Goal: Task Accomplishment & Management: Complete application form

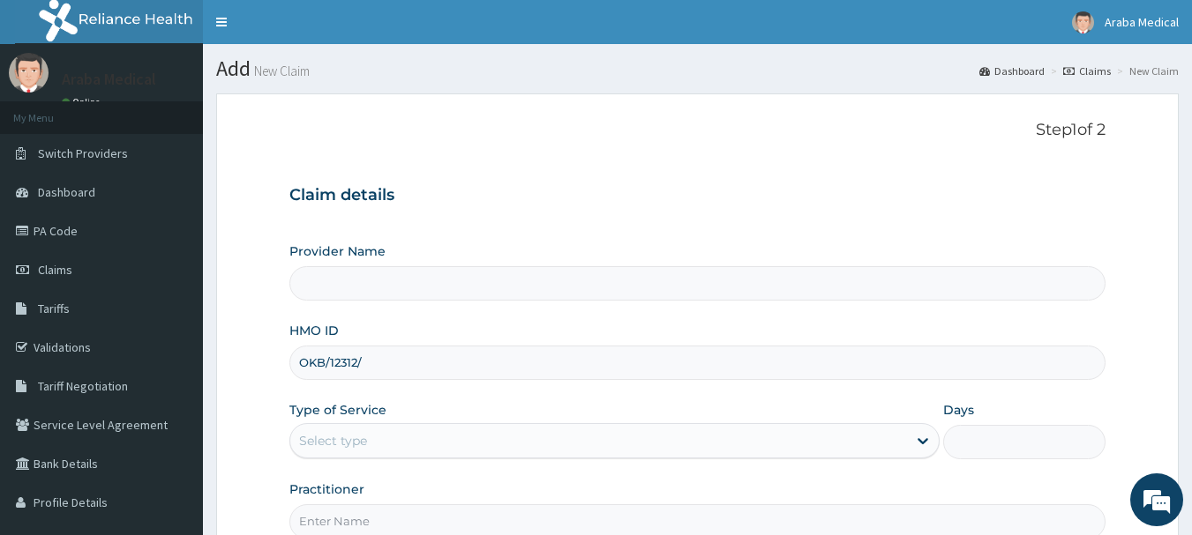
type input "OKB/12312/A"
type input "[GEOGRAPHIC_DATA]"
type input "OKB/12312/A"
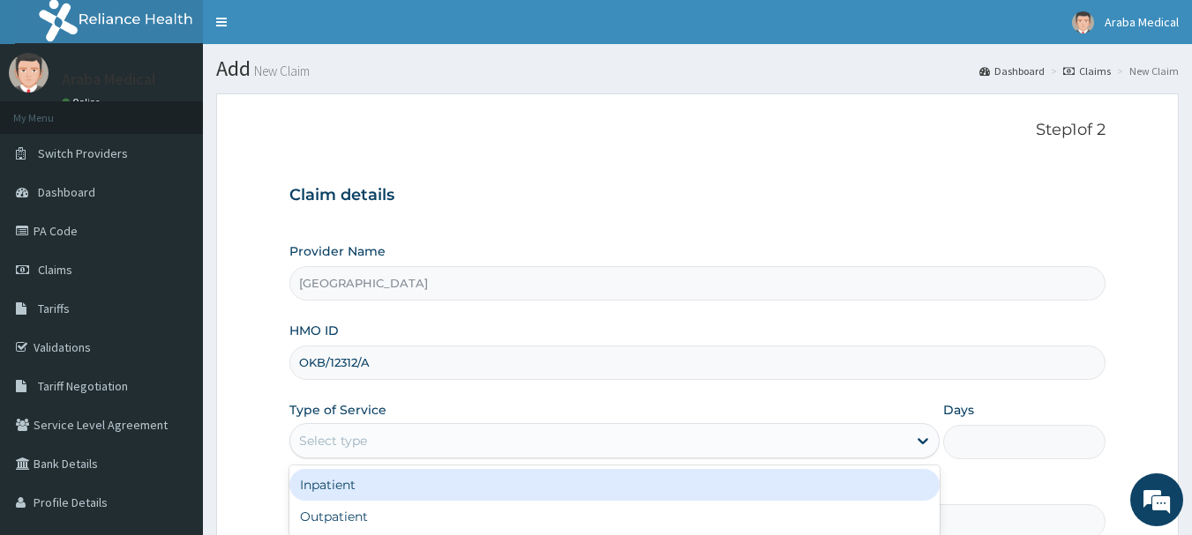
click at [362, 438] on div "Select type" at bounding box center [333, 441] width 68 height 18
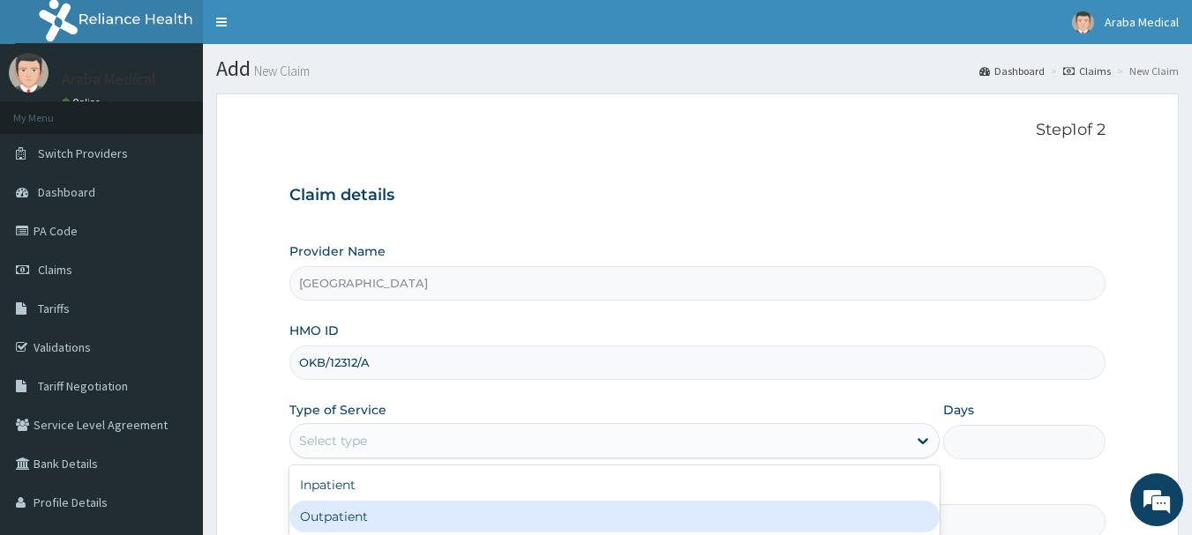
click at [345, 517] on div "Outpatient" at bounding box center [614, 517] width 650 height 32
type input "1"
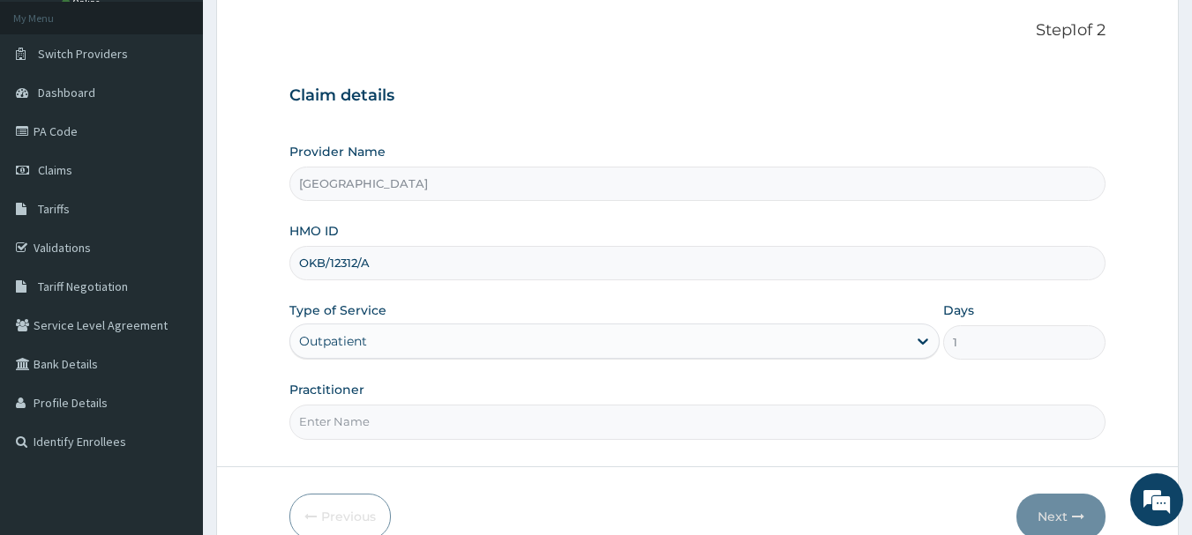
scroll to position [135, 0]
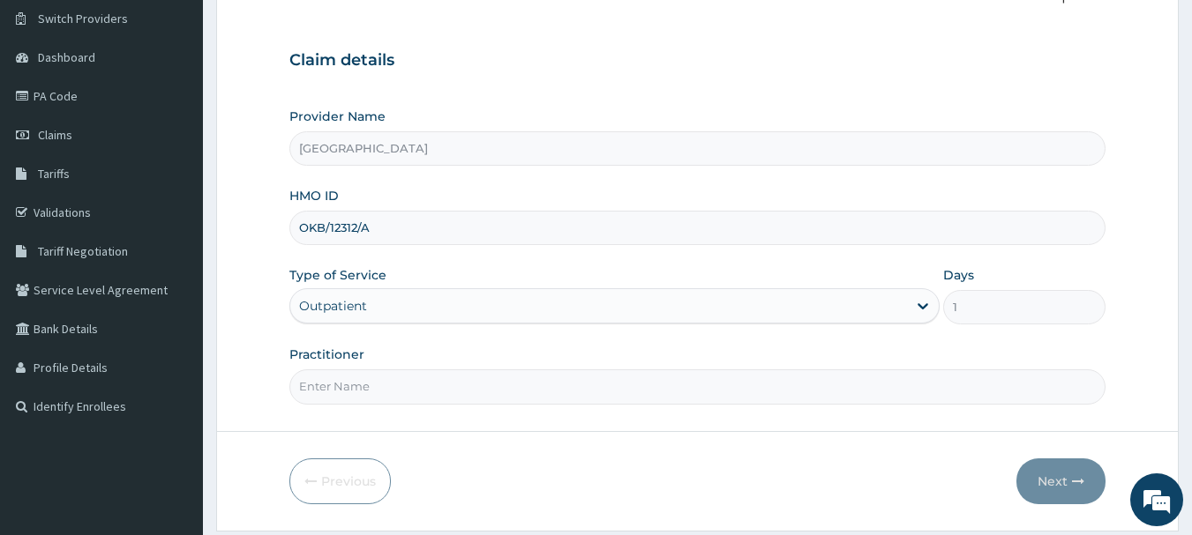
click at [779, 384] on input "Practitioner" at bounding box center [697, 387] width 817 height 34
type input "DR AJET"
click at [1040, 480] on button "Next" at bounding box center [1060, 482] width 89 height 46
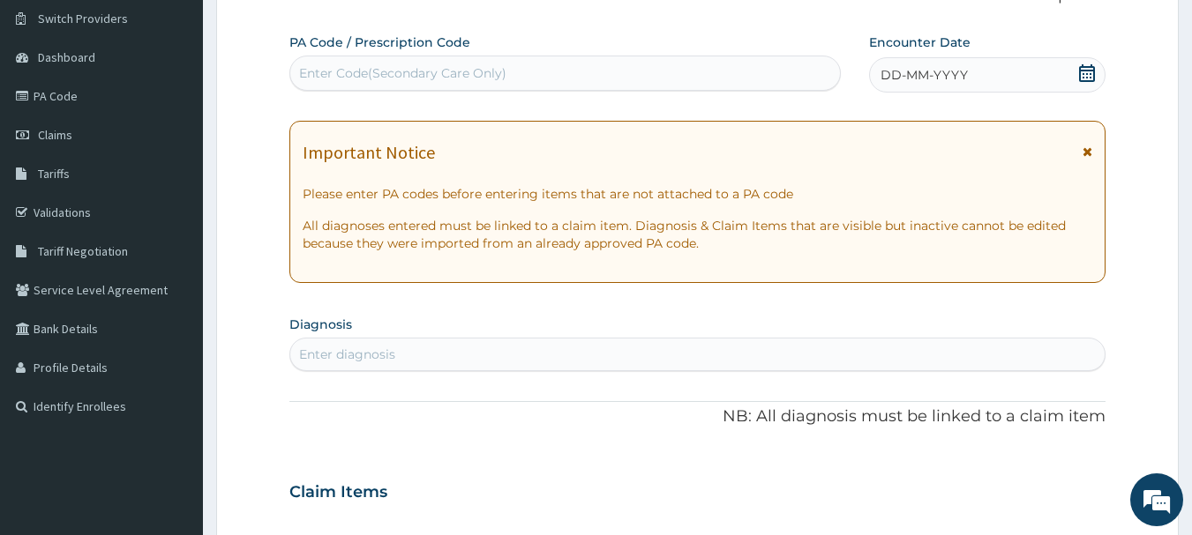
click at [1089, 69] on icon at bounding box center [1087, 73] width 18 height 18
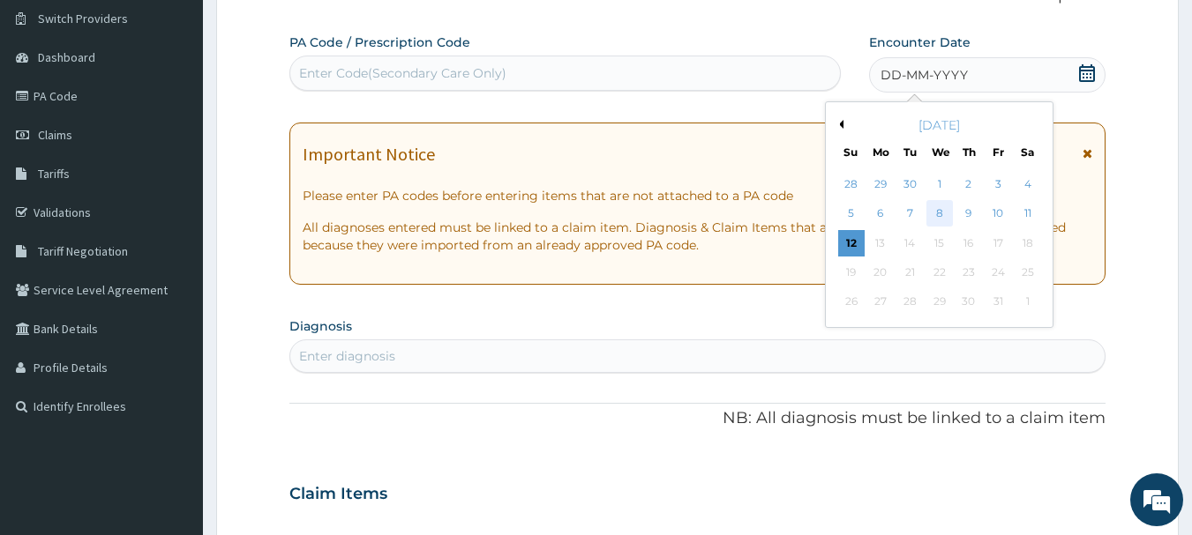
click at [947, 206] on div "8" at bounding box center [939, 214] width 26 height 26
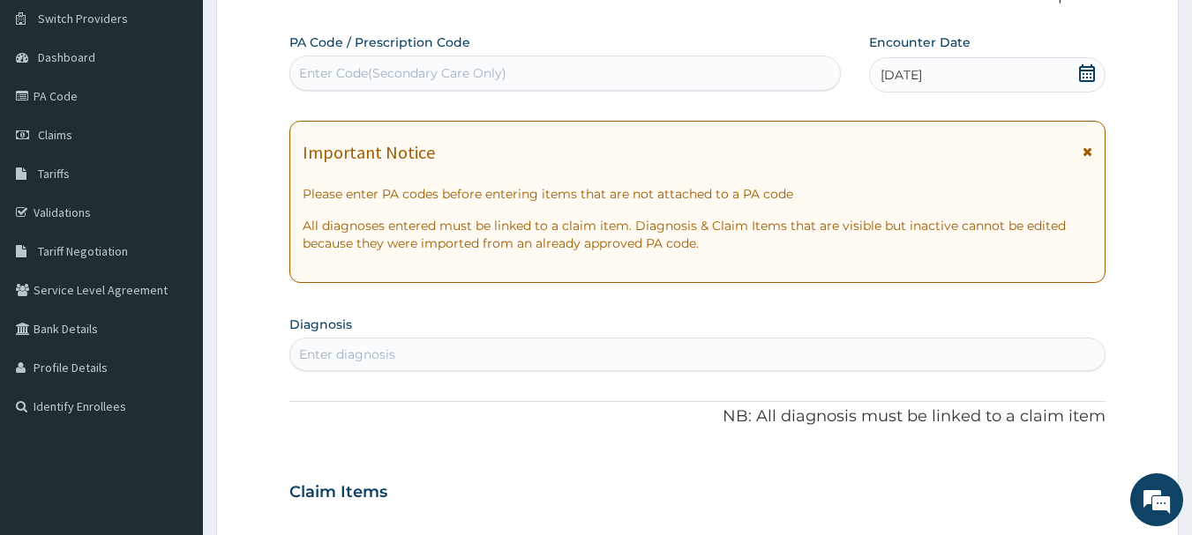
click at [395, 361] on div "Enter diagnosis" at bounding box center [697, 355] width 815 height 28
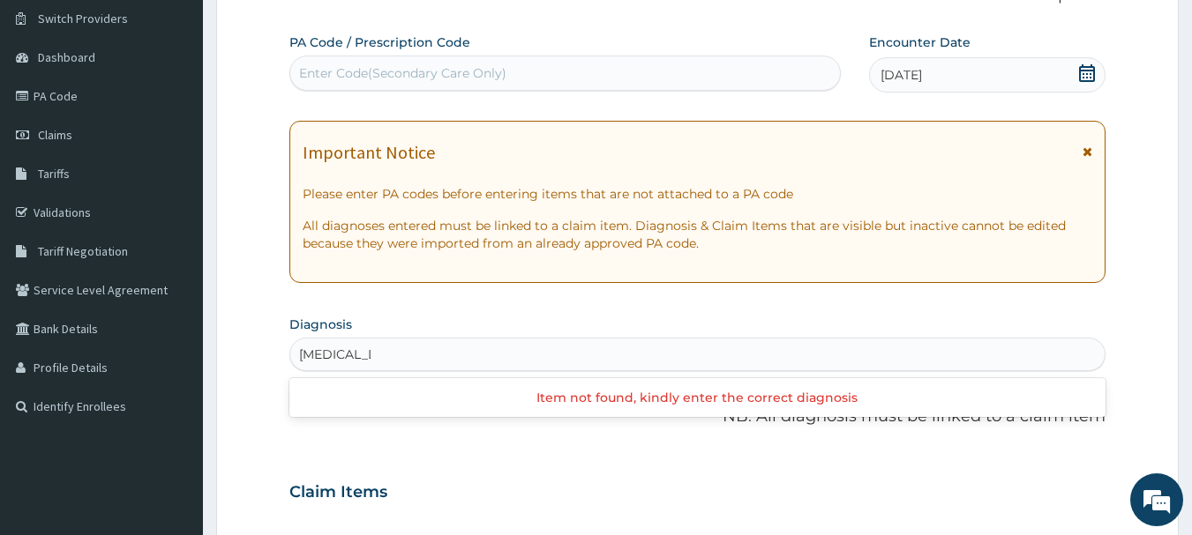
type input "MALARIA"
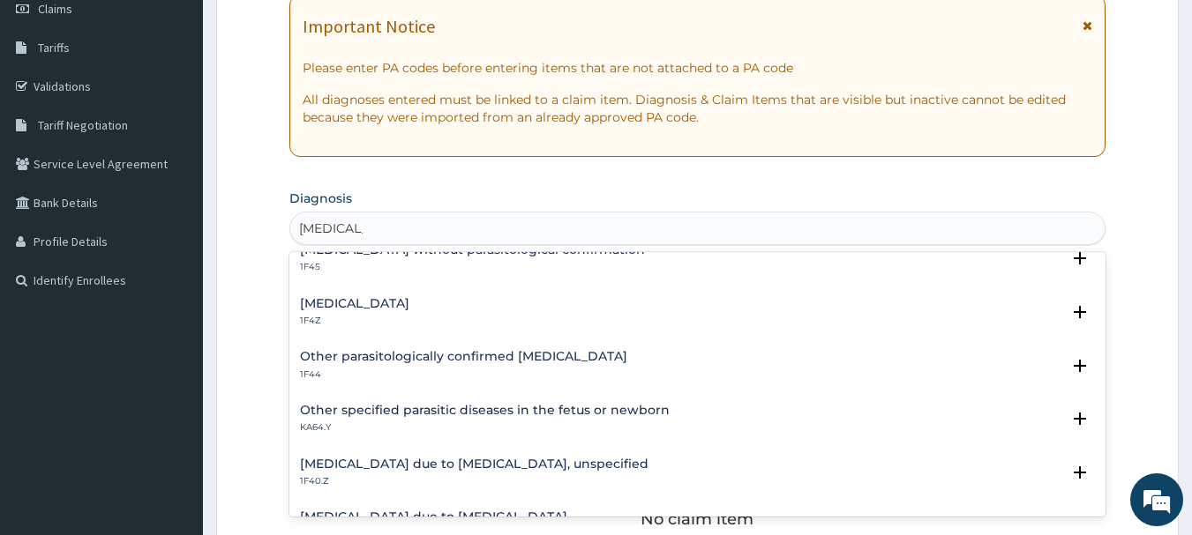
scroll to position [88, 0]
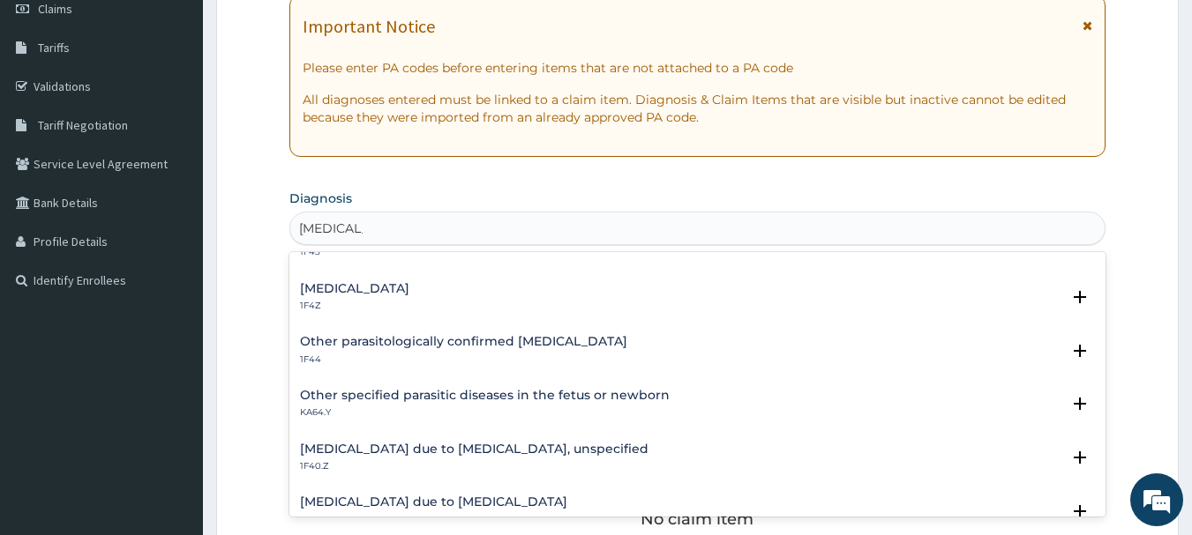
click at [558, 451] on h4 "[MEDICAL_DATA] due to [MEDICAL_DATA], unspecified" at bounding box center [474, 449] width 348 height 13
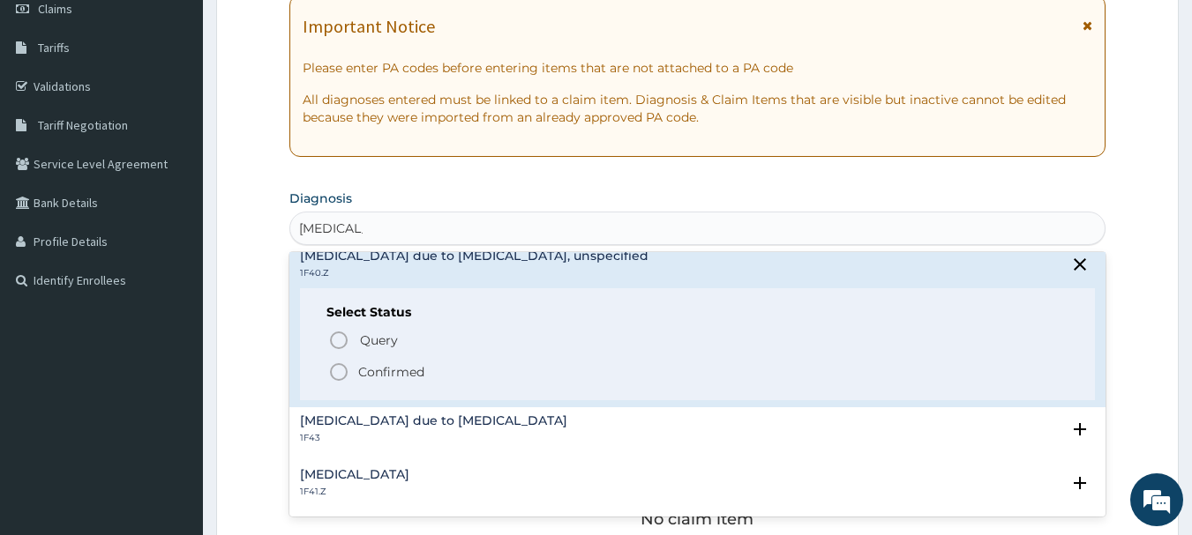
scroll to position [197, 0]
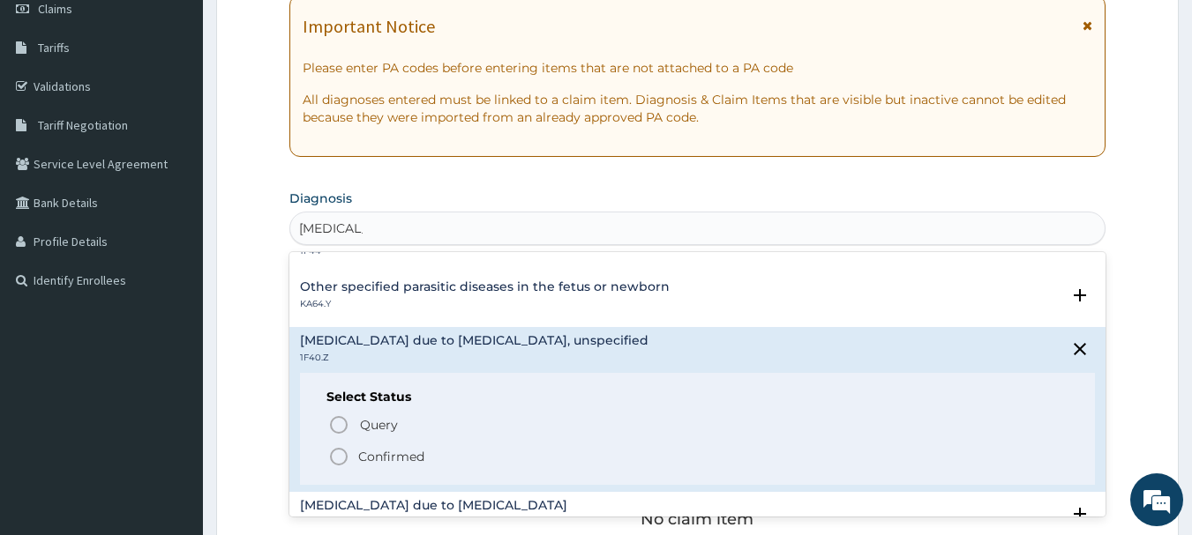
click at [340, 461] on icon "status option filled" at bounding box center [338, 456] width 21 height 21
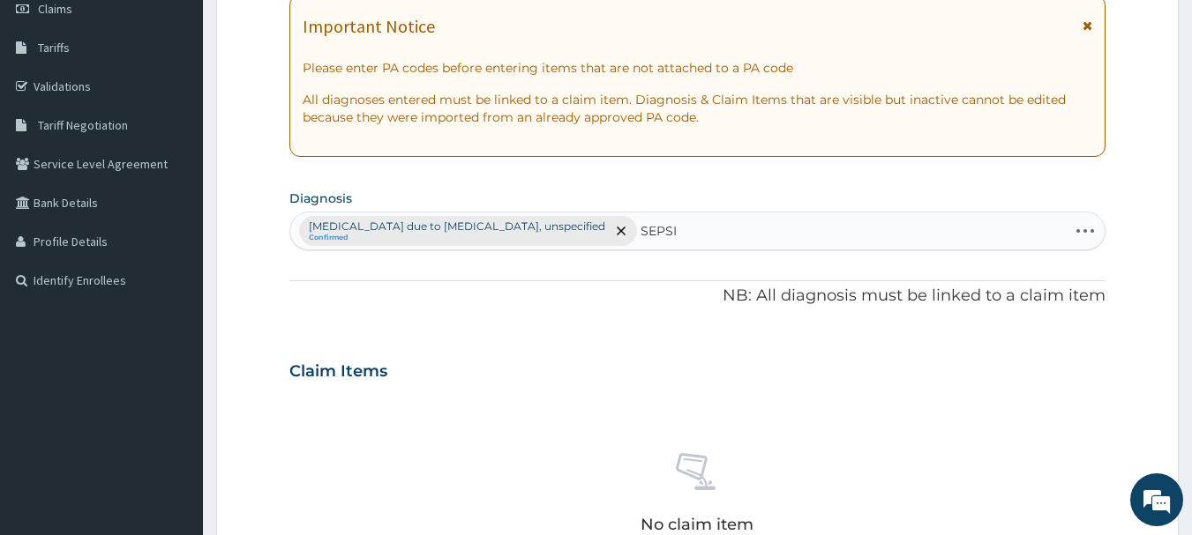
type input "[MEDICAL_DATA]"
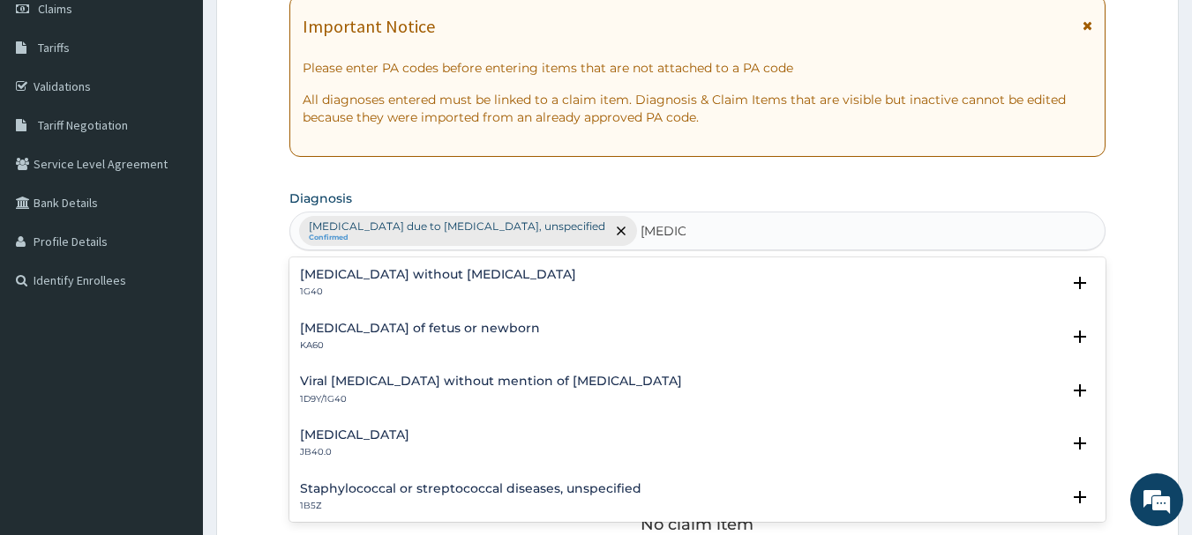
click at [359, 280] on h4 "[MEDICAL_DATA] without [MEDICAL_DATA]" at bounding box center [438, 274] width 276 height 13
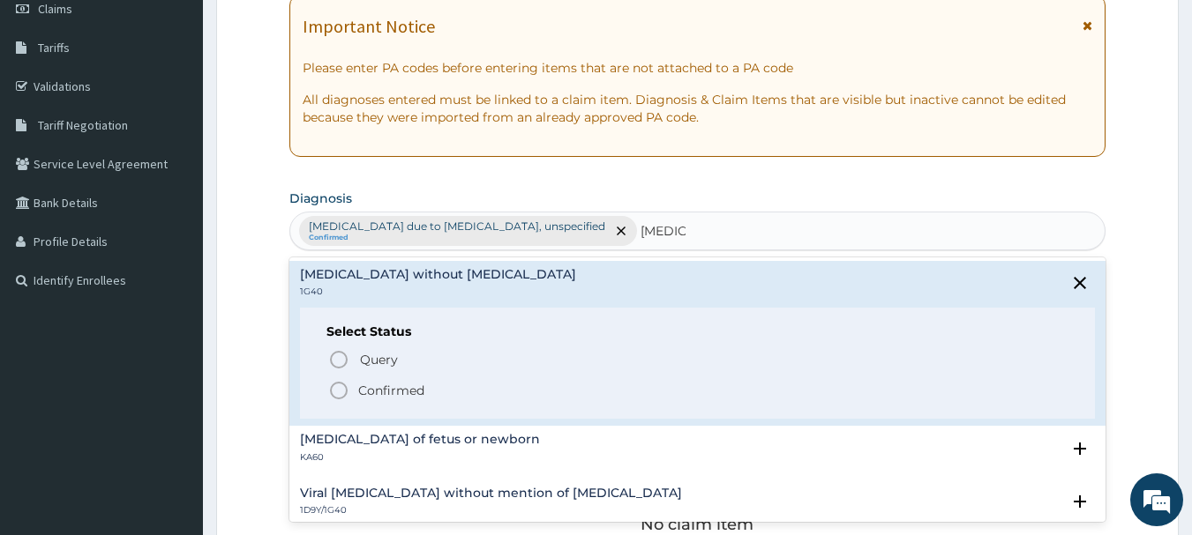
click at [334, 387] on icon "status option filled" at bounding box center [338, 390] width 21 height 21
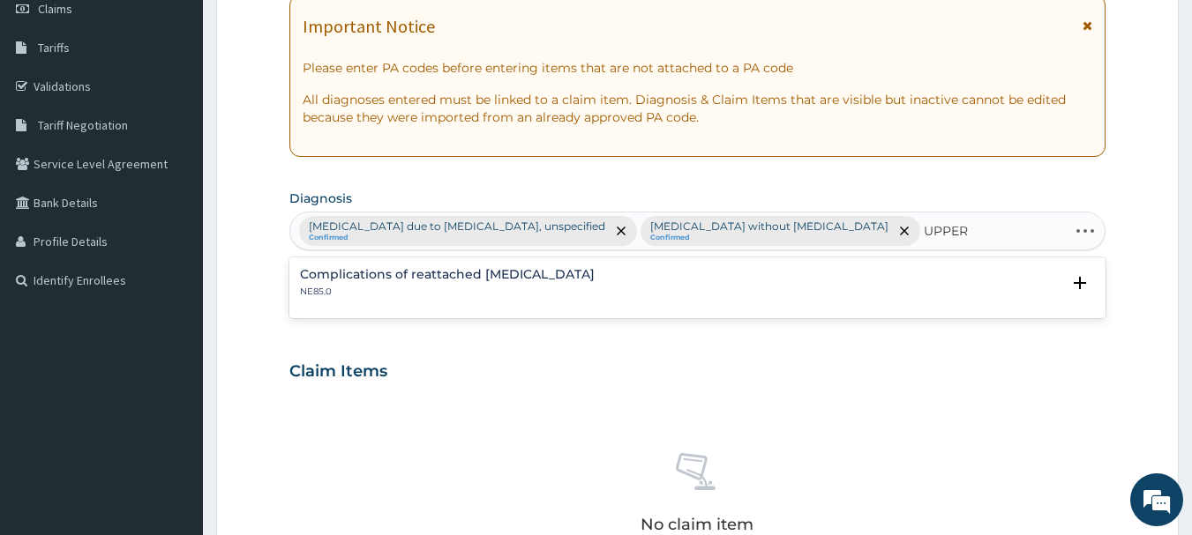
type input "UPPER"
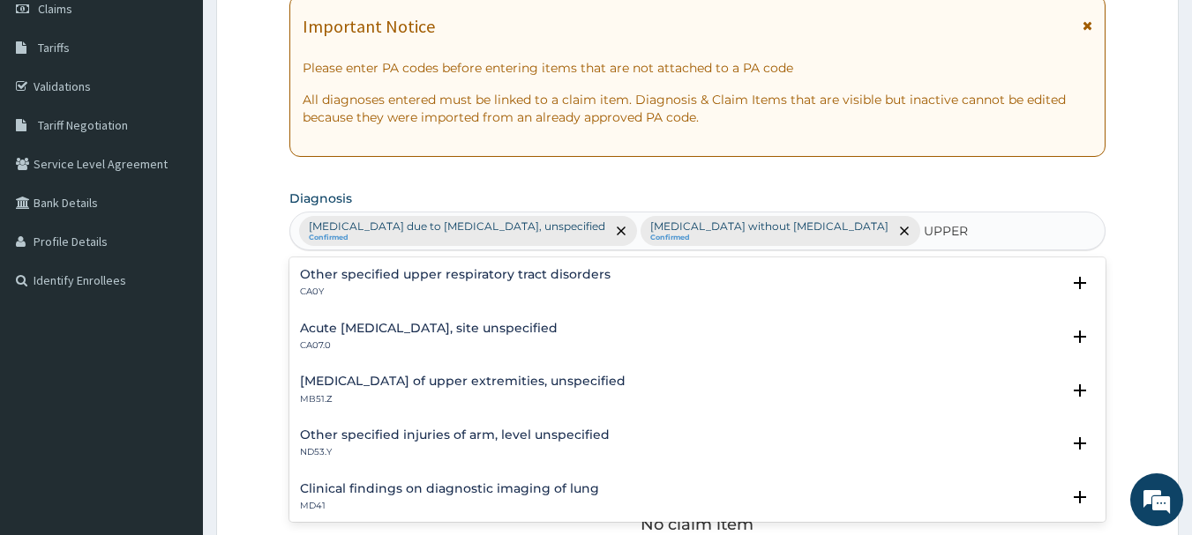
click at [326, 332] on h4 "Acute upper respiratory infection, site unspecified" at bounding box center [429, 328] width 258 height 13
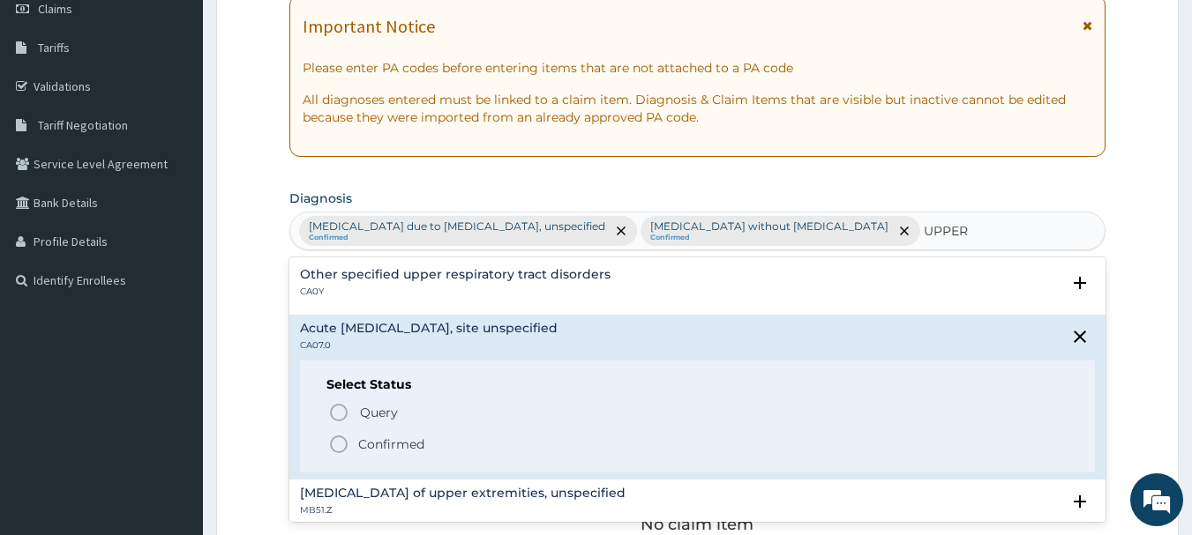
click at [338, 446] on icon "status option filled" at bounding box center [338, 444] width 21 height 21
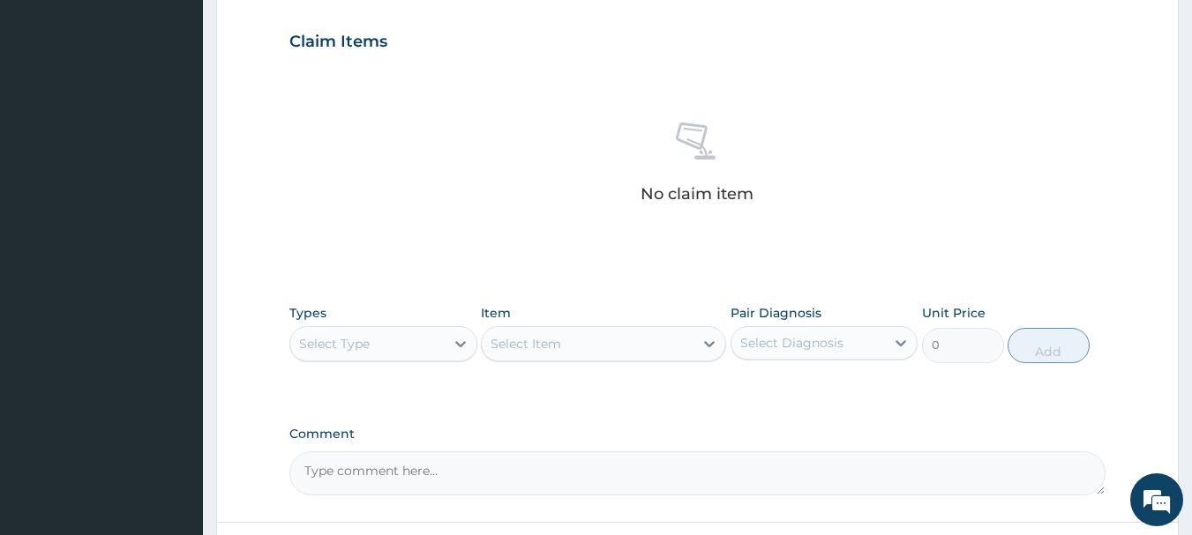
scroll to position [636, 0]
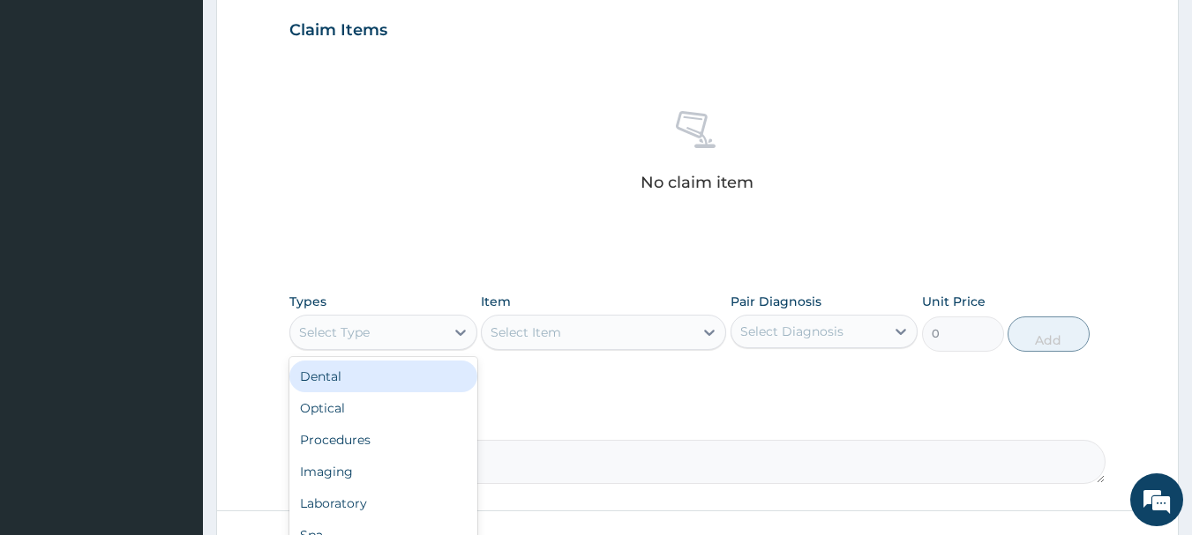
click at [431, 319] on div "Select Type" at bounding box center [367, 332] width 154 height 28
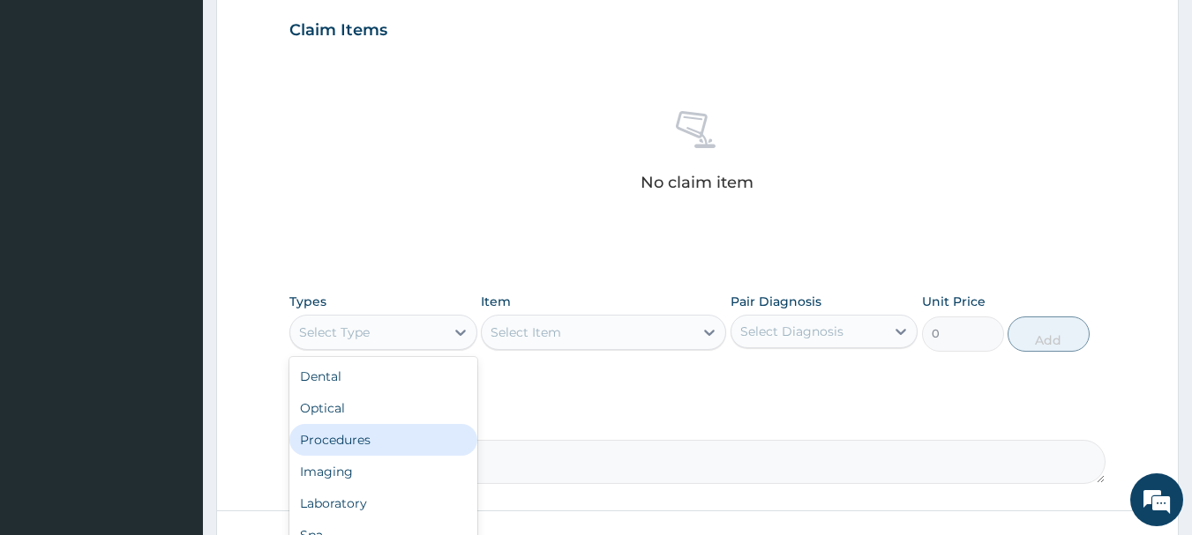
click at [321, 446] on div "Procedures" at bounding box center [383, 440] width 188 height 32
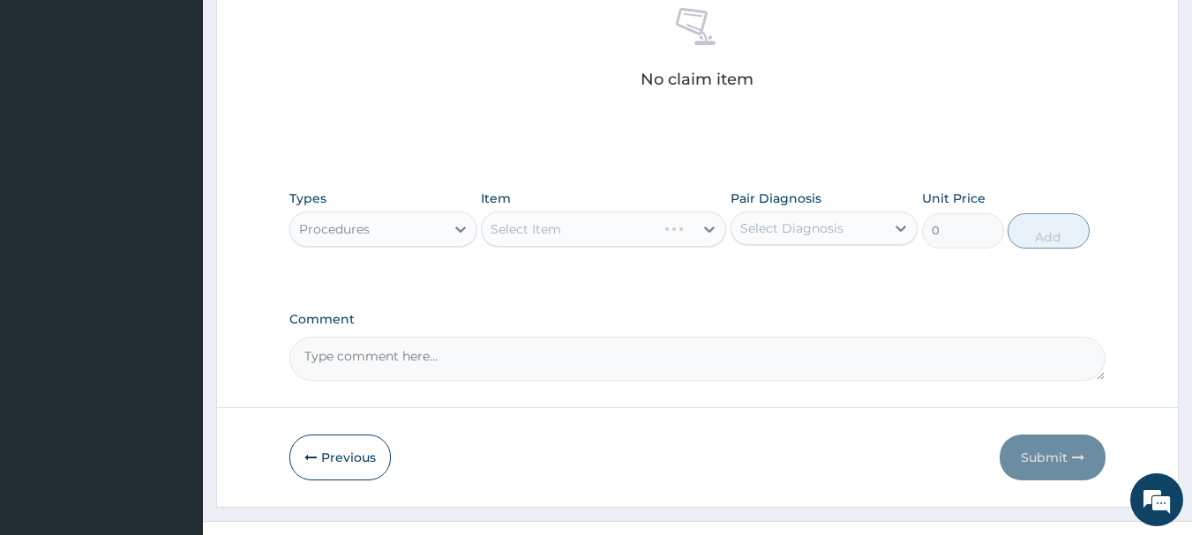
scroll to position [744, 0]
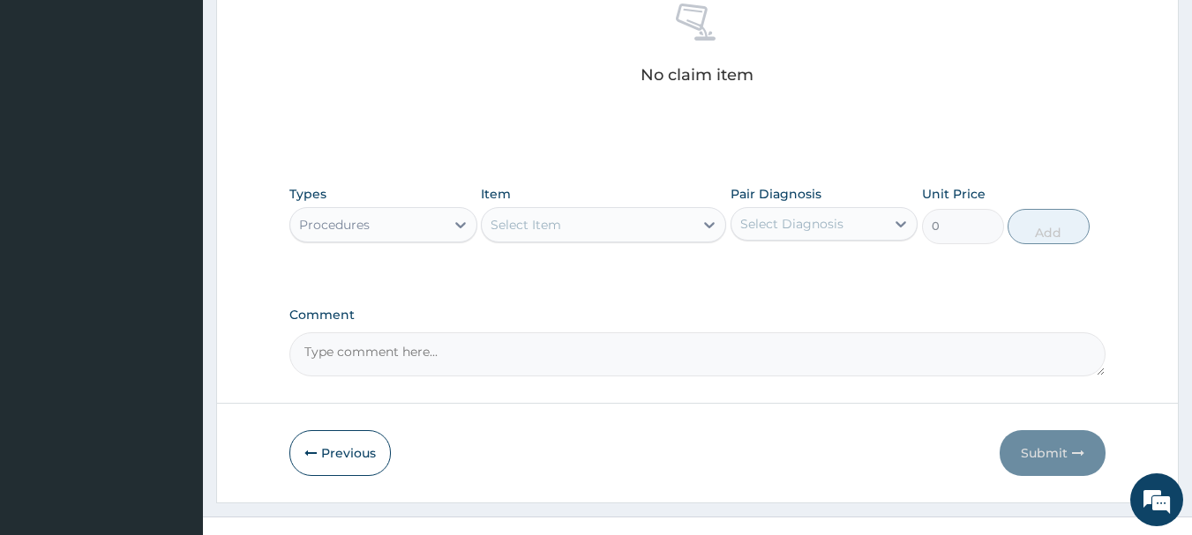
click at [643, 221] on div "Select Item" at bounding box center [588, 225] width 212 height 28
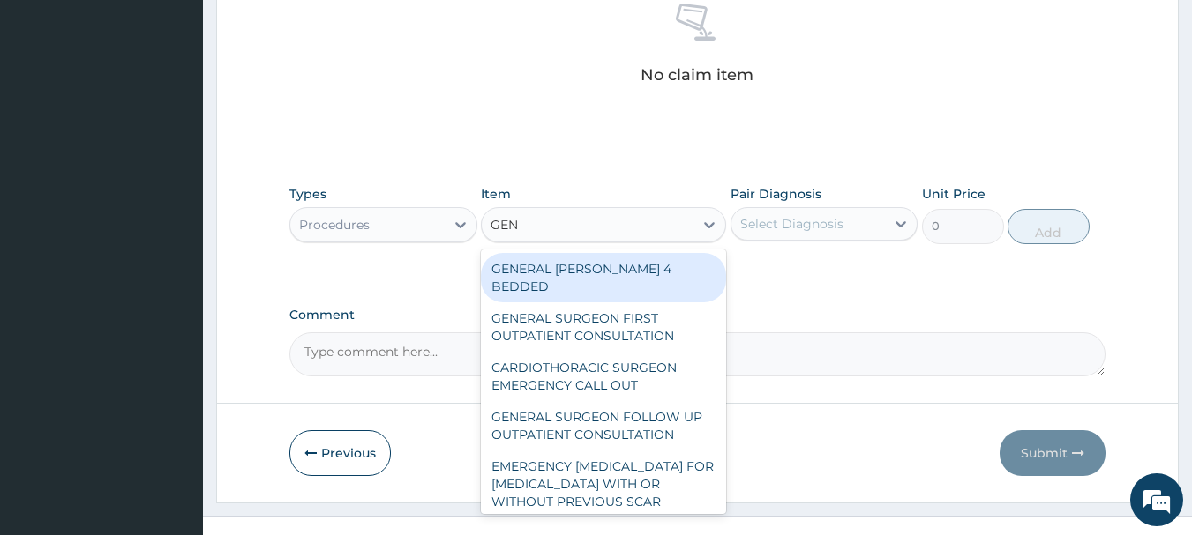
type input "GENE"
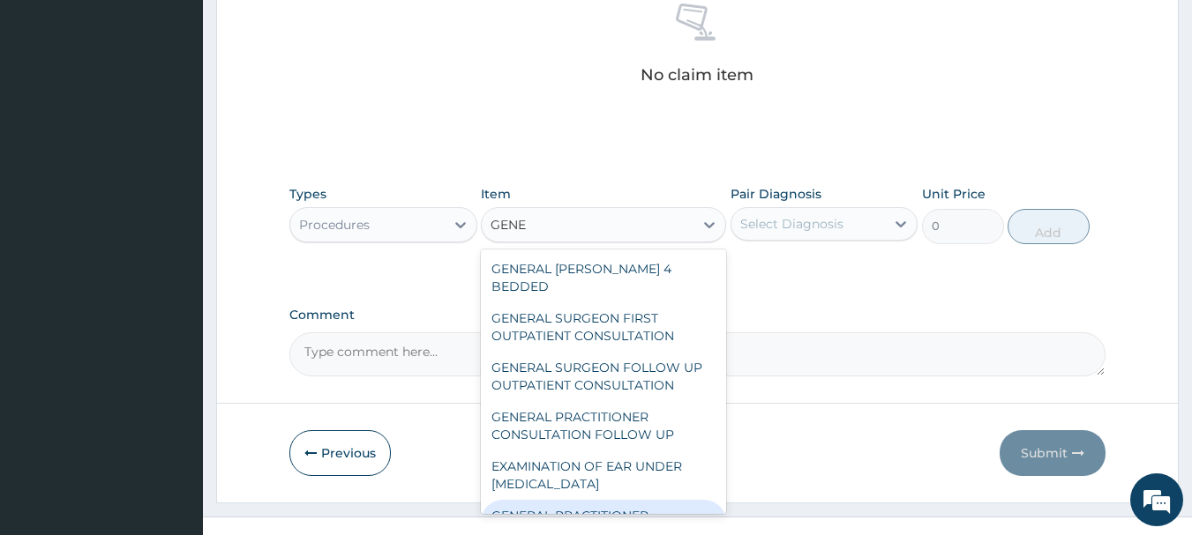
scroll to position [57, 0]
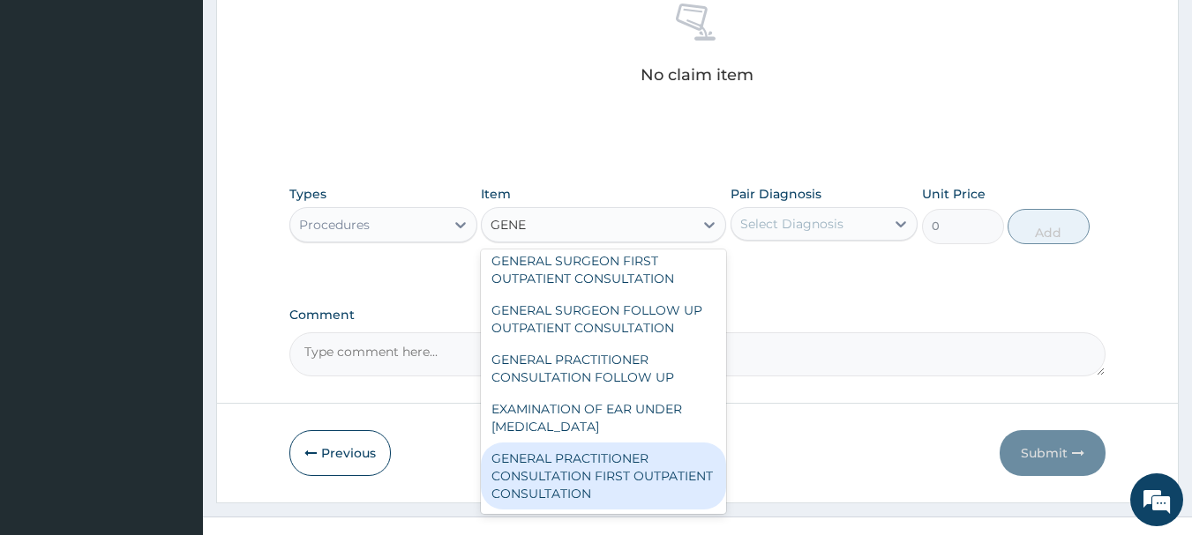
type input "3547.5"
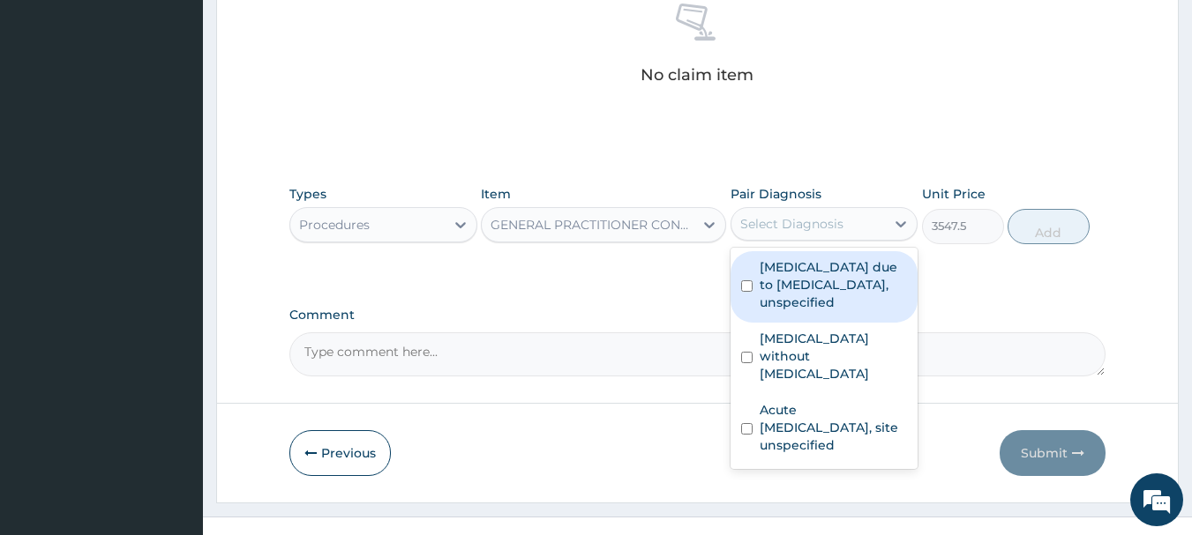
click at [804, 229] on div "Select Diagnosis" at bounding box center [791, 224] width 103 height 18
click at [795, 274] on label "Malaria due to Plasmodium falciparum, unspecified" at bounding box center [834, 284] width 148 height 53
checkbox input "true"
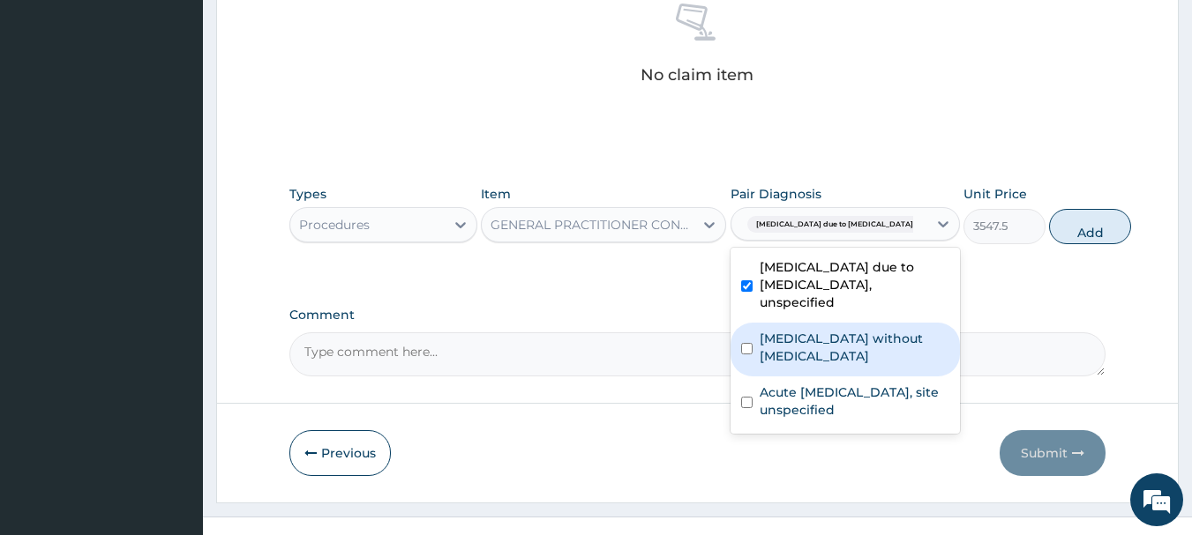
click at [786, 343] on label "Sepsis without septic shock" at bounding box center [855, 347] width 190 height 35
checkbox input "true"
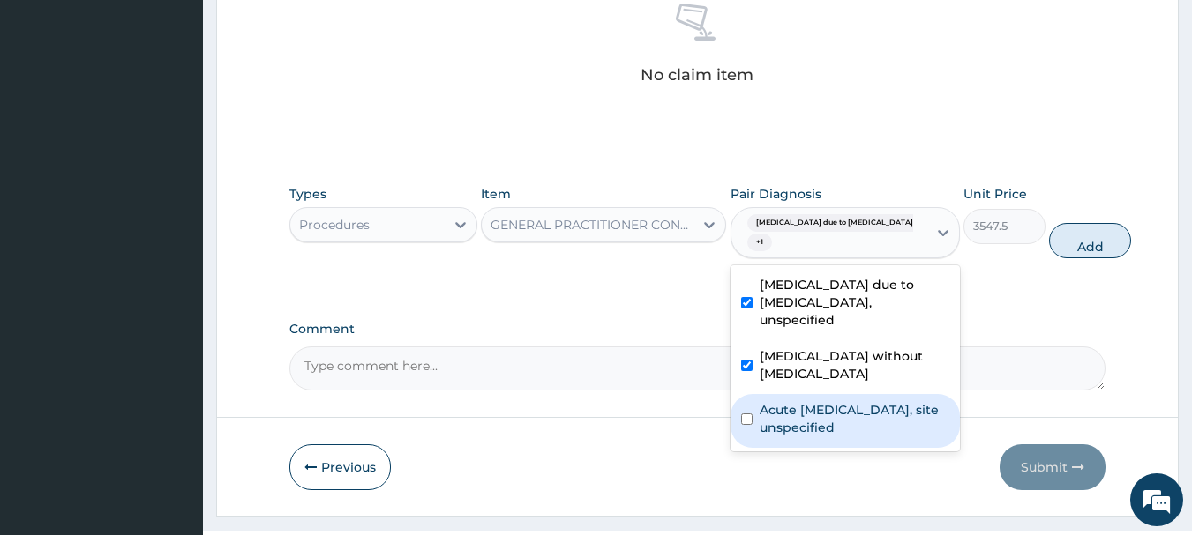
click at [787, 403] on label "Acute upper respiratory infection, site unspecified" at bounding box center [855, 418] width 190 height 35
checkbox input "true"
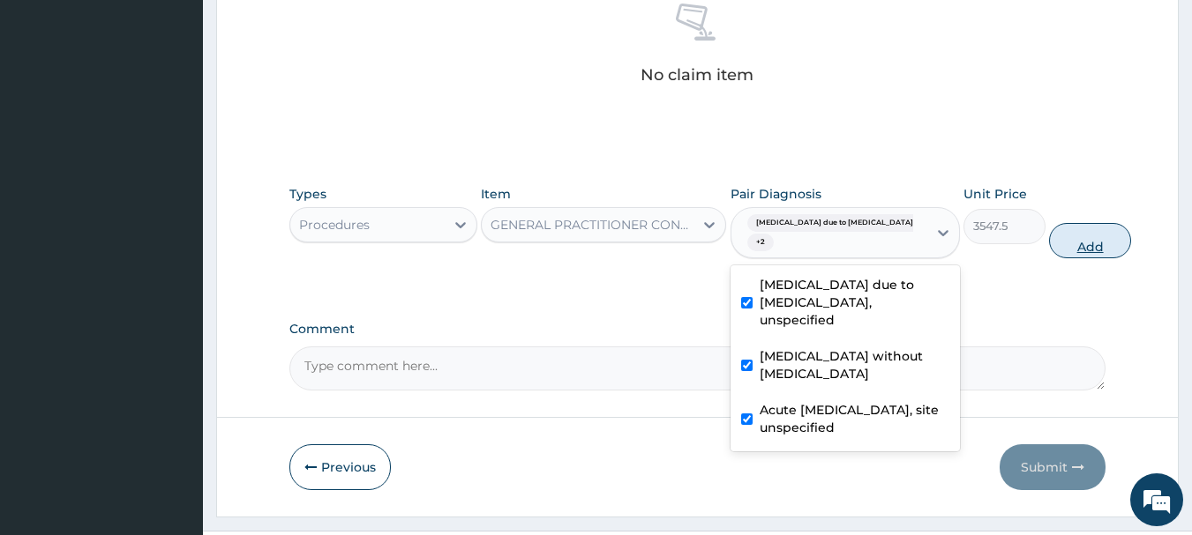
click at [1063, 246] on button "Add" at bounding box center [1090, 240] width 82 height 35
type input "0"
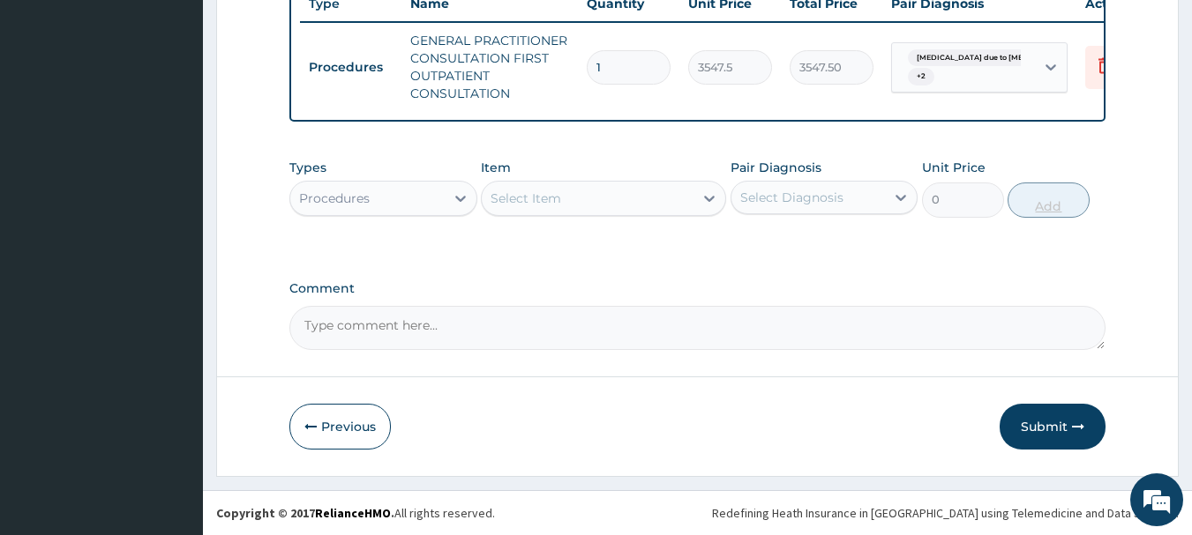
scroll to position [727, 0]
click at [532, 204] on div "Select Item" at bounding box center [526, 199] width 71 height 18
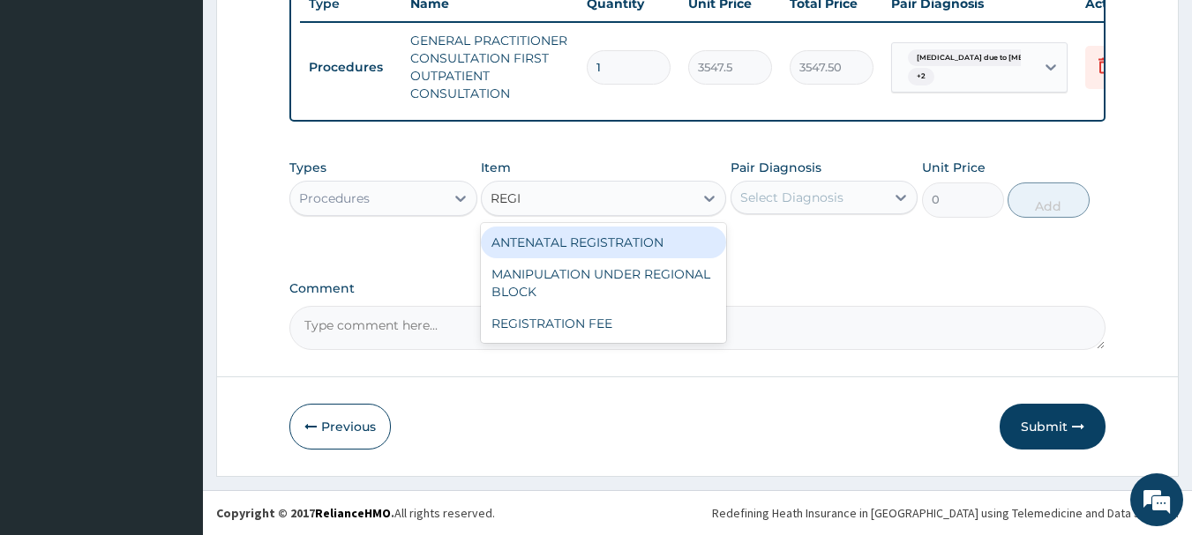
type input "REGIS"
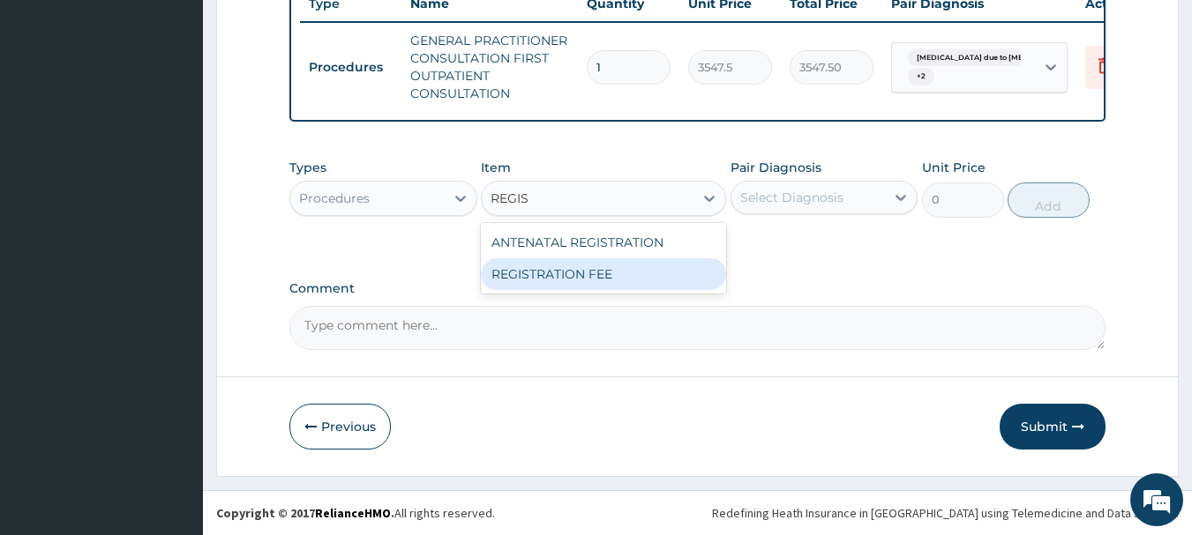
type input "2150"
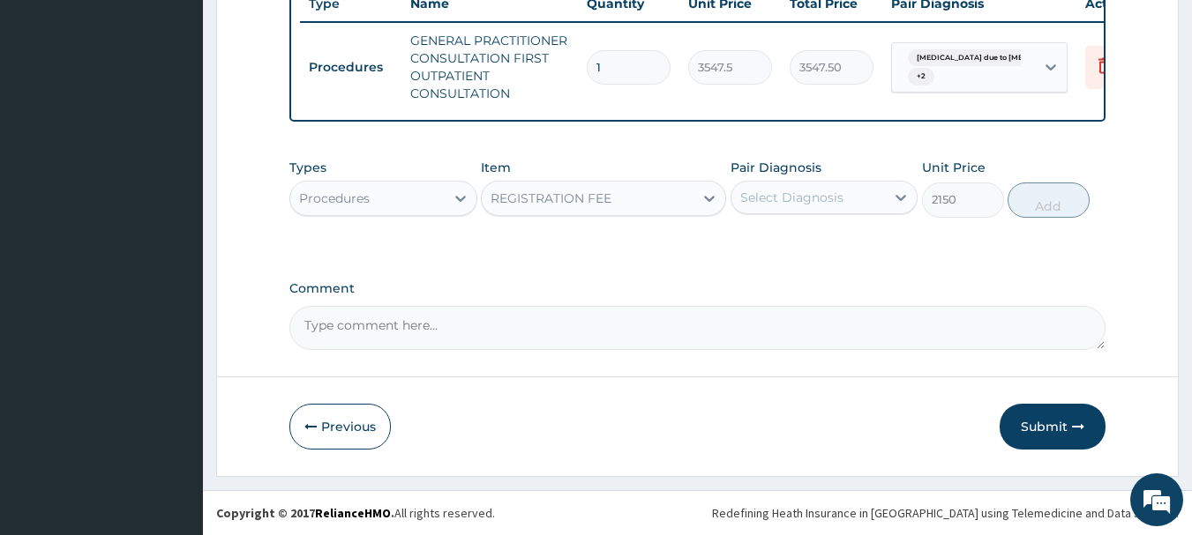
click at [839, 198] on div "Select Diagnosis" at bounding box center [791, 198] width 103 height 18
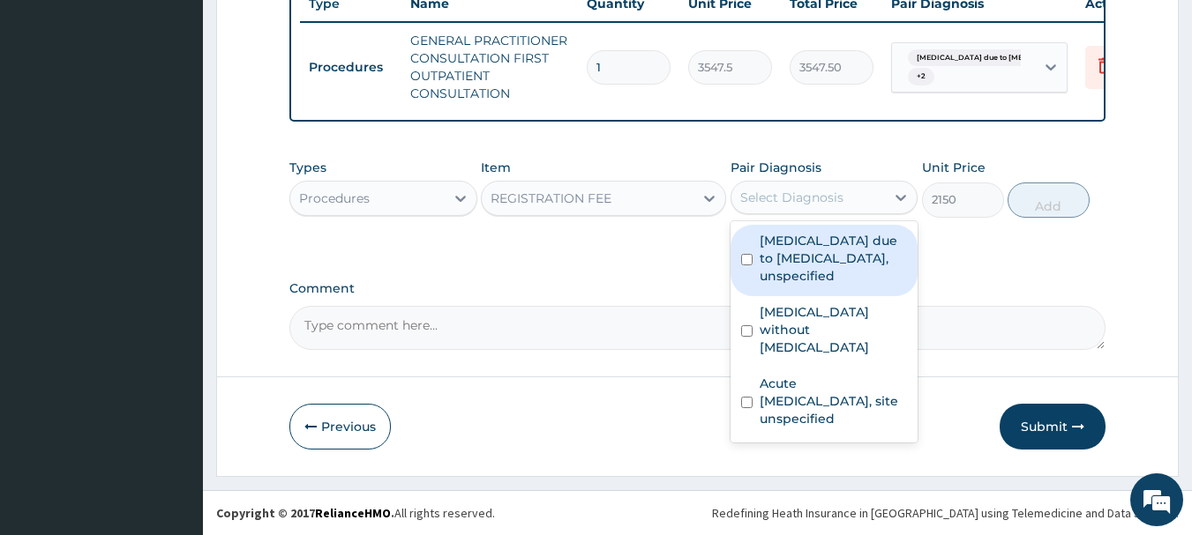
click at [788, 272] on label "Malaria due to Plasmodium falciparum, unspecified" at bounding box center [834, 258] width 148 height 53
checkbox input "true"
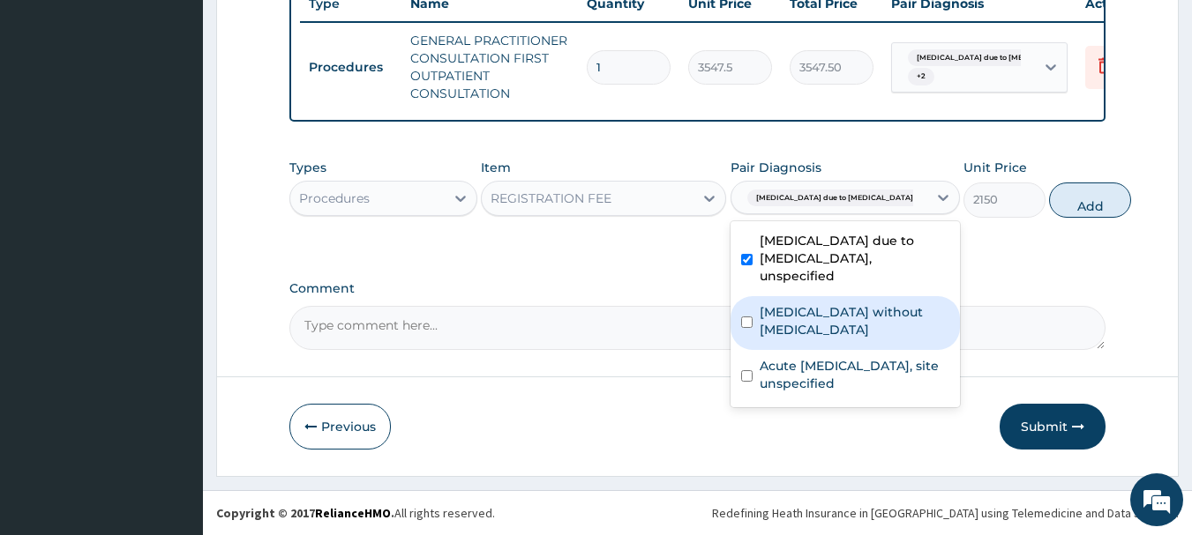
click at [778, 327] on label "Sepsis without septic shock" at bounding box center [855, 320] width 190 height 35
checkbox input "true"
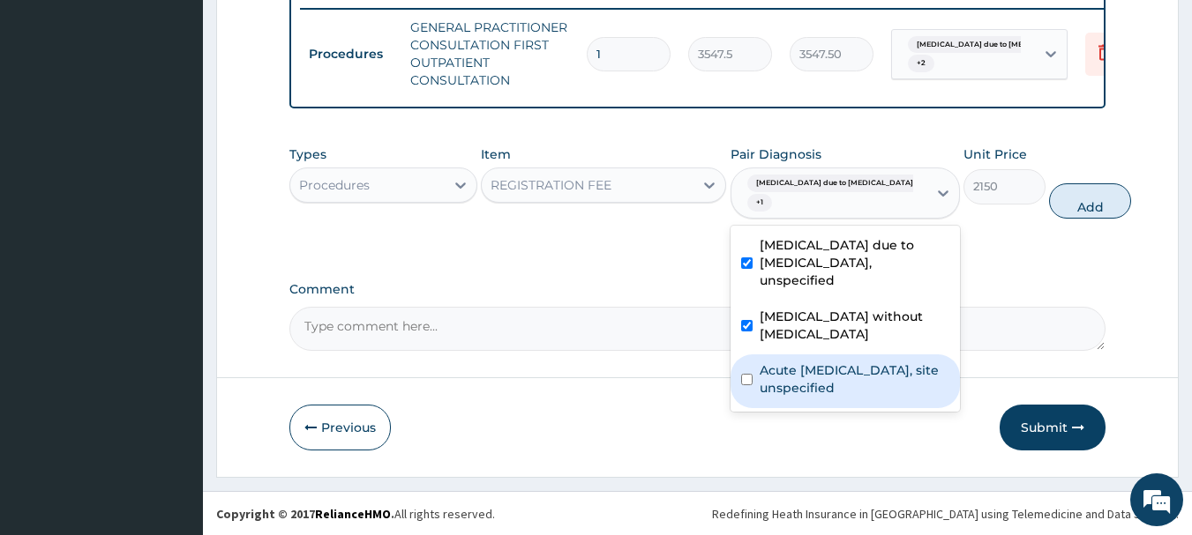
click at [784, 396] on label "Acute upper respiratory infection, site unspecified" at bounding box center [855, 379] width 190 height 35
checkbox input "true"
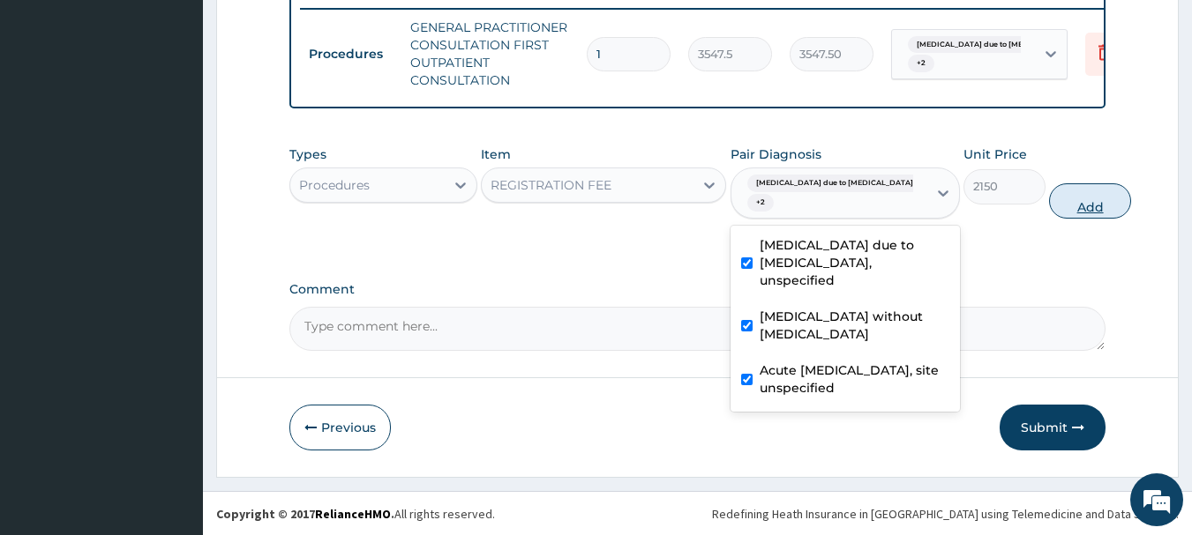
click at [1067, 203] on button "Add" at bounding box center [1090, 200] width 82 height 35
type input "0"
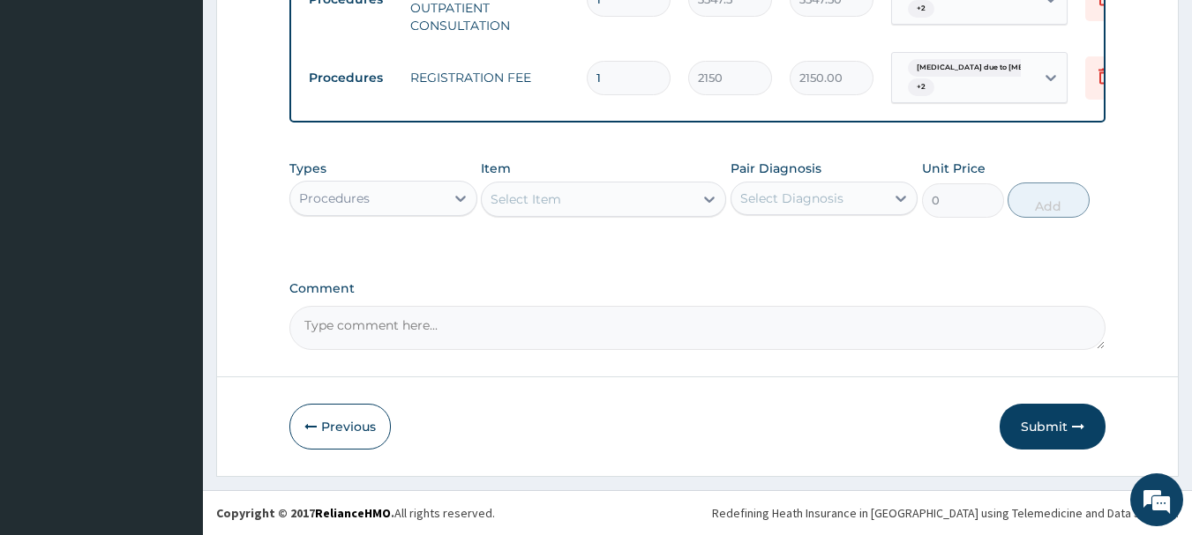
scroll to position [795, 0]
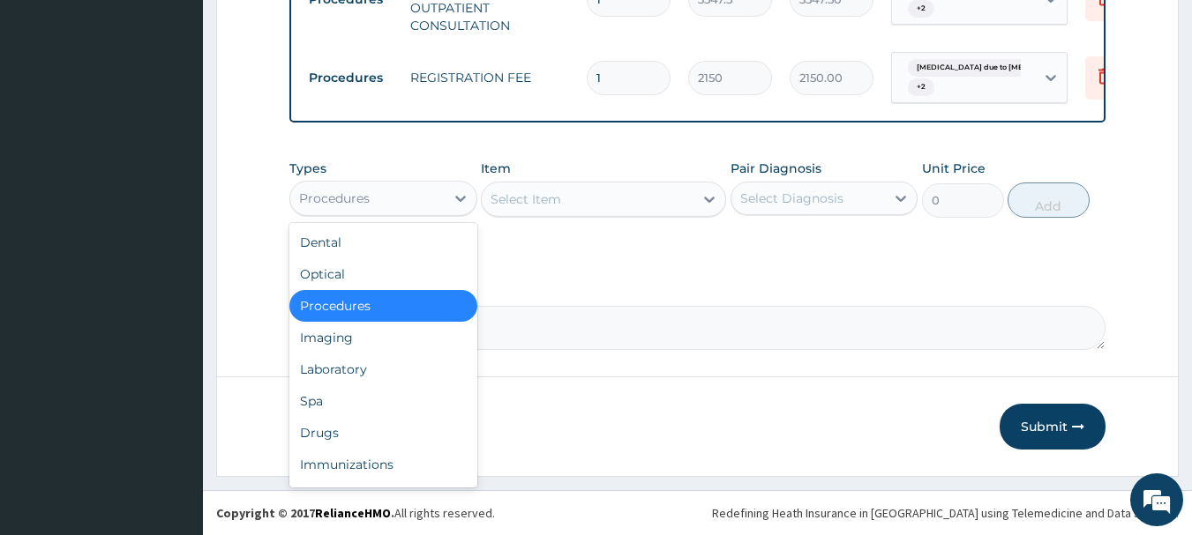
click at [367, 208] on div "Procedures" at bounding box center [367, 198] width 154 height 28
click at [319, 427] on div "Drugs" at bounding box center [383, 433] width 188 height 32
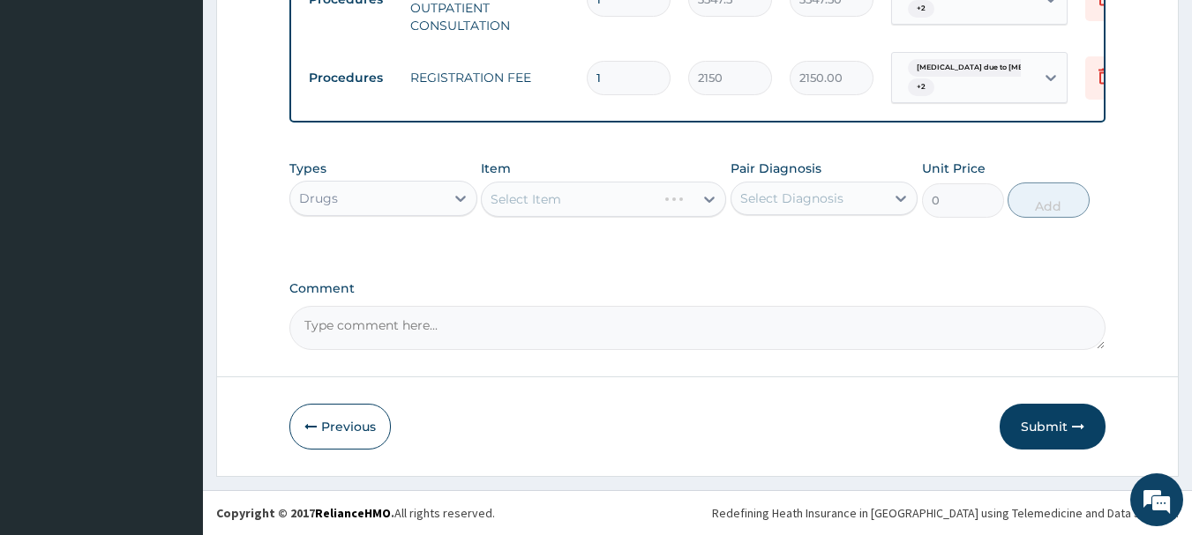
click at [416, 215] on div "Drugs" at bounding box center [383, 198] width 188 height 35
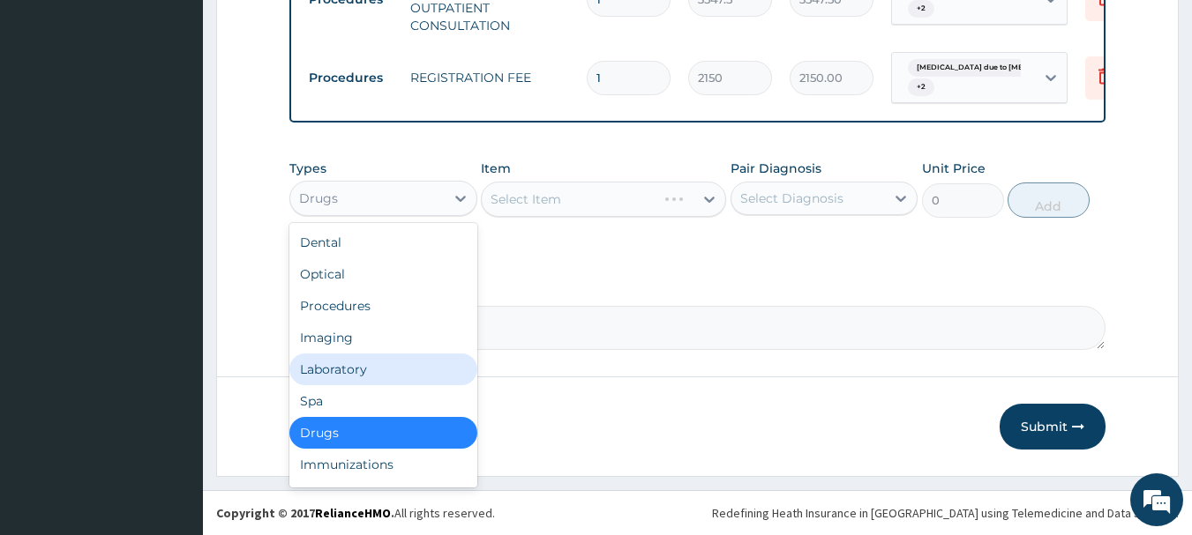
click at [348, 380] on div "Laboratory" at bounding box center [383, 370] width 188 height 32
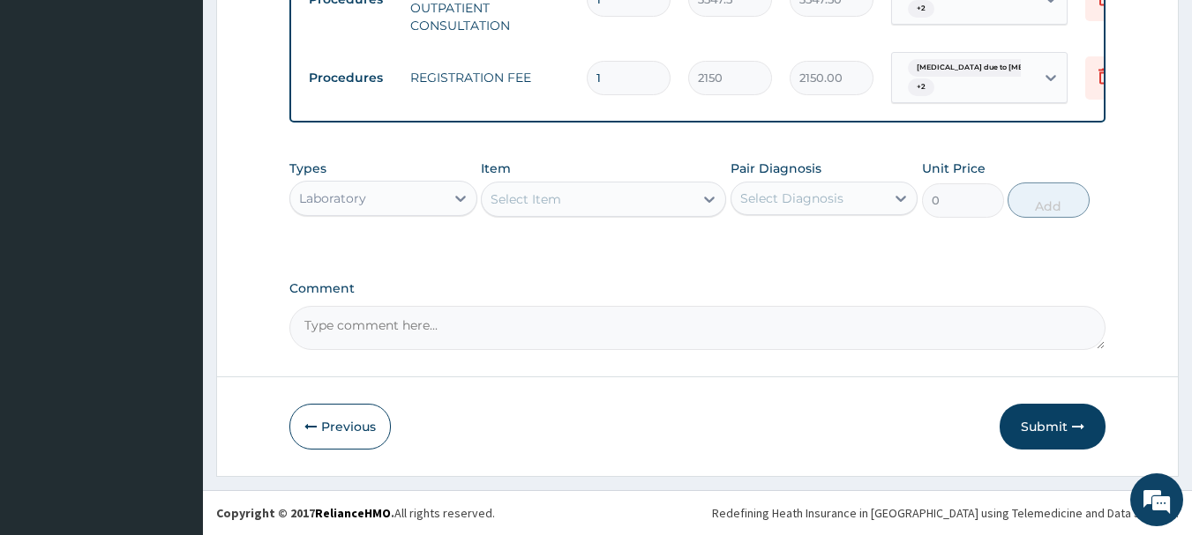
click at [632, 194] on div "Select Item" at bounding box center [588, 199] width 212 height 28
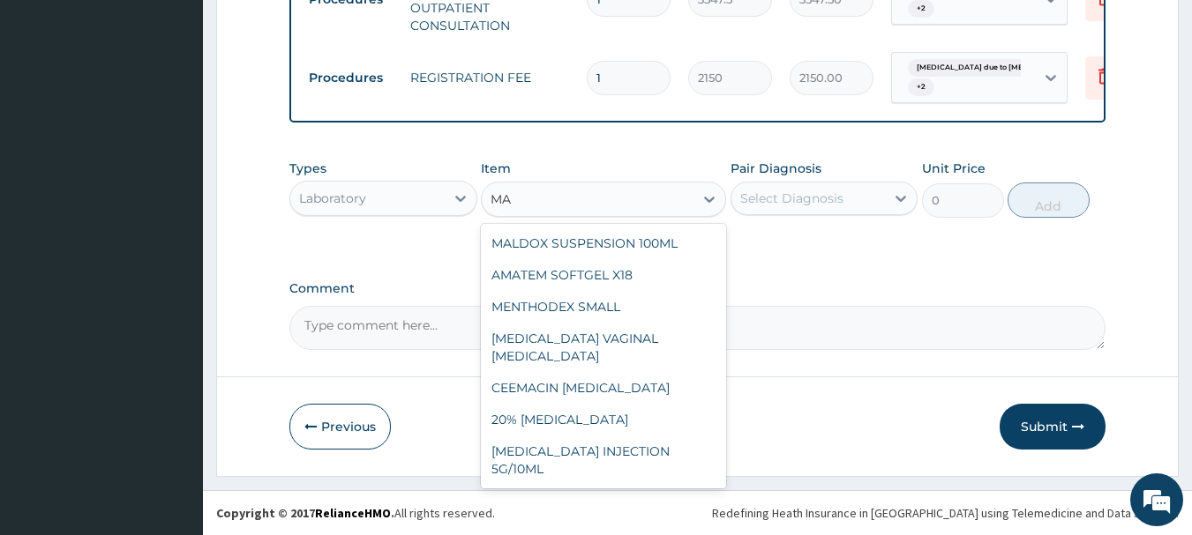
type input "M"
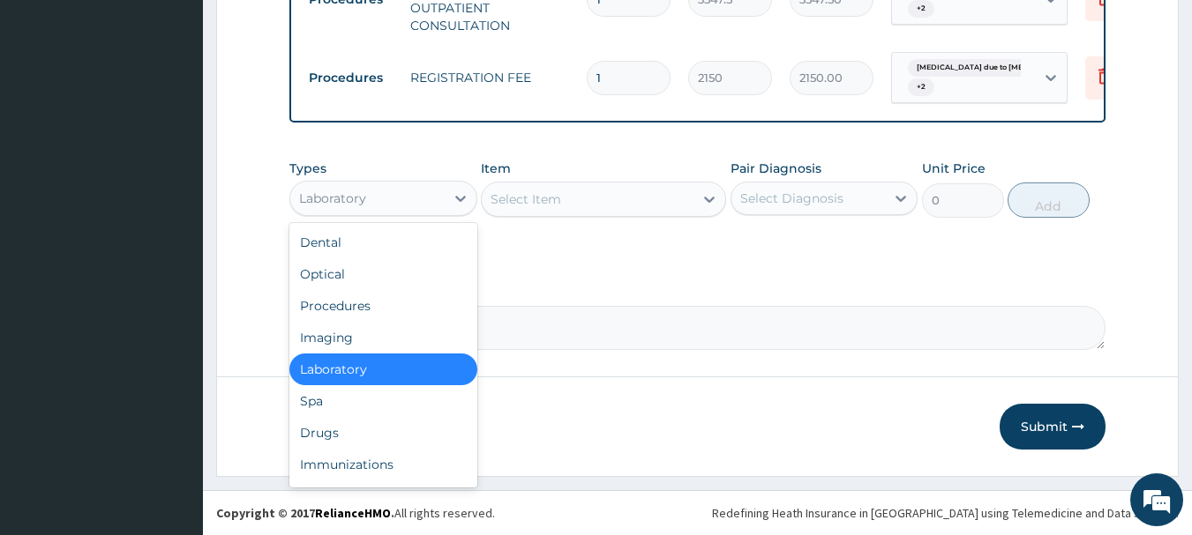
click at [443, 202] on div "Laboratory" at bounding box center [367, 198] width 154 height 28
click at [351, 361] on div "Laboratory" at bounding box center [383, 370] width 188 height 32
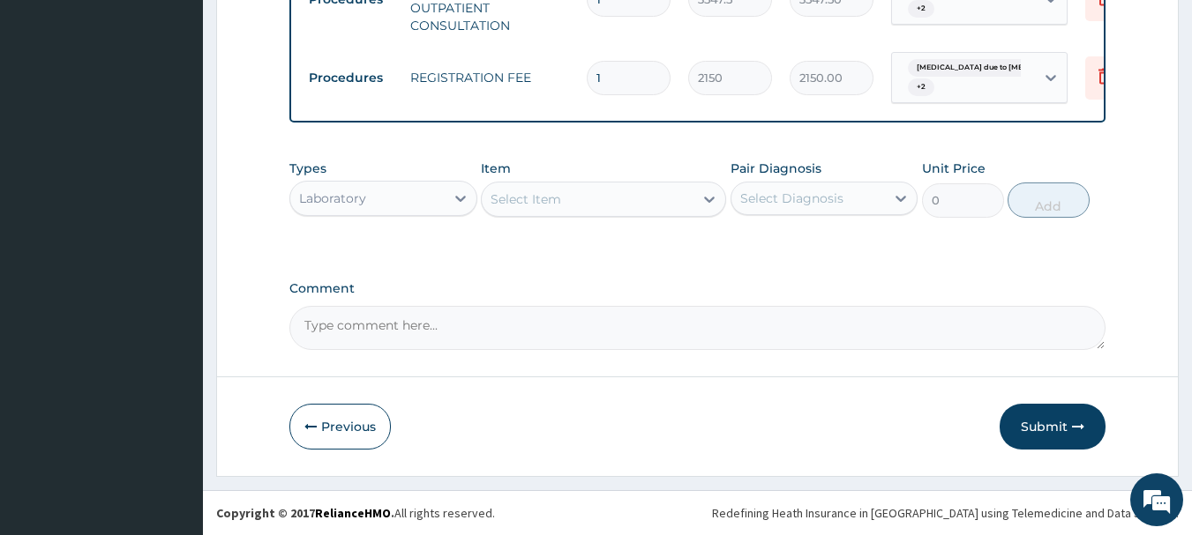
click at [679, 199] on div "Select Item" at bounding box center [588, 199] width 212 height 28
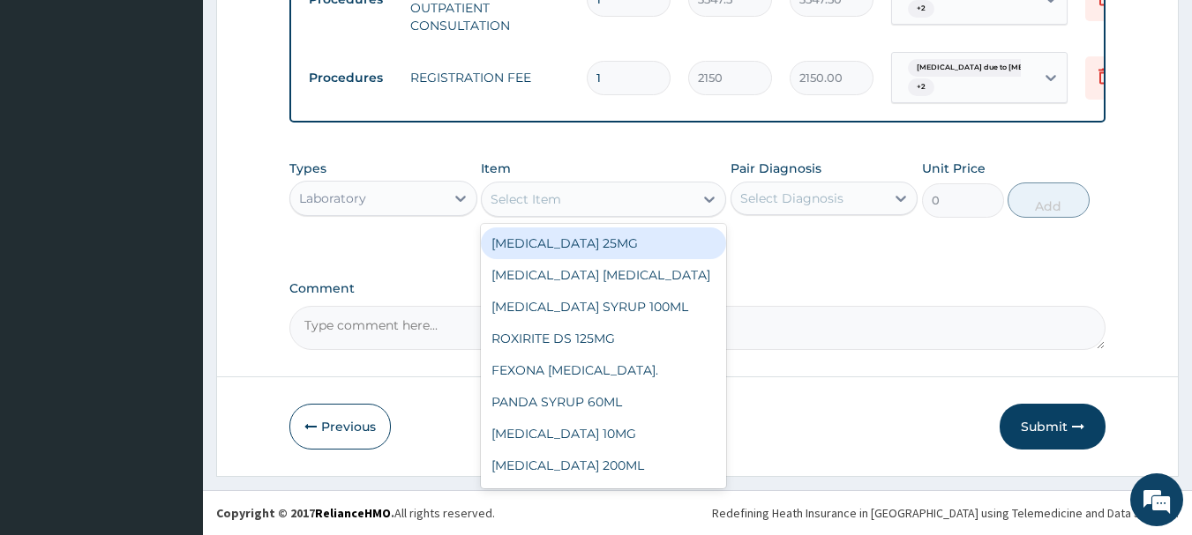
click at [679, 199] on div "Select Item" at bounding box center [588, 199] width 212 height 28
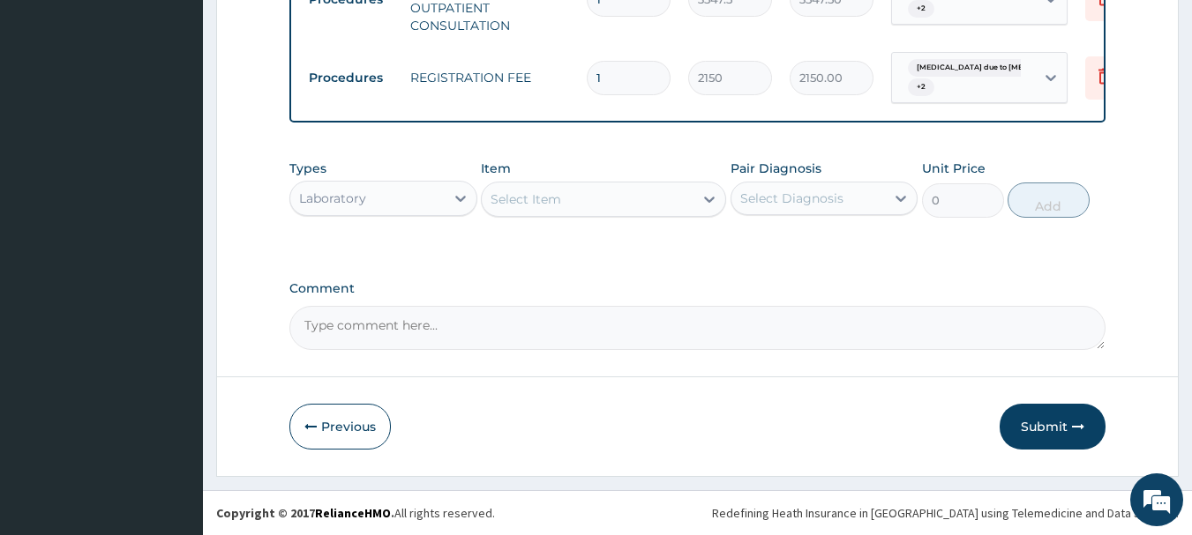
click at [679, 199] on div "Select Item" at bounding box center [588, 199] width 212 height 28
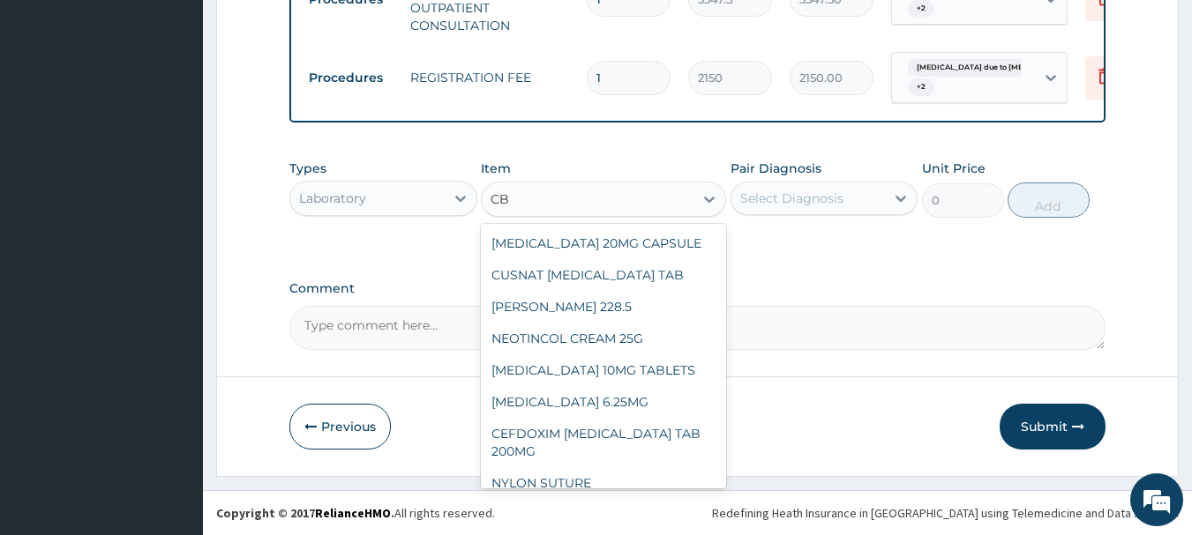
type input "C"
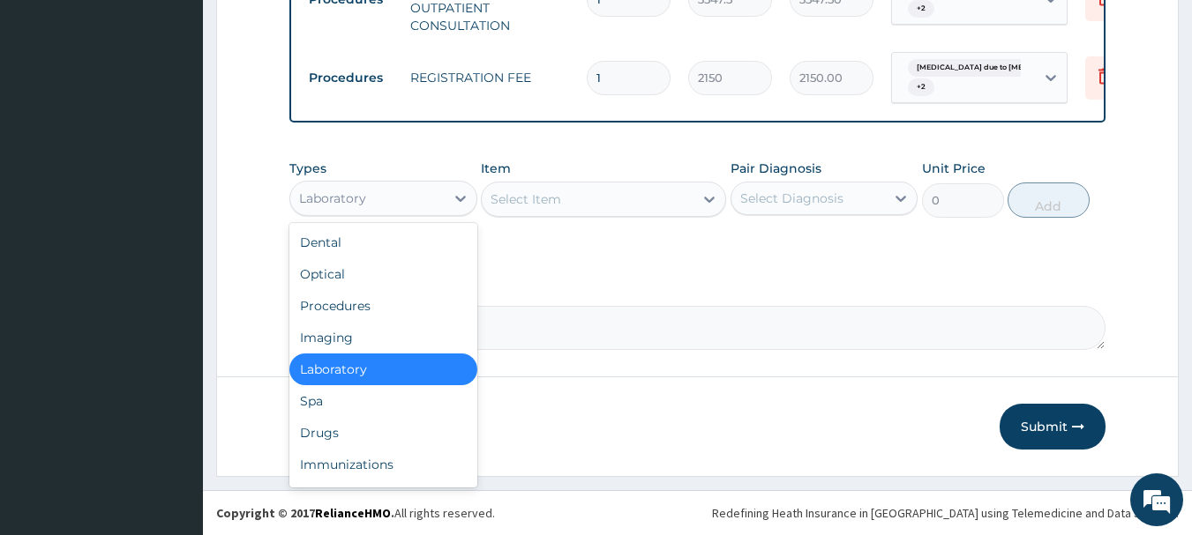
click at [413, 202] on div "Laboratory" at bounding box center [367, 198] width 154 height 28
click at [343, 431] on div "Drugs" at bounding box center [383, 433] width 188 height 32
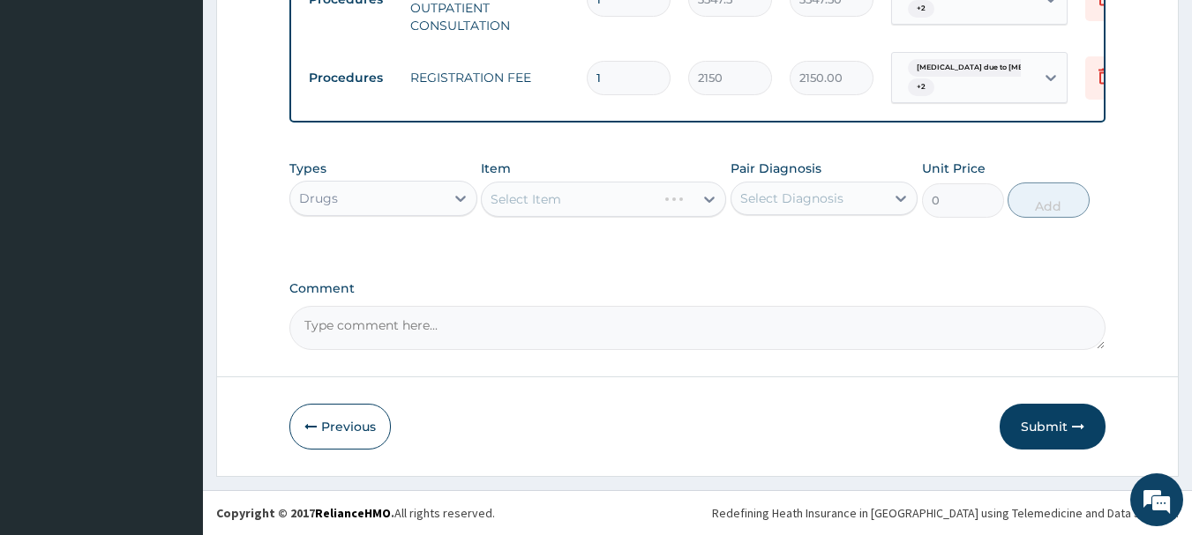
click at [441, 206] on div "Drugs" at bounding box center [367, 198] width 154 height 28
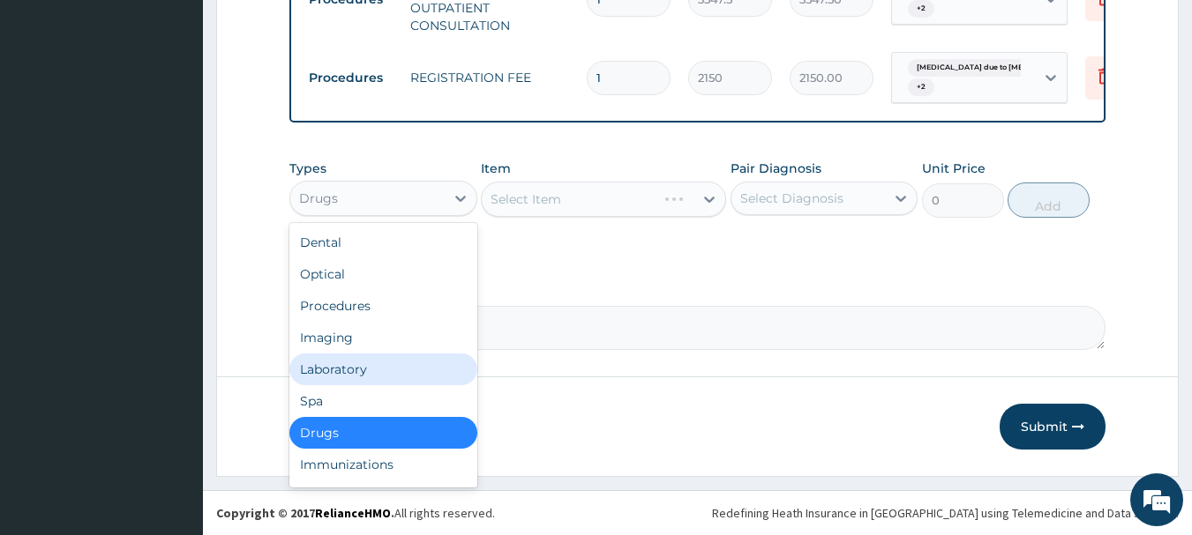
click at [356, 368] on div "Laboratory" at bounding box center [383, 370] width 188 height 32
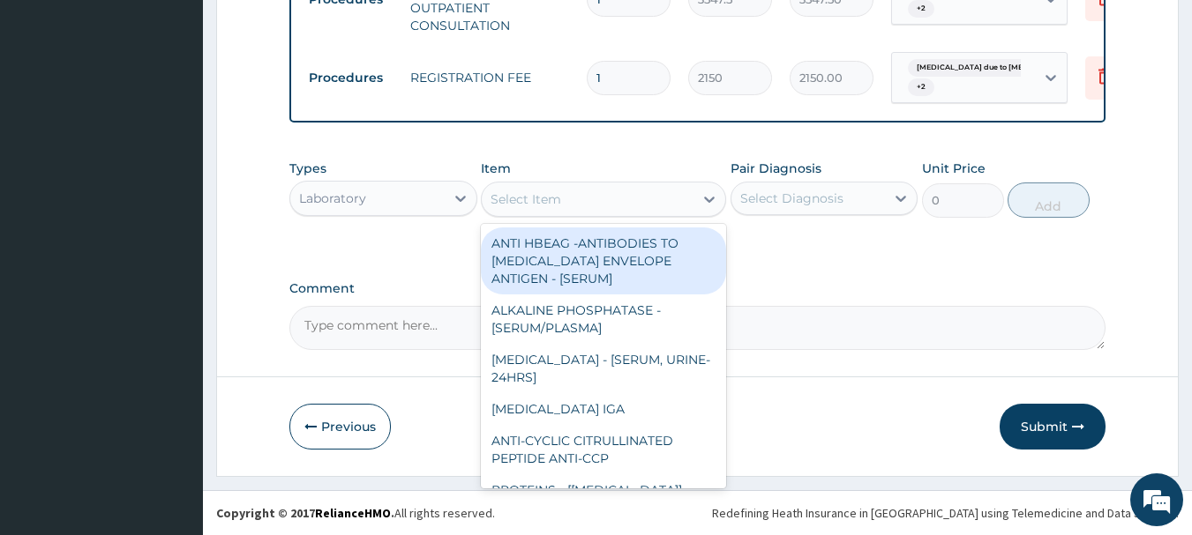
click at [602, 198] on div "Select Item" at bounding box center [588, 199] width 212 height 28
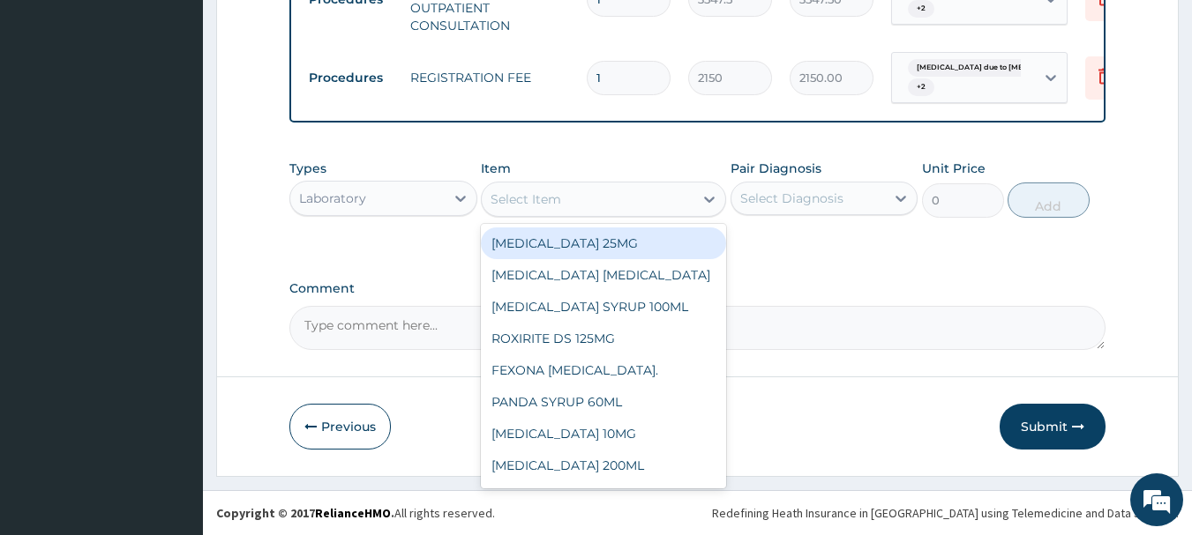
type input "M"
click at [420, 198] on div "Laboratory" at bounding box center [367, 198] width 154 height 28
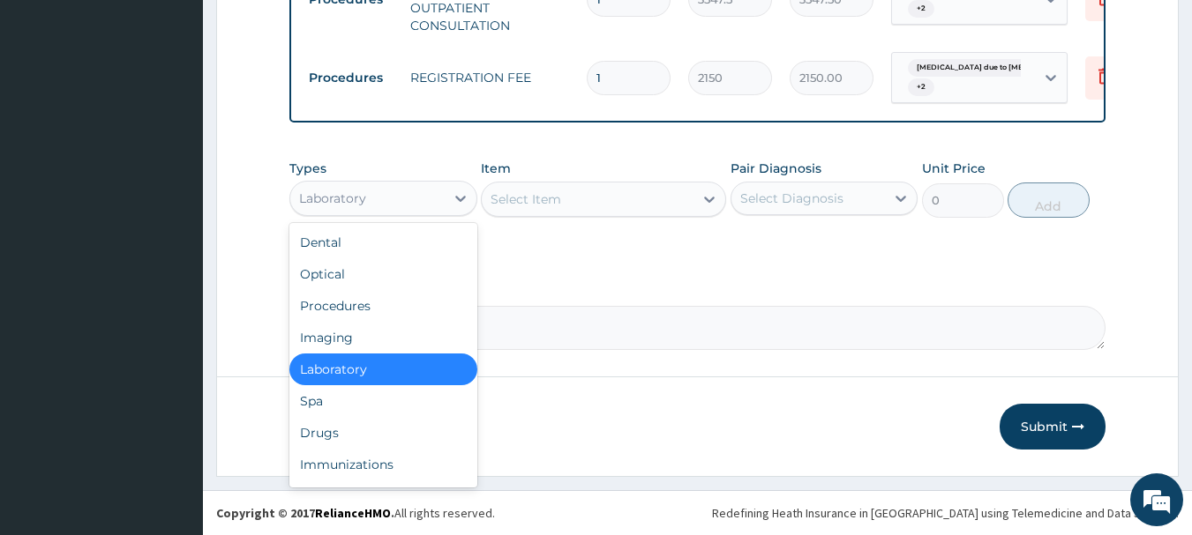
type input "L"
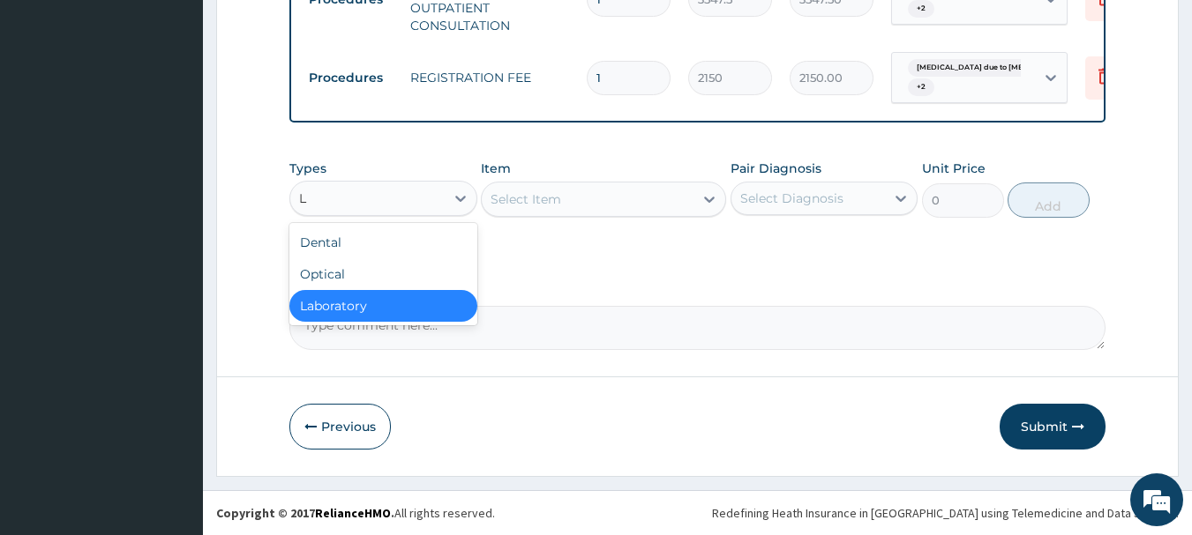
click at [333, 313] on div "Laboratory" at bounding box center [383, 306] width 188 height 32
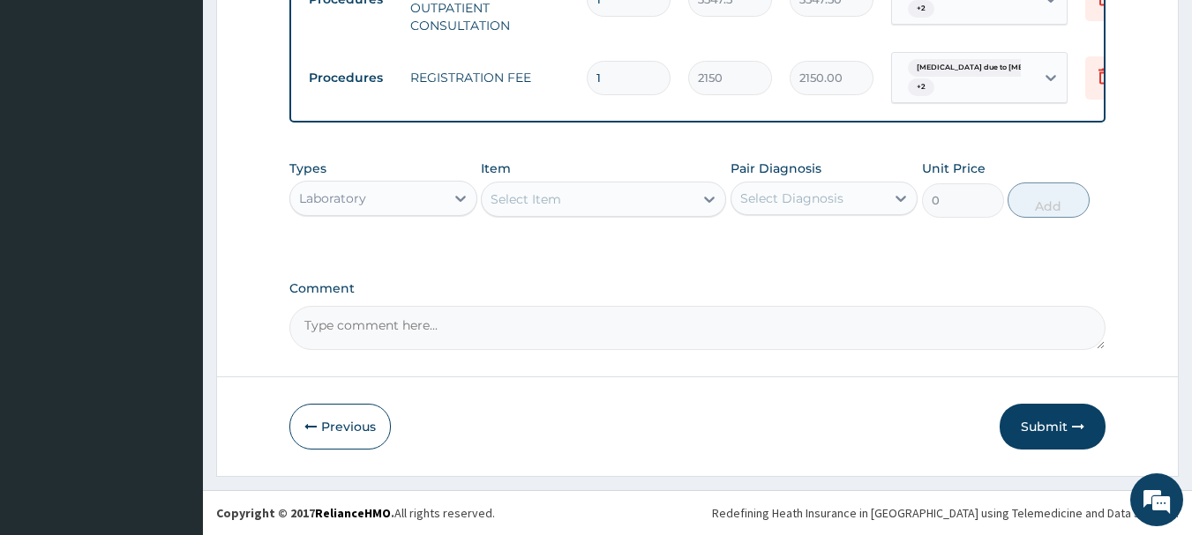
click at [621, 200] on div "Select Item" at bounding box center [588, 199] width 212 height 28
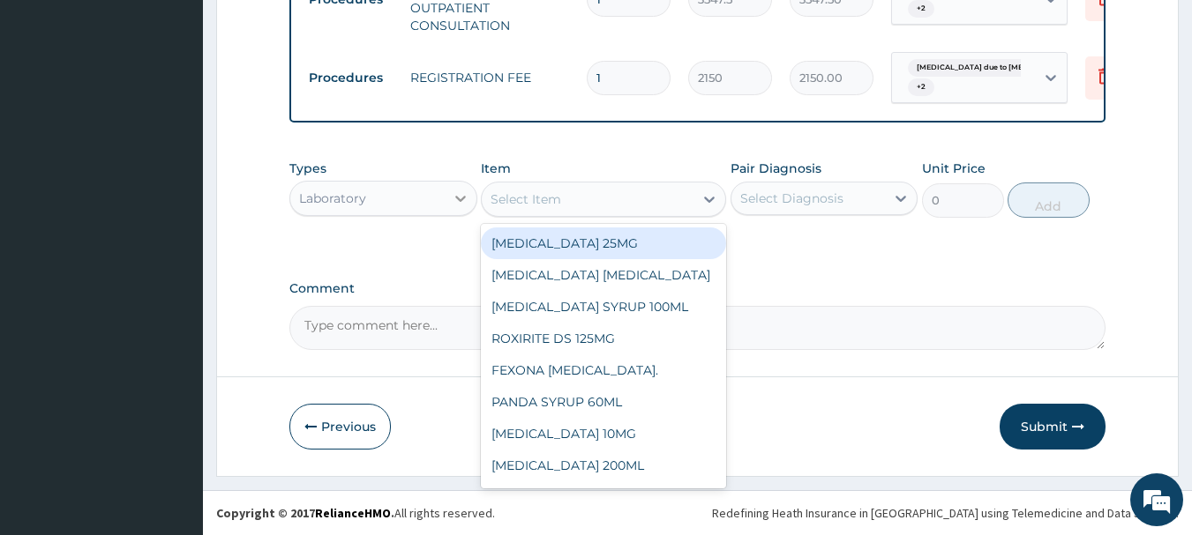
click at [455, 196] on icon at bounding box center [461, 199] width 18 height 18
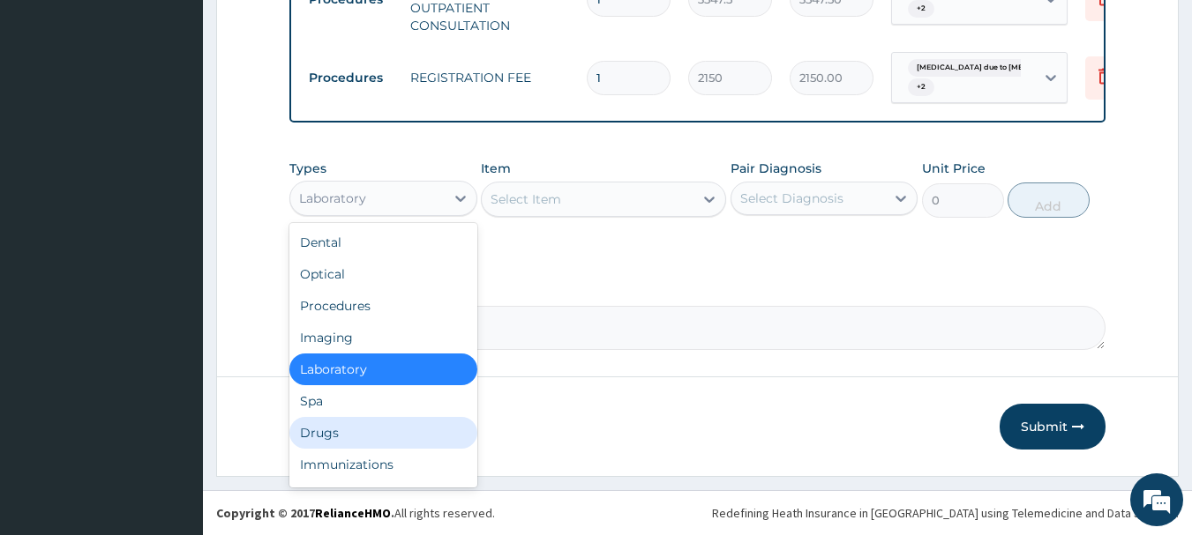
click at [332, 441] on div "Drugs" at bounding box center [383, 433] width 188 height 32
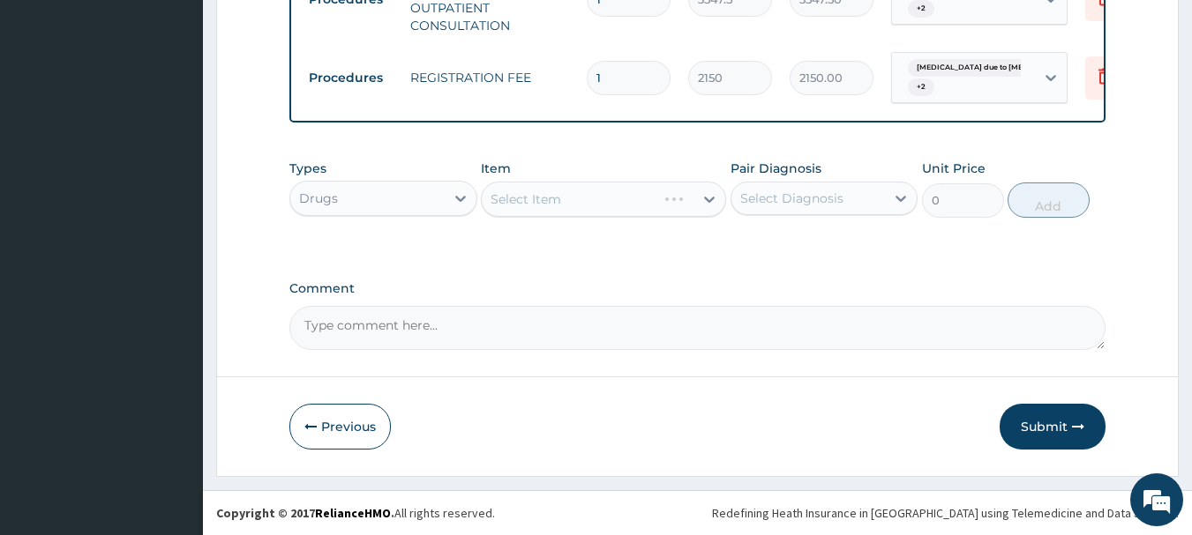
click at [606, 203] on div "Select Item" at bounding box center [603, 199] width 245 height 35
click at [606, 203] on div "Select Item" at bounding box center [588, 199] width 212 height 28
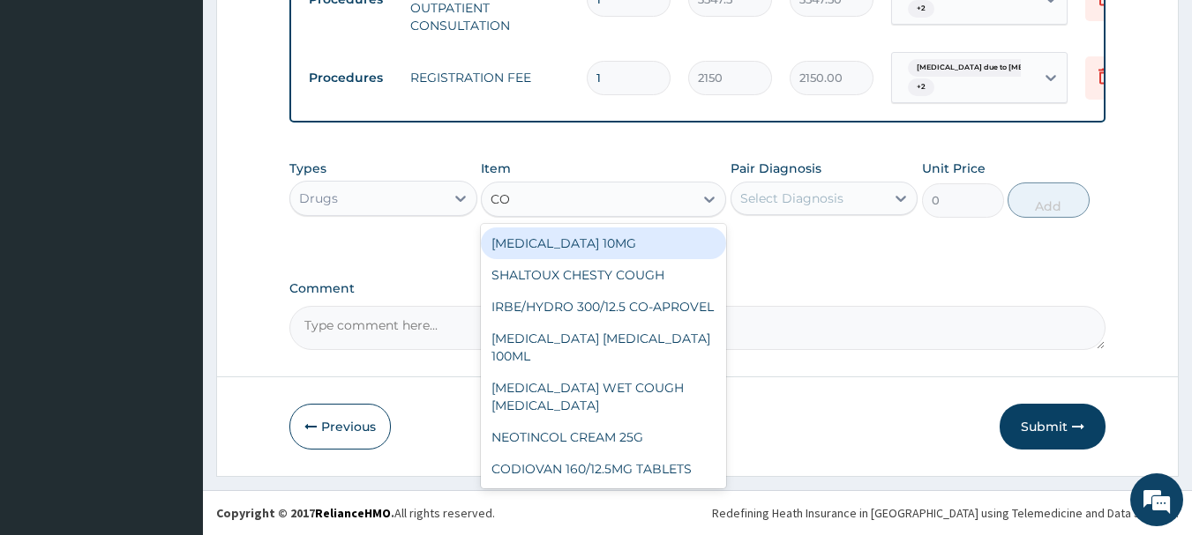
type input "COA"
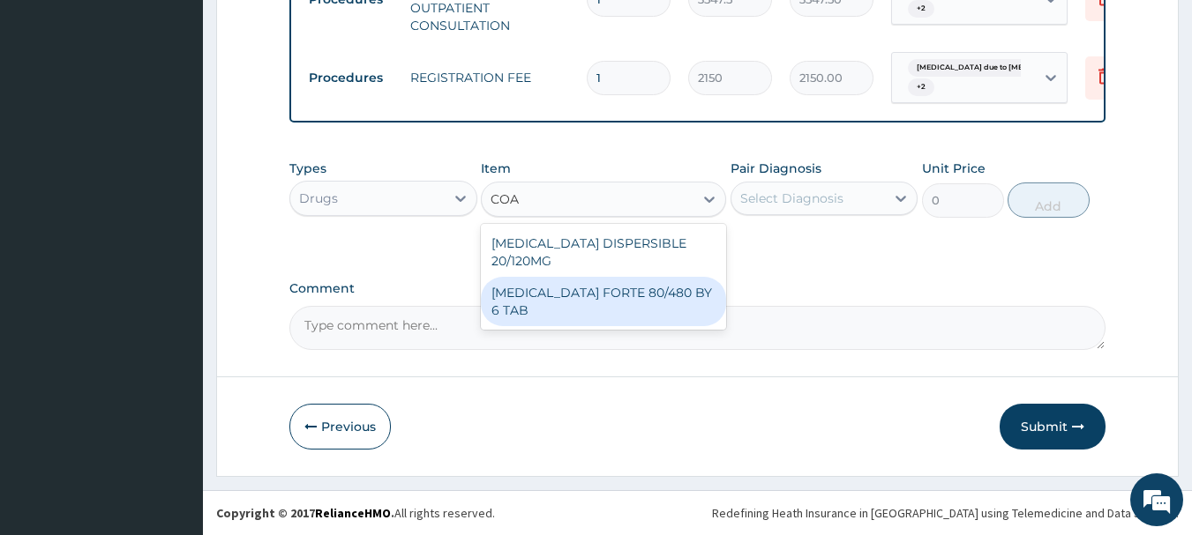
type input "449.3500061035156"
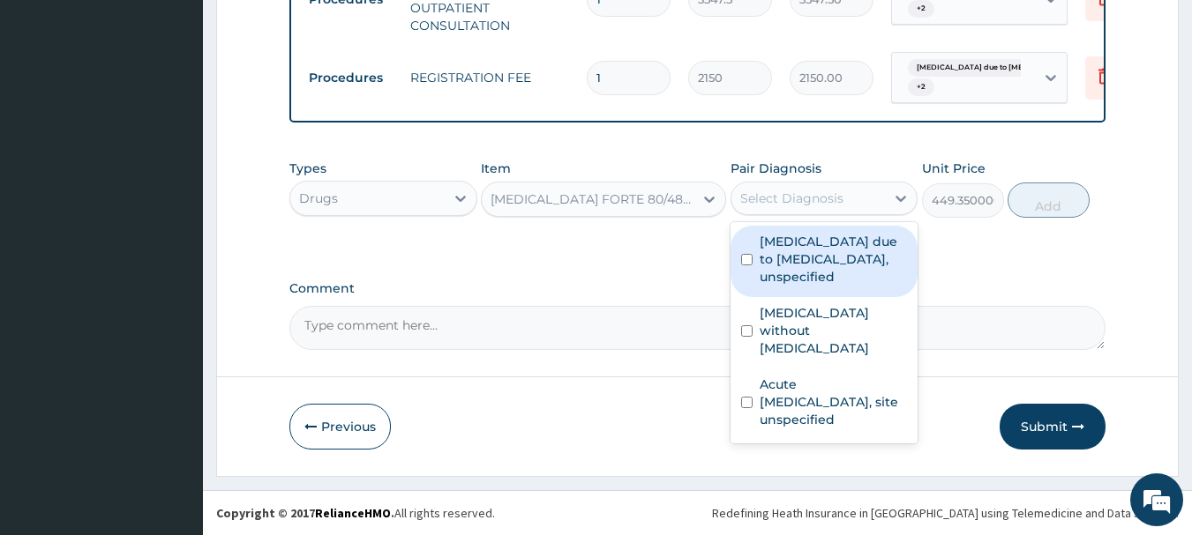
click at [800, 203] on div "Select Diagnosis" at bounding box center [791, 199] width 103 height 18
click at [770, 263] on label "Malaria due to Plasmodium falciparum, unspecified" at bounding box center [834, 259] width 148 height 53
checkbox input "true"
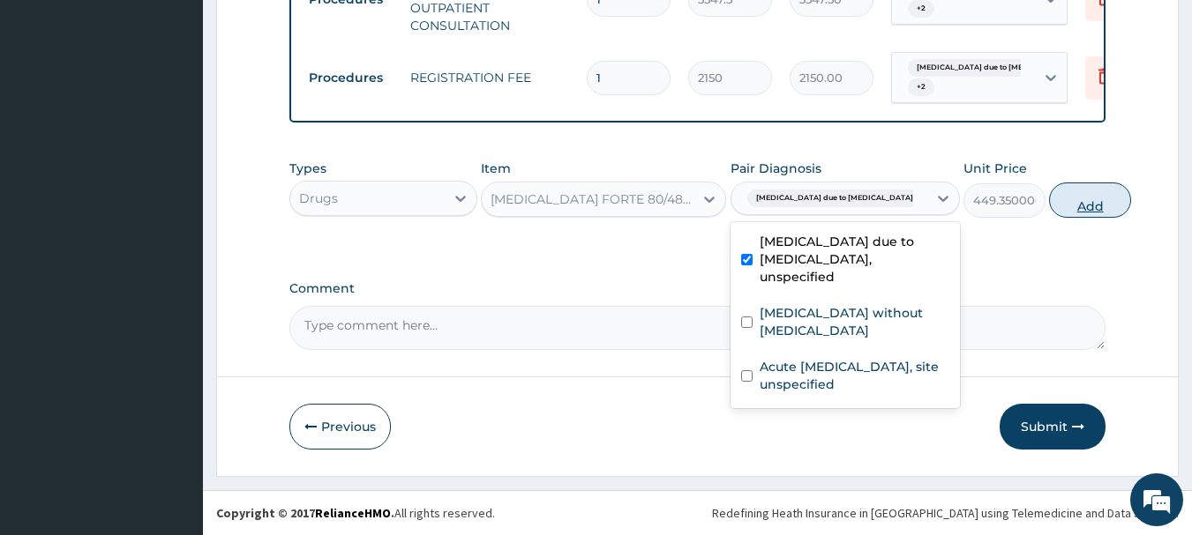
click at [1049, 200] on button "Add" at bounding box center [1090, 200] width 82 height 35
type input "0"
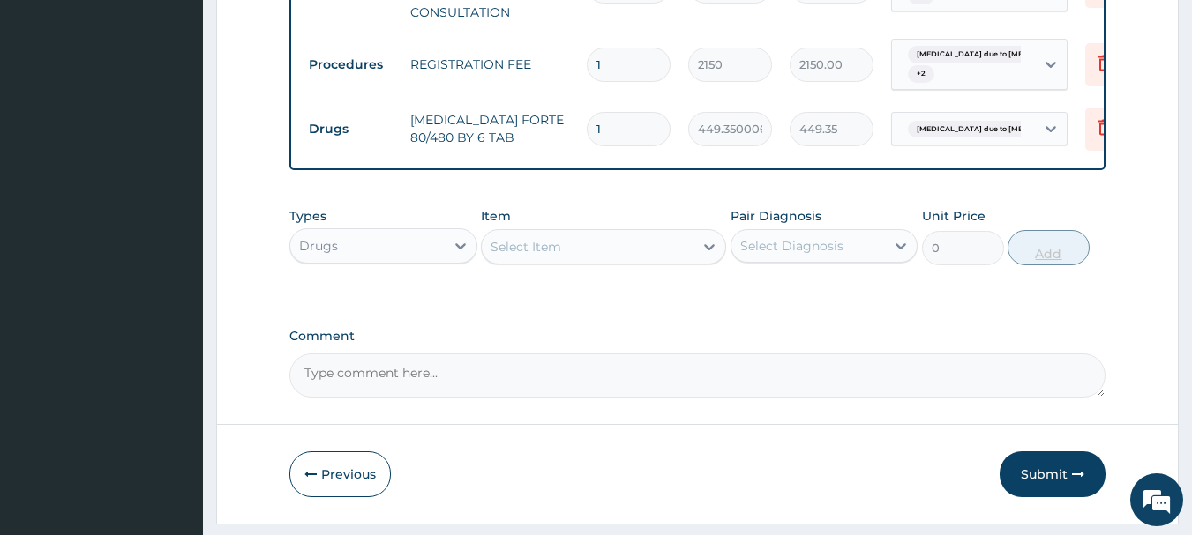
type input "0.00"
type input "6"
type input "2696.10"
type input "6"
click at [681, 261] on div "Select Item" at bounding box center [588, 247] width 212 height 28
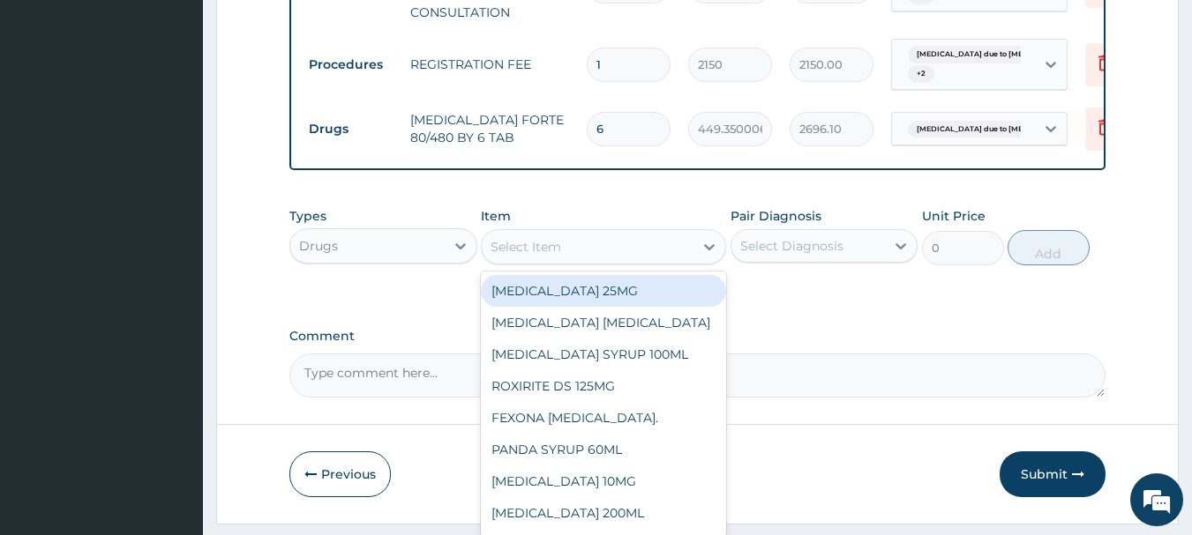
click at [681, 261] on div "Select Item" at bounding box center [588, 247] width 212 height 28
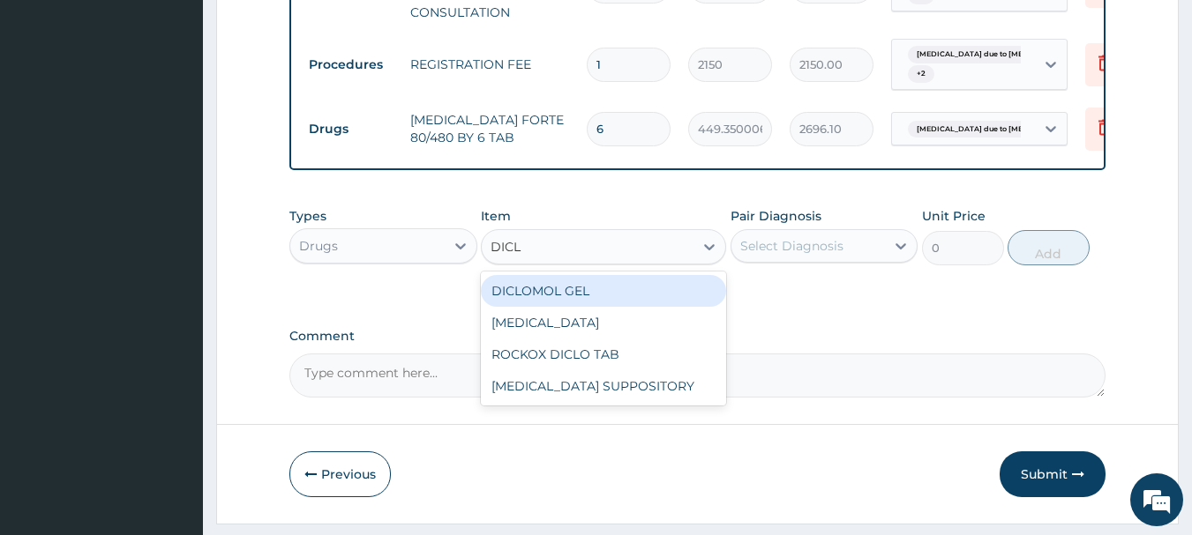
type input "DICLO"
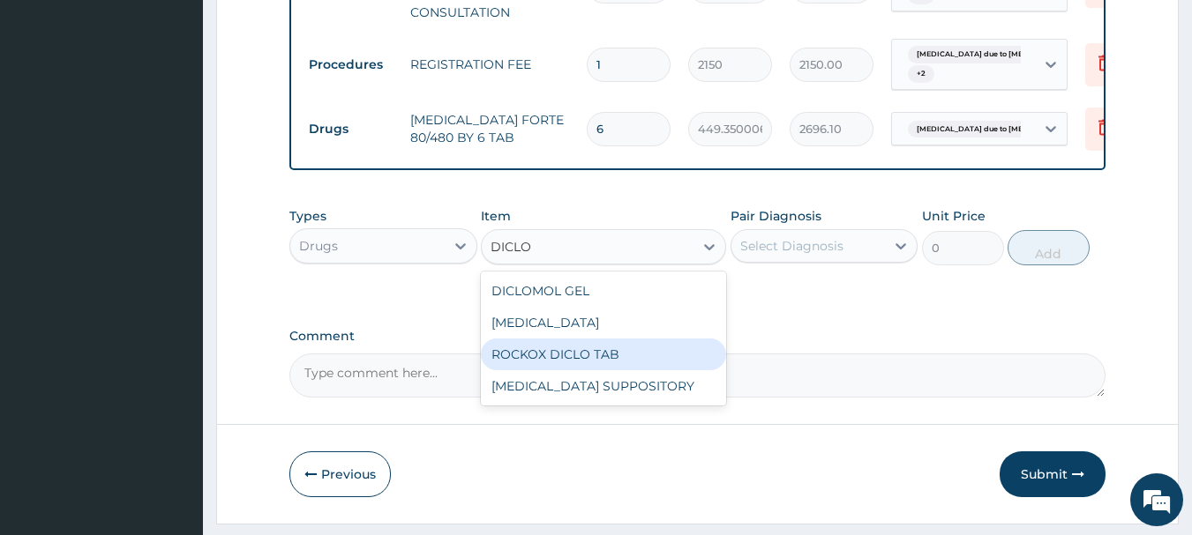
type input "82.7750015258789"
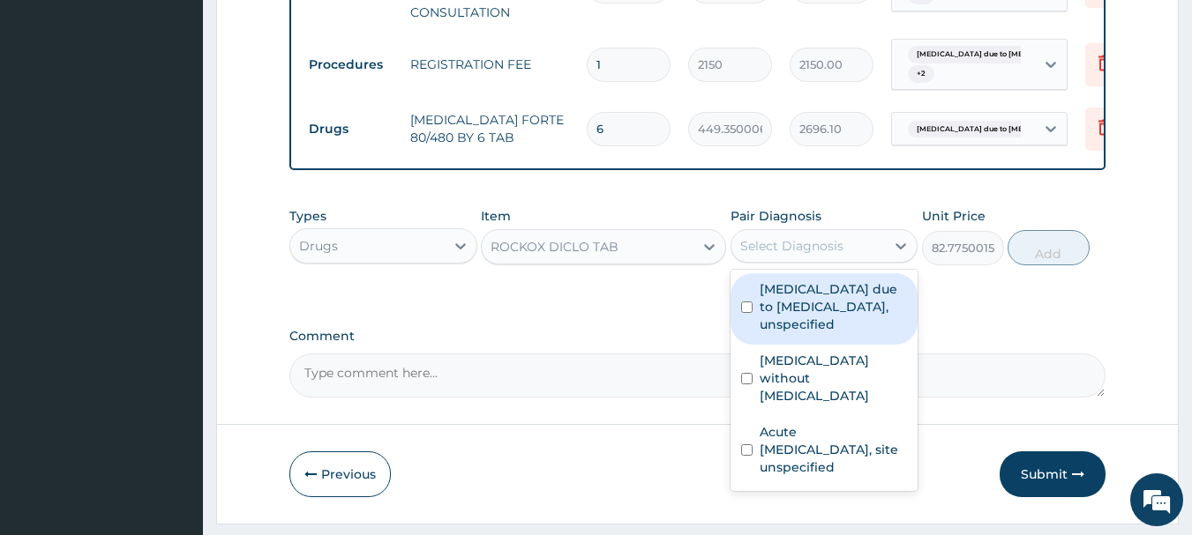
drag, startPoint x: 787, startPoint y: 258, endPoint x: 773, endPoint y: 313, distance: 56.5
click at [773, 263] on div "option Malaria due to Plasmodium falciparum, unspecified, selected. option Mala…" at bounding box center [824, 246] width 188 height 34
click at [773, 313] on label "Malaria due to Plasmodium falciparum, unspecified" at bounding box center [834, 307] width 148 height 53
checkbox input "true"
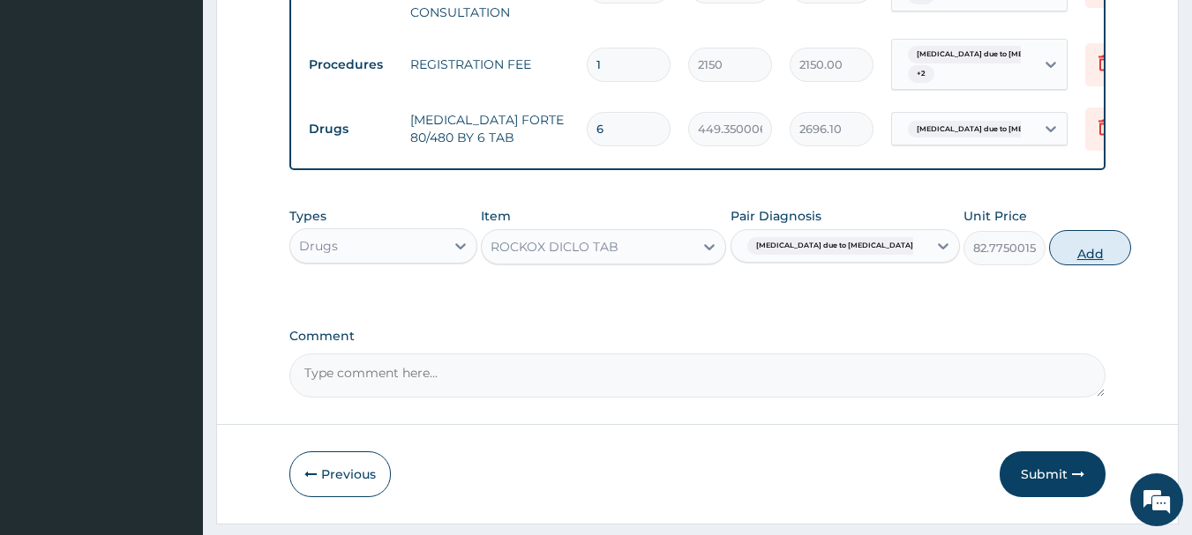
click at [1066, 259] on button "Add" at bounding box center [1090, 247] width 82 height 35
type input "0"
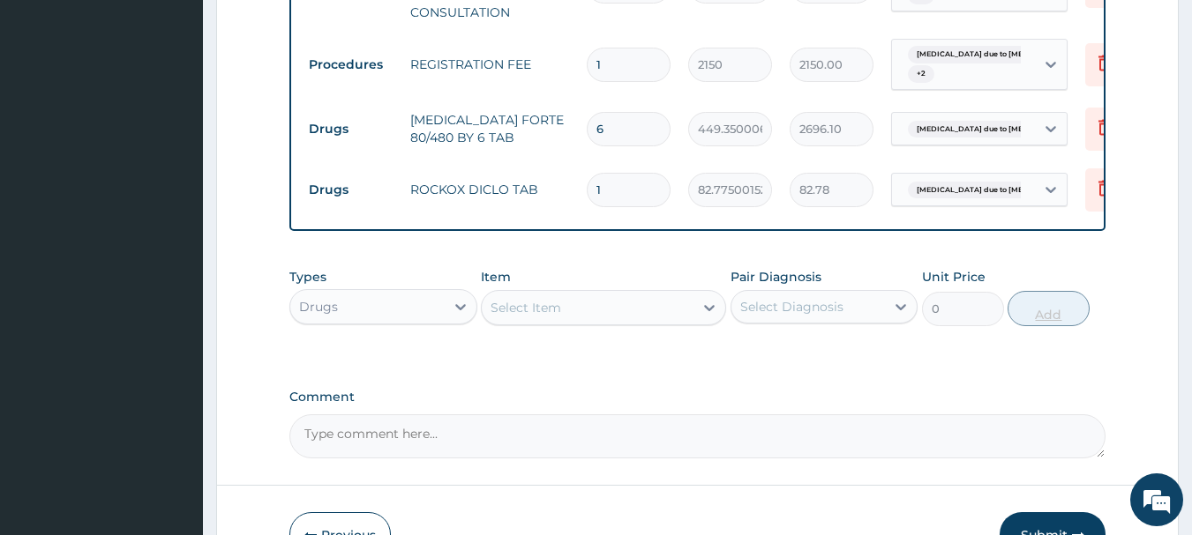
type input "0.00"
type input "6"
type input "496.65"
type input "6"
click at [655, 322] on div "Select Item" at bounding box center [588, 308] width 212 height 28
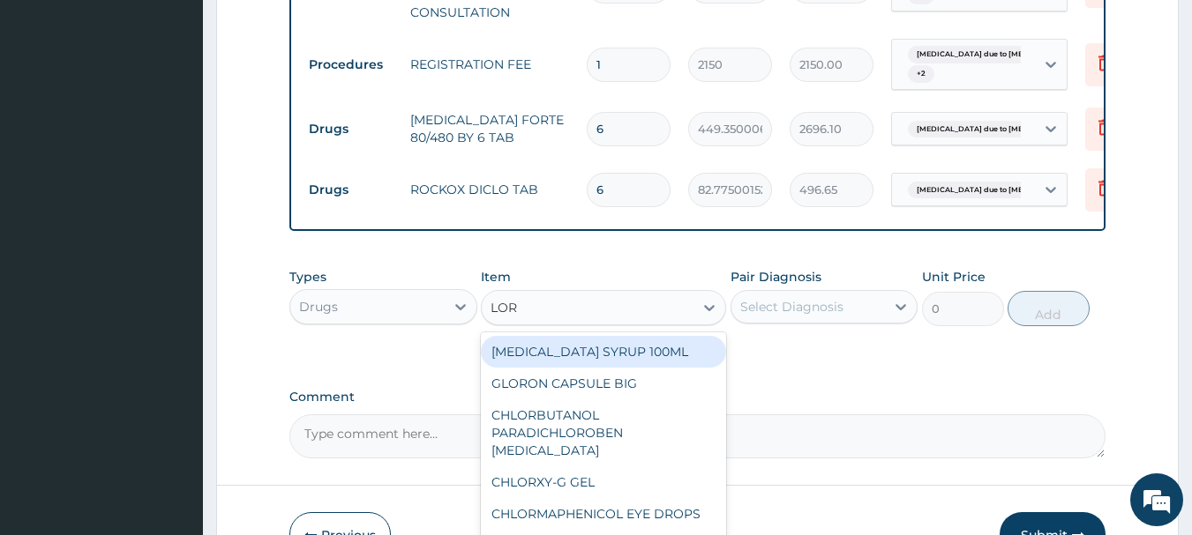
type input "LORA"
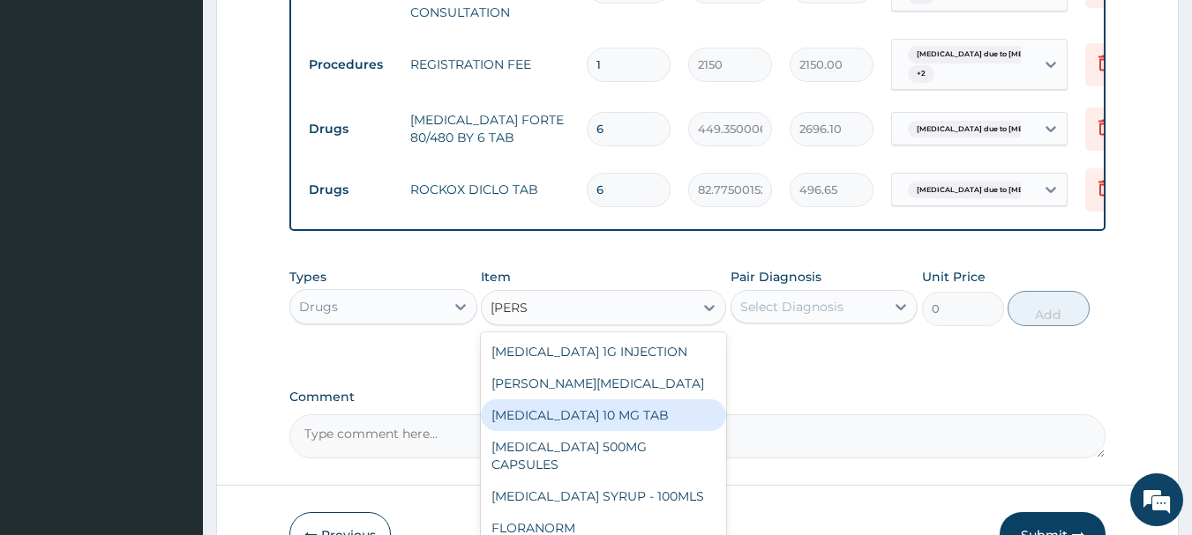
type input "59.125"
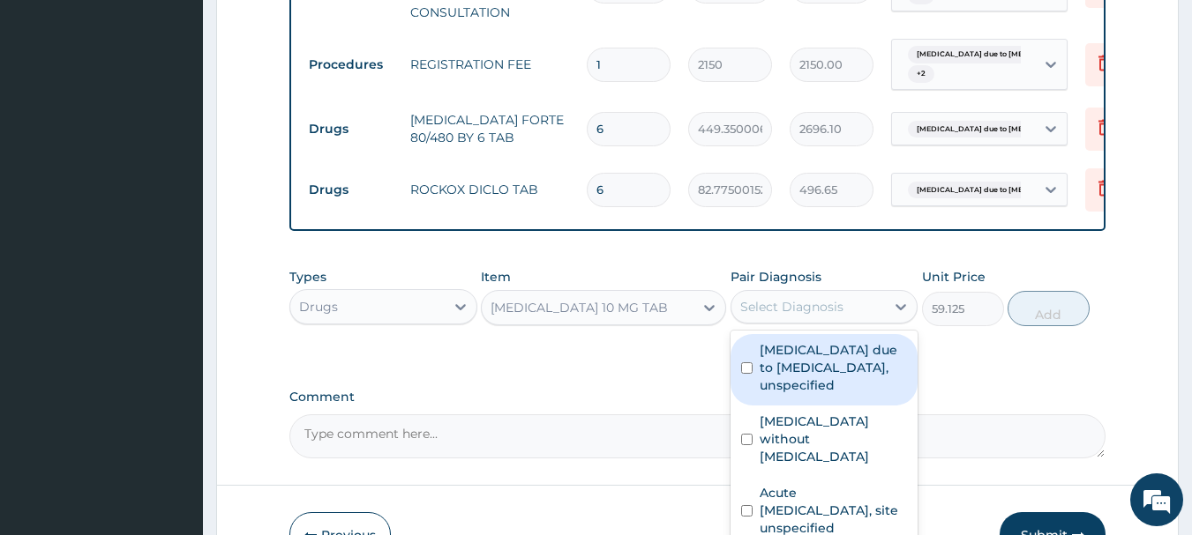
click at [798, 321] on div "Select Diagnosis" at bounding box center [808, 307] width 154 height 28
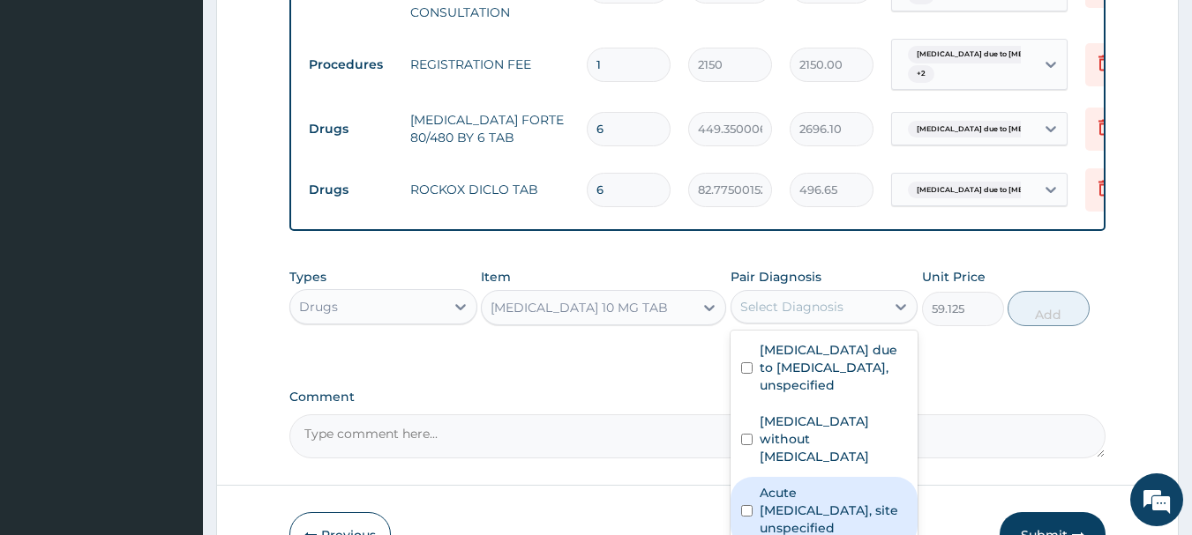
click at [789, 504] on label "Acute upper respiratory infection, site unspecified" at bounding box center [834, 510] width 148 height 53
checkbox input "true"
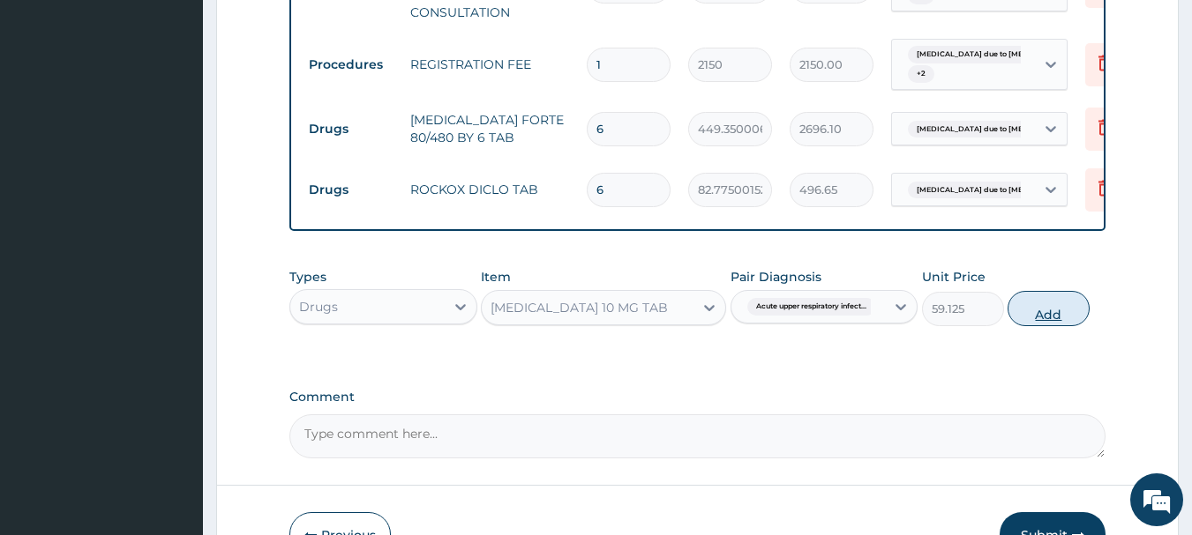
click at [1058, 323] on button "Add" at bounding box center [1048, 308] width 82 height 35
type input "0"
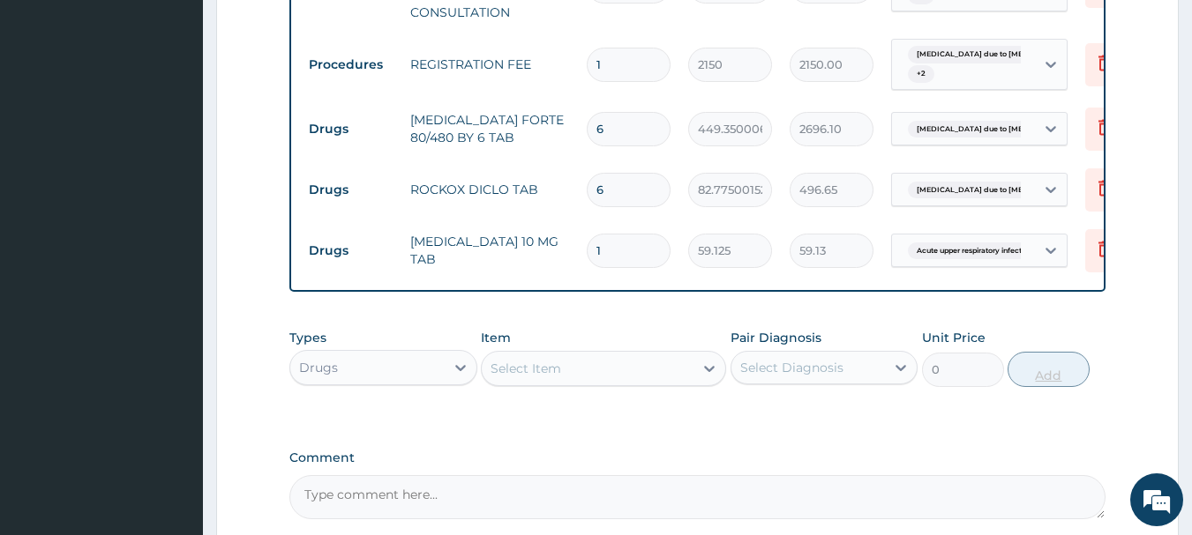
type input "0.00"
type input "5"
type input "295.63"
type input "5"
click at [405, 378] on div "Drugs" at bounding box center [367, 368] width 154 height 28
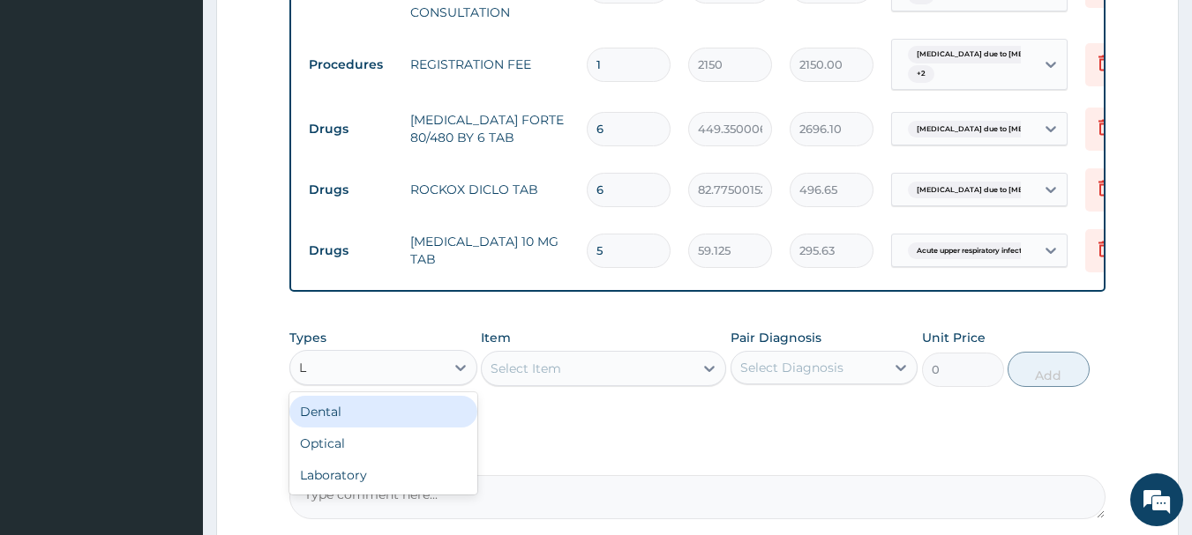
type input "LA"
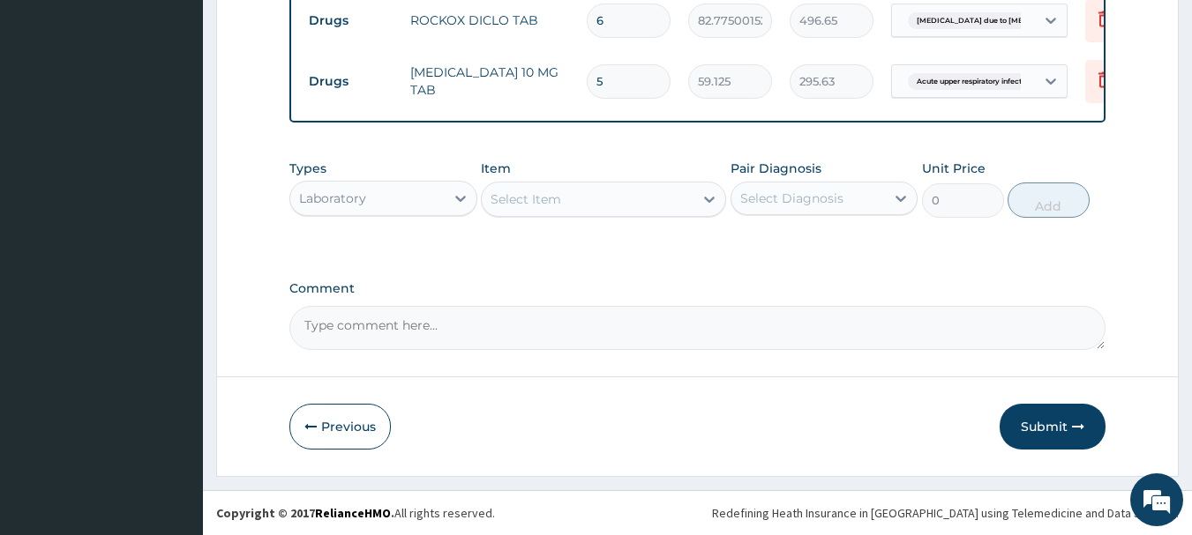
scroll to position [977, 0]
click at [650, 200] on div "Select Item" at bounding box center [588, 199] width 212 height 28
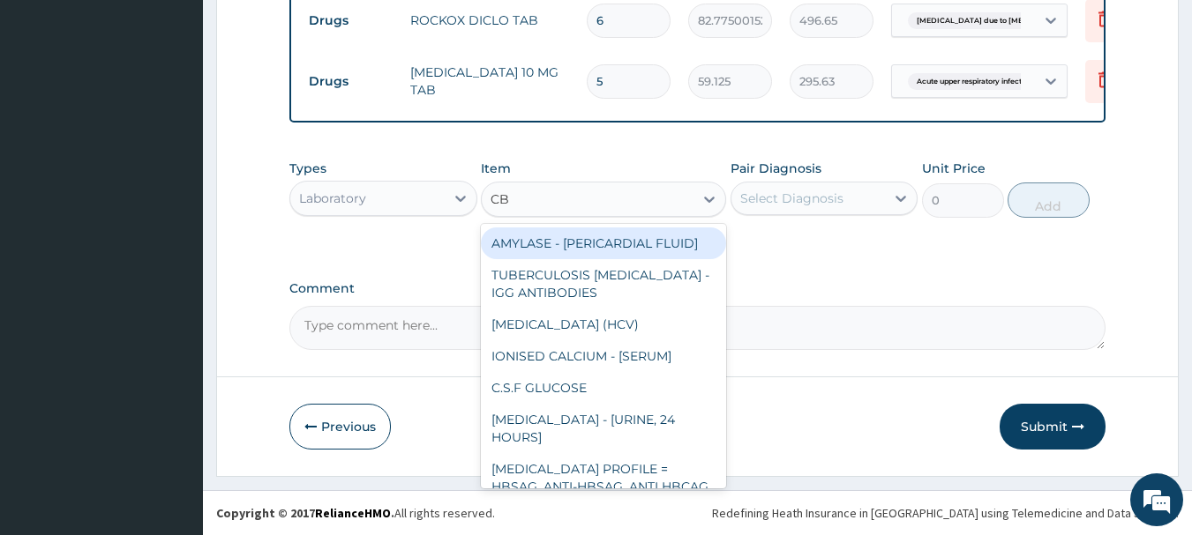
type input "CBC"
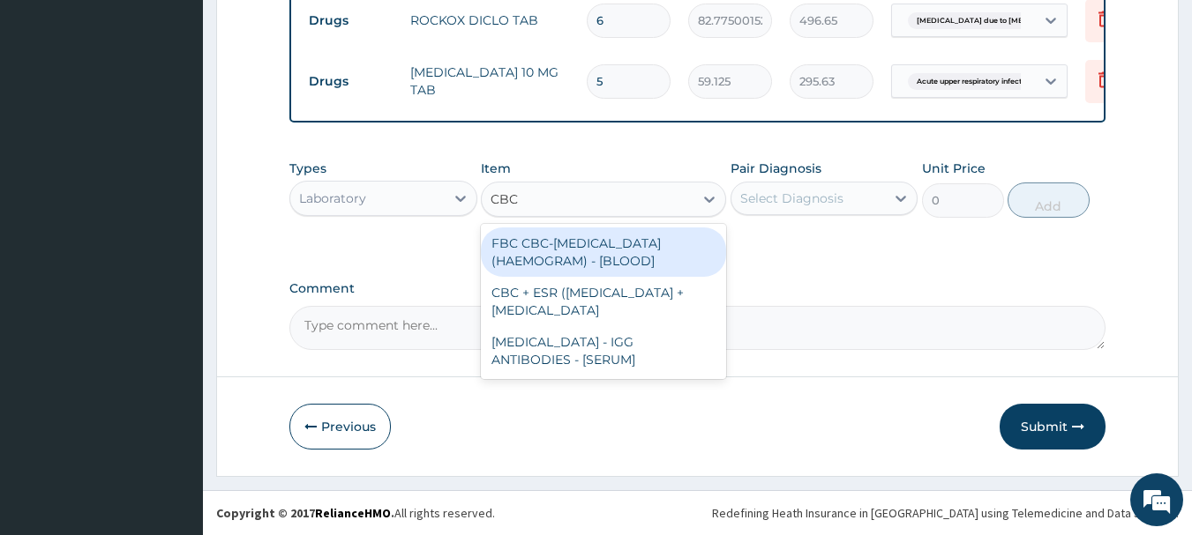
type input "4300"
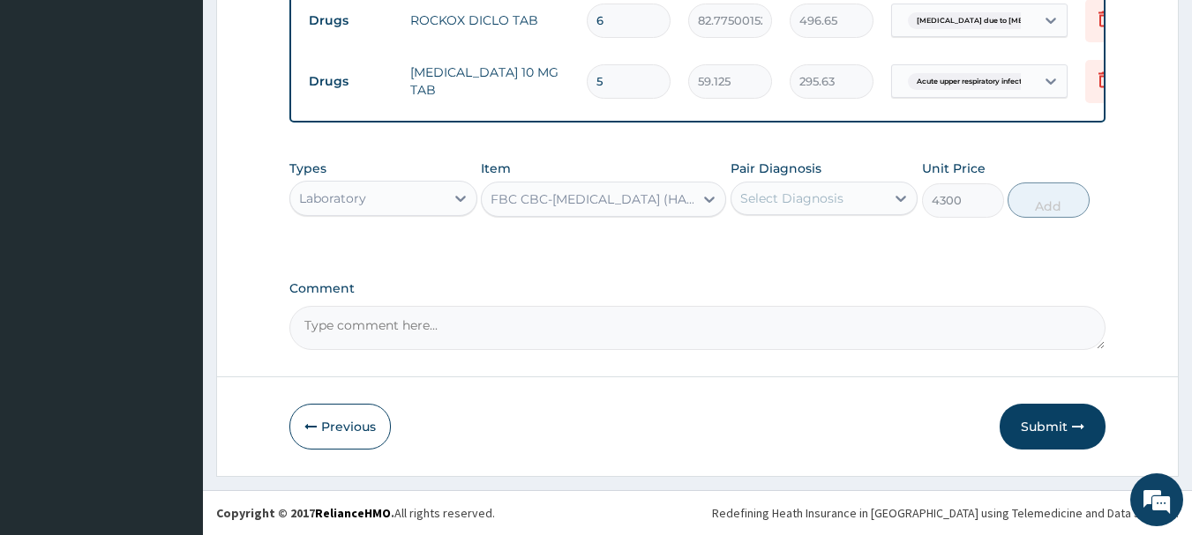
click at [826, 191] on div "Select Diagnosis" at bounding box center [791, 199] width 103 height 18
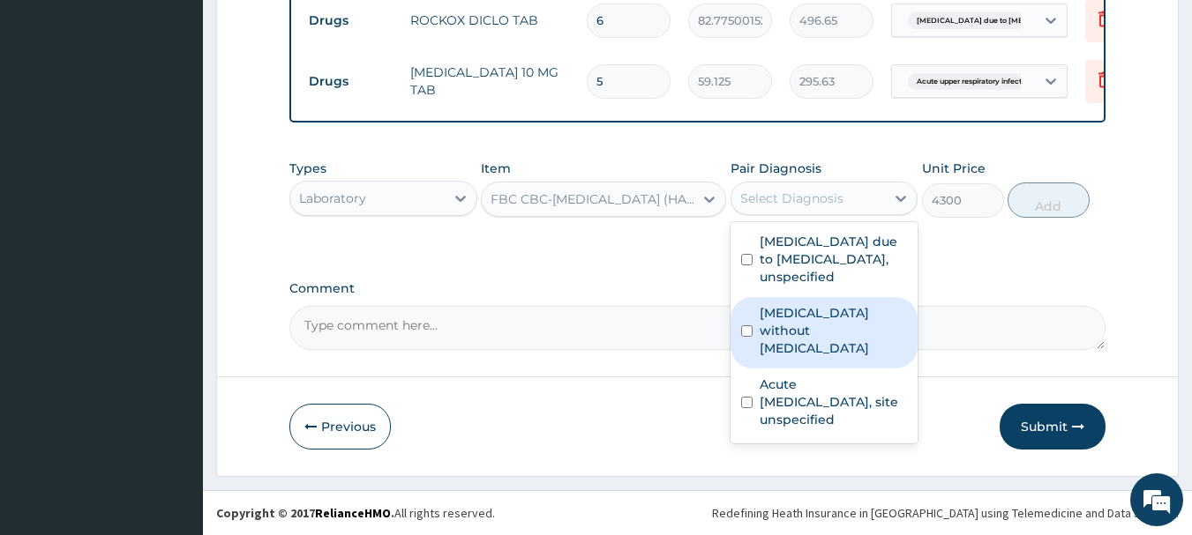
click at [769, 334] on label "[MEDICAL_DATA] without [MEDICAL_DATA]" at bounding box center [834, 330] width 148 height 53
checkbox input "true"
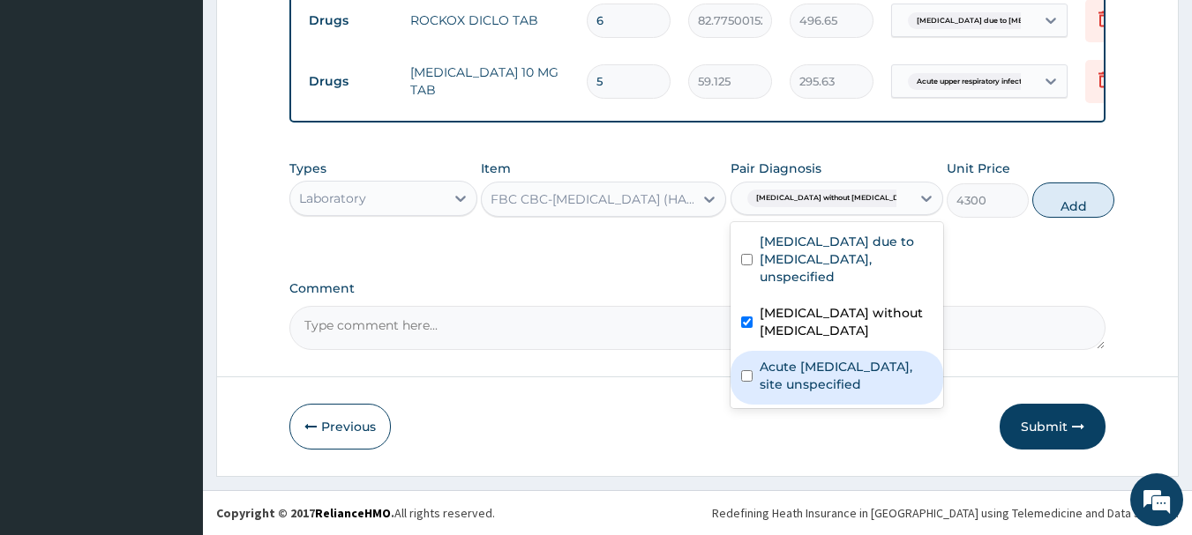
click at [828, 366] on label "Acute upper respiratory infection, site unspecified" at bounding box center [846, 375] width 173 height 35
checkbox input "true"
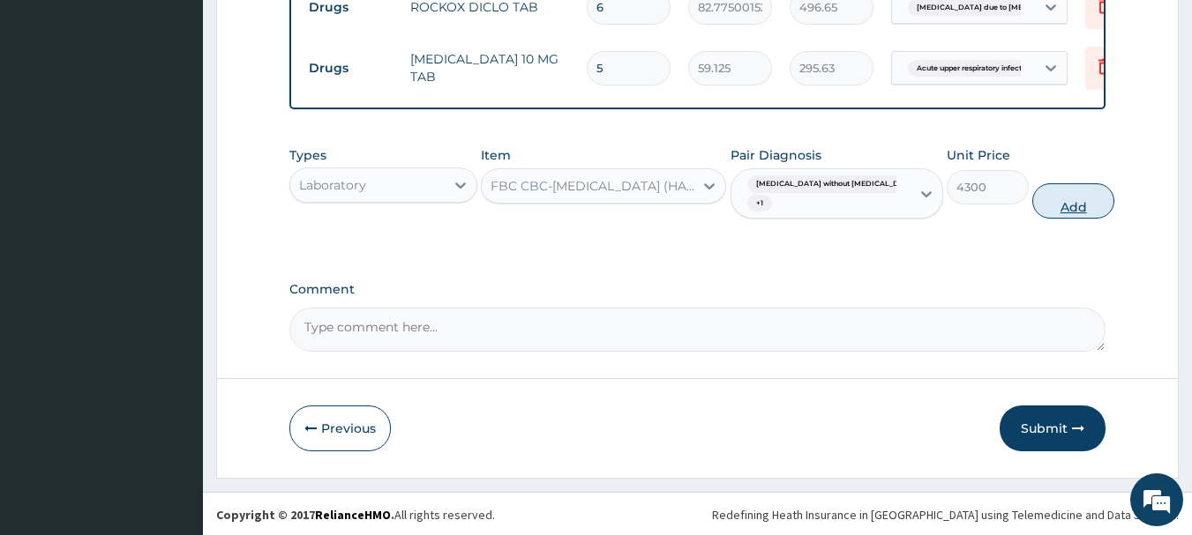
click at [1046, 219] on button "Add" at bounding box center [1073, 200] width 82 height 35
type input "0"
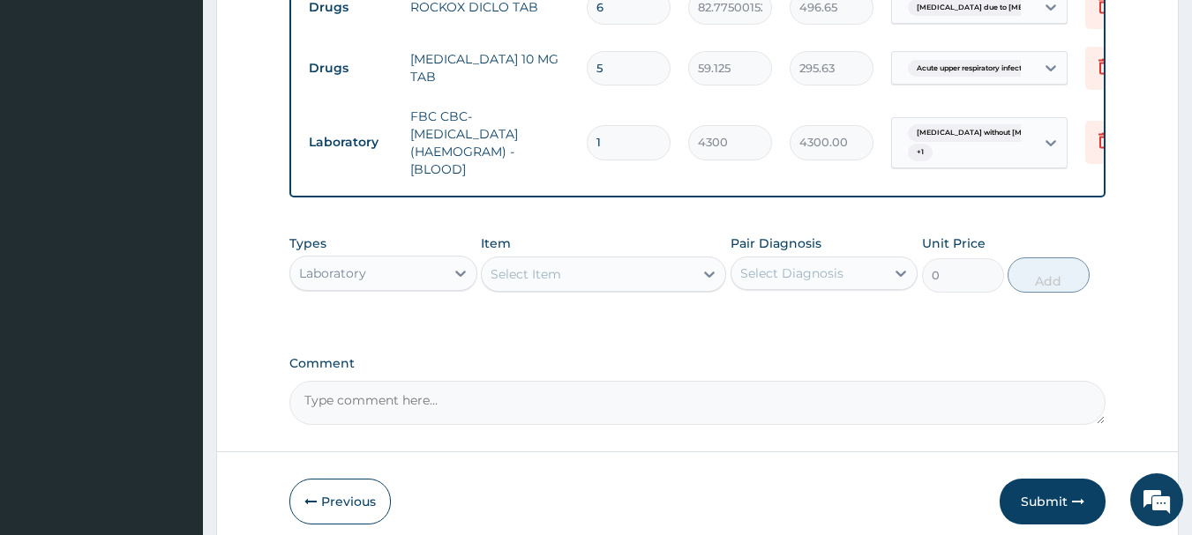
click at [655, 288] on div "Select Item" at bounding box center [588, 274] width 212 height 28
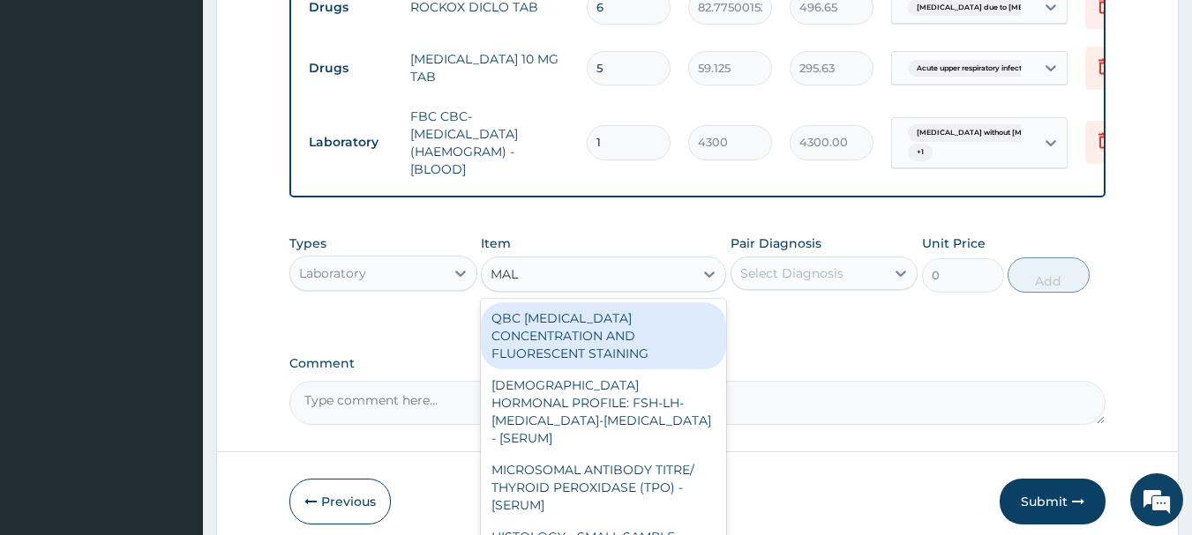
type input "MALA"
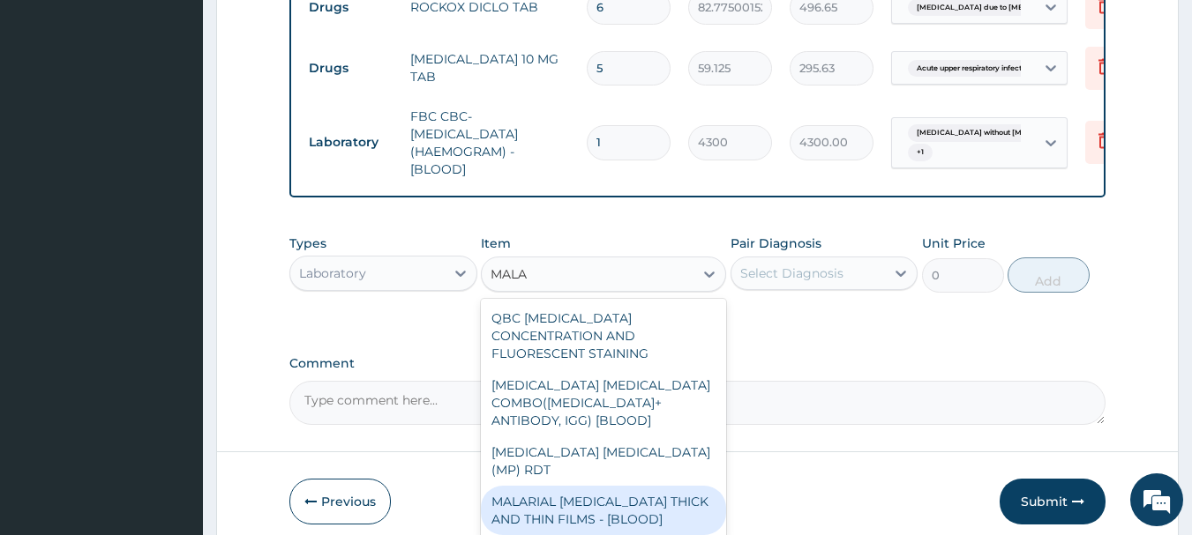
type input "1612.5"
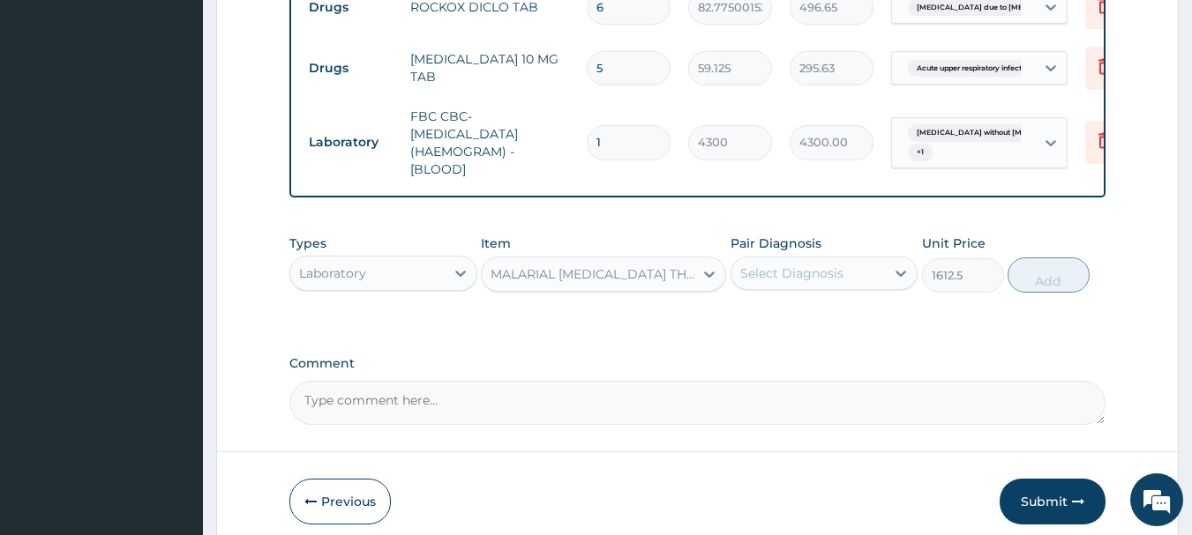
click at [843, 288] on div "Select Diagnosis" at bounding box center [808, 273] width 154 height 28
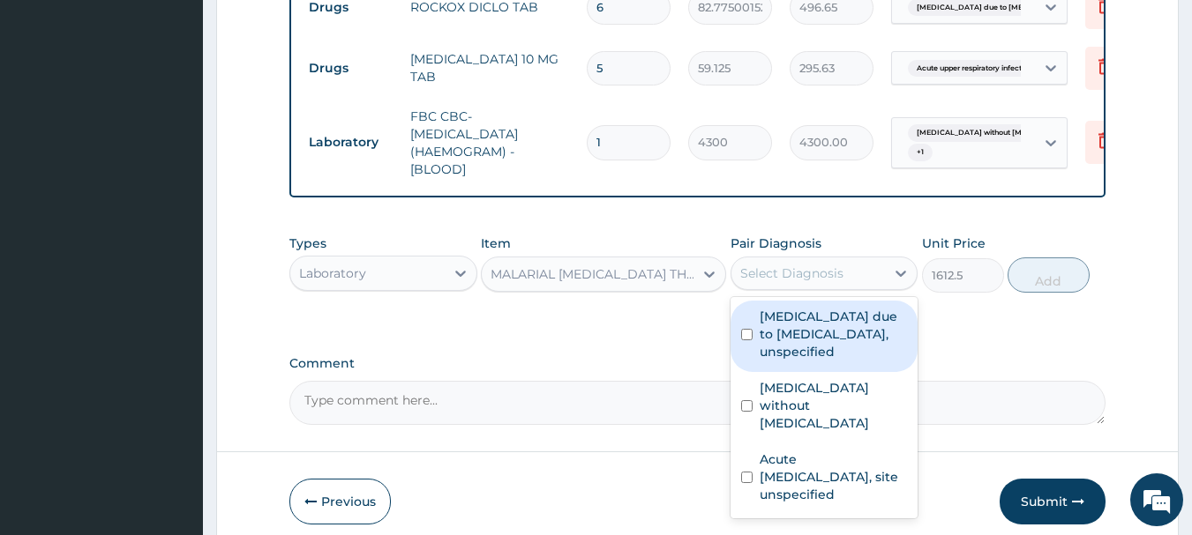
click at [808, 334] on label "[MEDICAL_DATA] due to [MEDICAL_DATA], unspecified" at bounding box center [834, 334] width 148 height 53
checkbox input "true"
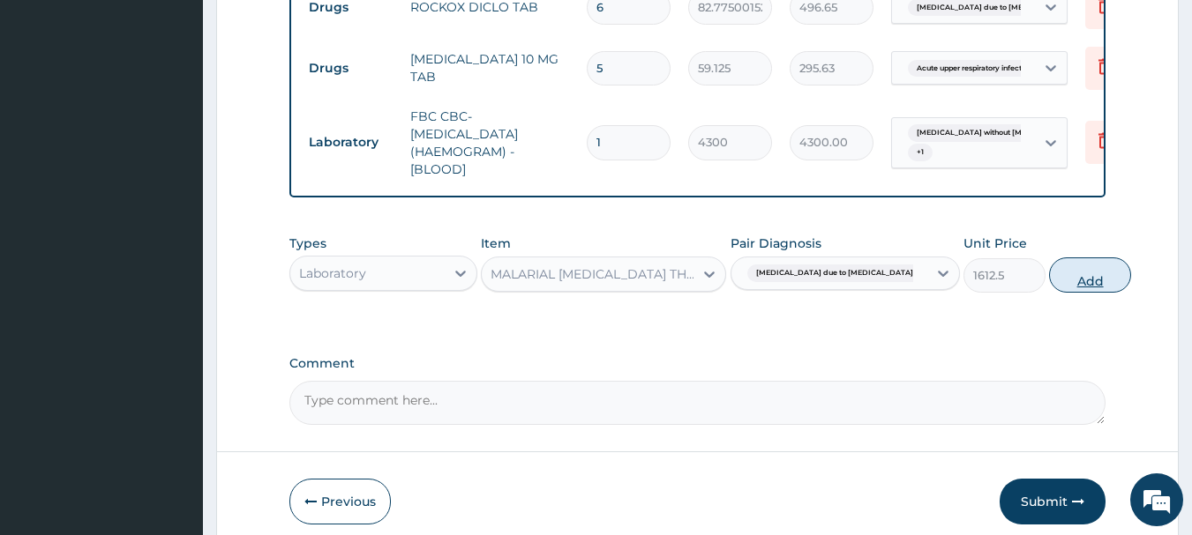
click at [1059, 289] on button "Add" at bounding box center [1090, 275] width 82 height 35
type input "0"
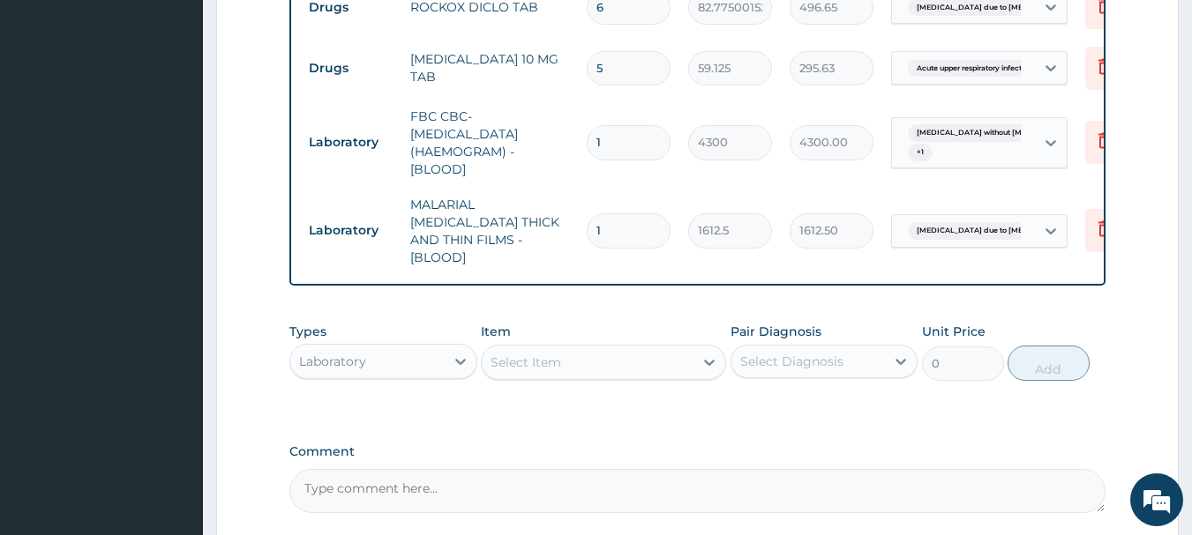
scroll to position [1136, 0]
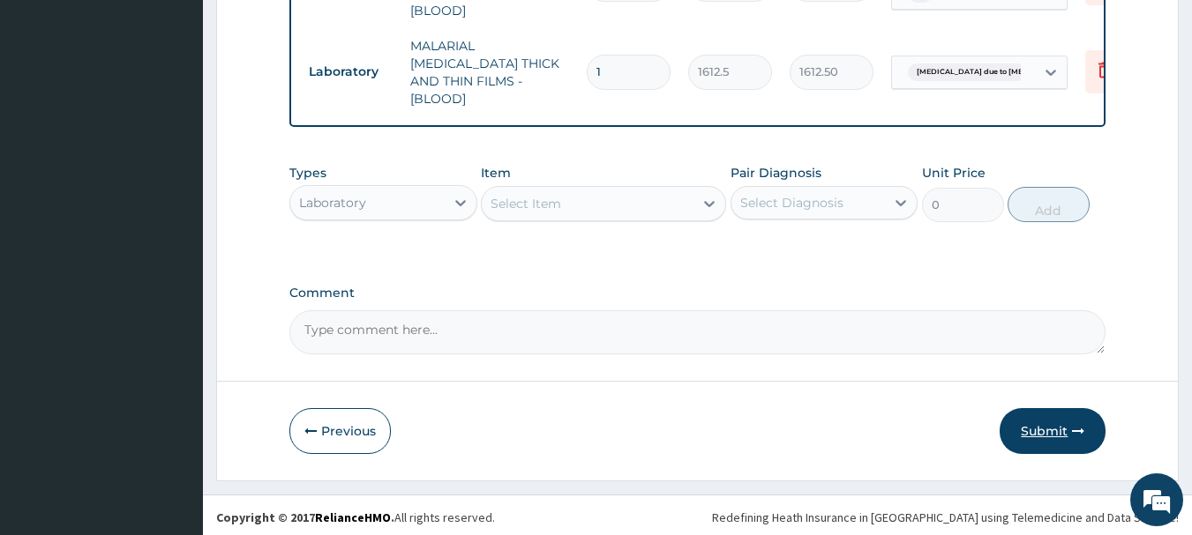
click at [1037, 424] on button "Submit" at bounding box center [1053, 431] width 106 height 46
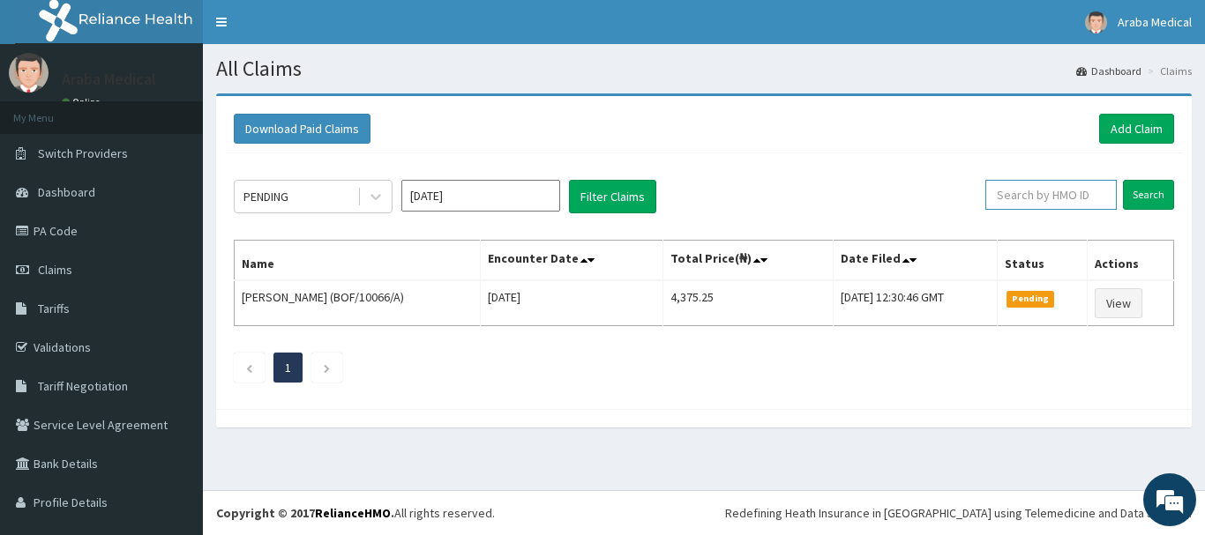
click at [1057, 201] on input "text" at bounding box center [1050, 195] width 131 height 30
paste input "BOF/10066/A"
type input "BOF/10066/D"
click at [1143, 199] on input "Search" at bounding box center [1148, 195] width 51 height 30
click at [1025, 195] on input "BOF/10066/D" at bounding box center [1023, 195] width 118 height 30
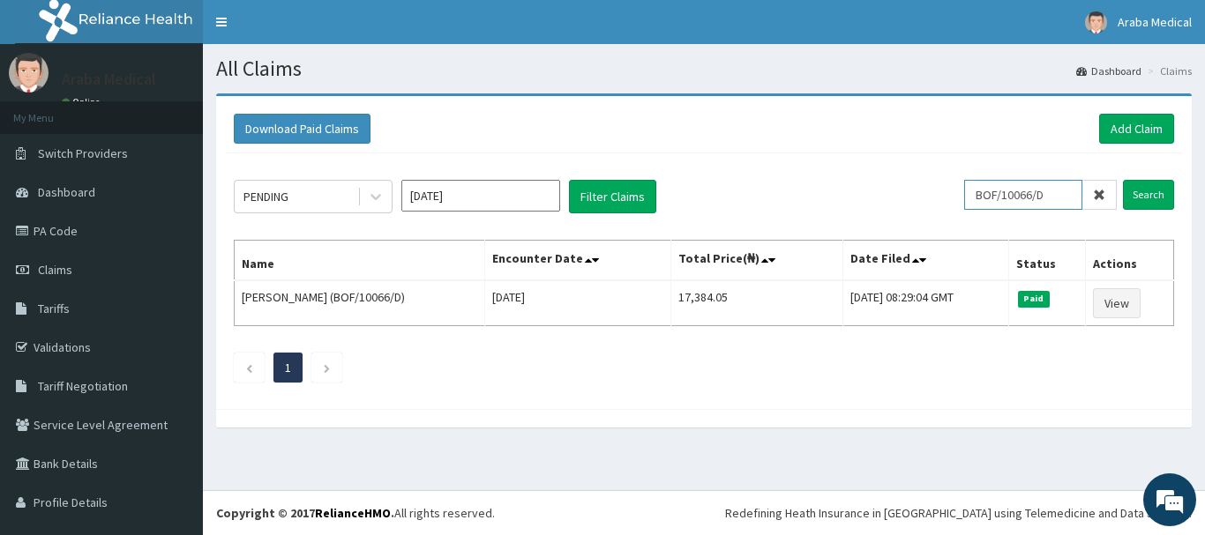
click at [1025, 195] on input "BOF/10066/D" at bounding box center [1023, 195] width 118 height 30
click at [1142, 124] on link "Add Claim" at bounding box center [1136, 129] width 75 height 30
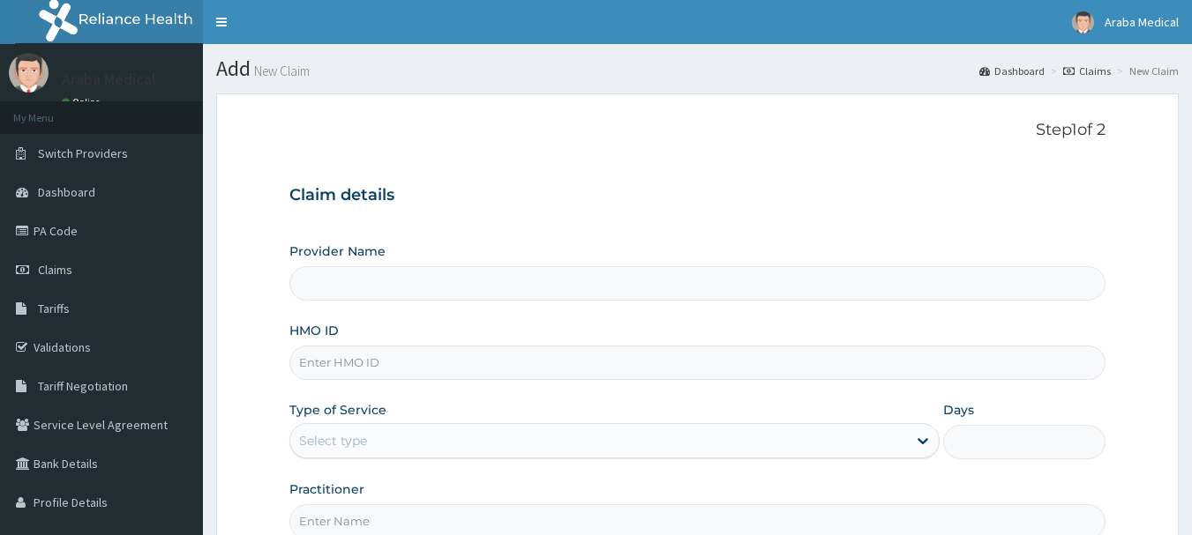
click at [400, 366] on input "HMO ID" at bounding box center [697, 363] width 817 height 34
paste input "BOF/10066/D"
type input "BOF/10066/D"
type input "[GEOGRAPHIC_DATA]"
type input "BOF/10066/D"
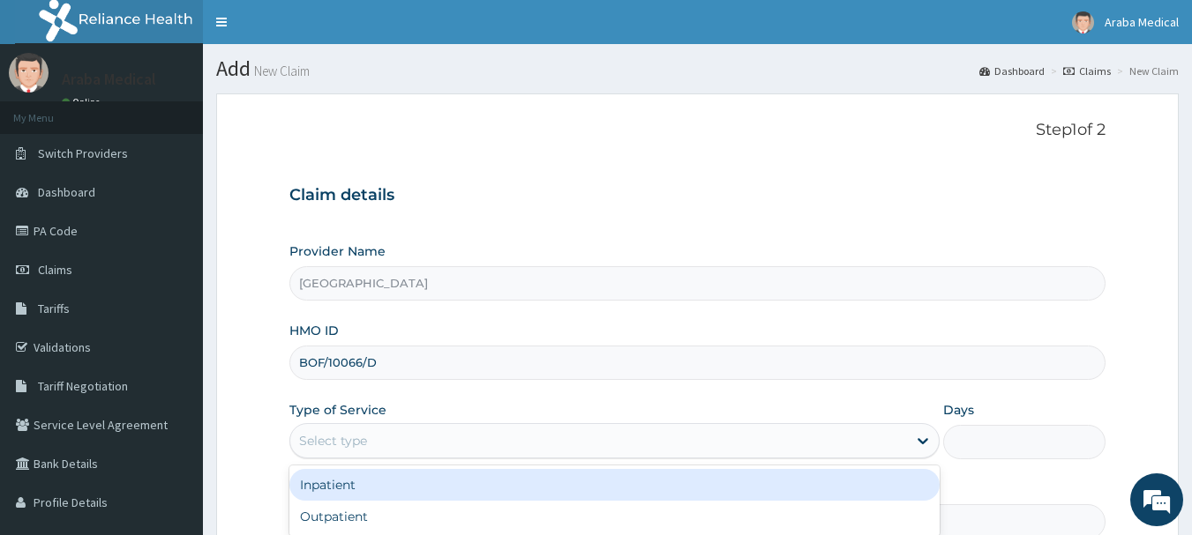
click at [376, 447] on div "Select type" at bounding box center [598, 441] width 617 height 28
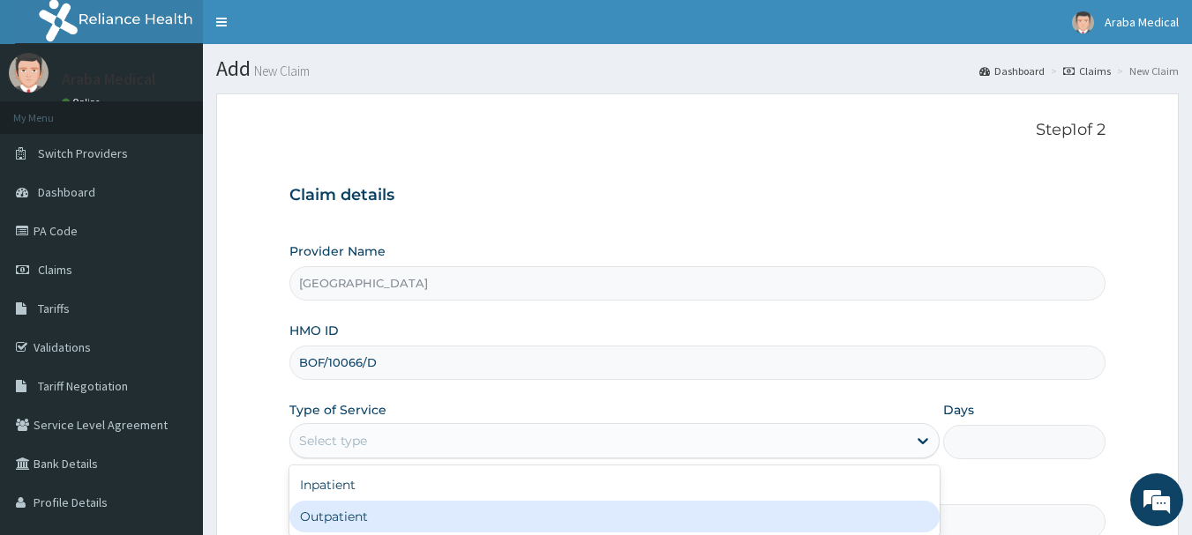
click at [342, 526] on div "Outpatient" at bounding box center [614, 517] width 650 height 32
type input "1"
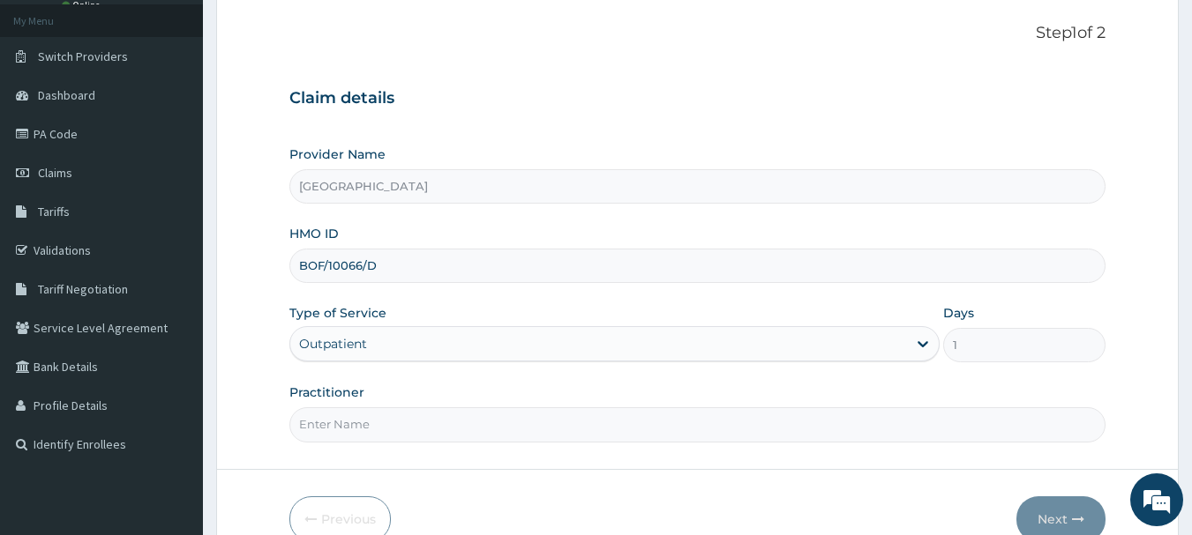
scroll to position [190, 0]
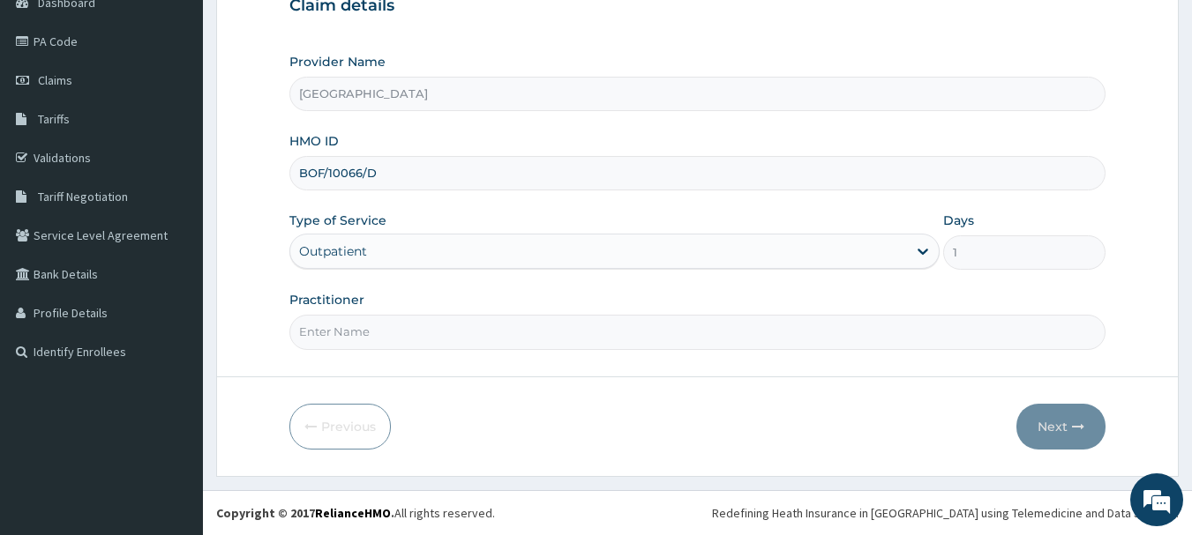
click at [452, 341] on input "Practitioner" at bounding box center [697, 332] width 817 height 34
type input "DR BAMS"
click at [1052, 431] on button "Next" at bounding box center [1060, 427] width 89 height 46
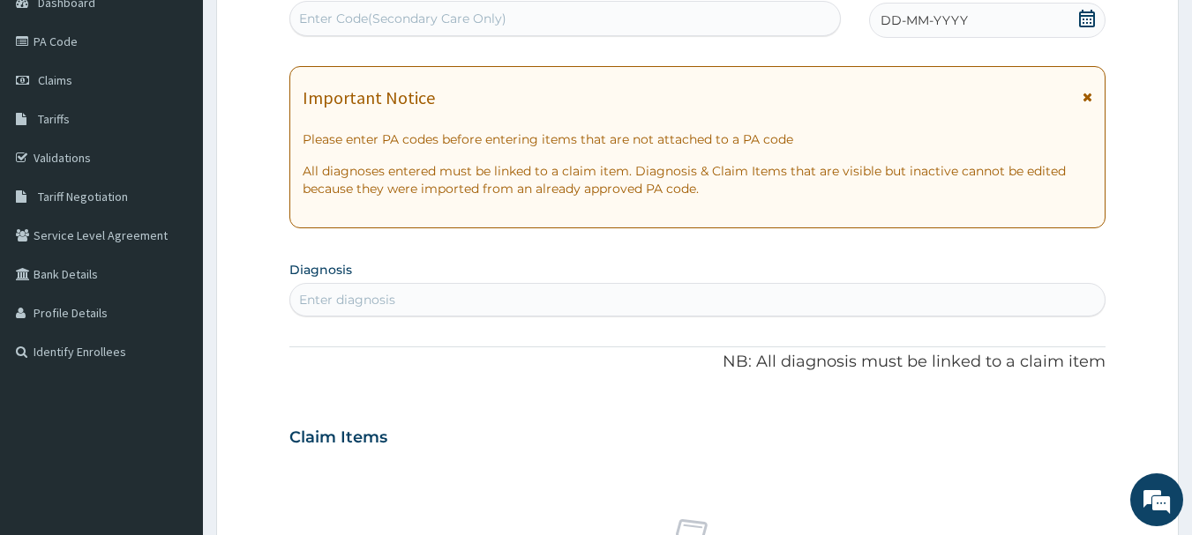
click at [1093, 12] on icon at bounding box center [1087, 19] width 16 height 18
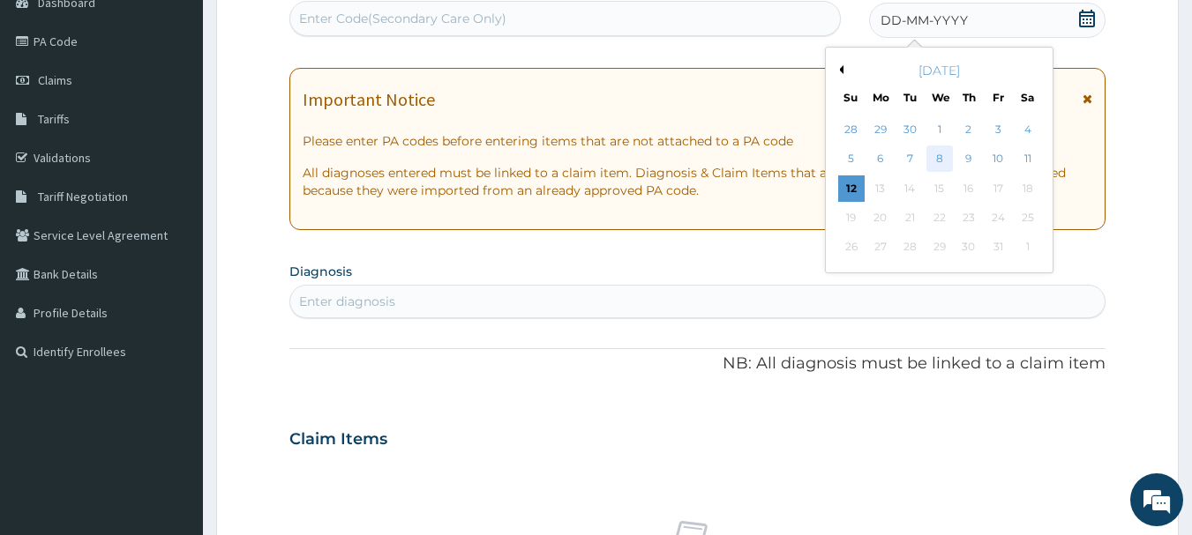
click at [936, 161] on div "8" at bounding box center [939, 159] width 26 height 26
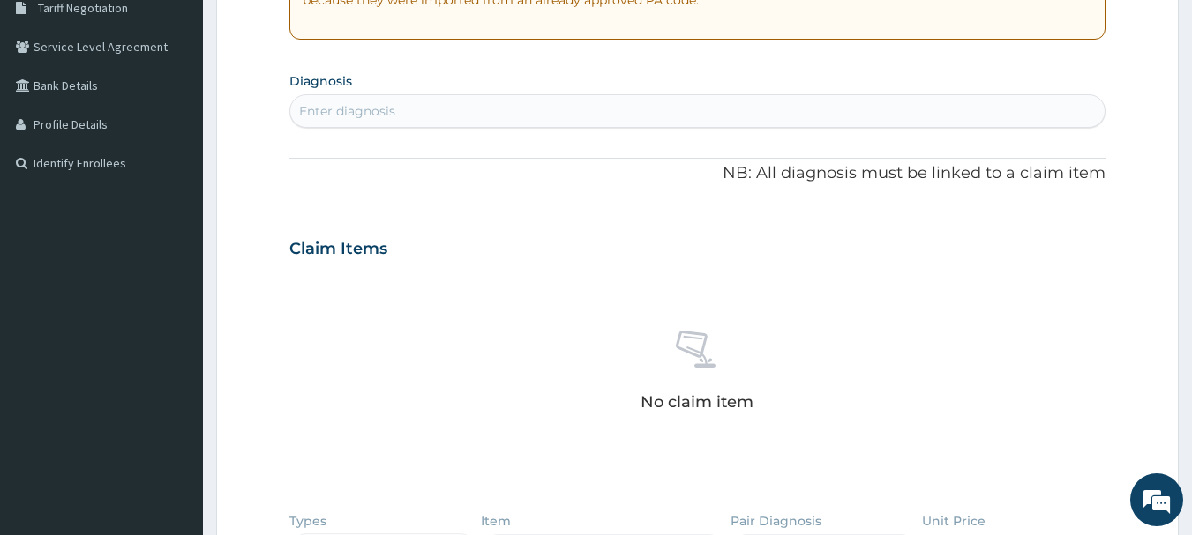
scroll to position [383, 0]
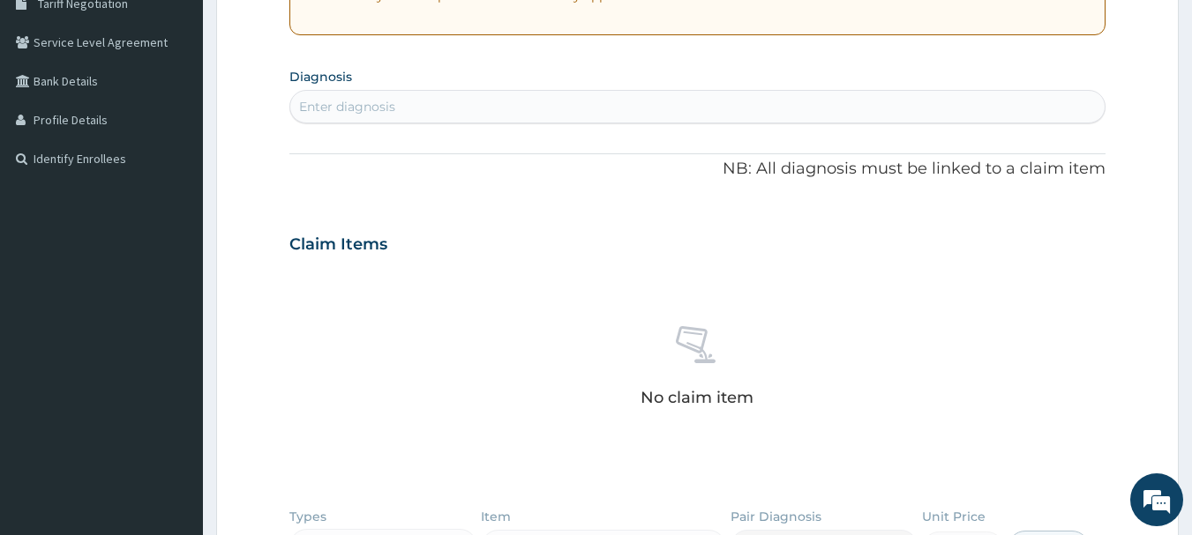
click at [567, 116] on div "Enter diagnosis" at bounding box center [697, 107] width 815 height 28
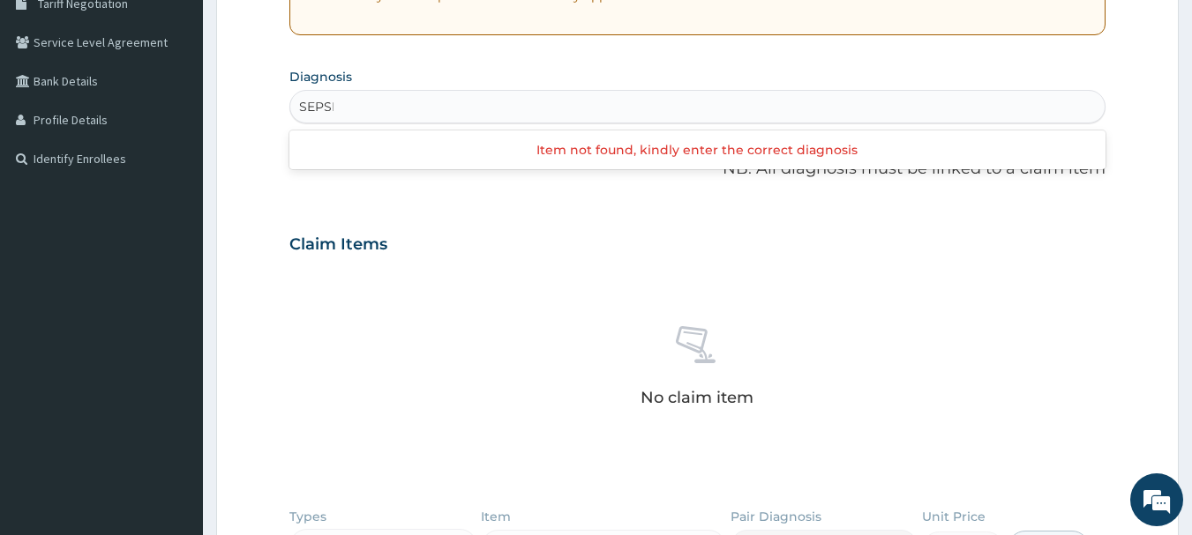
type input "SEPSIS"
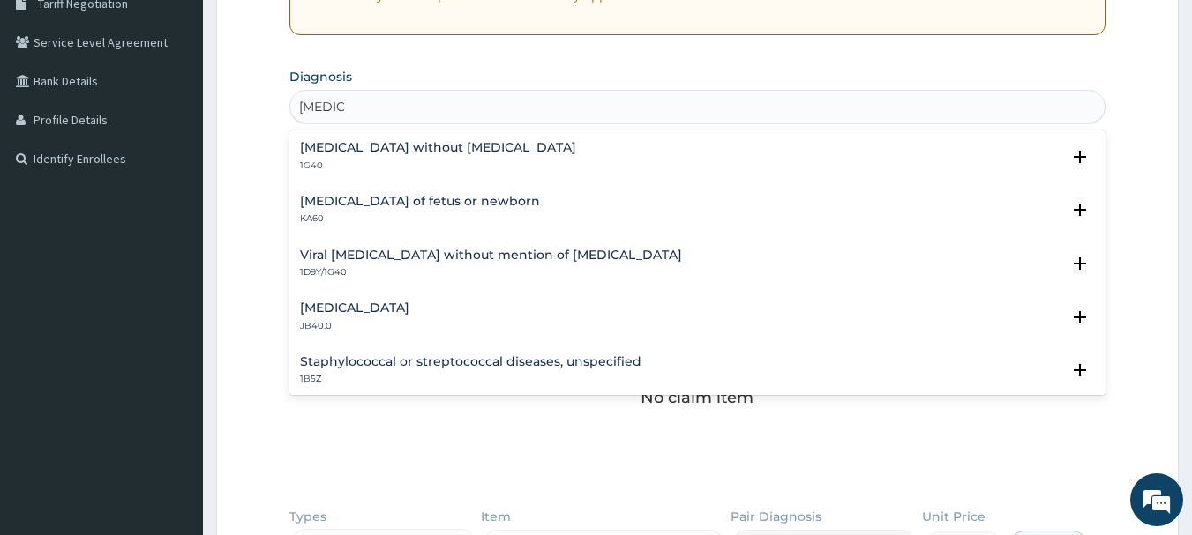
click at [555, 147] on div "Sepsis without septic shock 1G40" at bounding box center [698, 156] width 796 height 31
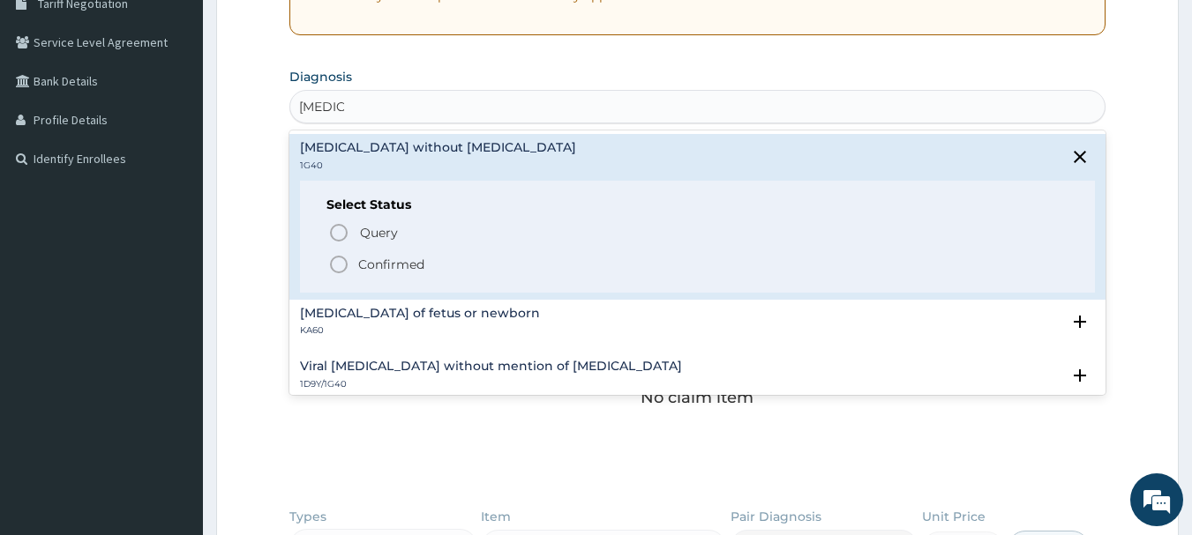
click at [338, 269] on icon "status option filled" at bounding box center [338, 264] width 21 height 21
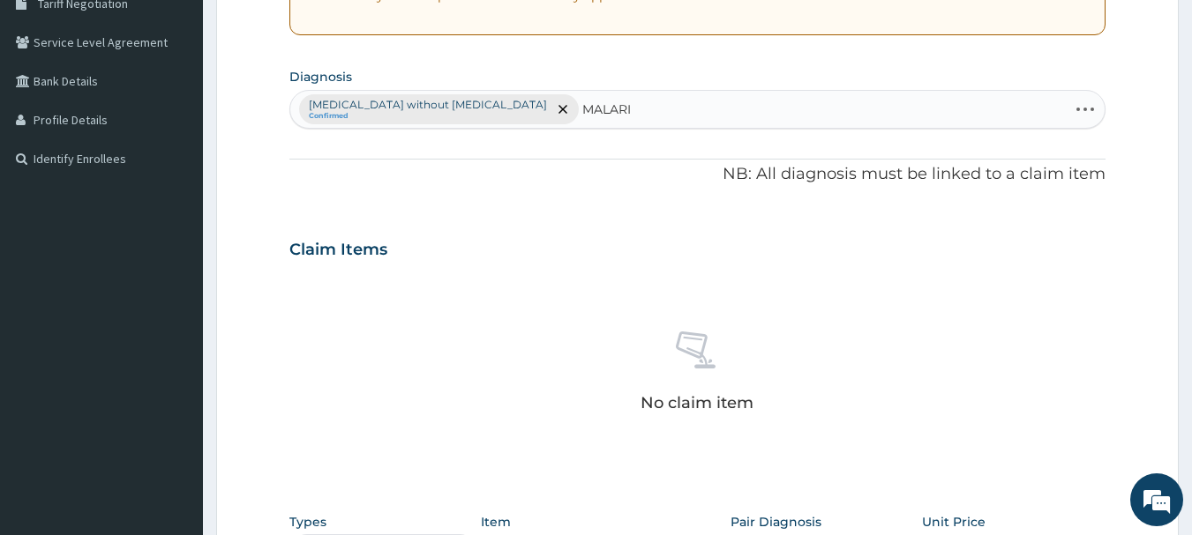
type input "MALARIA"
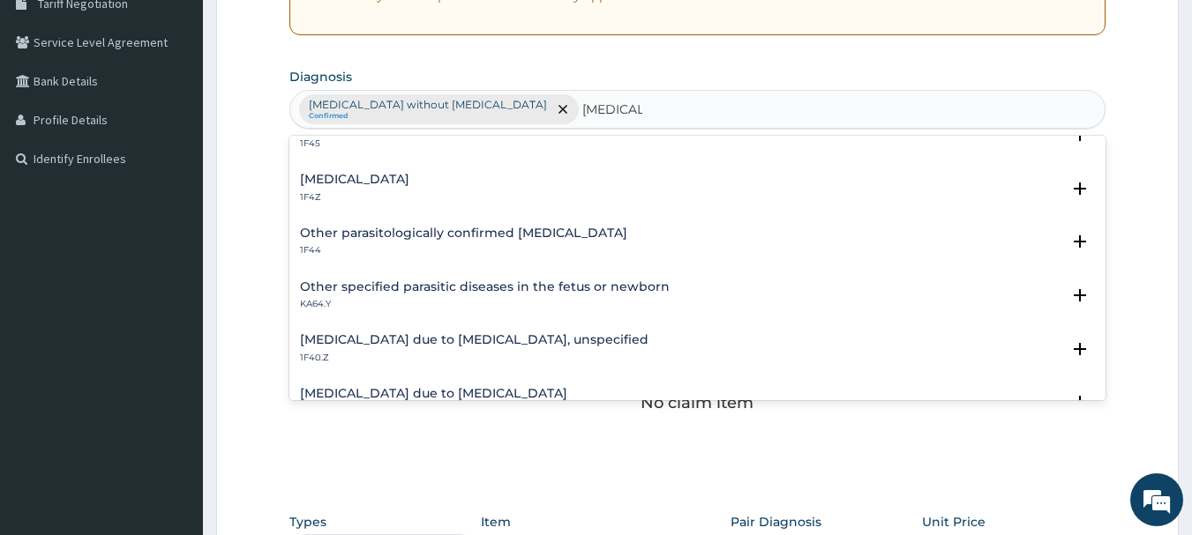
scroll to position [102, 0]
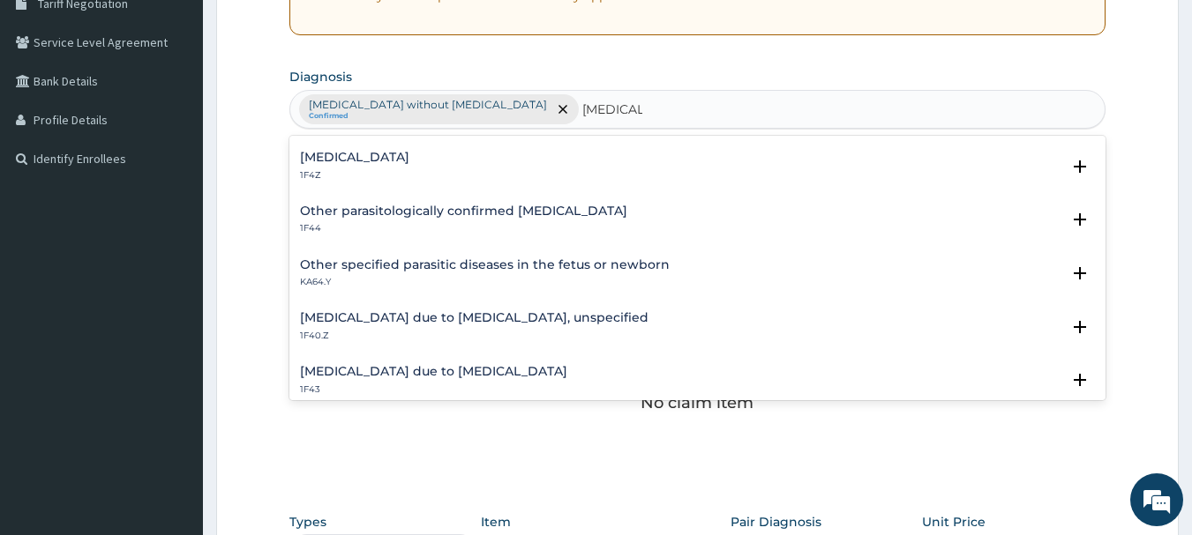
click at [532, 321] on h4 "[MEDICAL_DATA] due to [MEDICAL_DATA], unspecified" at bounding box center [474, 317] width 348 height 13
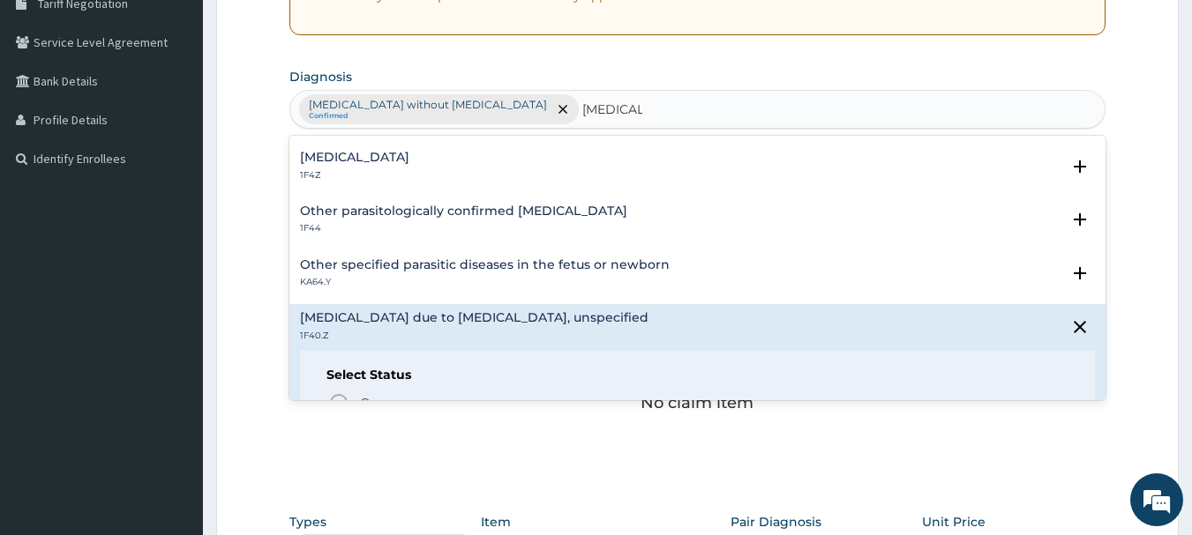
scroll to position [203, 0]
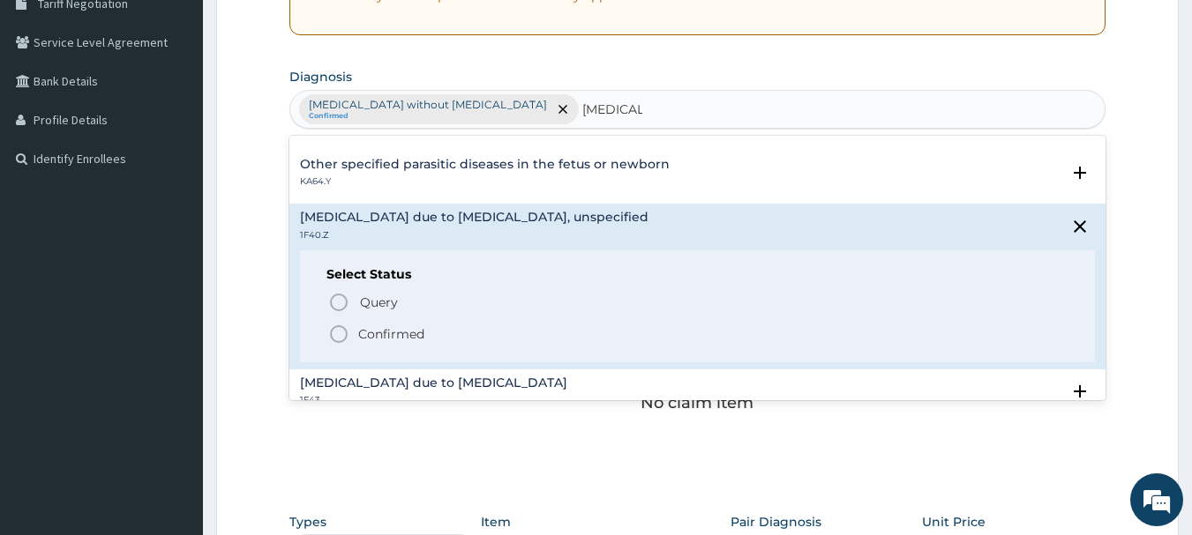
click at [336, 340] on icon "status option filled" at bounding box center [338, 334] width 21 height 21
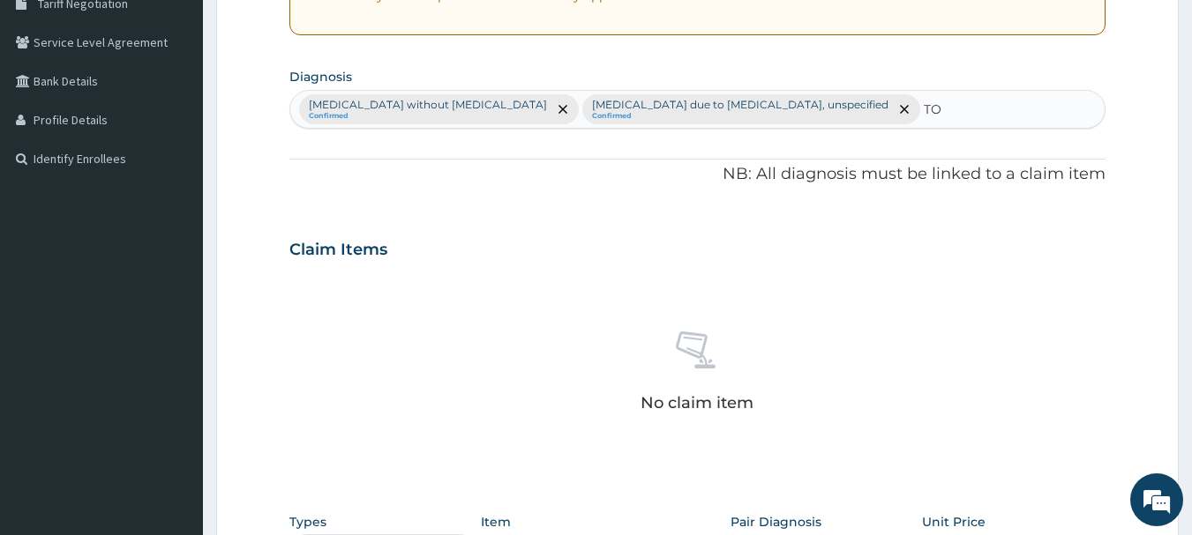
type input "T"
click at [922, 223] on div "Claim Items" at bounding box center [697, 246] width 817 height 46
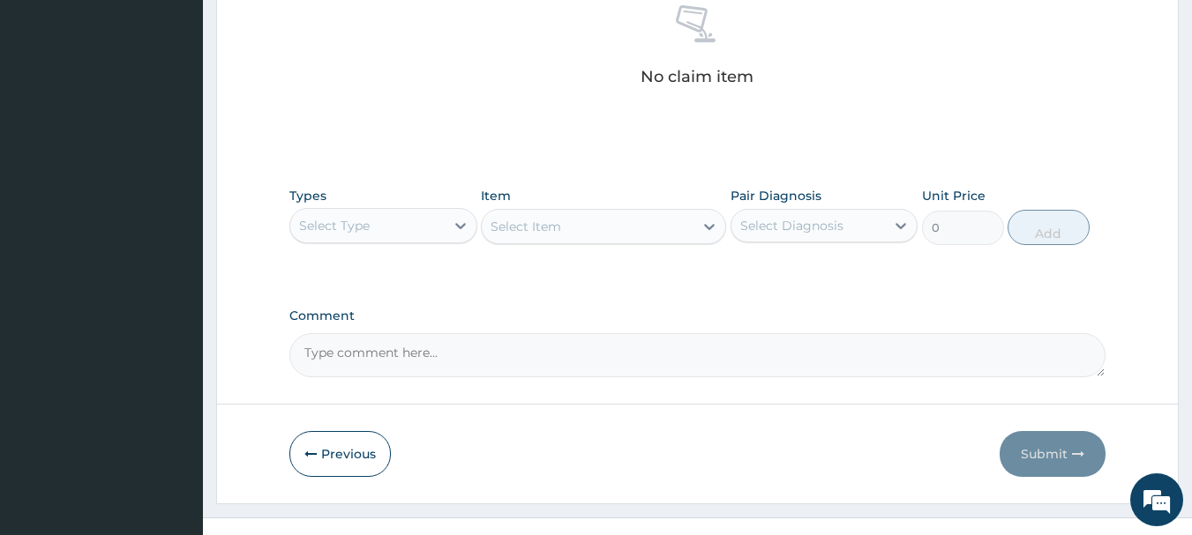
scroll to position [723, 0]
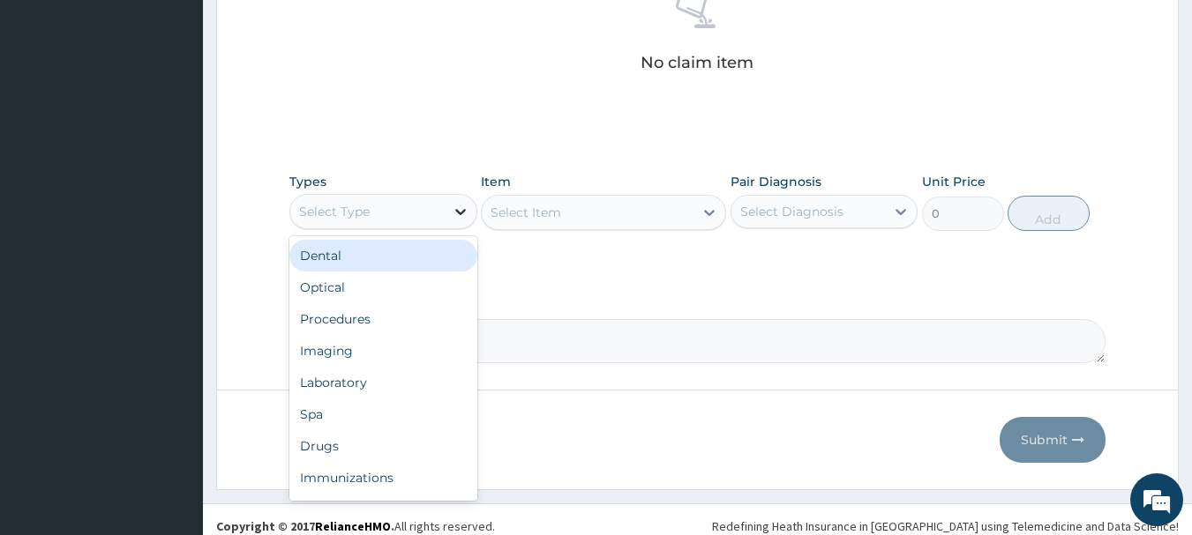
click at [463, 215] on icon at bounding box center [461, 212] width 18 height 18
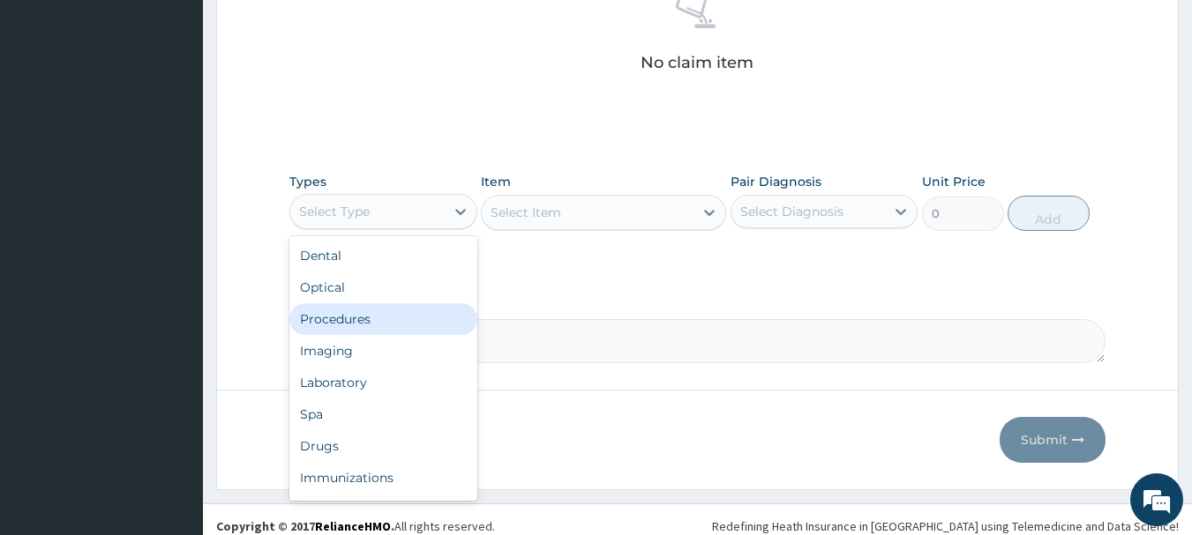
click at [345, 325] on div "Procedures" at bounding box center [383, 319] width 188 height 32
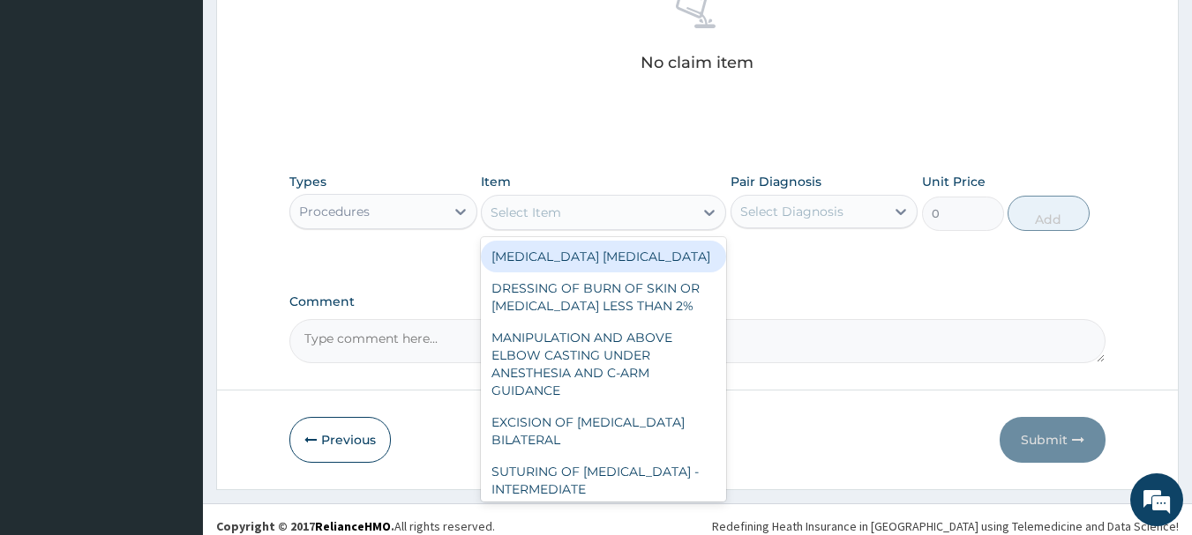
click at [688, 214] on div "Select Item" at bounding box center [588, 212] width 212 height 28
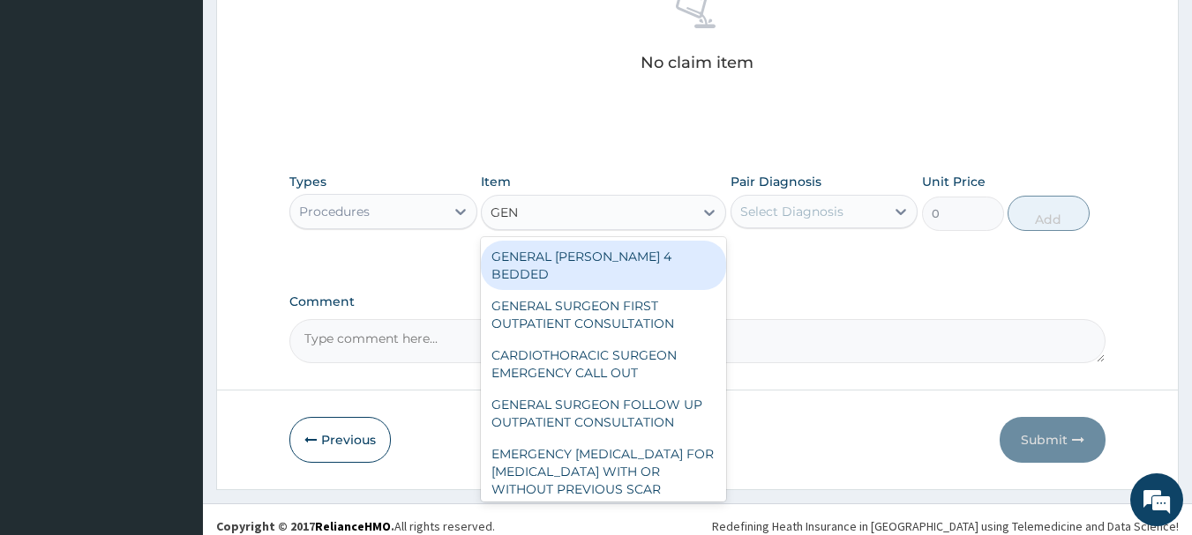
type input "GENE"
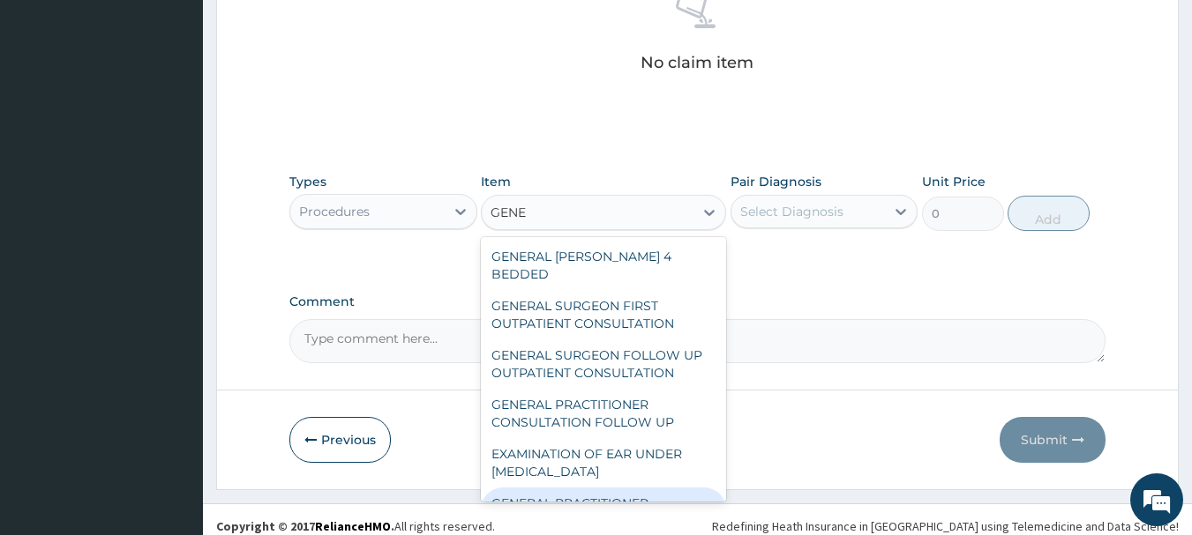
scroll to position [57, 0]
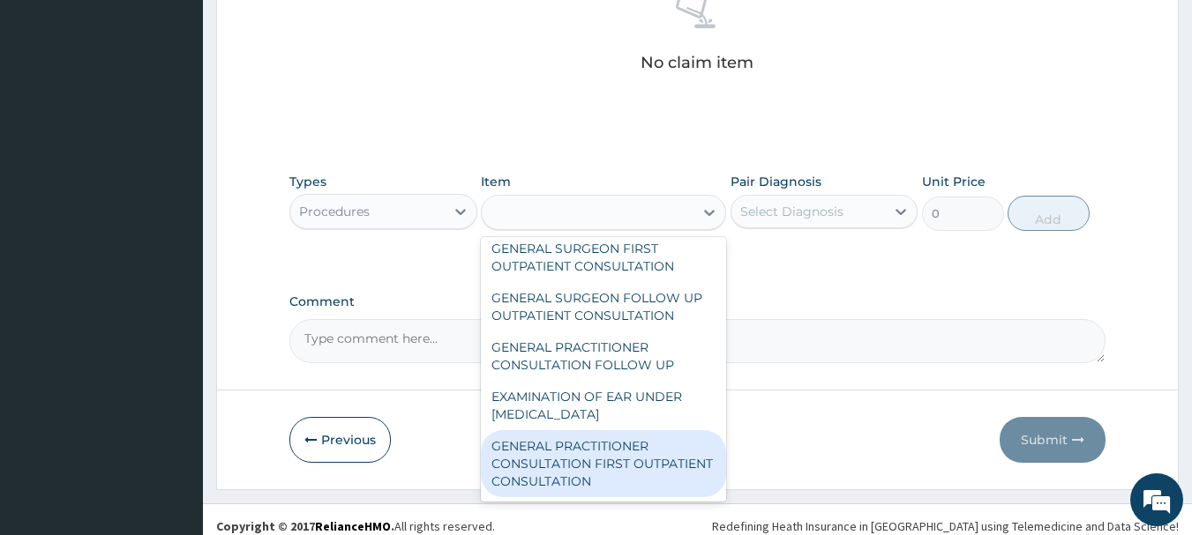
type input "3547.5"
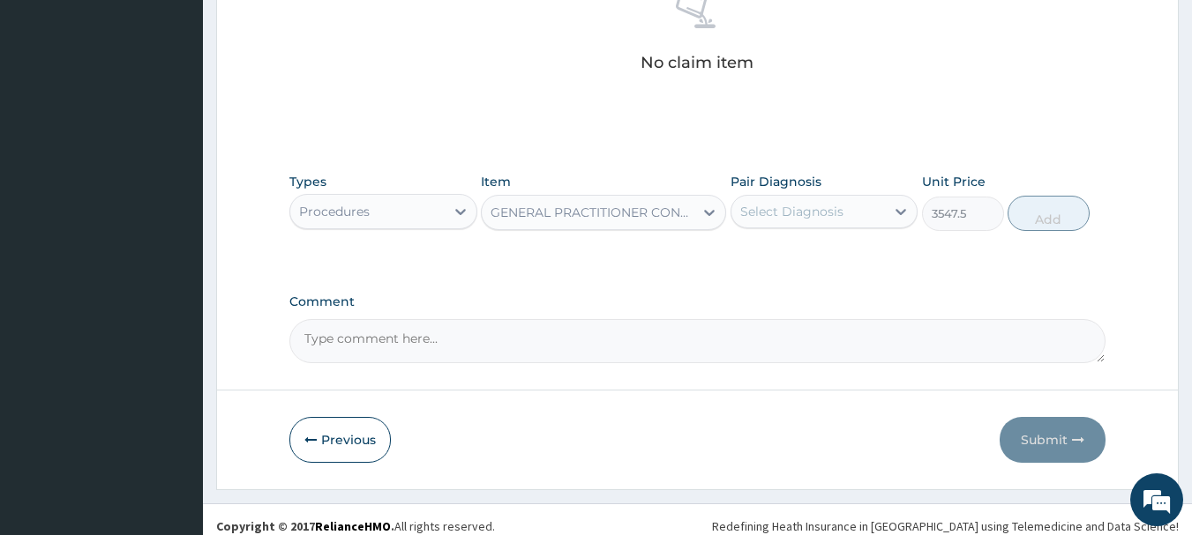
click at [851, 212] on div "Select Diagnosis" at bounding box center [808, 212] width 154 height 28
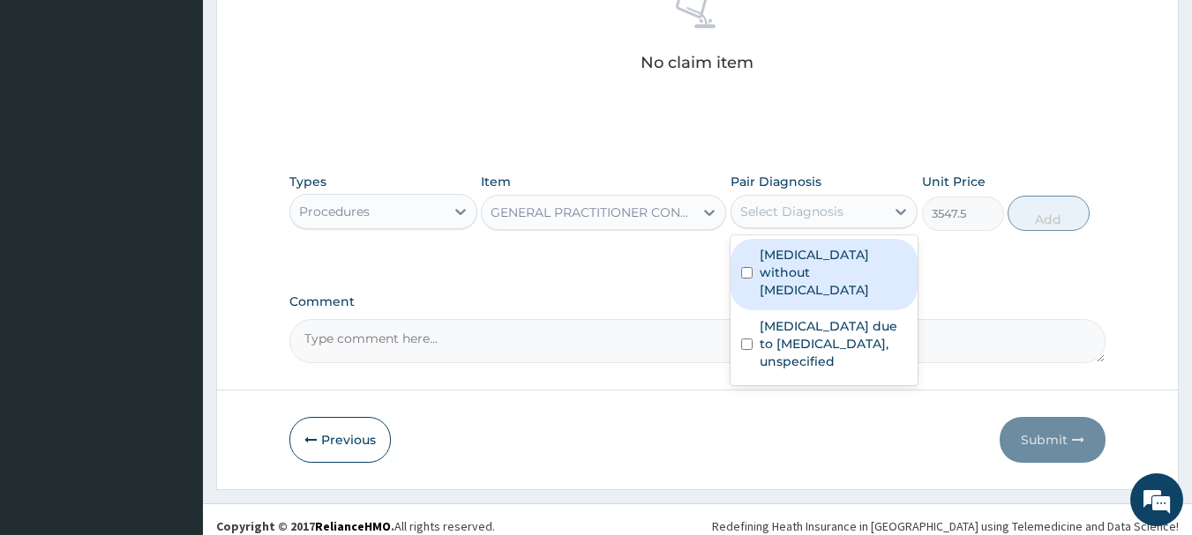
drag, startPoint x: 828, startPoint y: 253, endPoint x: 807, endPoint y: 273, distance: 29.3
click at [807, 273] on label "Sepsis without septic shock" at bounding box center [834, 272] width 148 height 53
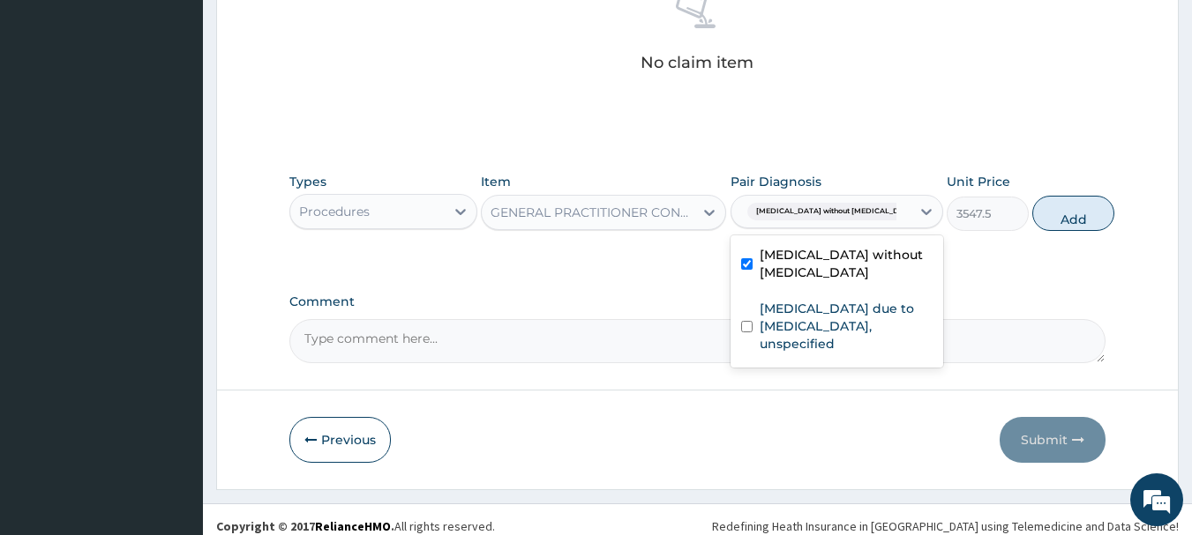
click at [807, 273] on label "Sepsis without septic shock" at bounding box center [846, 263] width 173 height 35
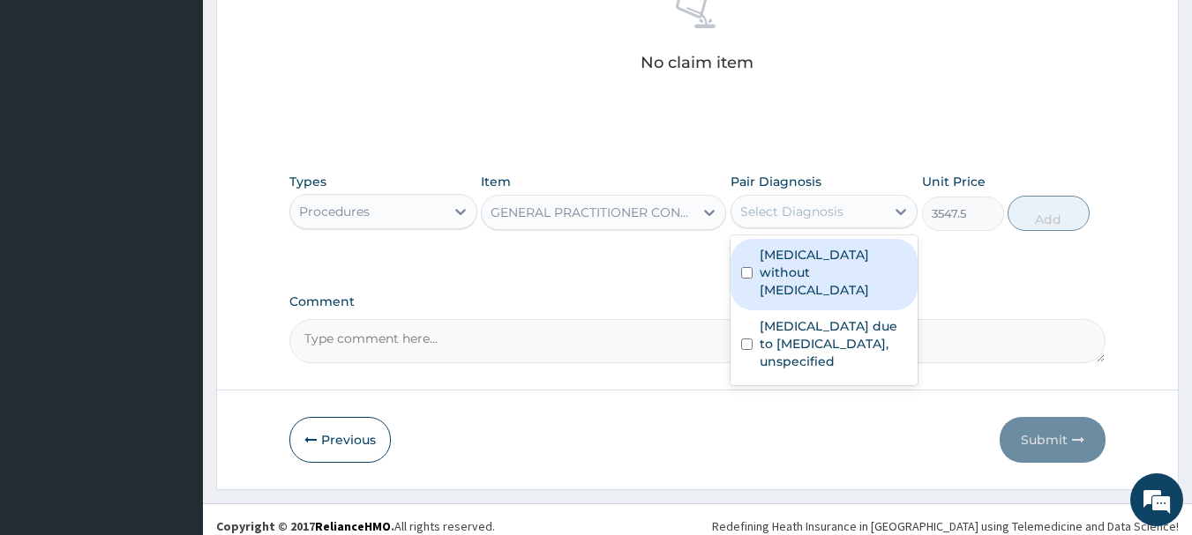
click at [803, 288] on div "Sepsis without septic shock" at bounding box center [824, 274] width 188 height 71
checkbox input "true"
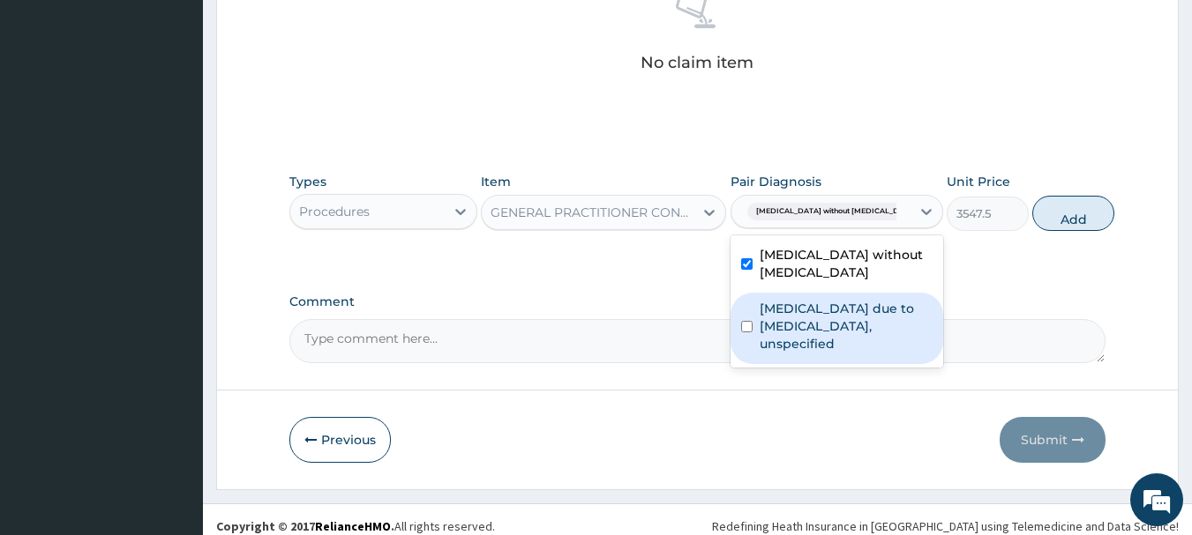
click at [799, 337] on label "Malaria due to Plasmodium falciparum, unspecified" at bounding box center [846, 326] width 173 height 53
checkbox input "true"
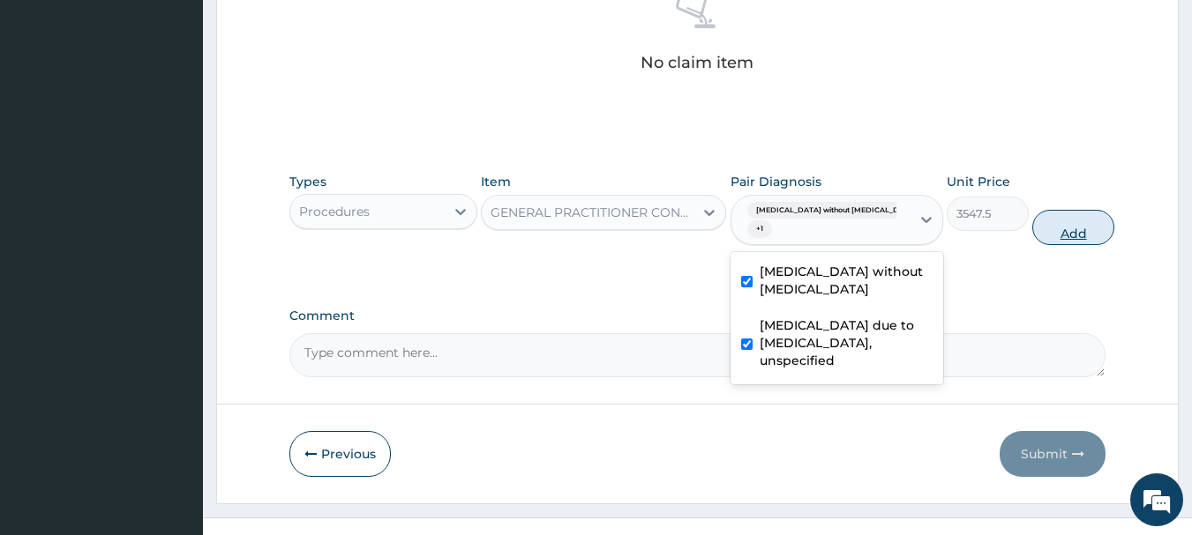
click at [1049, 218] on button "Add" at bounding box center [1073, 227] width 82 height 35
type input "0"
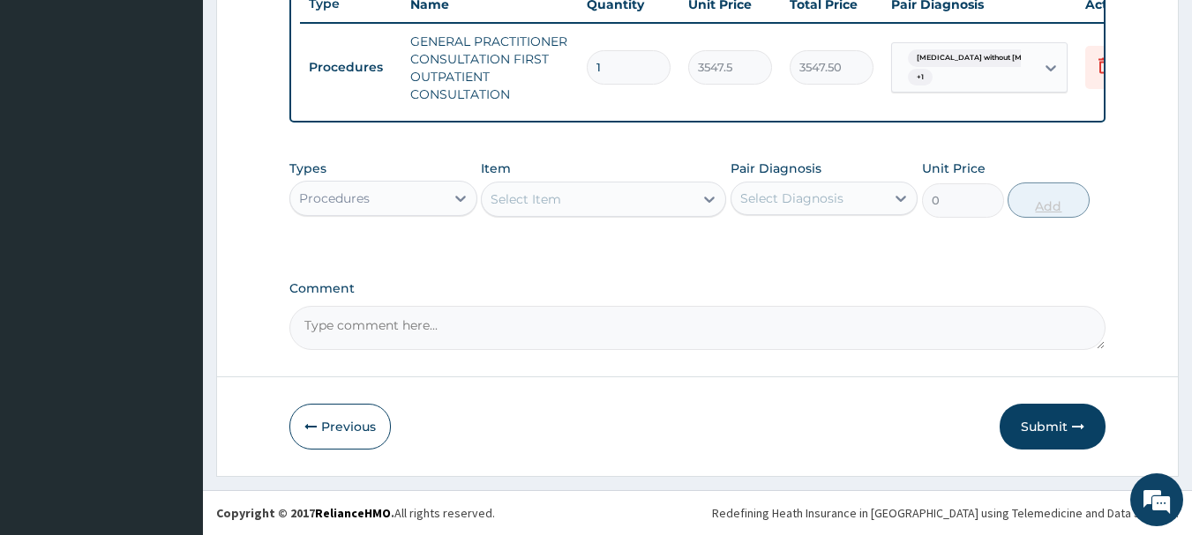
scroll to position [693, 0]
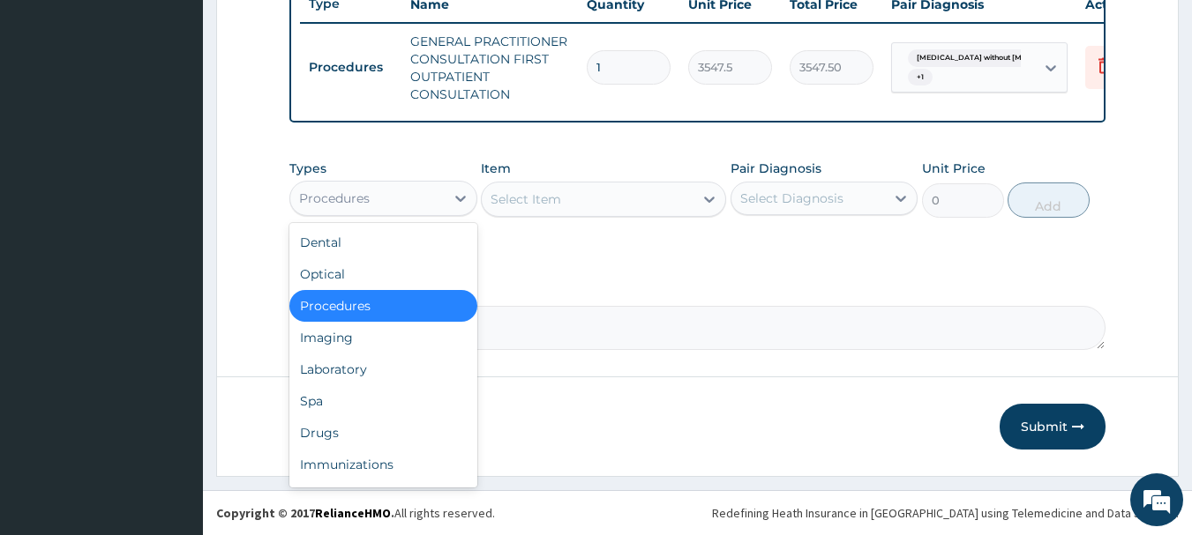
click at [431, 189] on div "Procedures" at bounding box center [367, 198] width 154 height 28
click at [356, 377] on div "Laboratory" at bounding box center [383, 370] width 188 height 32
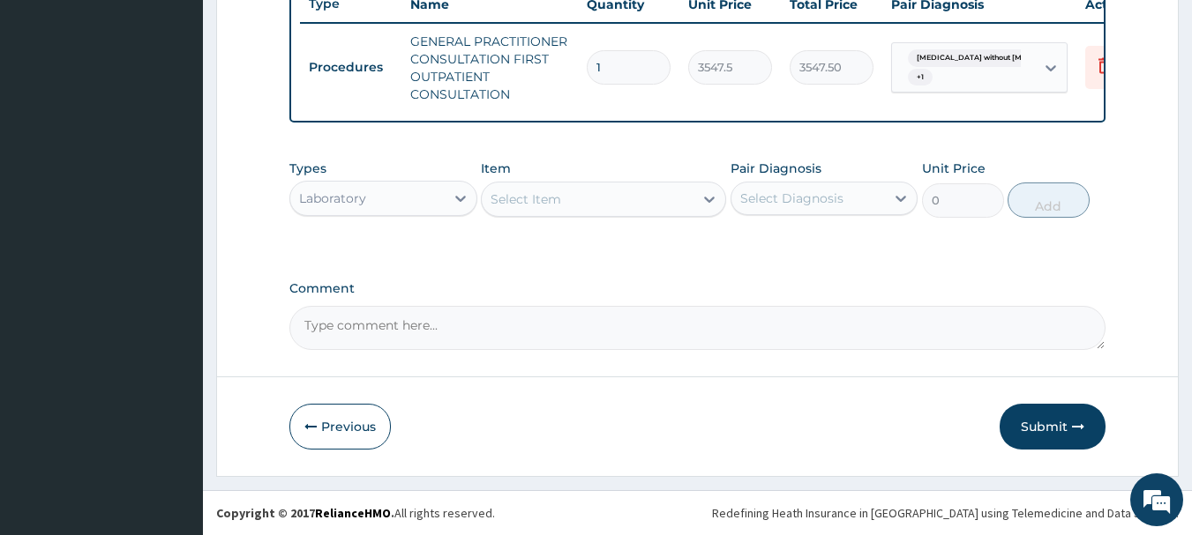
click at [614, 211] on div "Select Item" at bounding box center [588, 199] width 212 height 28
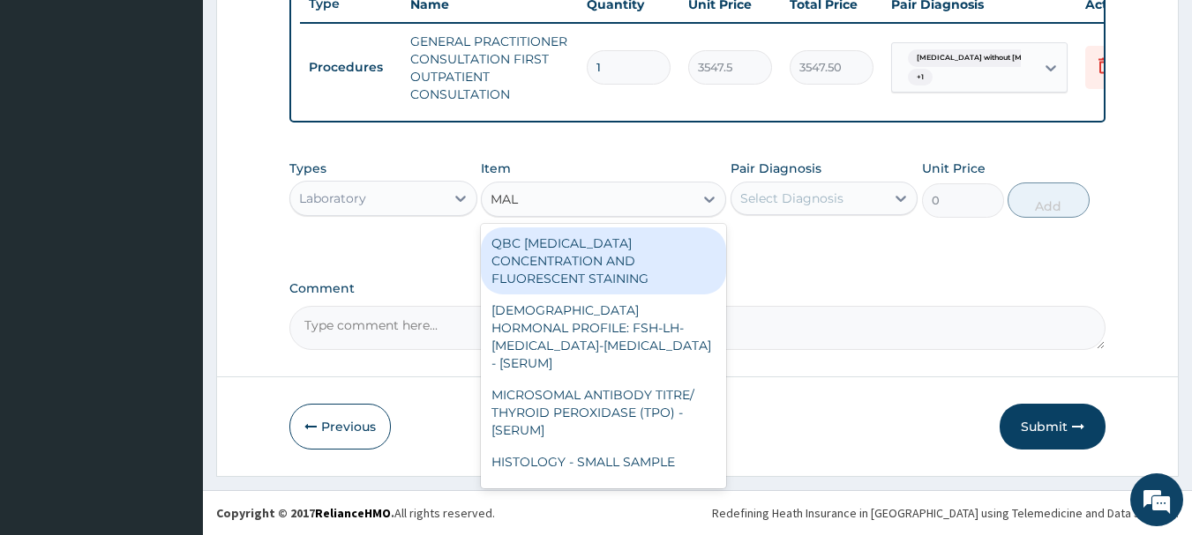
type input "MALA"
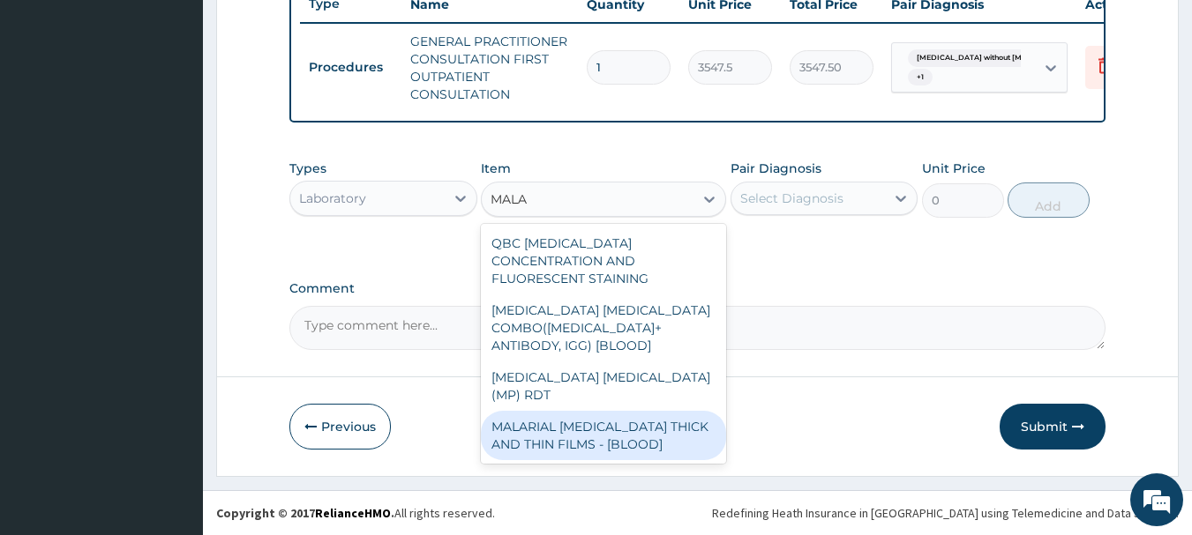
type input "1612.5"
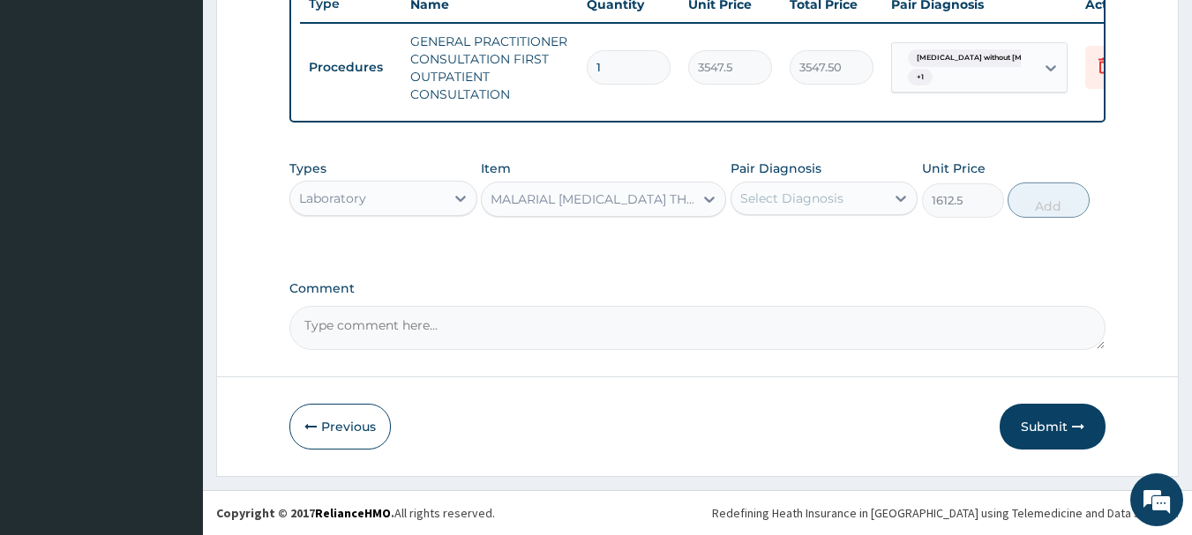
click at [793, 191] on div "Select Diagnosis" at bounding box center [791, 199] width 103 height 18
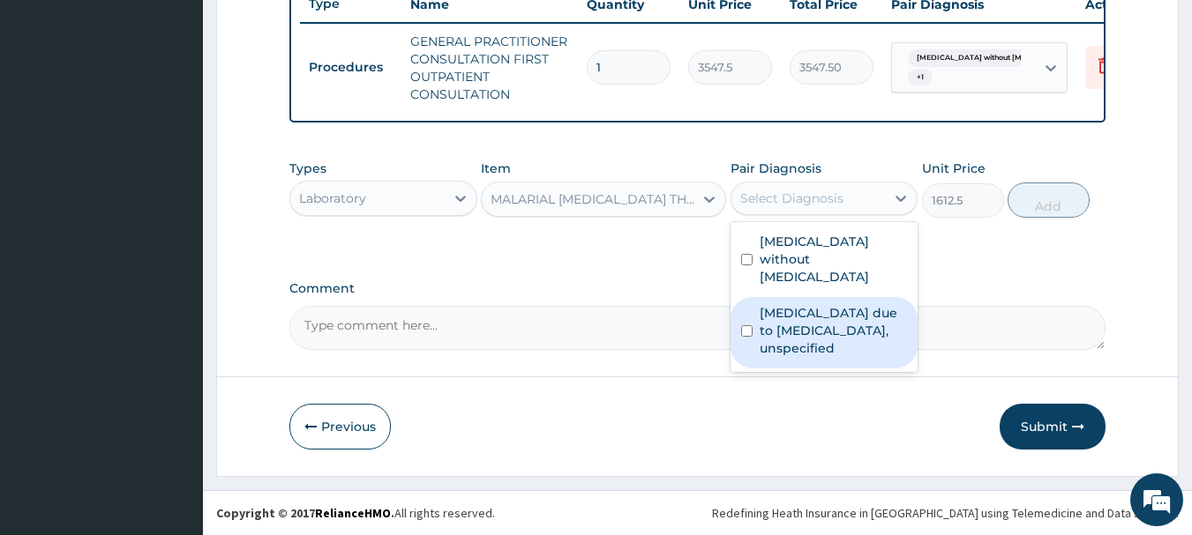
click at [767, 323] on label "Malaria due to Plasmodium falciparum, unspecified" at bounding box center [834, 330] width 148 height 53
checkbox input "true"
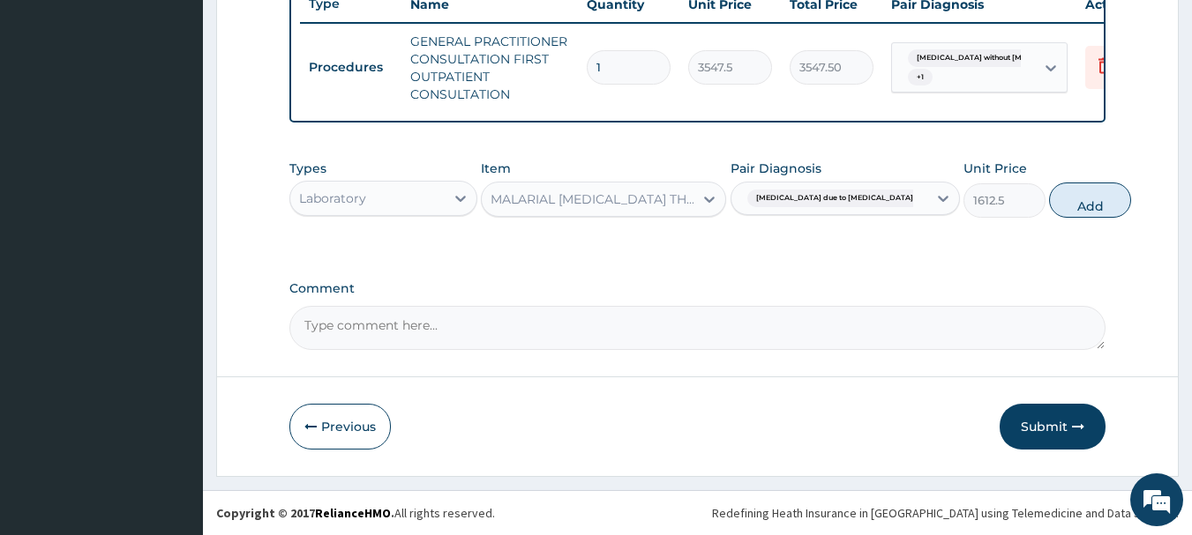
drag, startPoint x: 1044, startPoint y: 198, endPoint x: 1032, endPoint y: 196, distance: 11.8
click at [1049, 196] on button "Add" at bounding box center [1090, 200] width 82 height 35
type input "0"
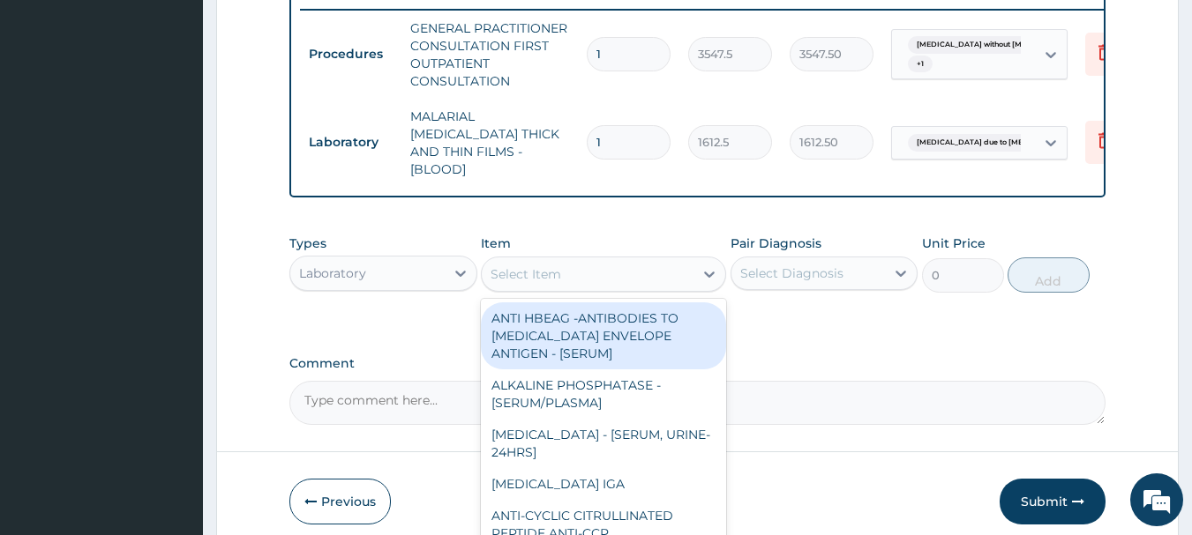
click at [578, 268] on div "Select Item" at bounding box center [588, 274] width 212 height 28
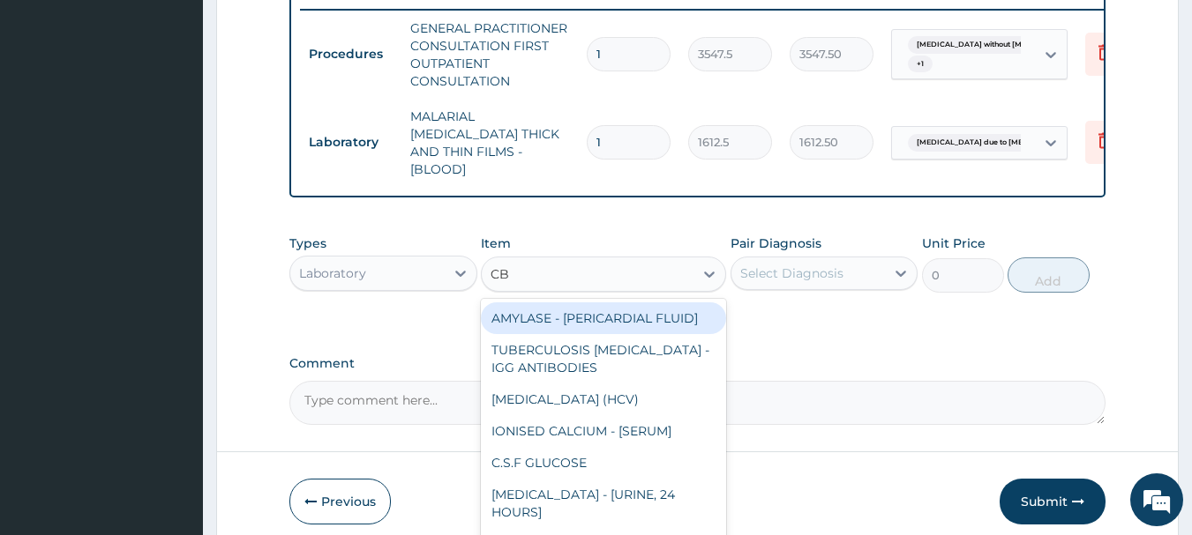
type input "CBC"
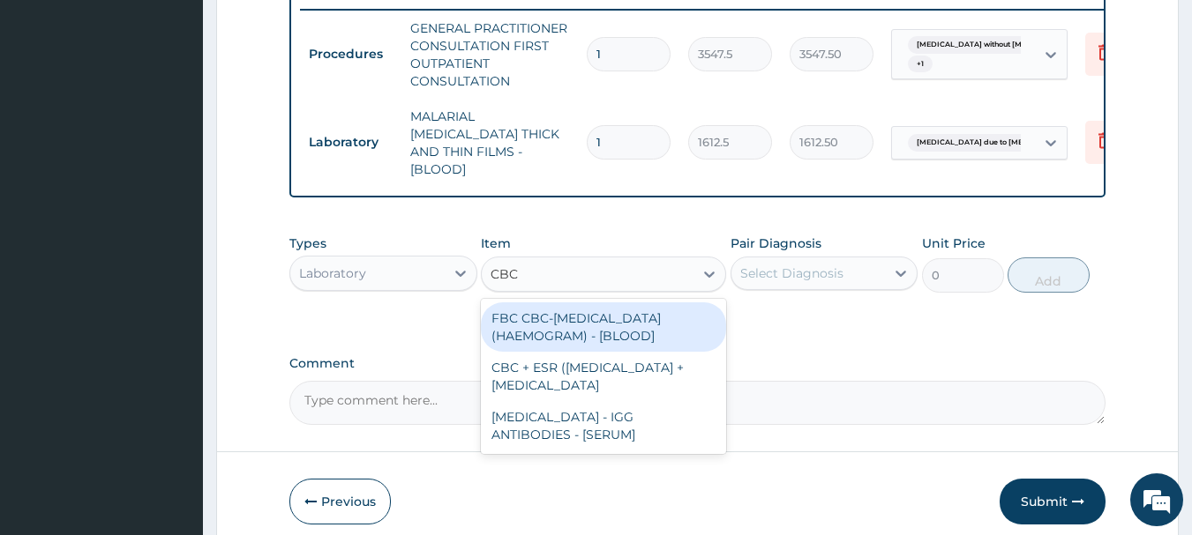
type input "4300"
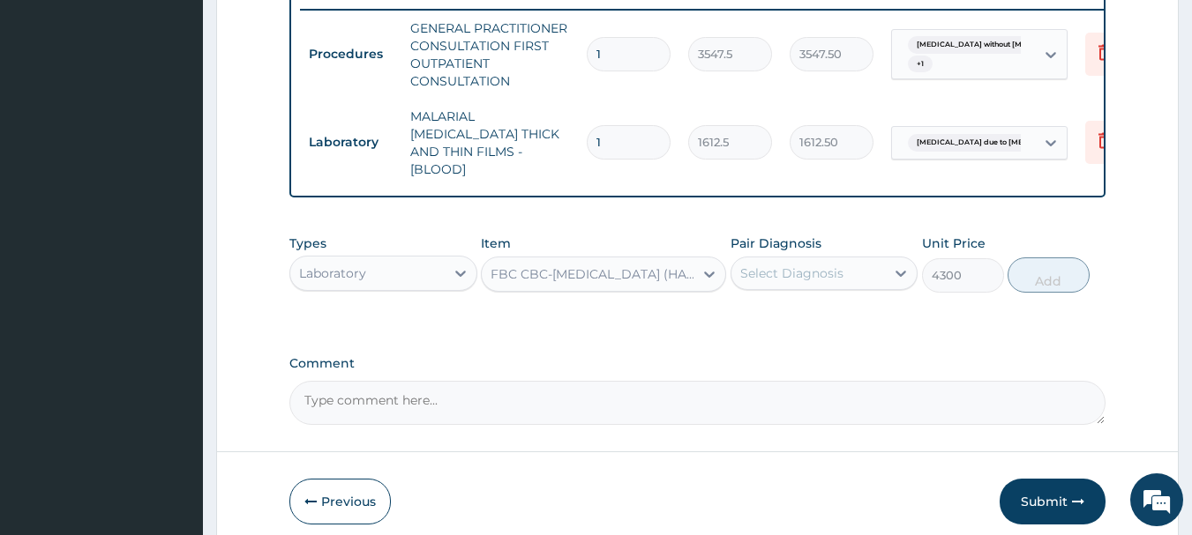
click at [778, 281] on div "Select Diagnosis" at bounding box center [808, 273] width 154 height 28
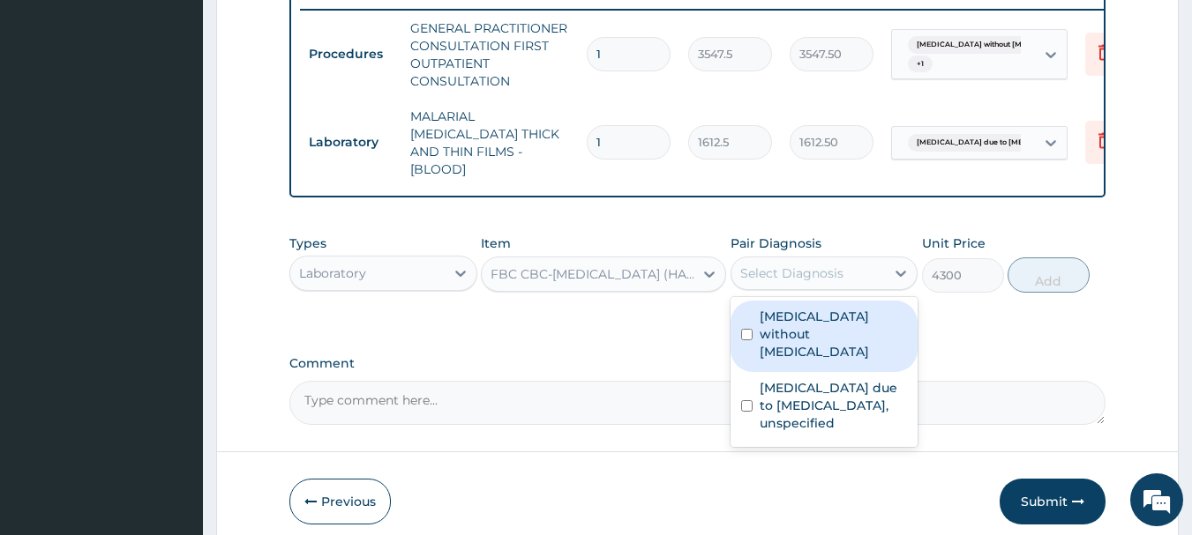
click at [772, 318] on label "Sepsis without septic shock" at bounding box center [834, 334] width 148 height 53
checkbox input "true"
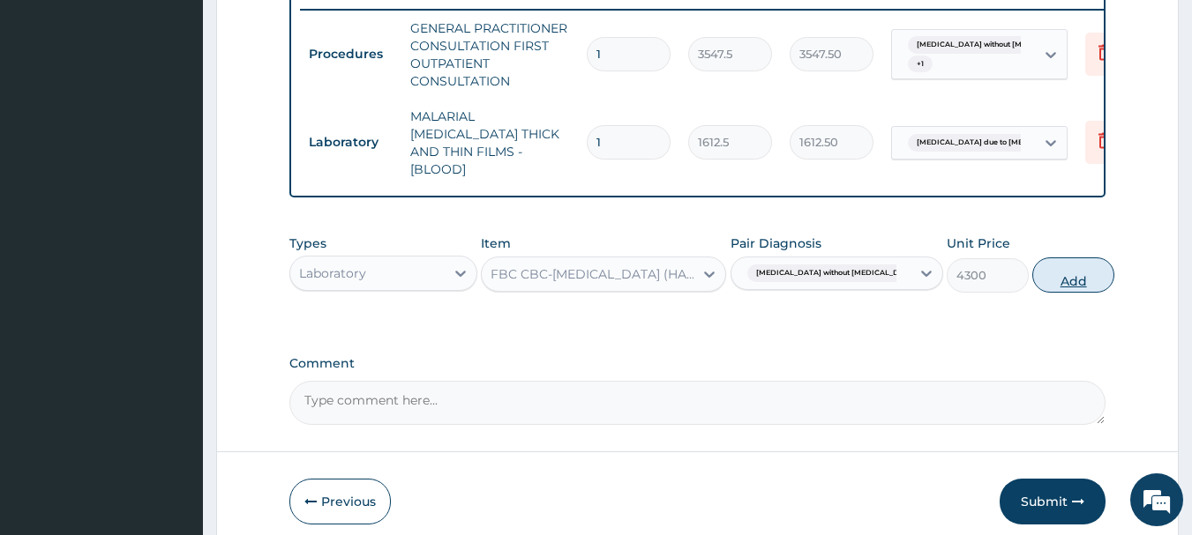
click at [1052, 272] on button "Add" at bounding box center [1073, 275] width 82 height 35
type input "0"
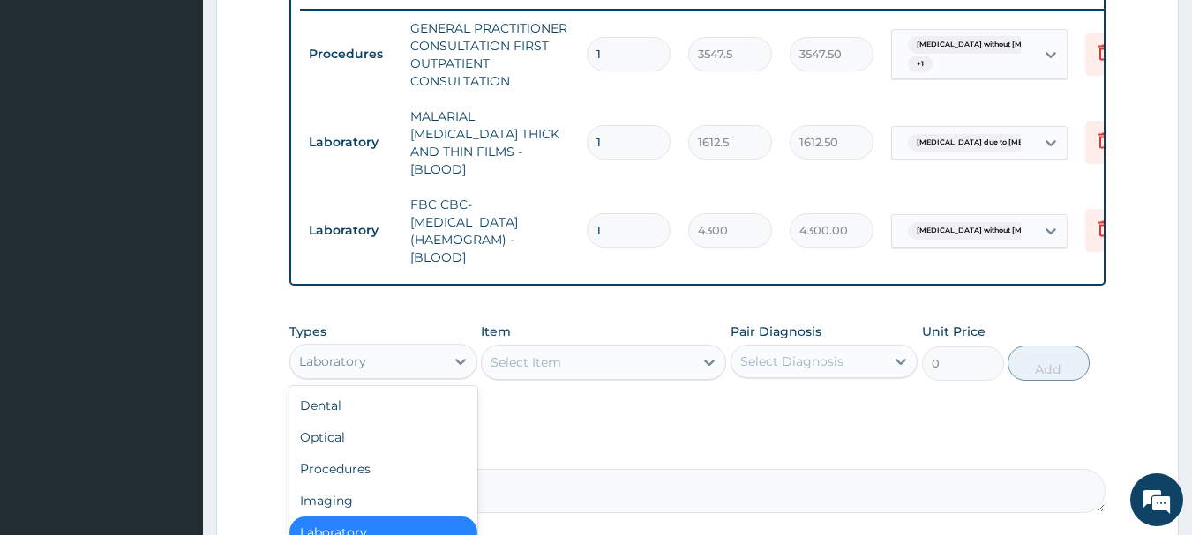
click at [405, 353] on div "Laboratory" at bounding box center [367, 362] width 154 height 28
type input "DR"
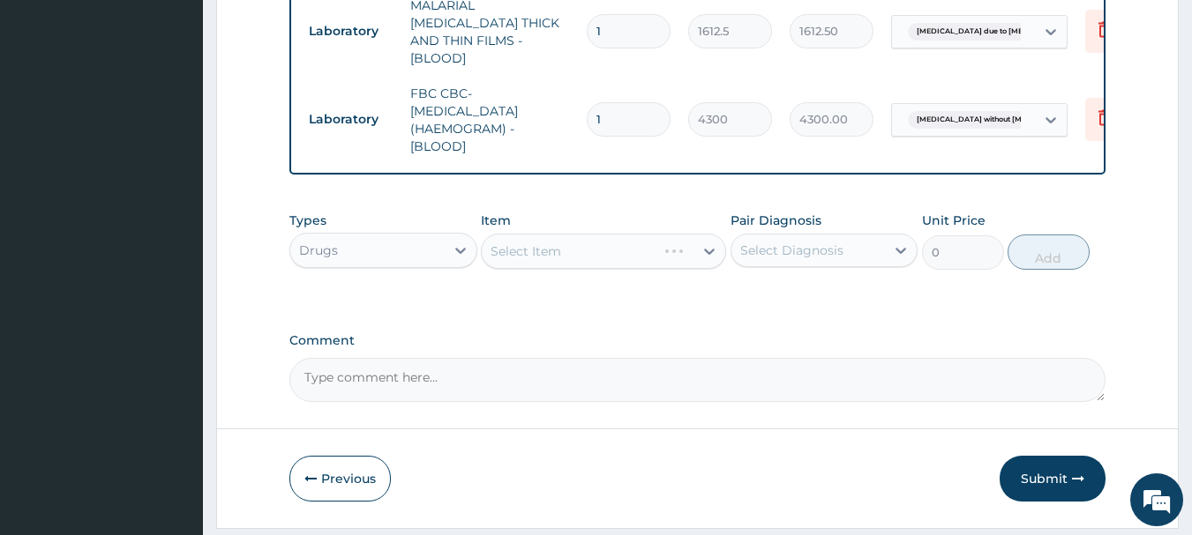
scroll to position [834, 0]
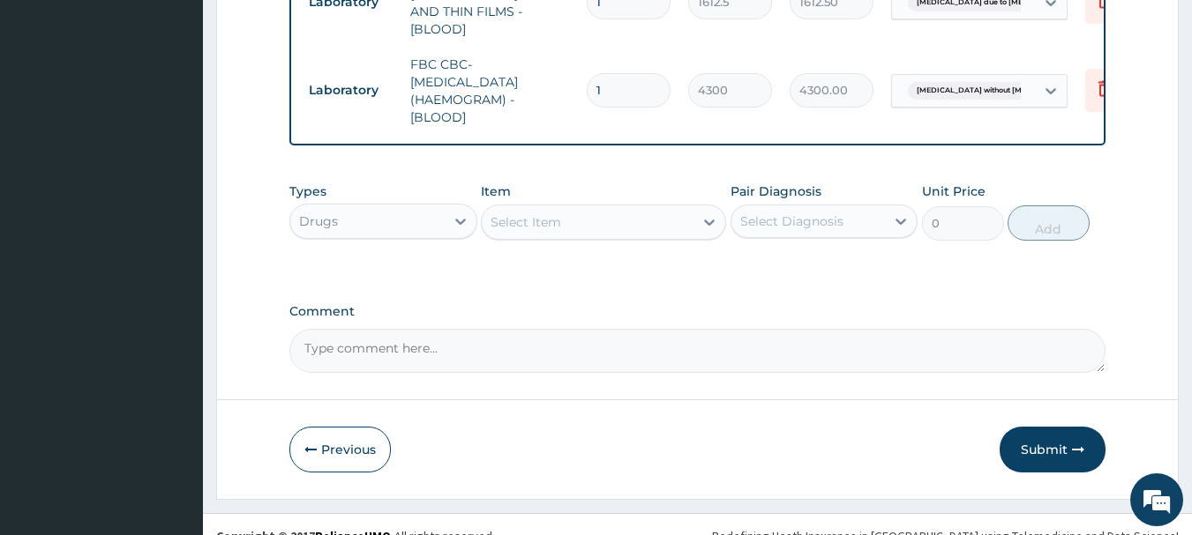
click at [625, 217] on div "Select Item" at bounding box center [588, 222] width 212 height 28
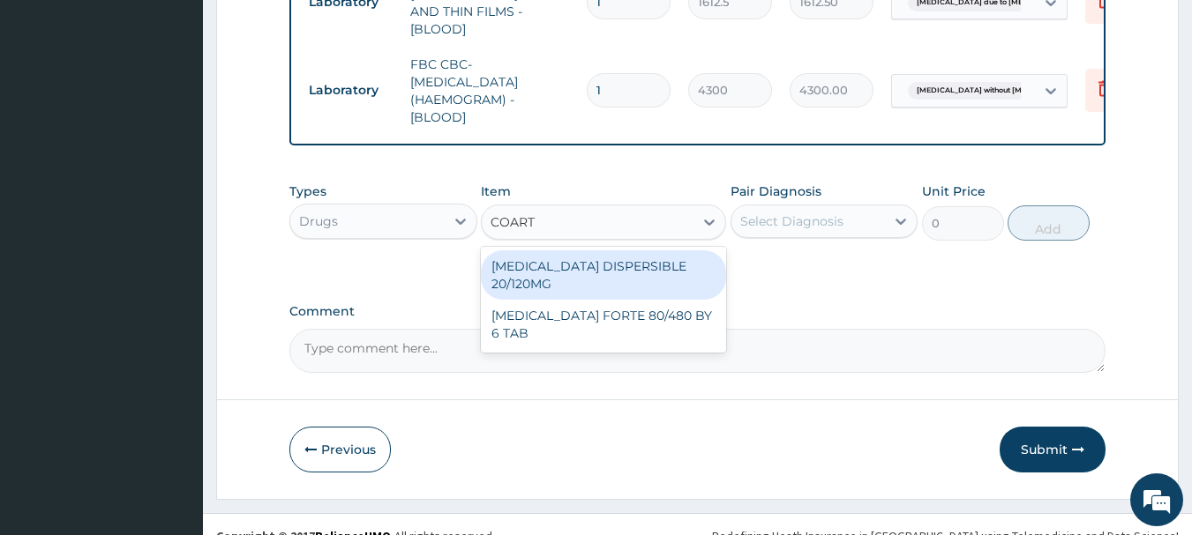
type input "COARTE"
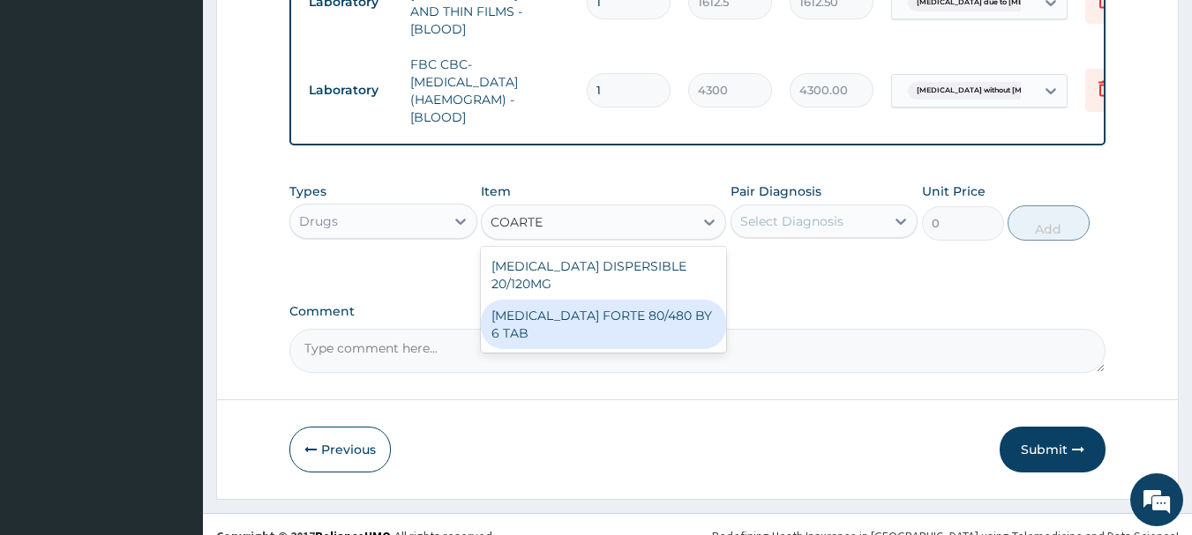
type input "449.3500061035156"
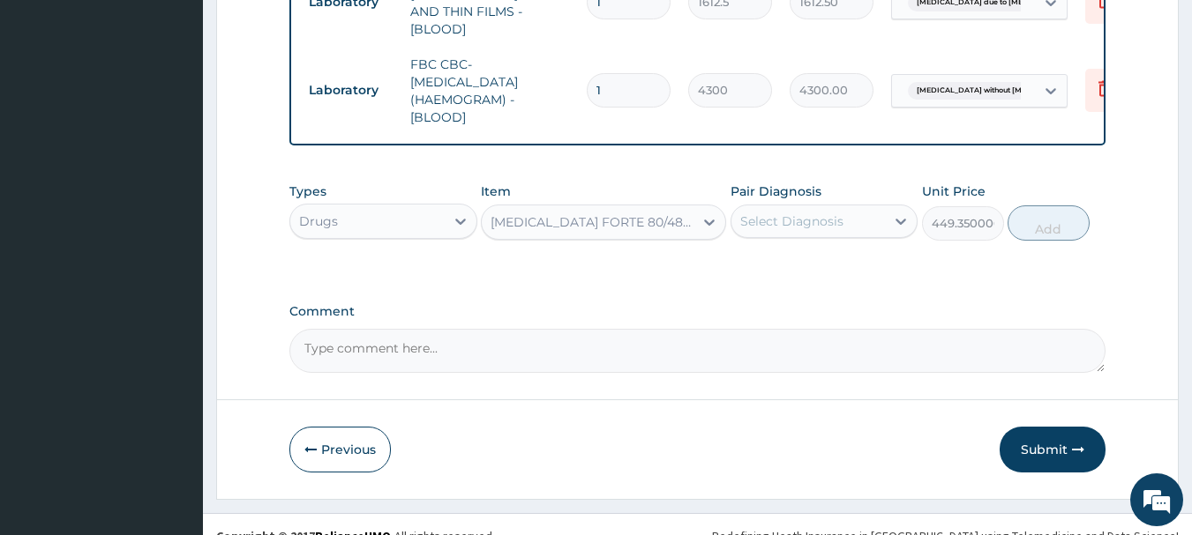
click at [792, 217] on div "Select Diagnosis" at bounding box center [791, 222] width 103 height 18
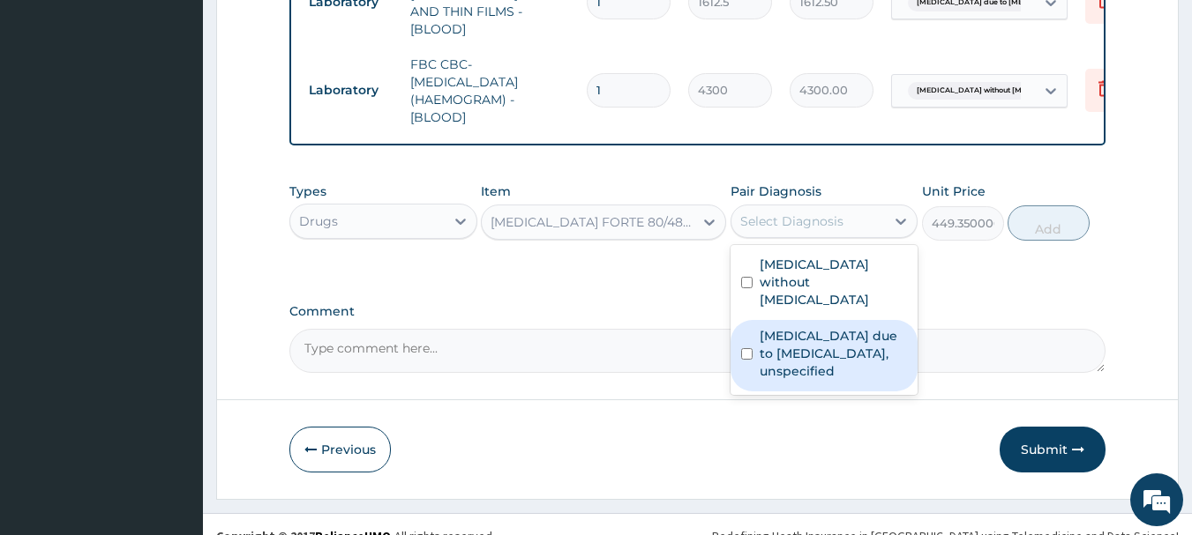
click at [774, 329] on label "Malaria due to Plasmodium falciparum, unspecified" at bounding box center [834, 353] width 148 height 53
checkbox input "true"
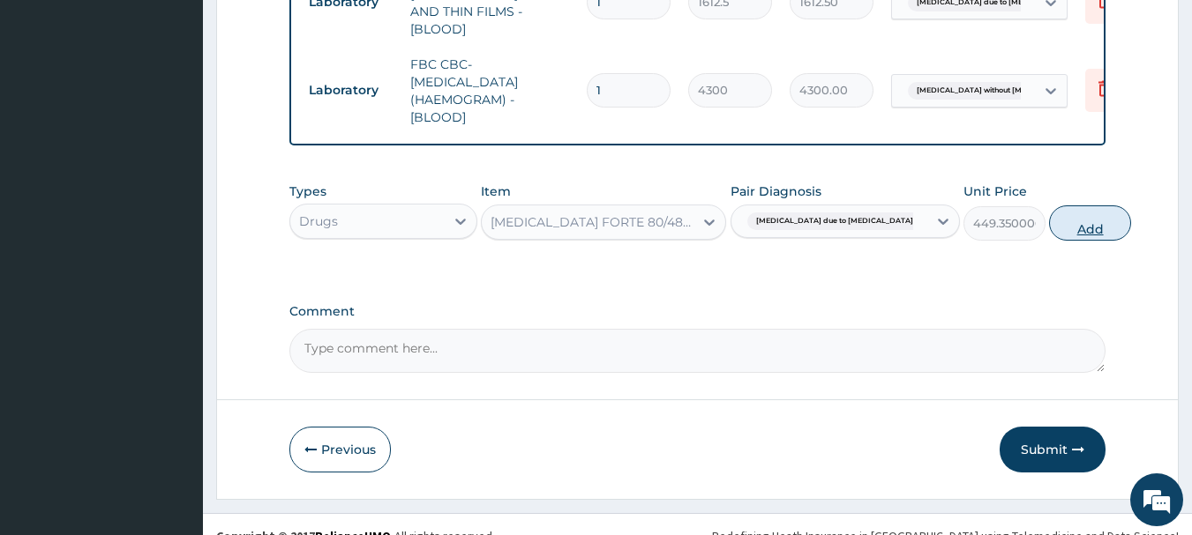
click at [1049, 213] on button "Add" at bounding box center [1090, 223] width 82 height 35
type input "0"
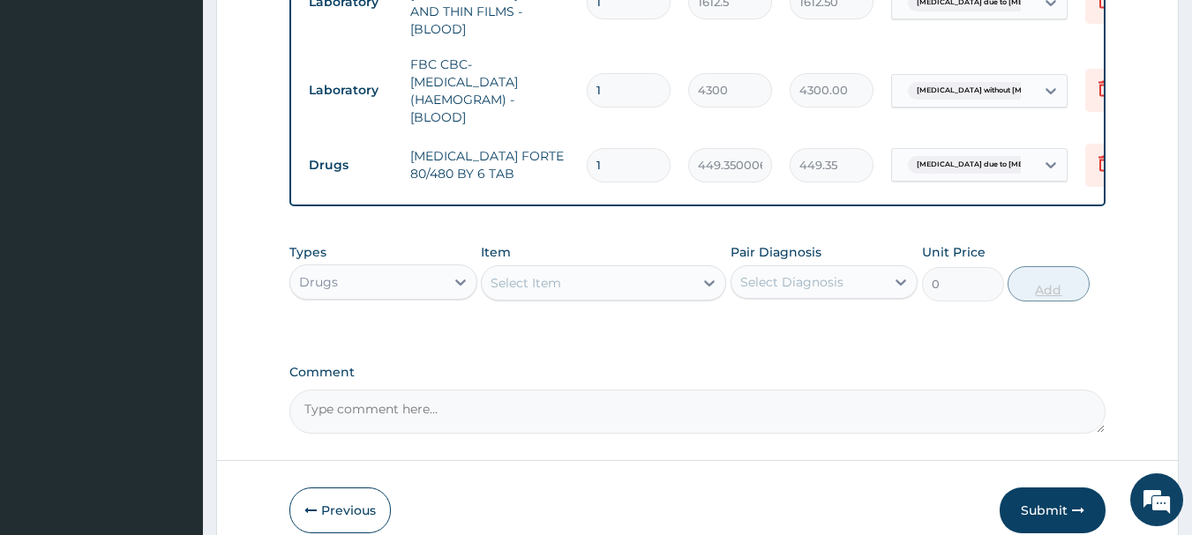
type input "0.00"
type input "6"
type input "2696.10"
type input "6"
click at [676, 280] on div "Select Item" at bounding box center [588, 283] width 212 height 28
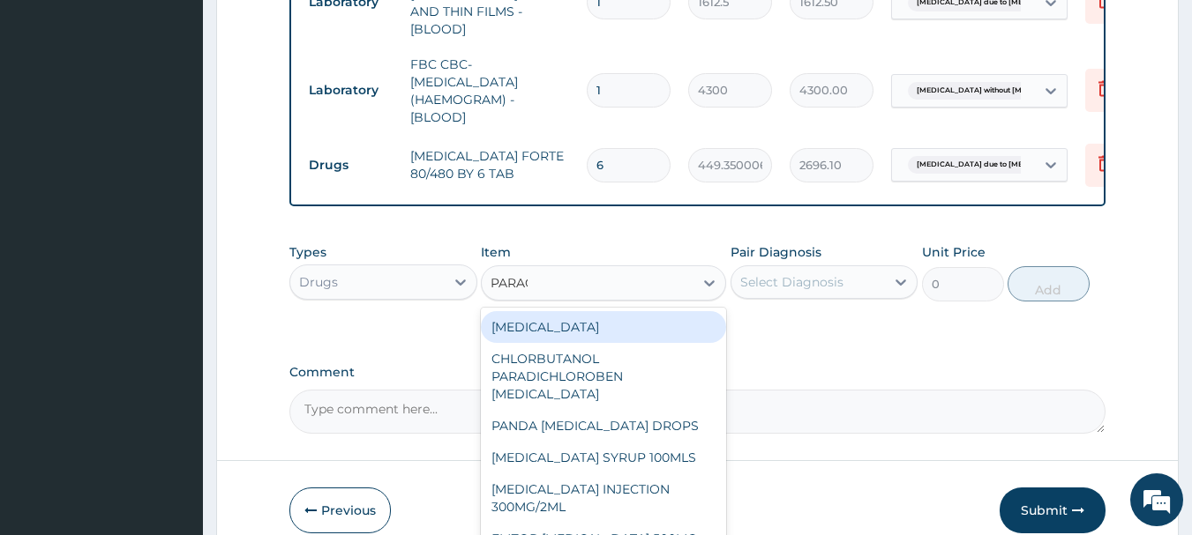
type input "PARACE"
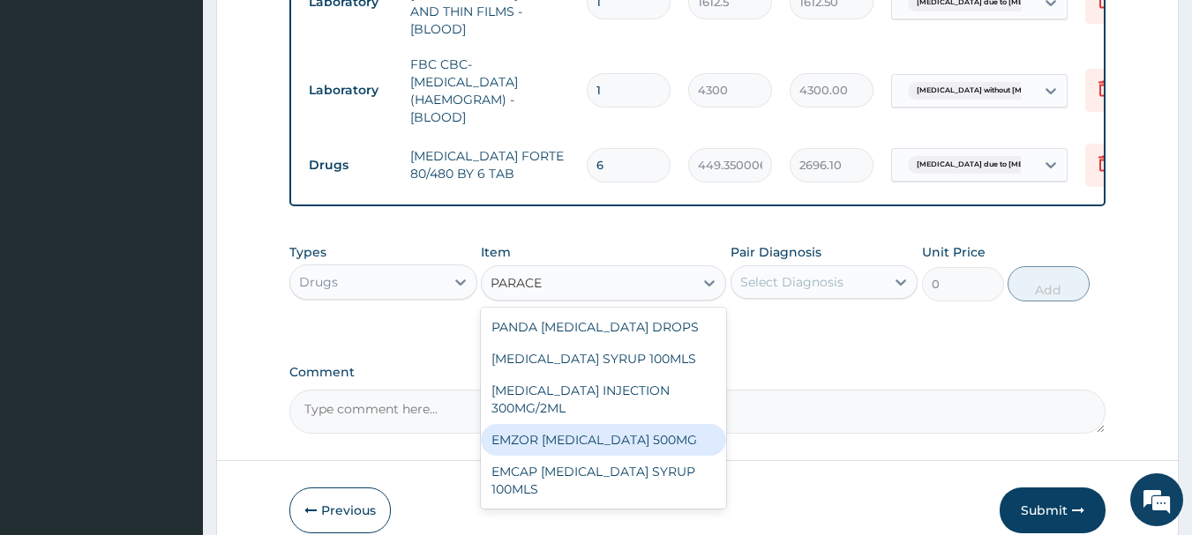
click at [615, 430] on div "EMZOR PARACETAMOL 500MG" at bounding box center [603, 440] width 245 height 32
type input "23.64999961853027"
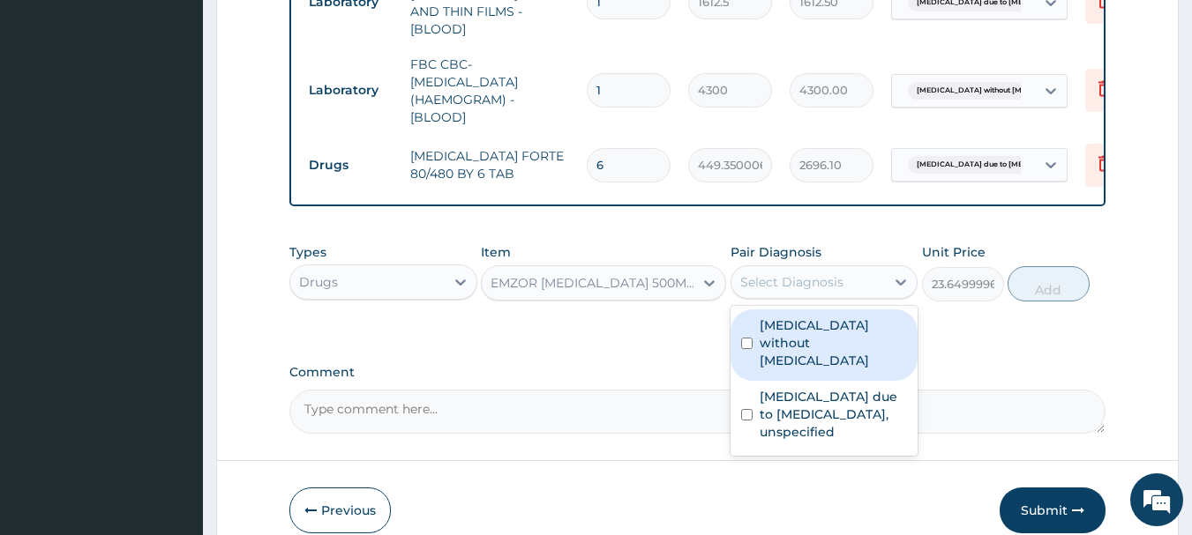
click at [885, 281] on div "Select Diagnosis" at bounding box center [808, 282] width 154 height 28
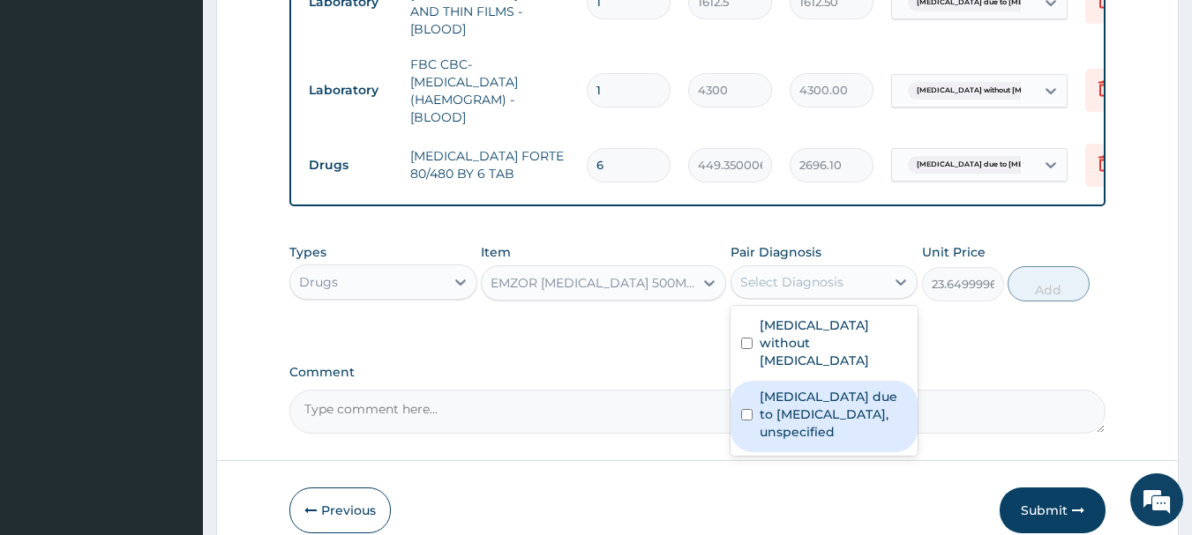
click at [831, 408] on label "Malaria due to Plasmodium falciparum, unspecified" at bounding box center [834, 414] width 148 height 53
checkbox input "true"
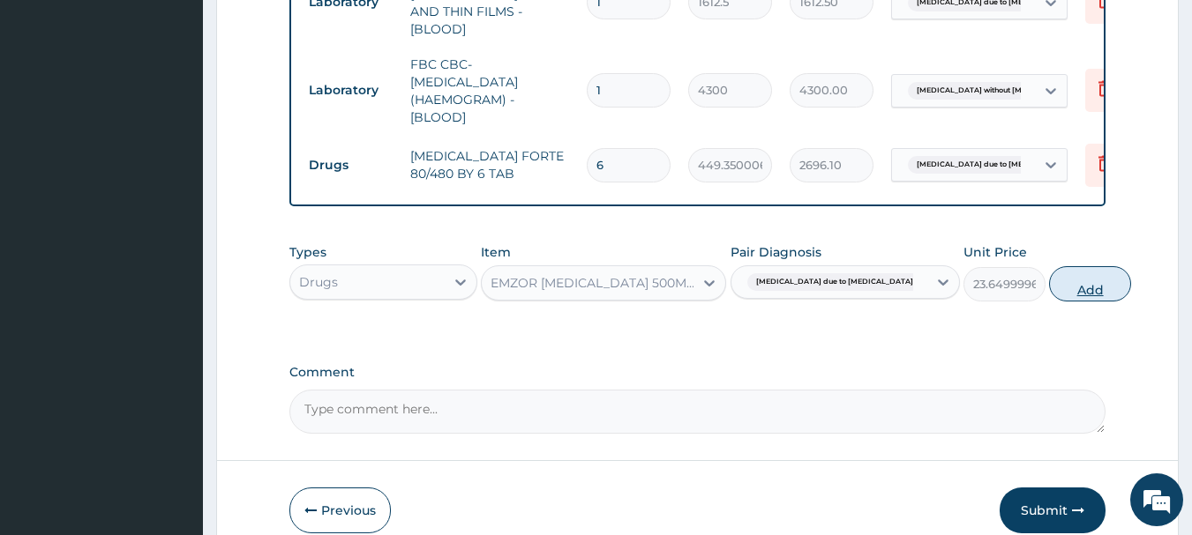
click at [1049, 278] on button "Add" at bounding box center [1090, 283] width 82 height 35
type input "0"
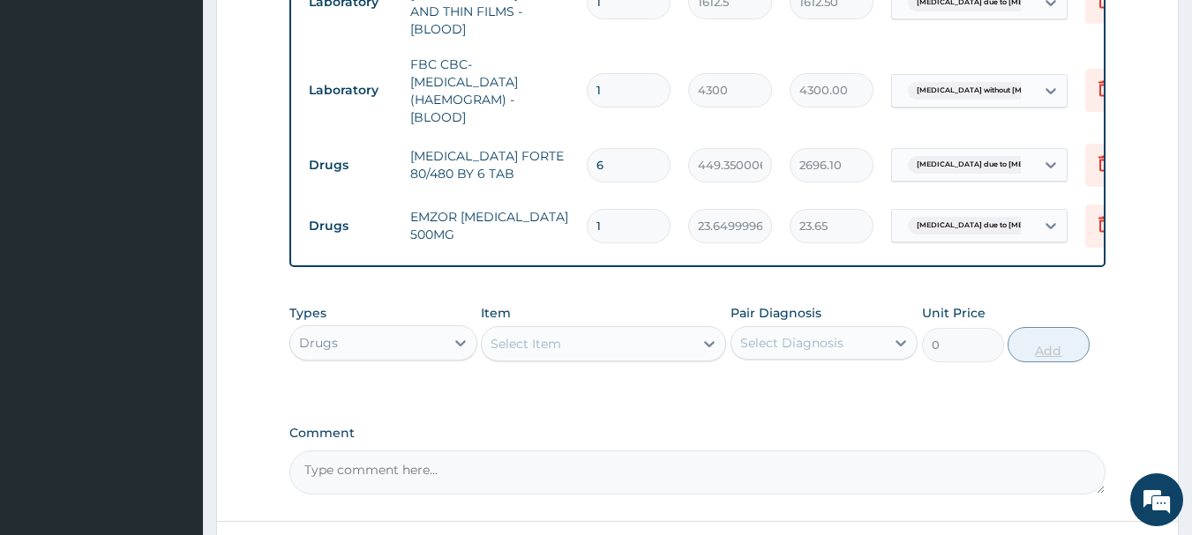
type input "18"
type input "425.70"
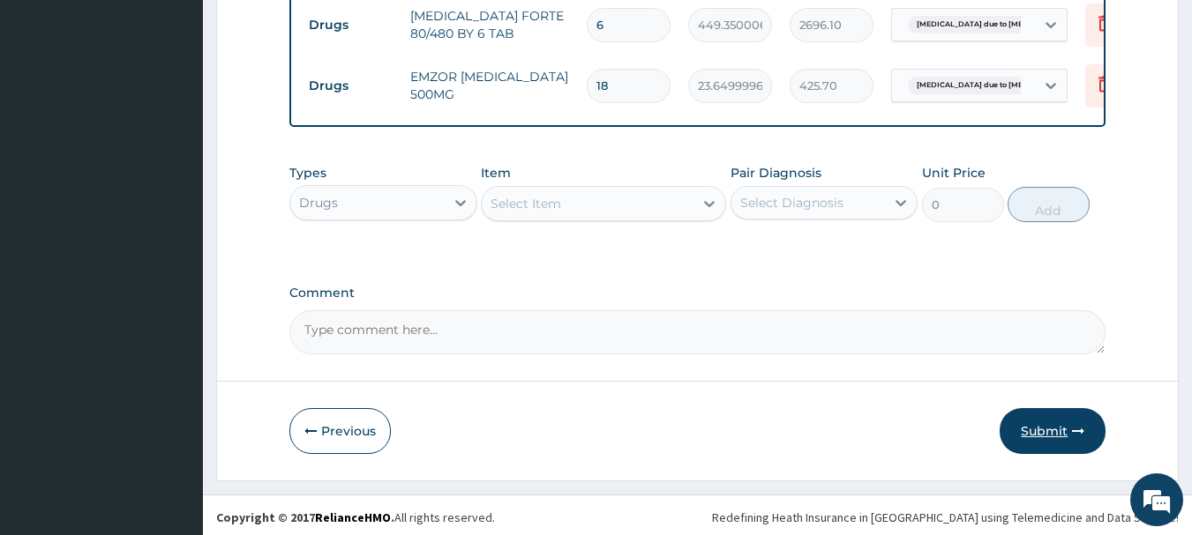
type input "18"
click at [1045, 430] on button "Submit" at bounding box center [1053, 431] width 106 height 46
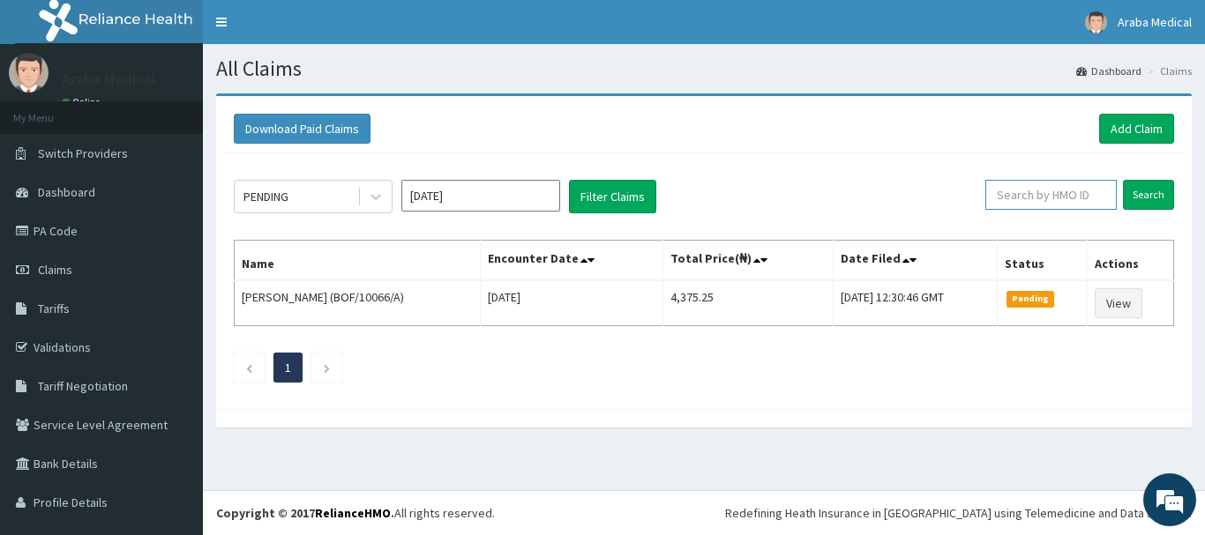
click at [1022, 201] on input "text" at bounding box center [1050, 195] width 131 height 30
paste input "BOF/10066/D"
click at [1145, 193] on input "Search" at bounding box center [1148, 195] width 51 height 30
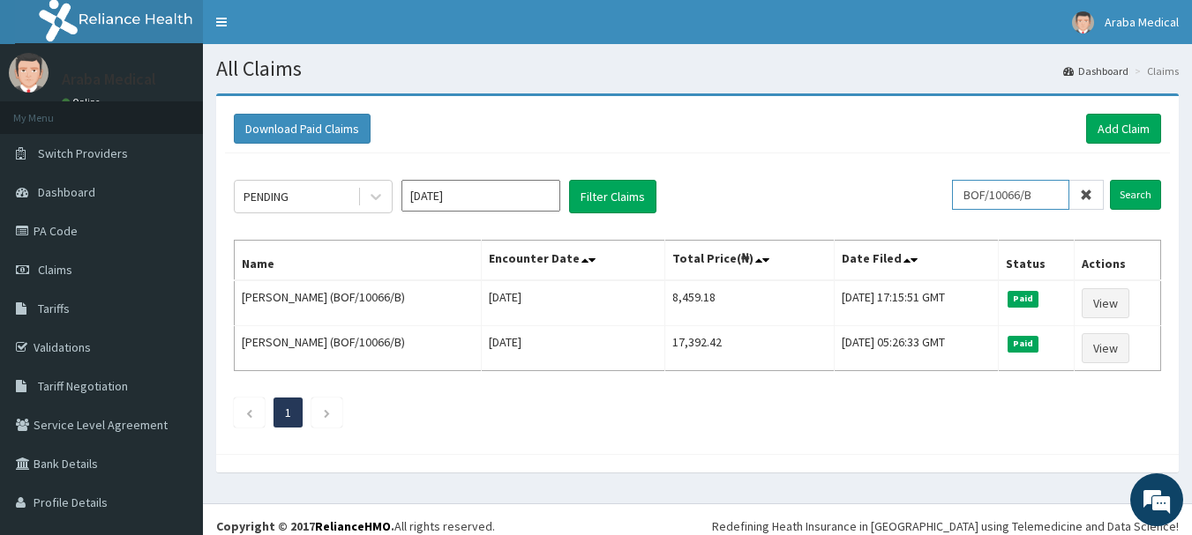
click at [992, 191] on input "BOF/10066/B" at bounding box center [1010, 195] width 117 height 30
type input "C"
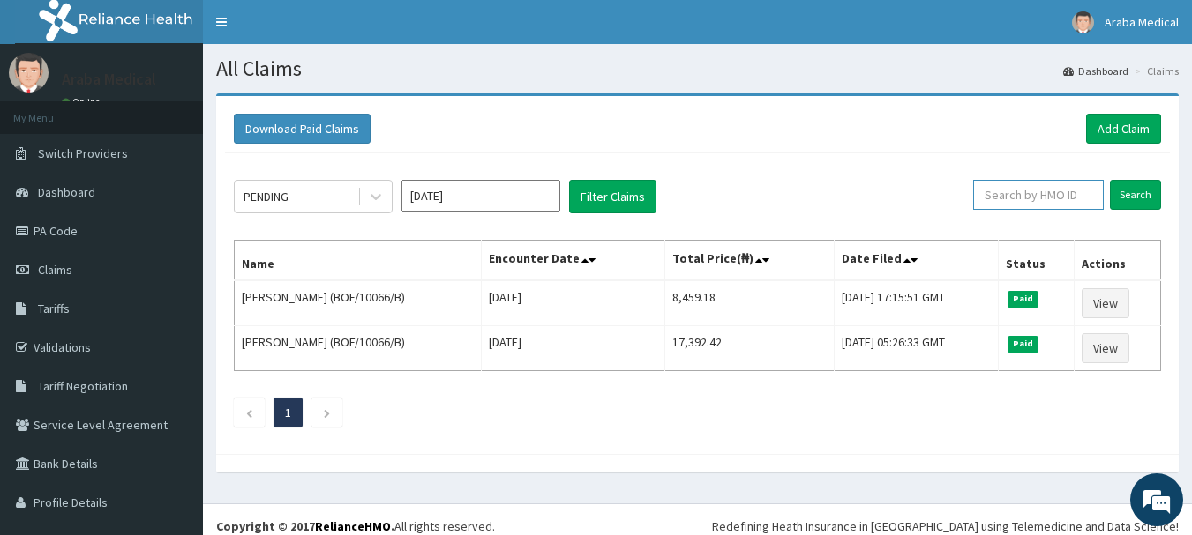
paste input "BOF/10066/B"
type input "BOF/10066/B"
click at [1109, 128] on link "Add Claim" at bounding box center [1123, 129] width 75 height 30
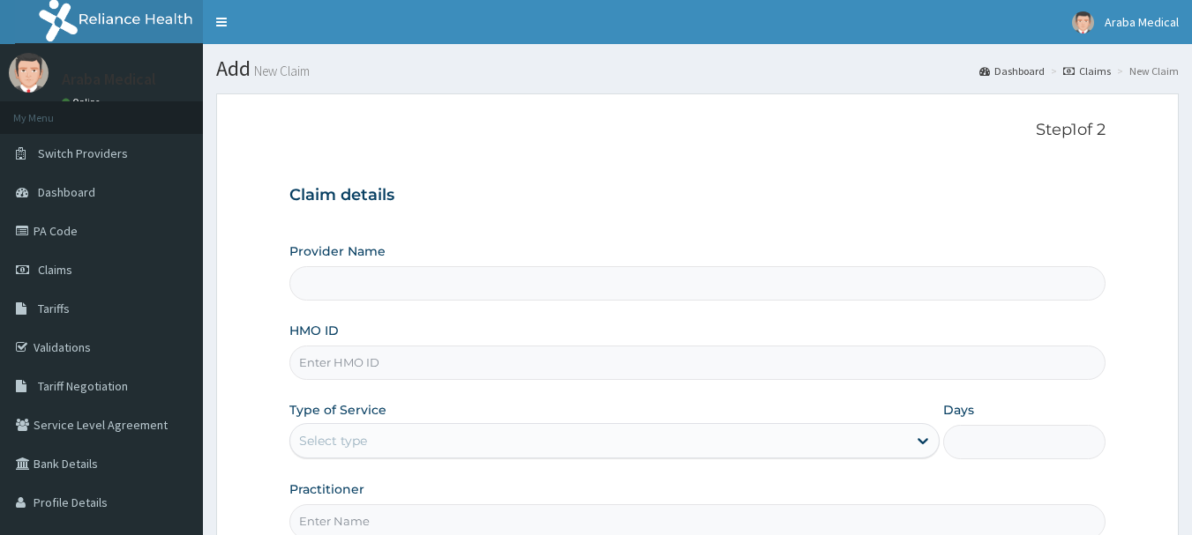
type input "[GEOGRAPHIC_DATA]"
click at [389, 360] on input "HMO ID" at bounding box center [697, 363] width 817 height 34
paste input "BOF/10066/B"
type input "BOF/10066/B"
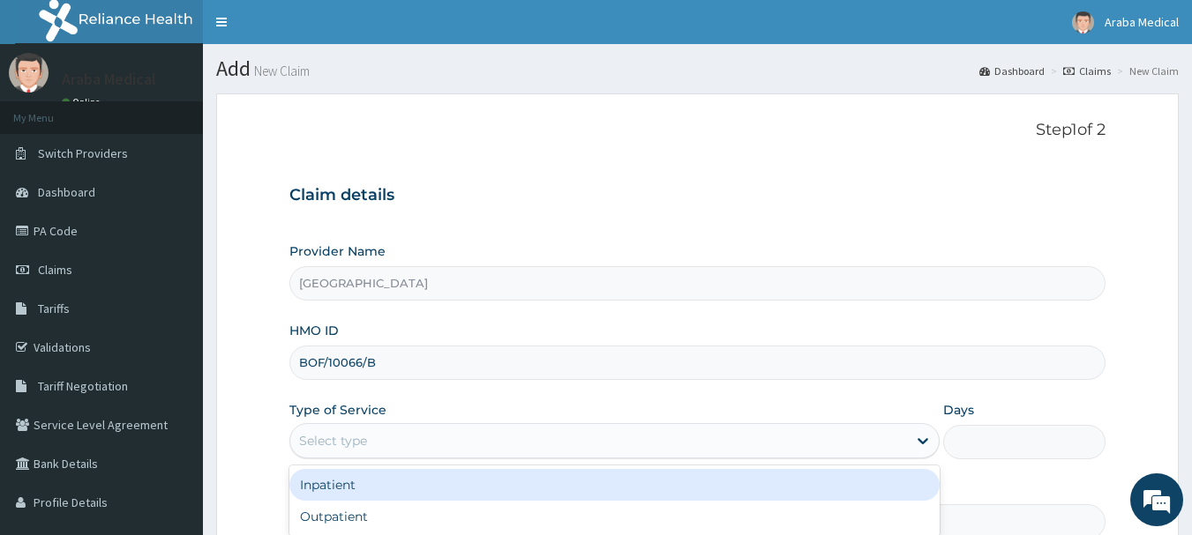
click at [367, 446] on div "Select type" at bounding box center [333, 441] width 68 height 18
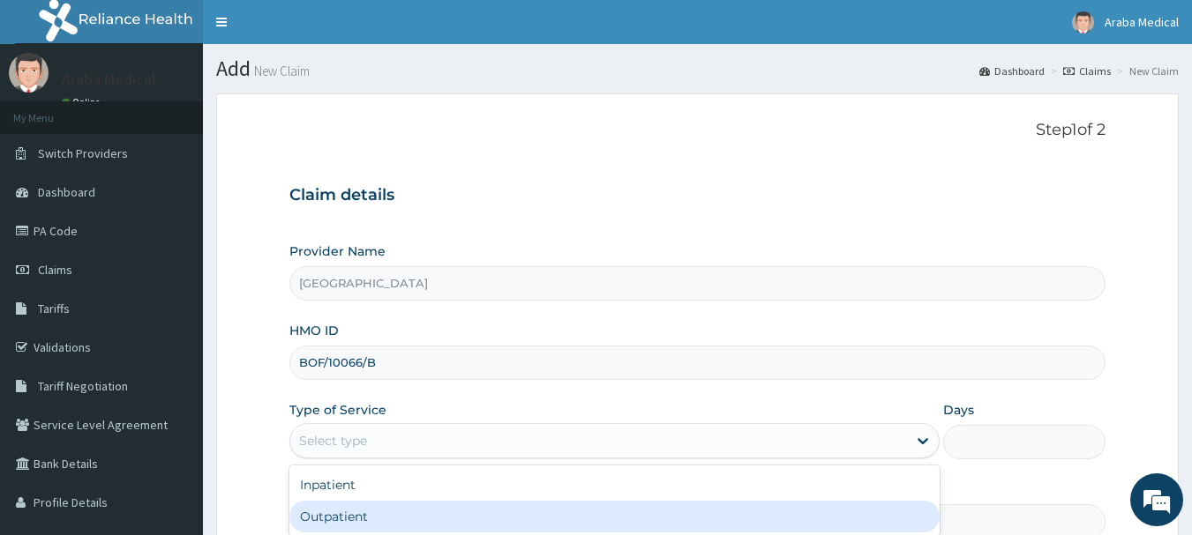
click at [336, 514] on div "Outpatient" at bounding box center [614, 517] width 650 height 32
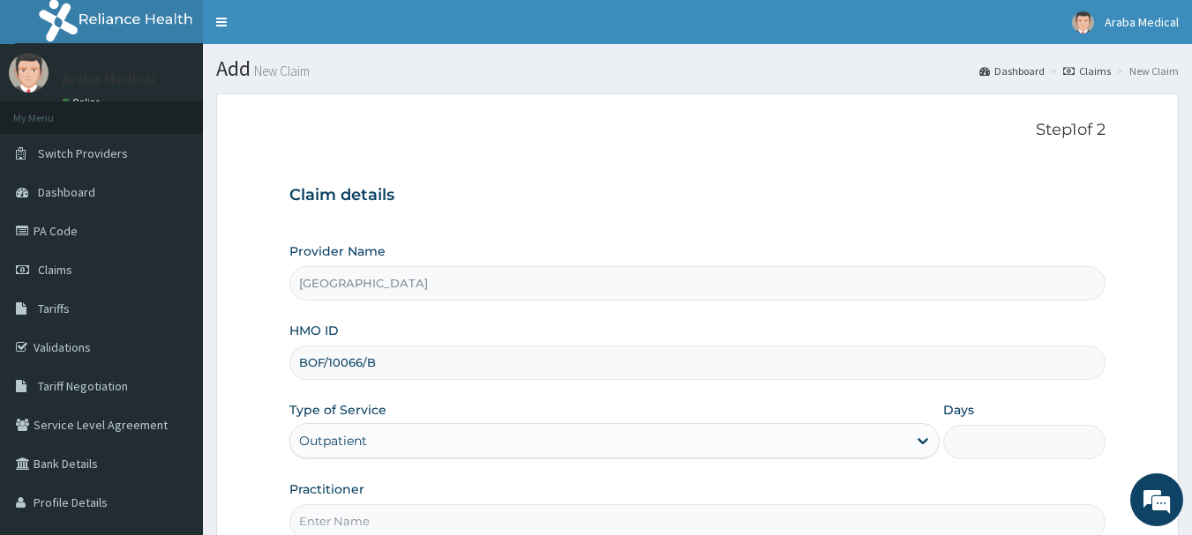
type input "1"
click at [1150, 292] on form "Step 1 of 2 Claim details Provider Name [GEOGRAPHIC_DATA] HMO ID BOF/10066/B Ty…" at bounding box center [697, 380] width 962 height 573
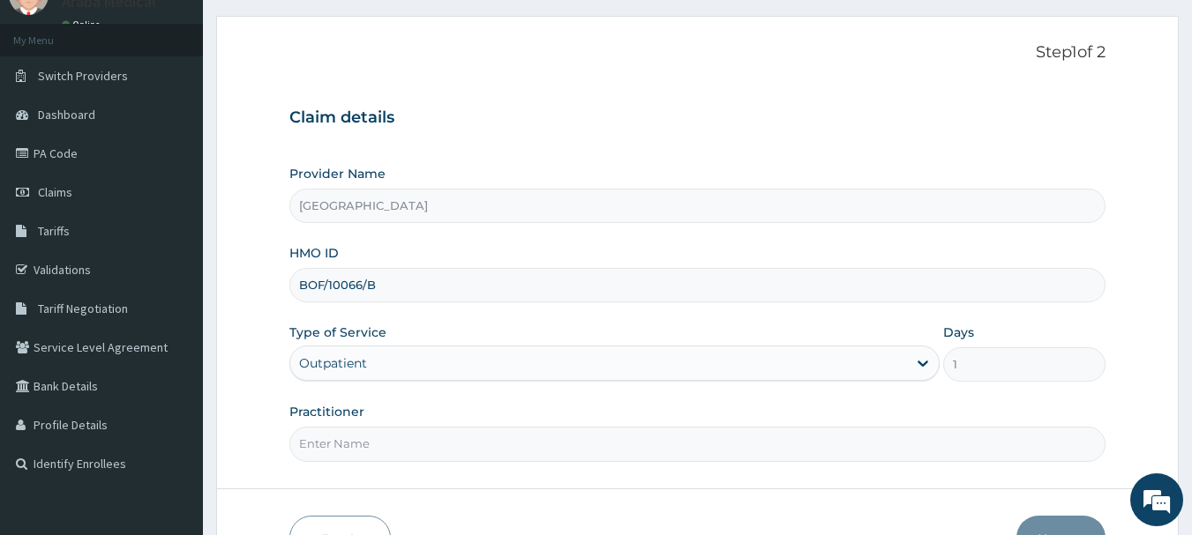
scroll to position [80, 0]
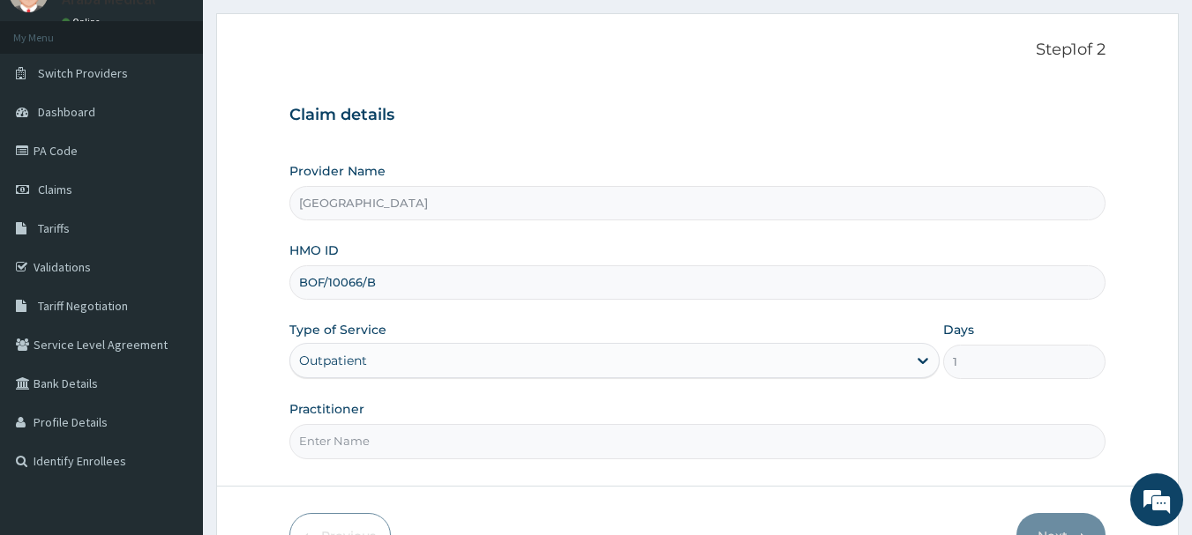
click at [409, 446] on input "Practitioner" at bounding box center [697, 441] width 817 height 34
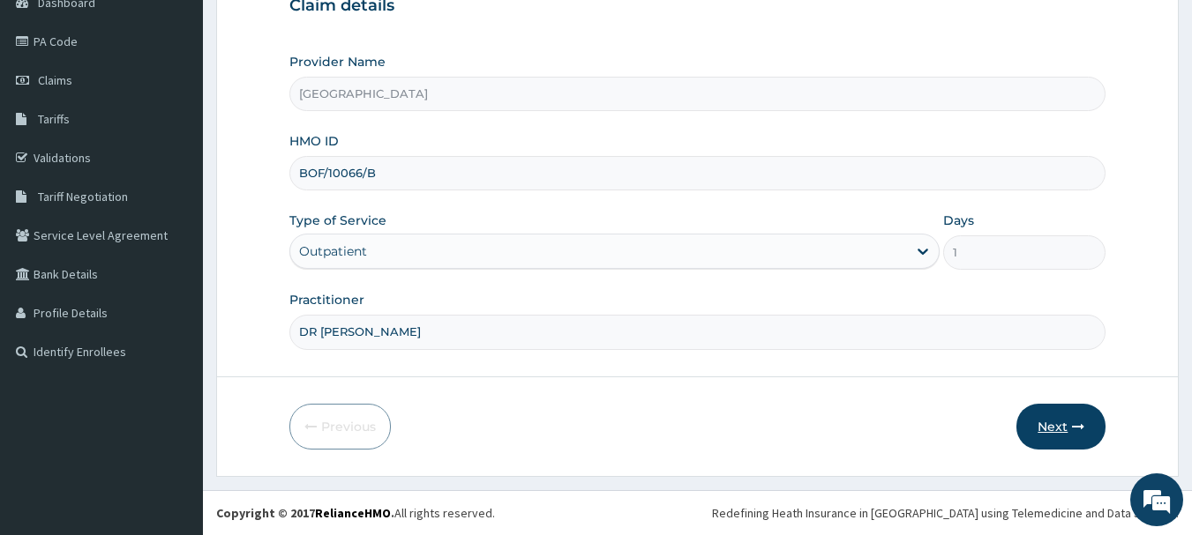
type input "DR [PERSON_NAME]"
click at [1052, 431] on button "Next" at bounding box center [1060, 427] width 89 height 46
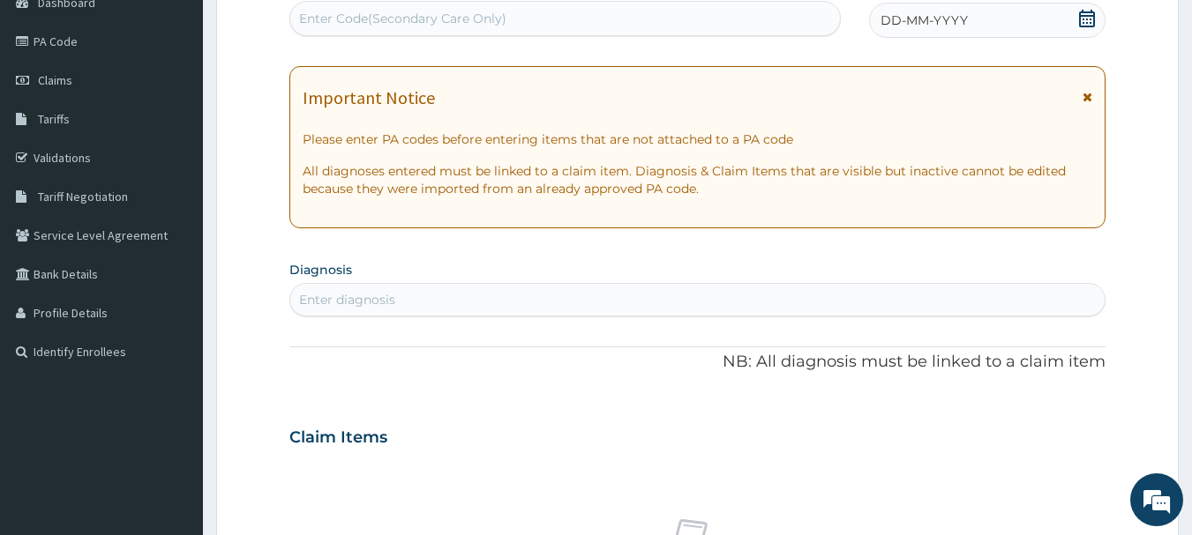
click at [1094, 22] on icon at bounding box center [1087, 19] width 16 height 18
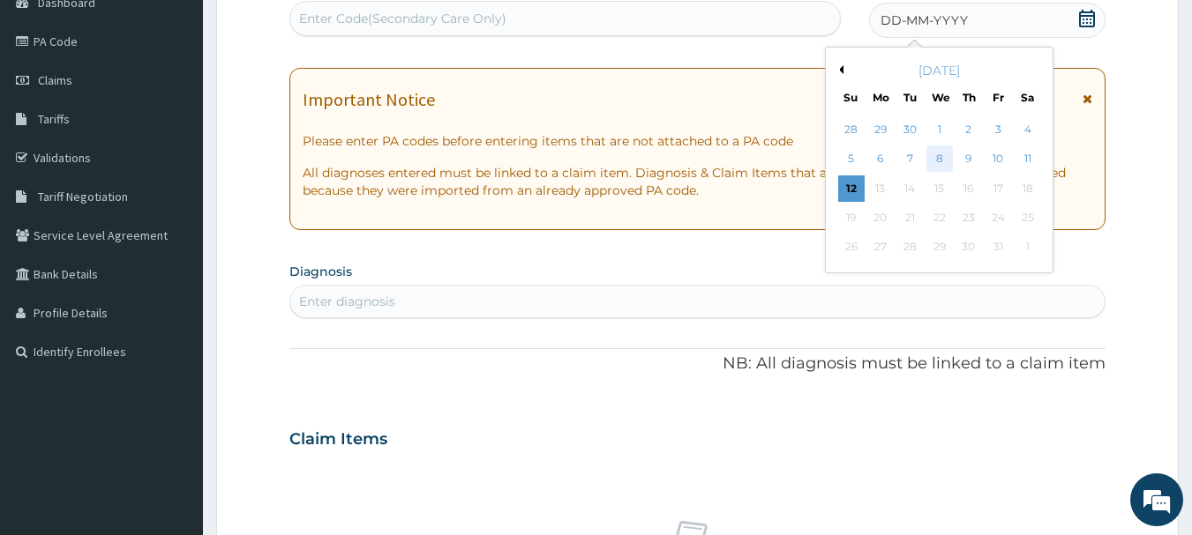
click at [946, 159] on div "8" at bounding box center [939, 159] width 26 height 26
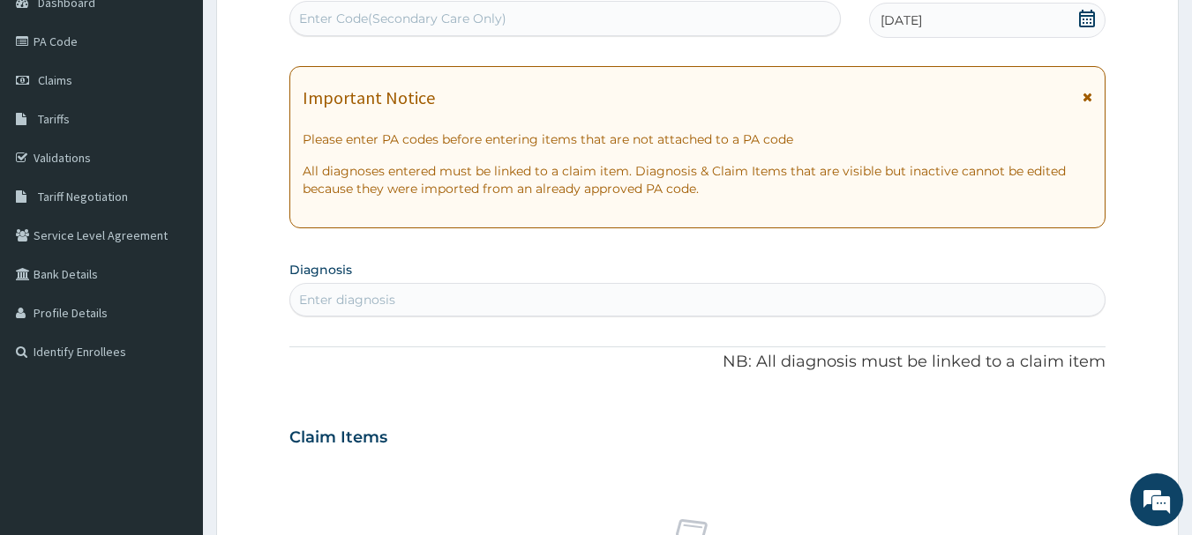
click at [422, 305] on div "Enter diagnosis" at bounding box center [697, 300] width 815 height 28
type input "[PERSON_NAME]"
click at [422, 305] on div "HELMIN" at bounding box center [697, 300] width 815 height 28
type input "HELMINTHIASIS"
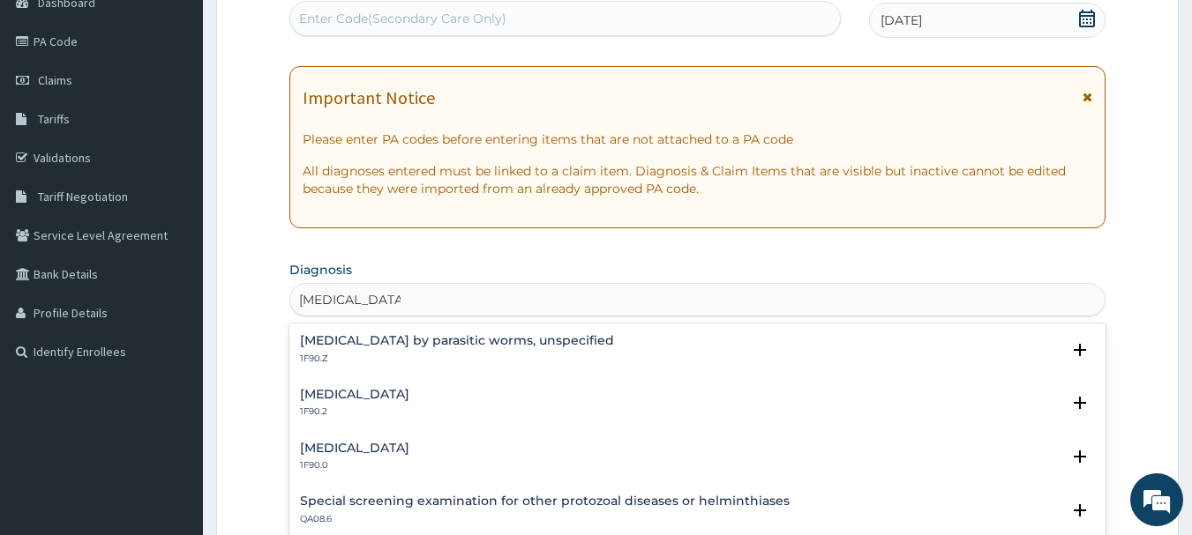
click at [409, 388] on h4 "Intestinal helminthiasis, unspecified" at bounding box center [354, 394] width 109 height 13
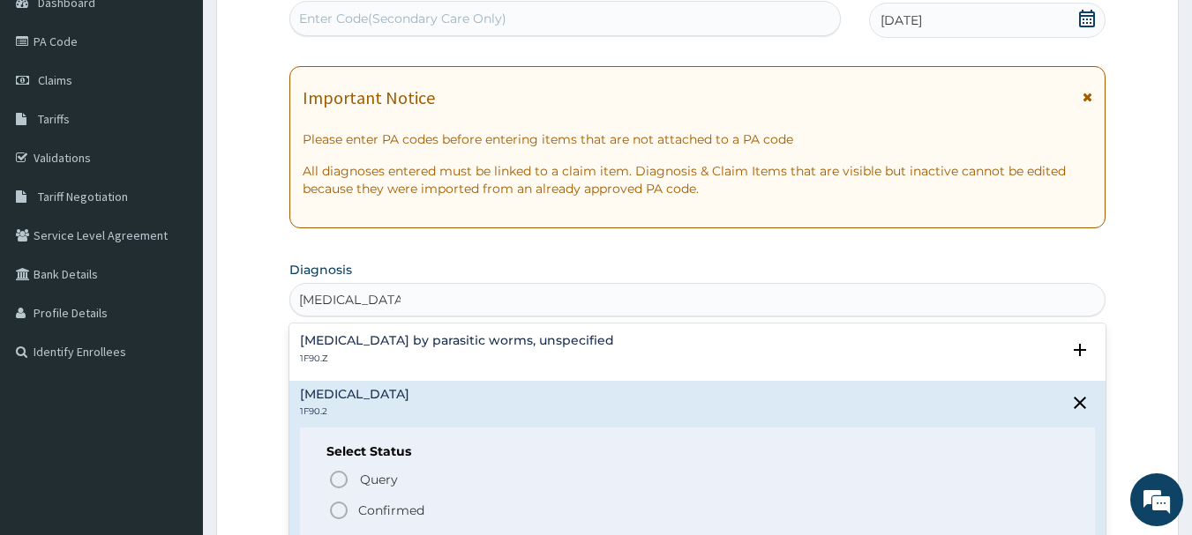
click at [331, 510] on circle "status option filled" at bounding box center [339, 511] width 16 height 16
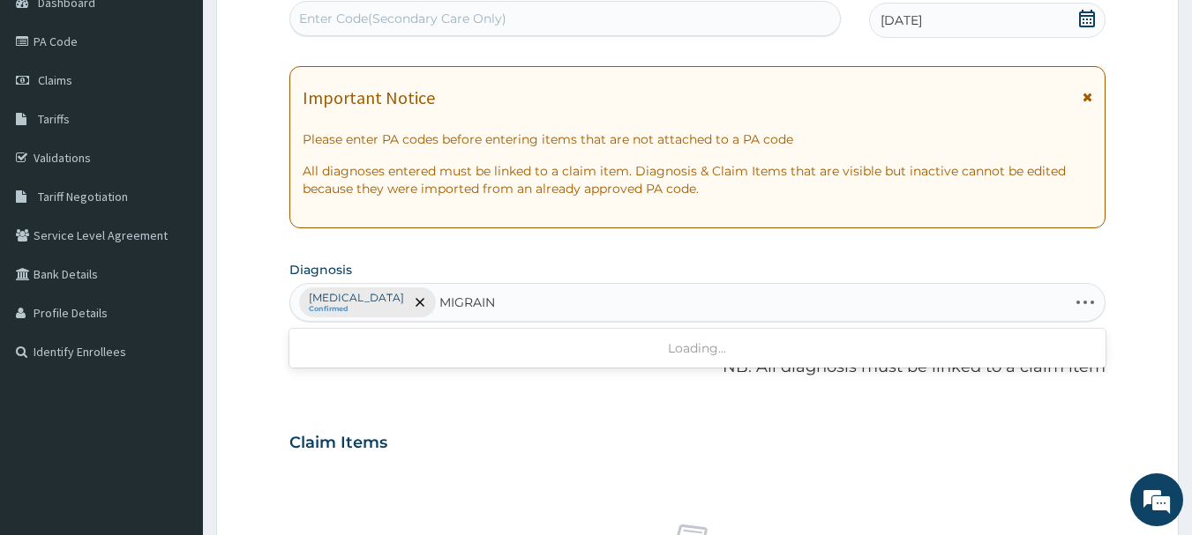
type input "MIGRAINE"
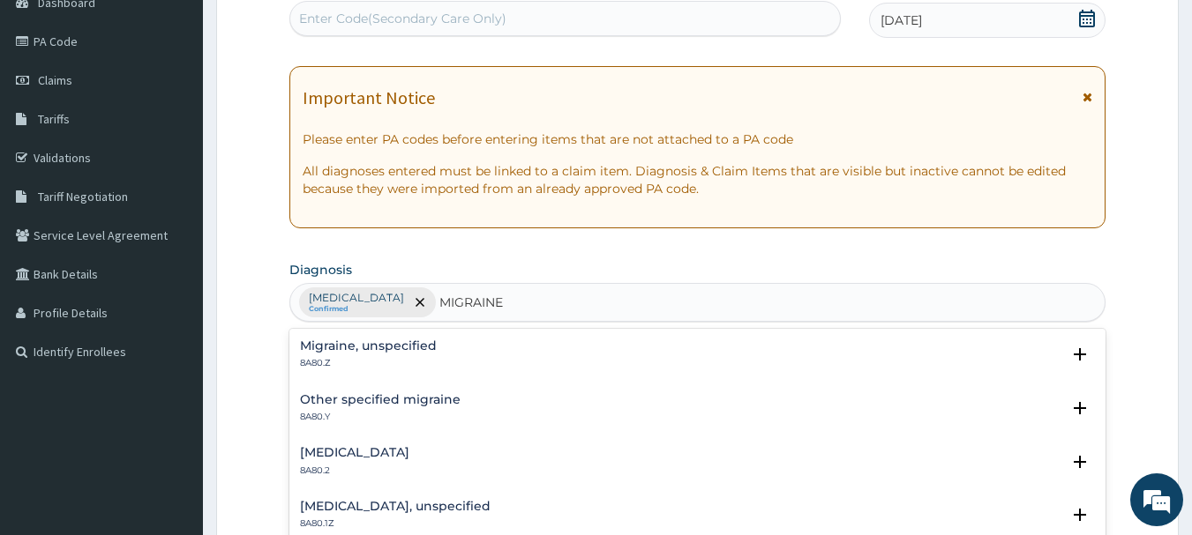
click at [306, 340] on h4 "Migraine, unspecified" at bounding box center [368, 346] width 137 height 13
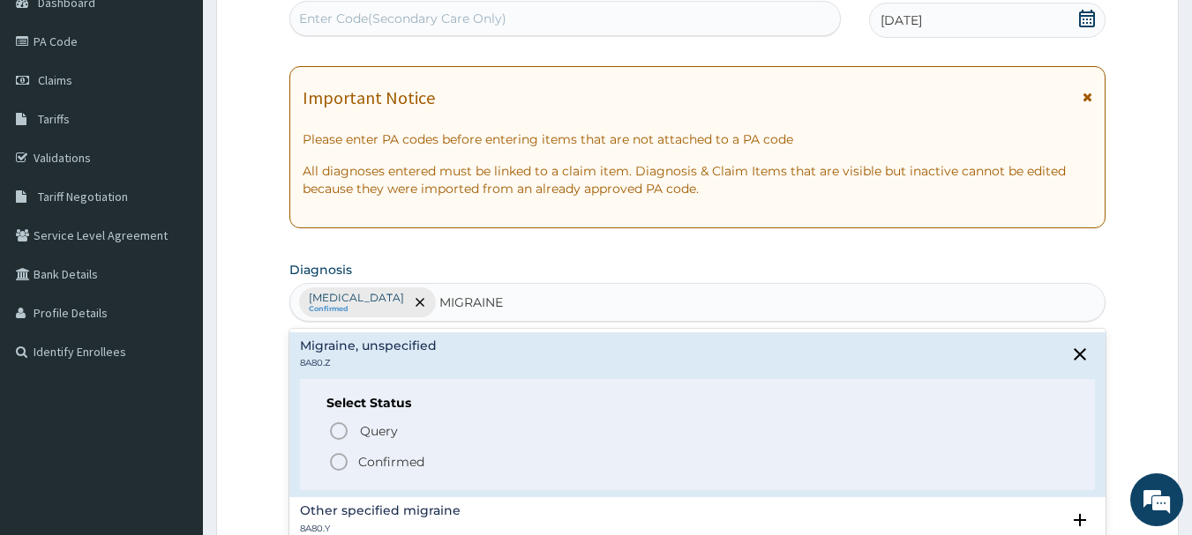
click at [335, 459] on icon "status option filled" at bounding box center [338, 462] width 21 height 21
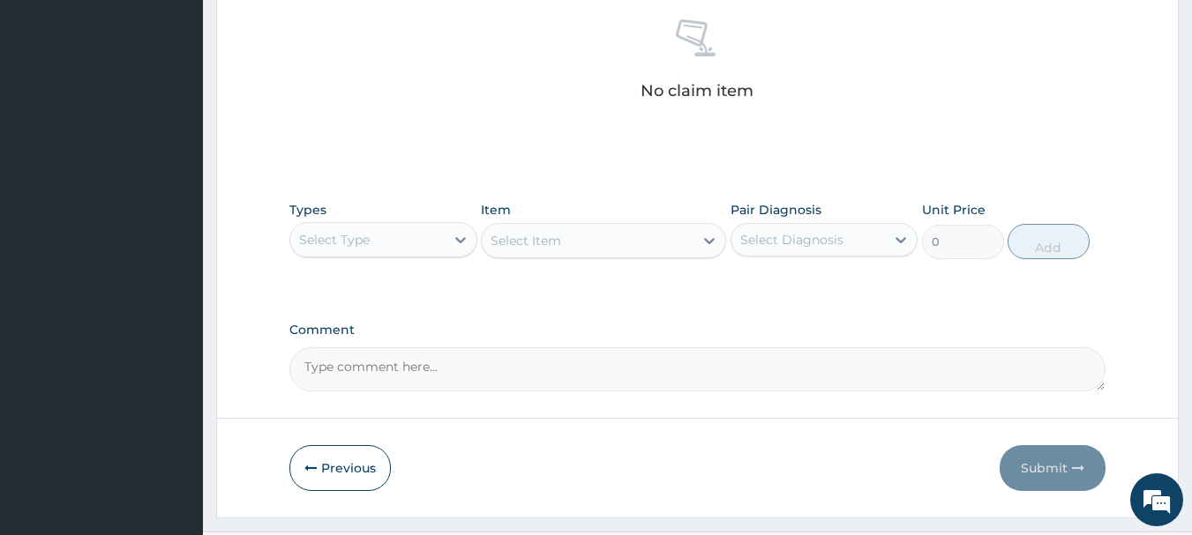
scroll to position [737, 0]
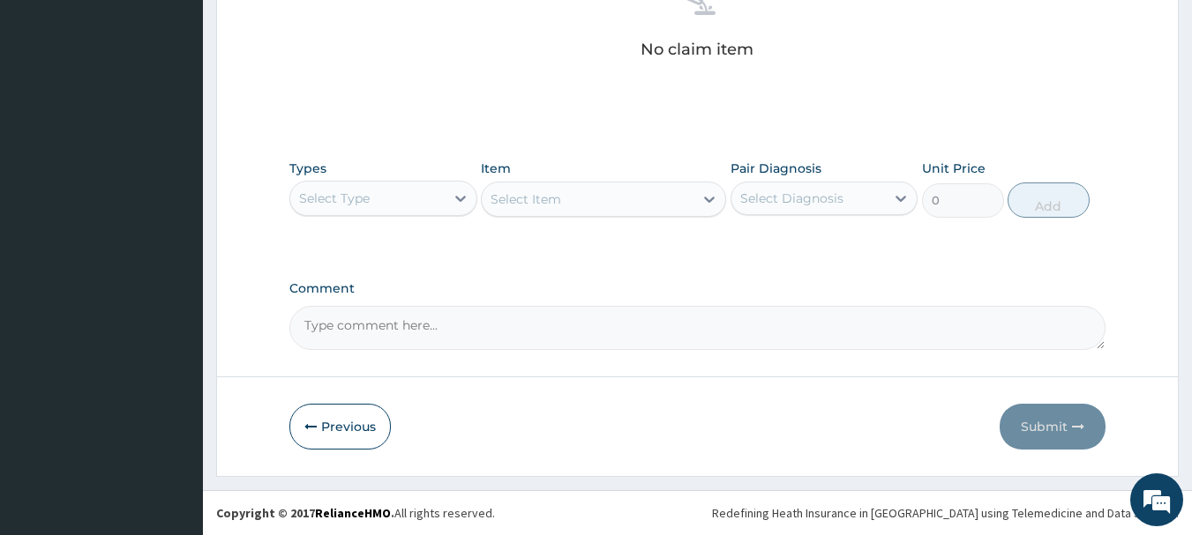
click at [437, 203] on div "Select Type" at bounding box center [367, 198] width 154 height 28
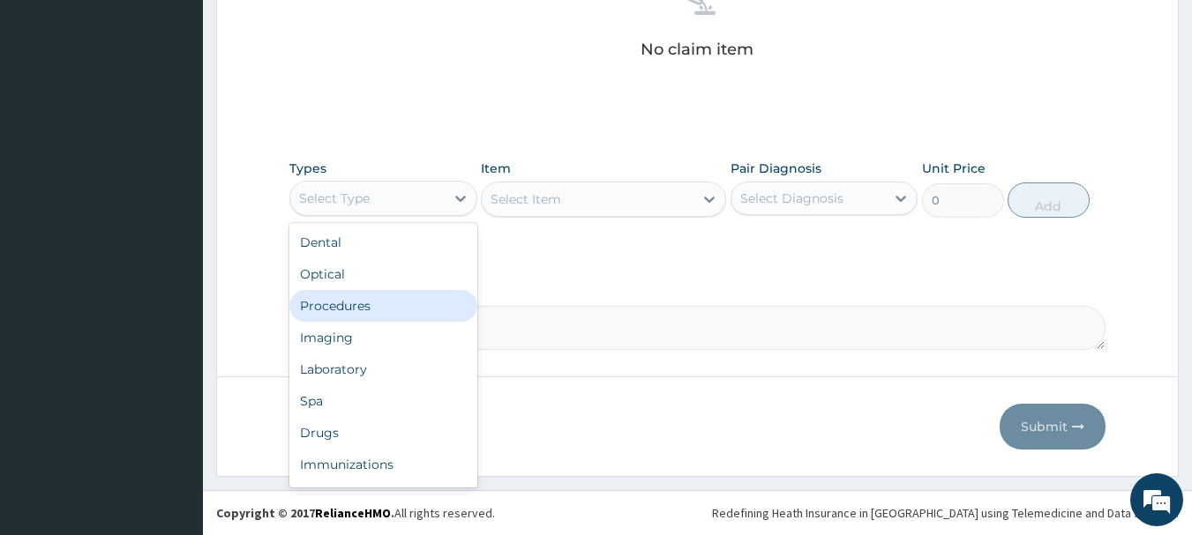
click at [392, 297] on div "Procedures" at bounding box center [383, 306] width 188 height 32
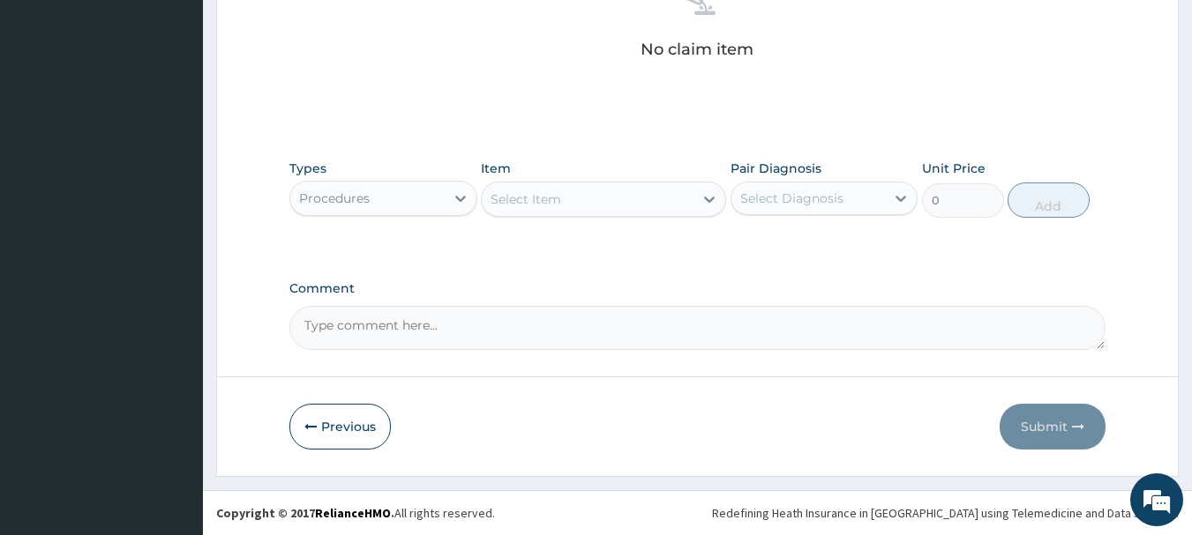
click at [641, 202] on div "Select Item" at bounding box center [588, 199] width 212 height 28
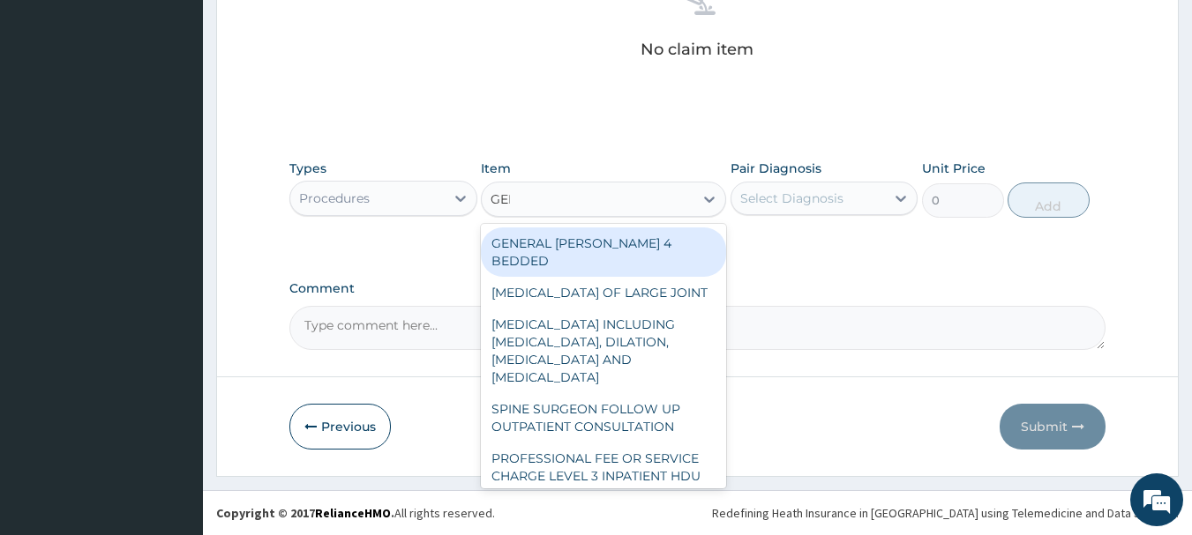
type input "GENE"
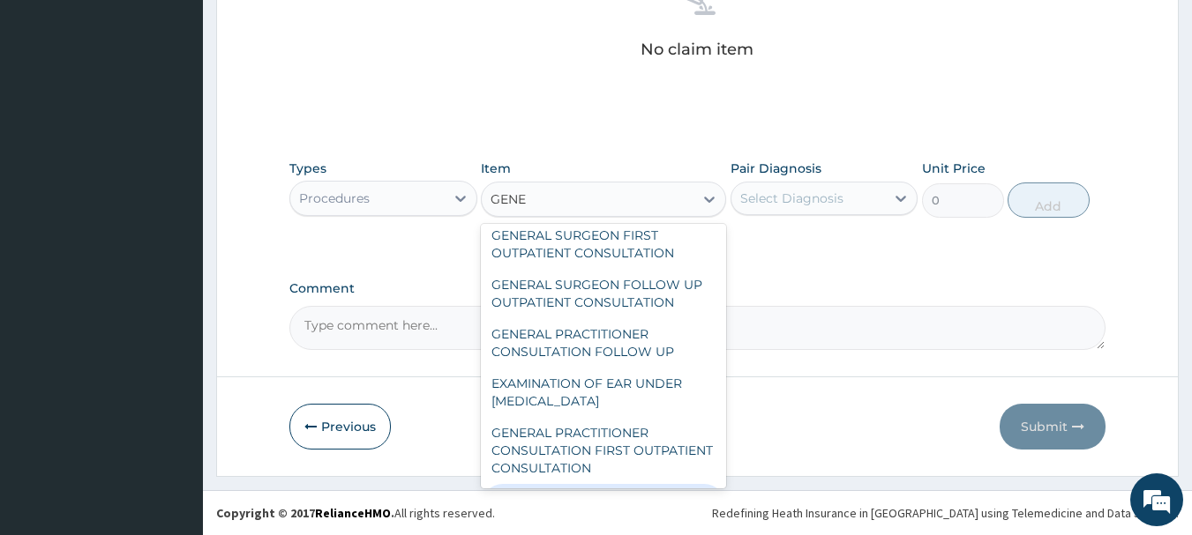
scroll to position [124, 0]
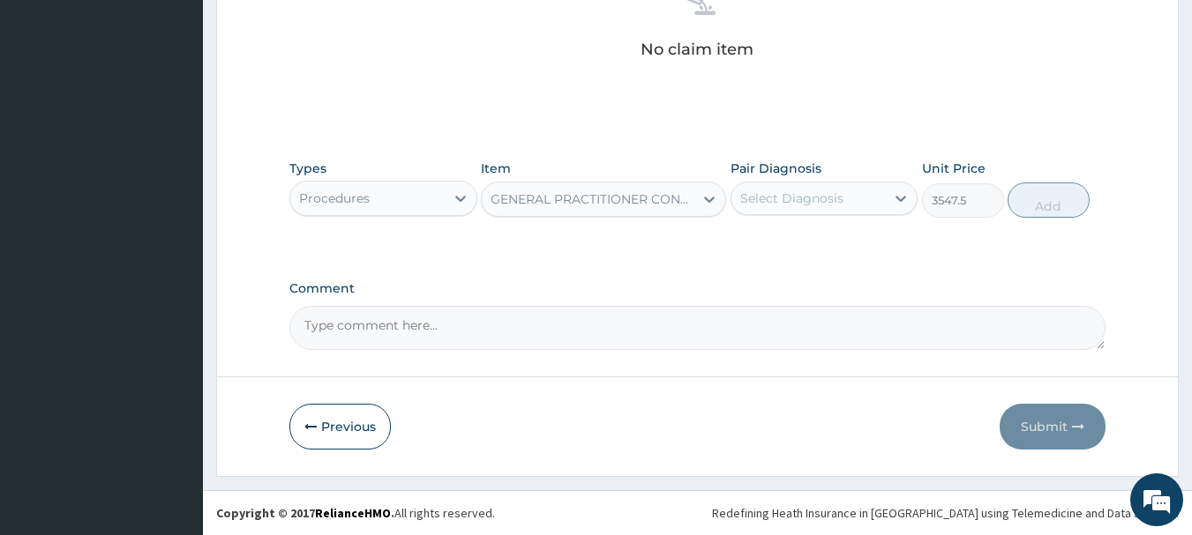
type input "3547.5"
click at [798, 199] on div "Select Diagnosis" at bounding box center [791, 199] width 103 height 18
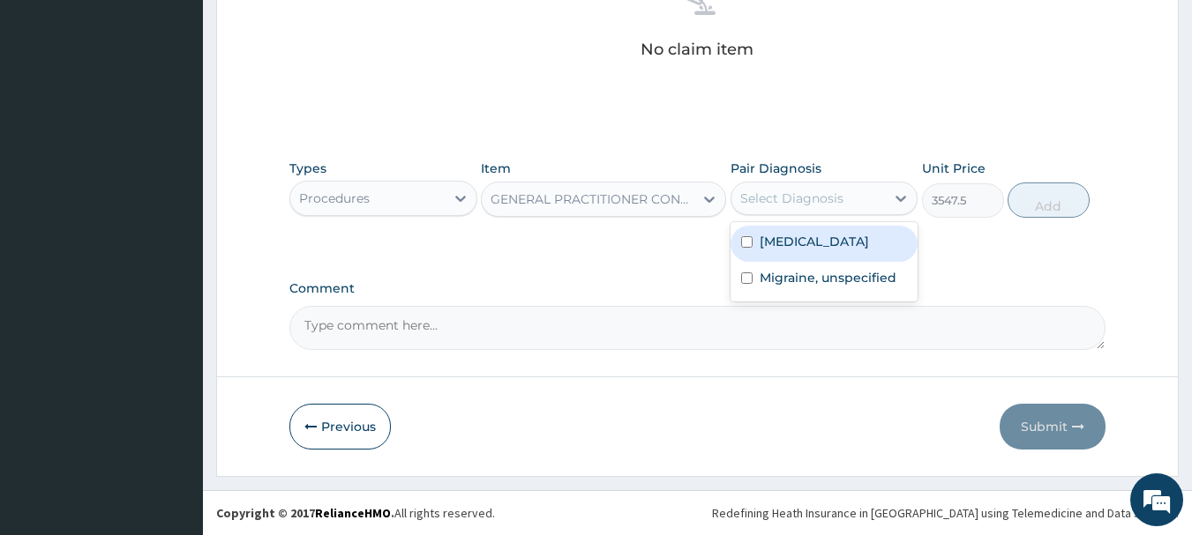
click at [762, 251] on label "Intestinal helminthiasis, unspecified" at bounding box center [814, 242] width 109 height 18
checkbox input "true"
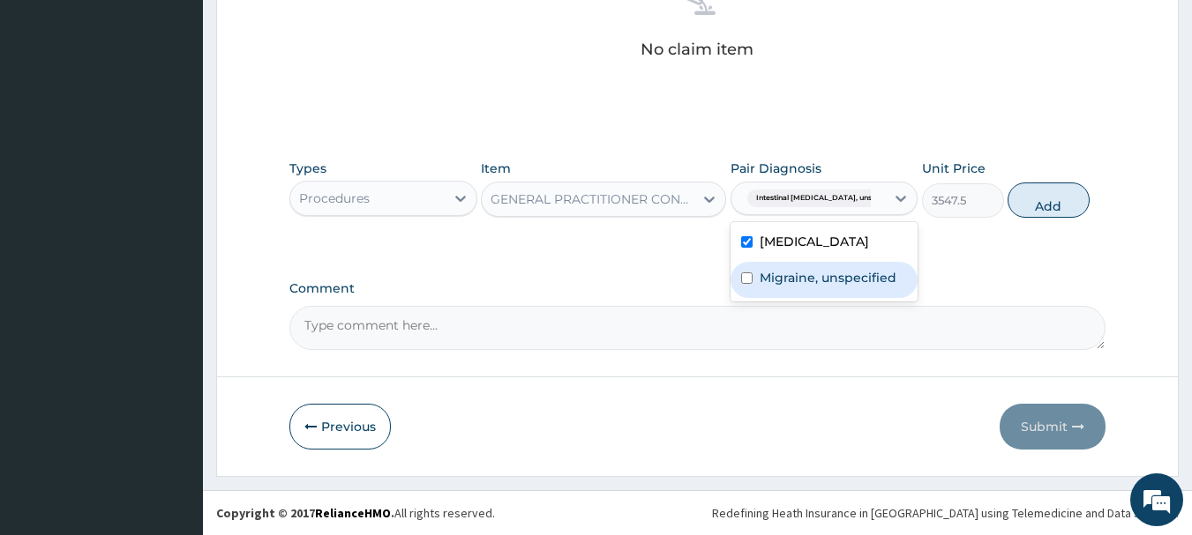
click at [760, 298] on div "Migraine, unspecified" at bounding box center [824, 280] width 188 height 36
checkbox input "true"
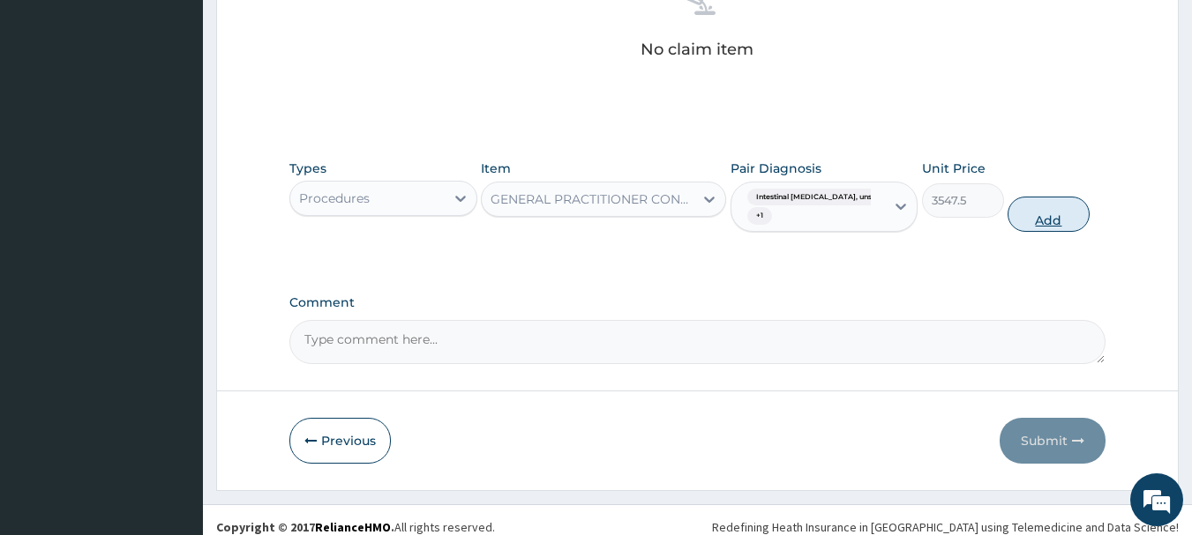
click at [1051, 213] on button "Add" at bounding box center [1048, 214] width 82 height 35
type input "0"
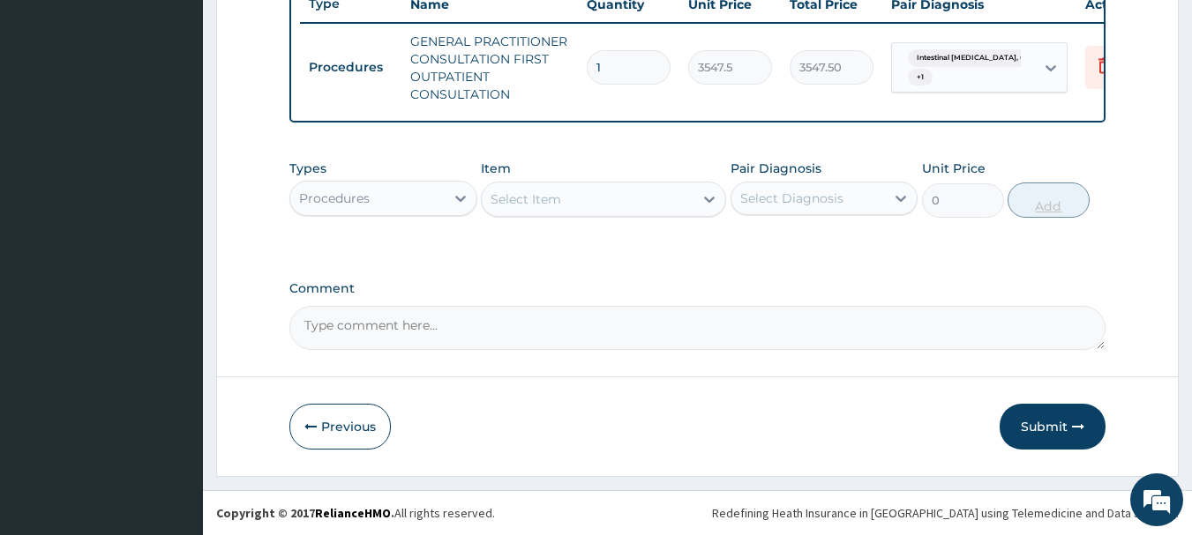
scroll to position [693, 0]
click at [369, 209] on div "Procedures" at bounding box center [367, 198] width 154 height 28
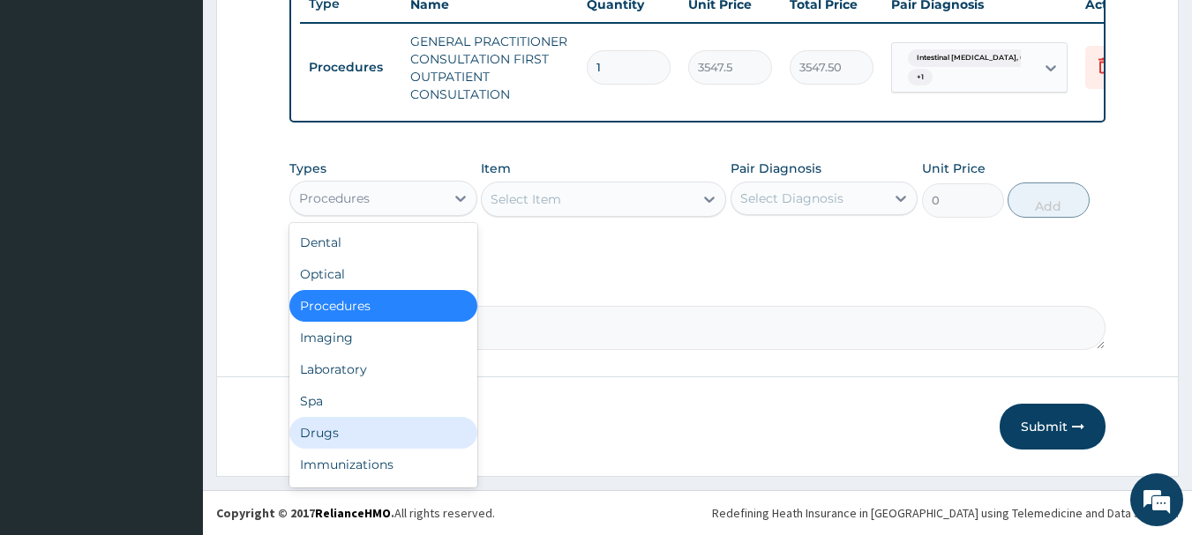
click at [331, 438] on div "Drugs" at bounding box center [383, 433] width 188 height 32
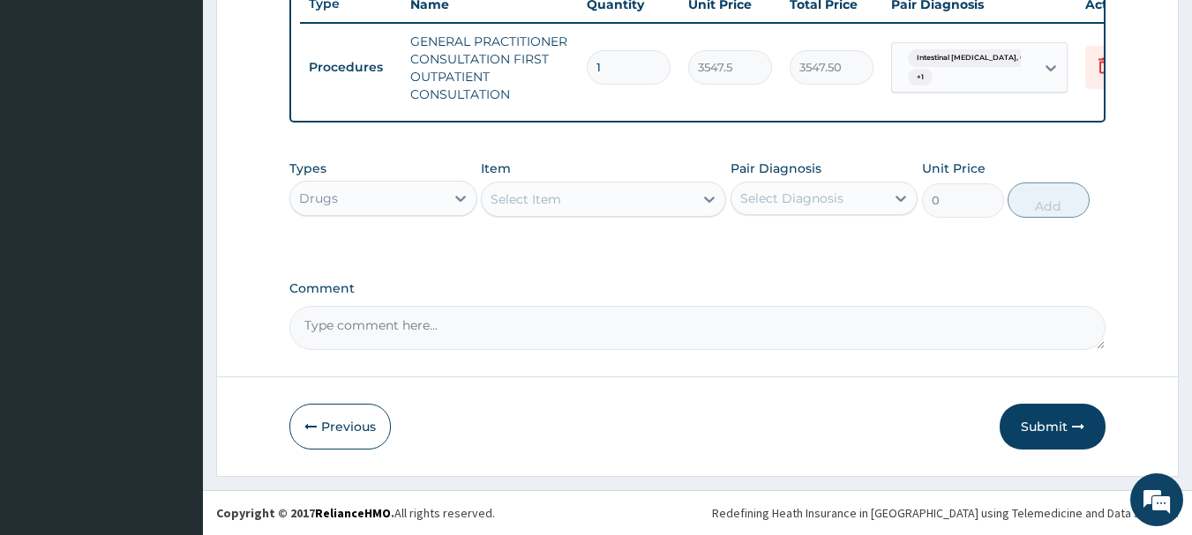
click at [620, 195] on div "Select Item" at bounding box center [588, 199] width 212 height 28
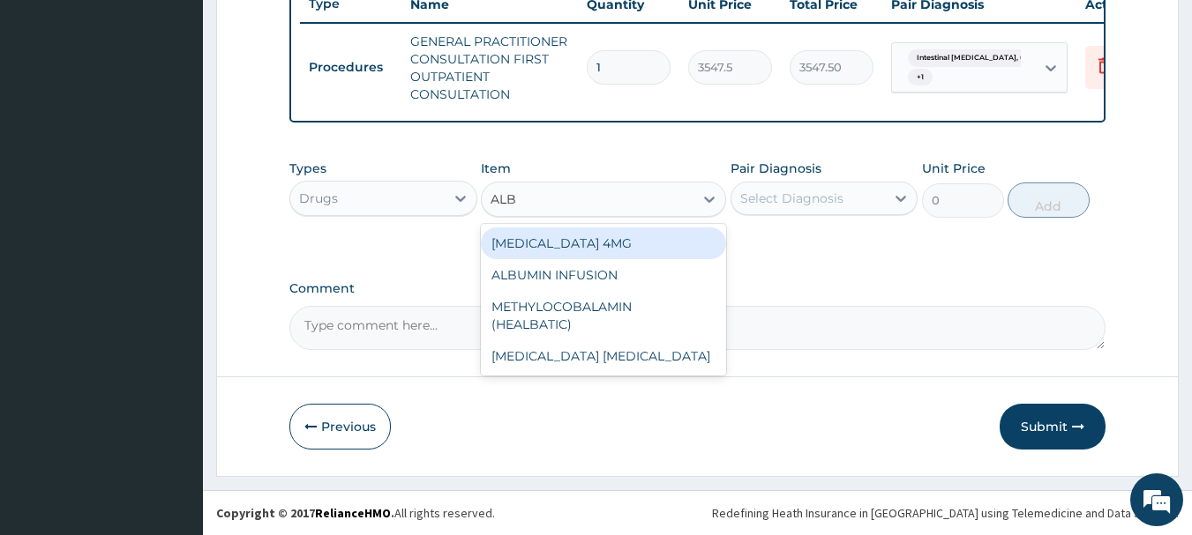
type input "ALB"
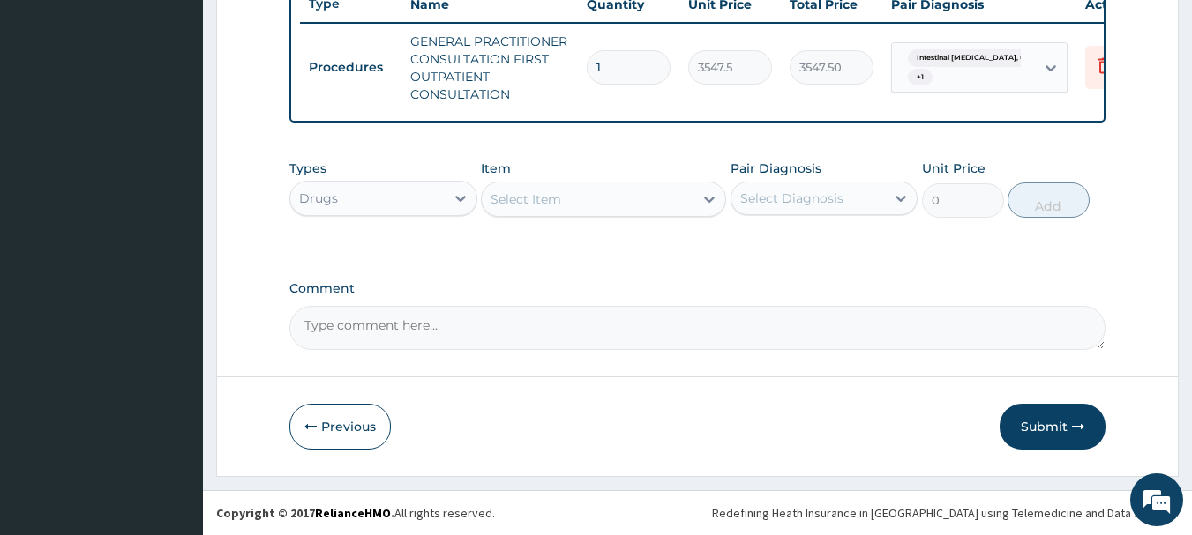
paste input "Zentel"
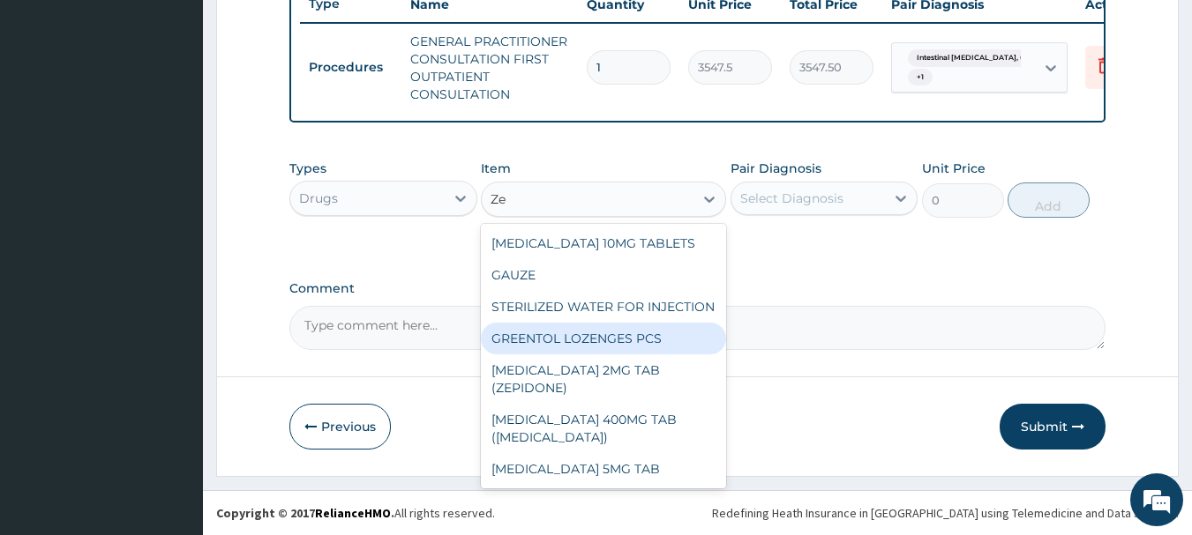
type input "Z"
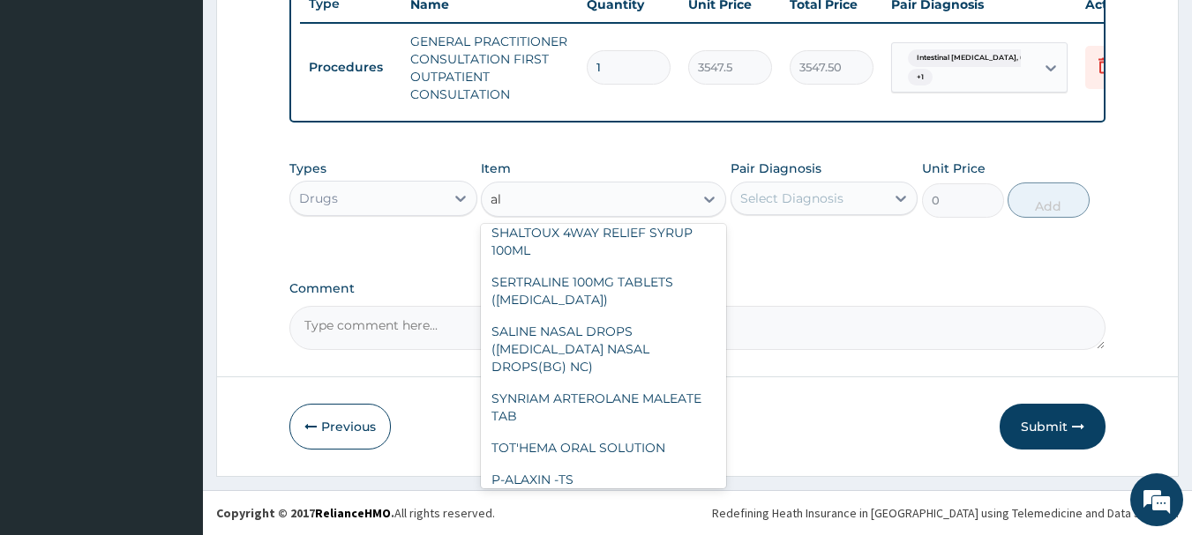
scroll to position [1955, 0]
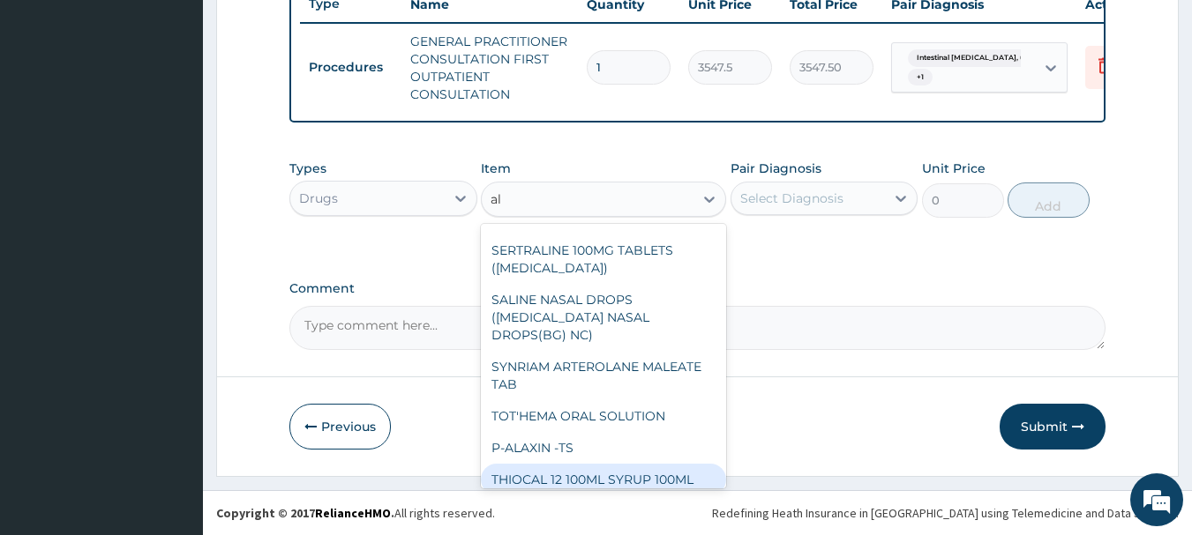
type input "a"
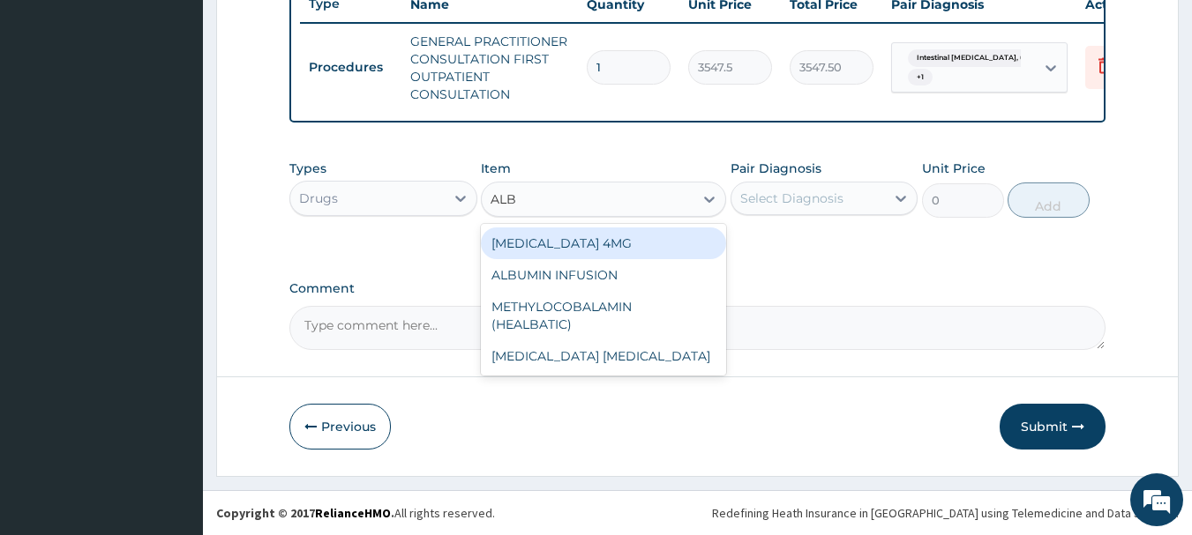
scroll to position [0, 0]
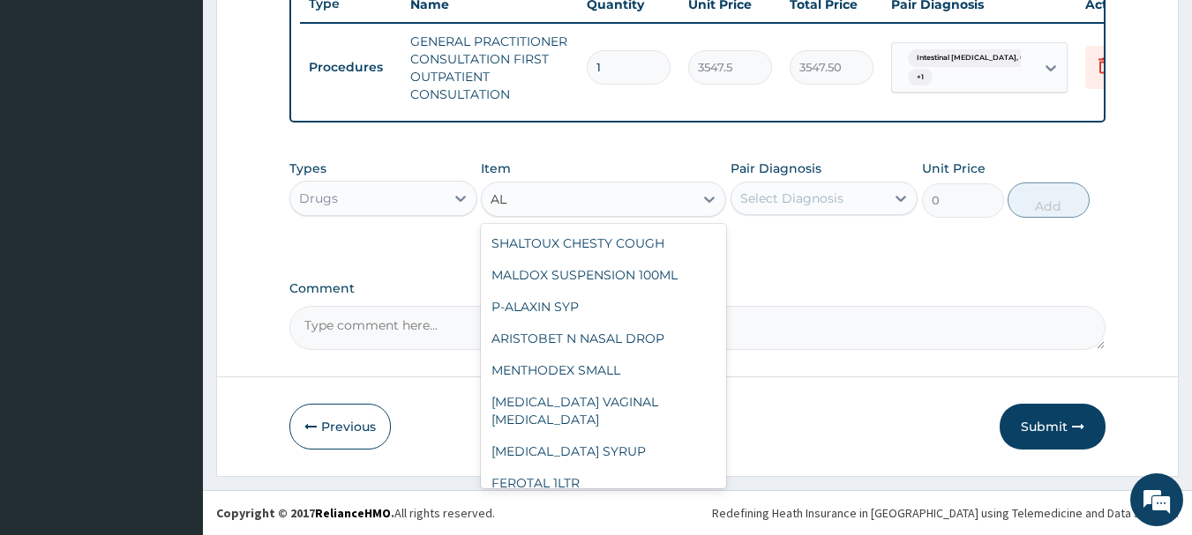
type input "A"
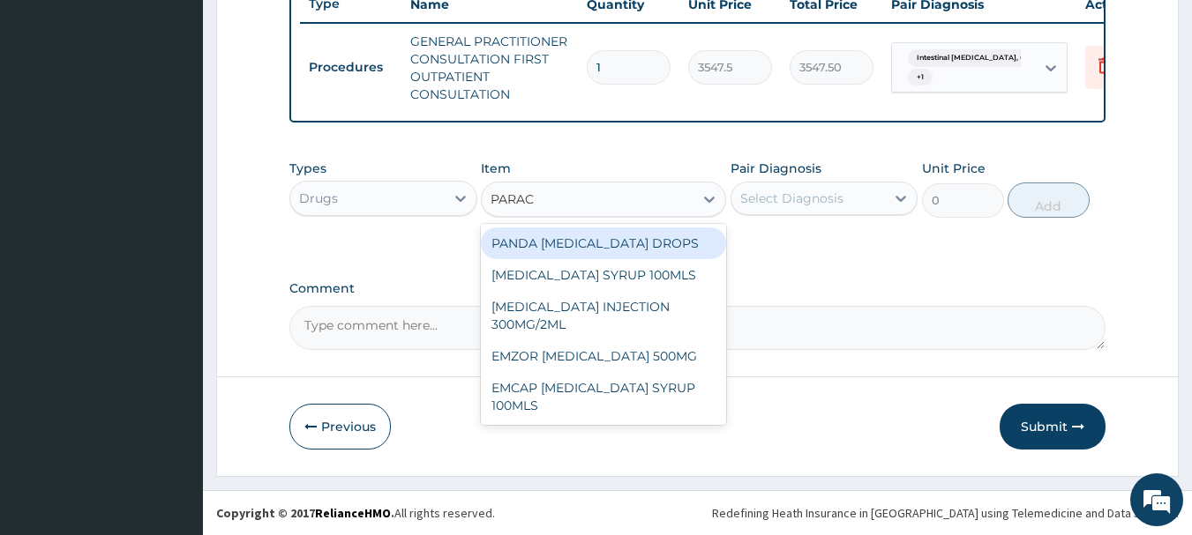
type input "PARACE"
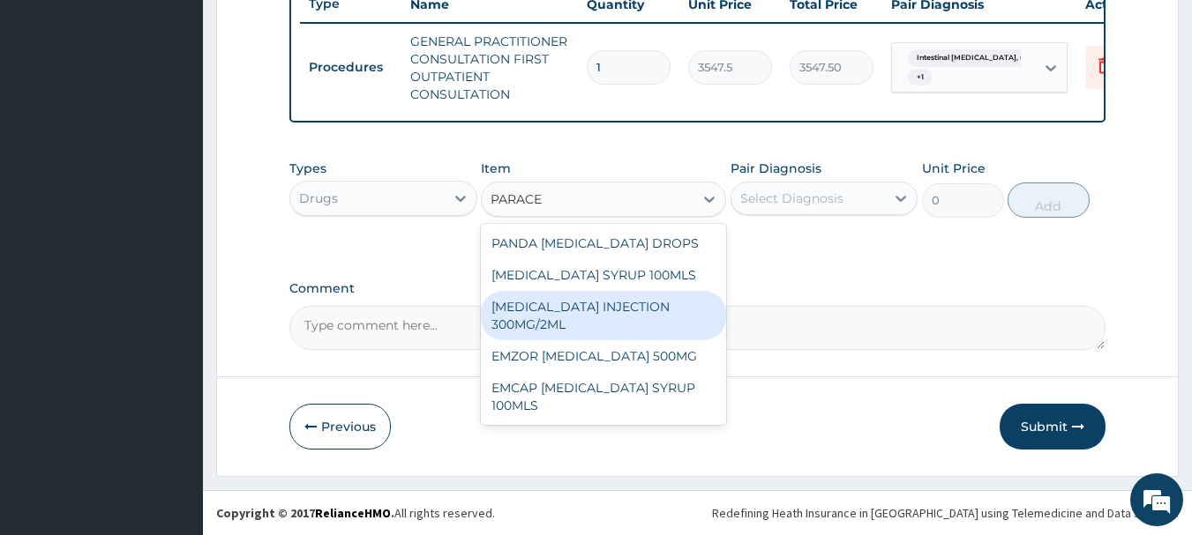
click at [547, 338] on div "PARACETAMOL INJECTION 300MG/2ML" at bounding box center [603, 315] width 245 height 49
type input "260.1499938964844"
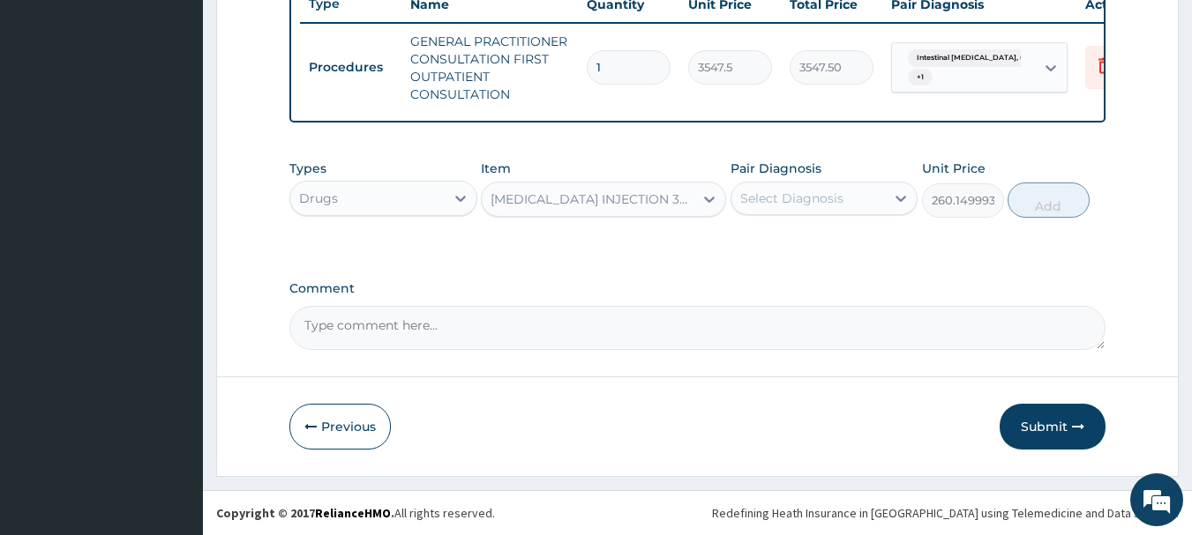
click at [654, 202] on div "PARACETAMOL INJECTION 300MG/2ML" at bounding box center [593, 200] width 205 height 18
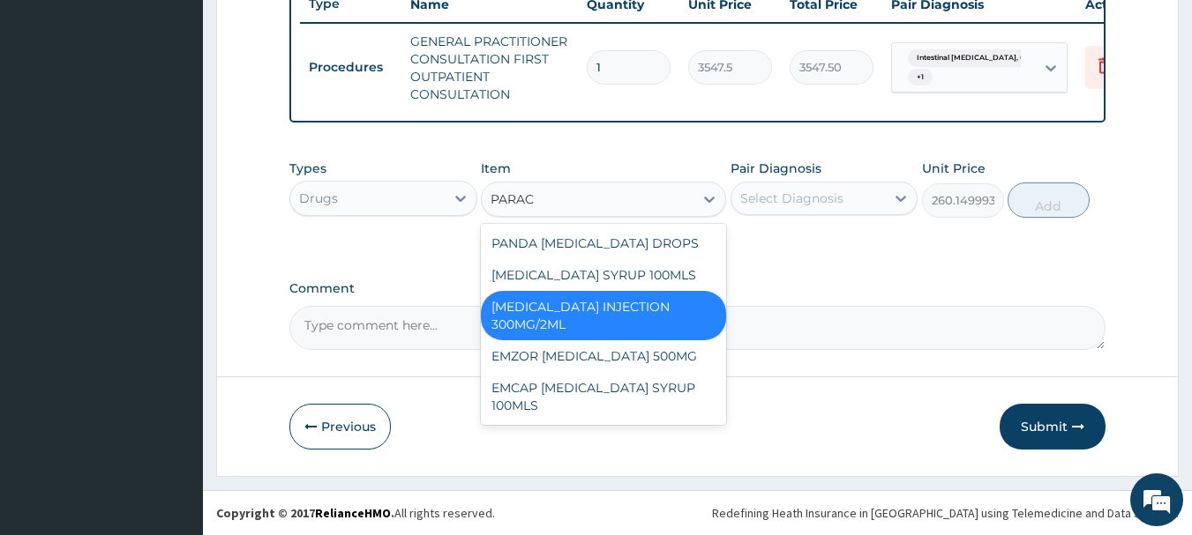
type input "PARACE"
type input "23.64999961853027"
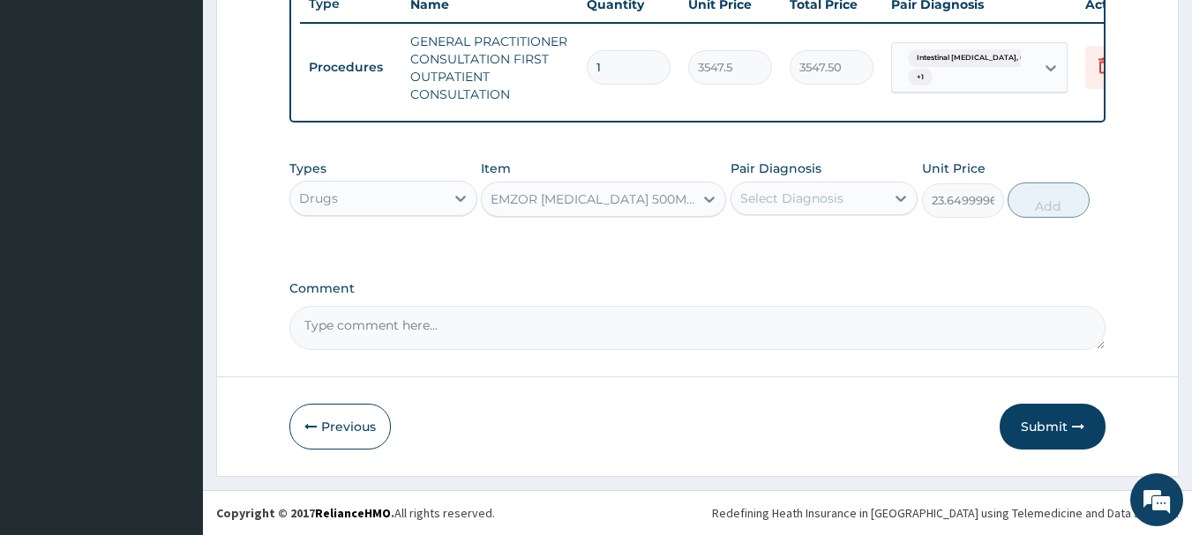
click at [814, 206] on div "Select Diagnosis" at bounding box center [791, 199] width 103 height 18
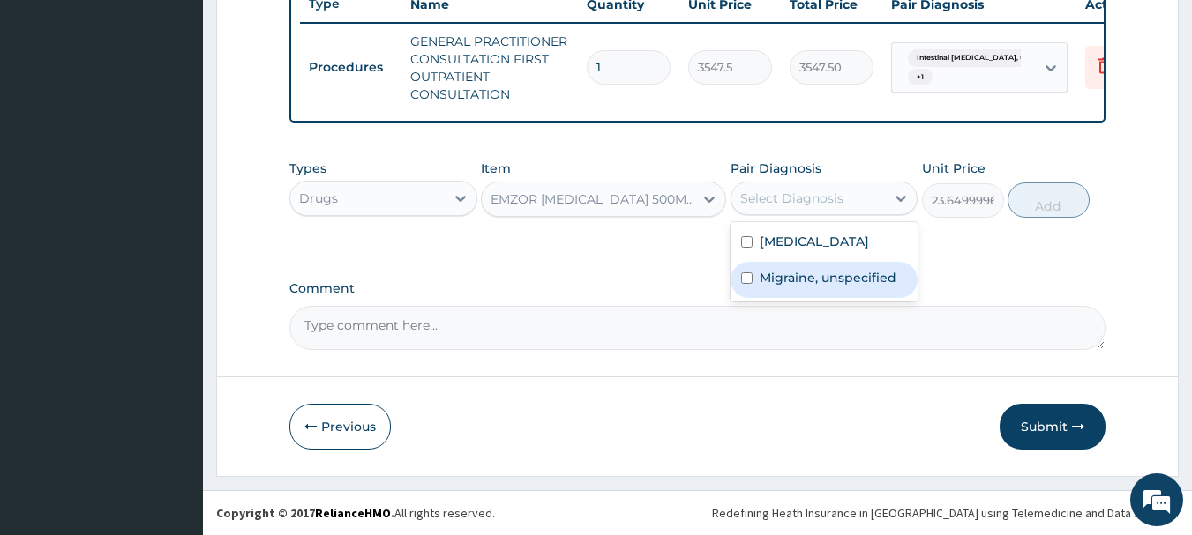
click at [789, 287] on label "Migraine, unspecified" at bounding box center [828, 278] width 137 height 18
checkbox input "true"
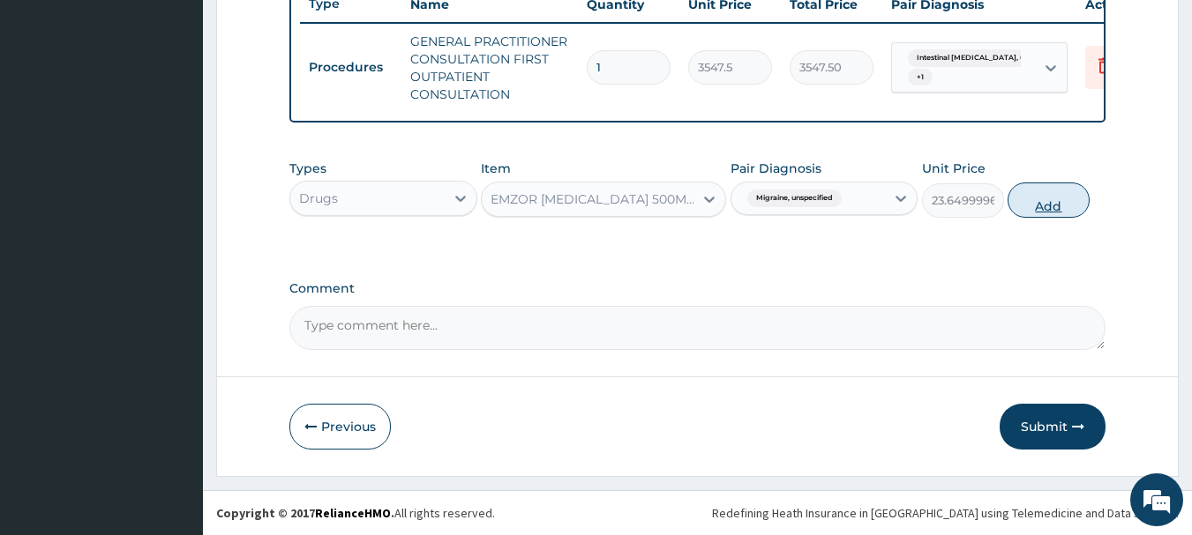
click at [1054, 205] on button "Add" at bounding box center [1048, 200] width 82 height 35
type input "0"
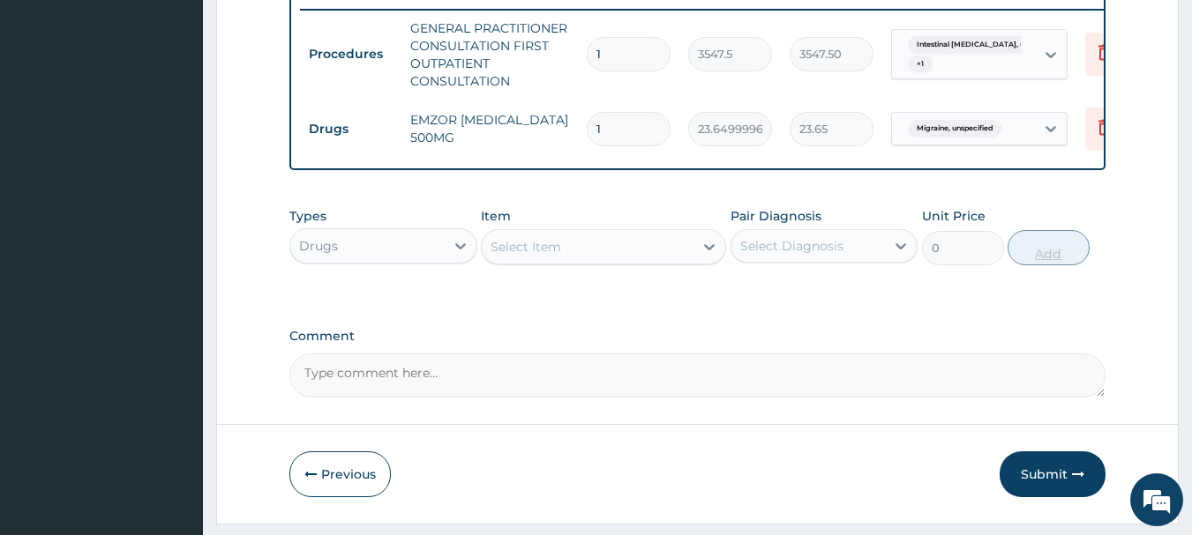
type input "18"
type input "425.70"
type input "18"
click at [622, 261] on div "Select Item" at bounding box center [588, 247] width 212 height 28
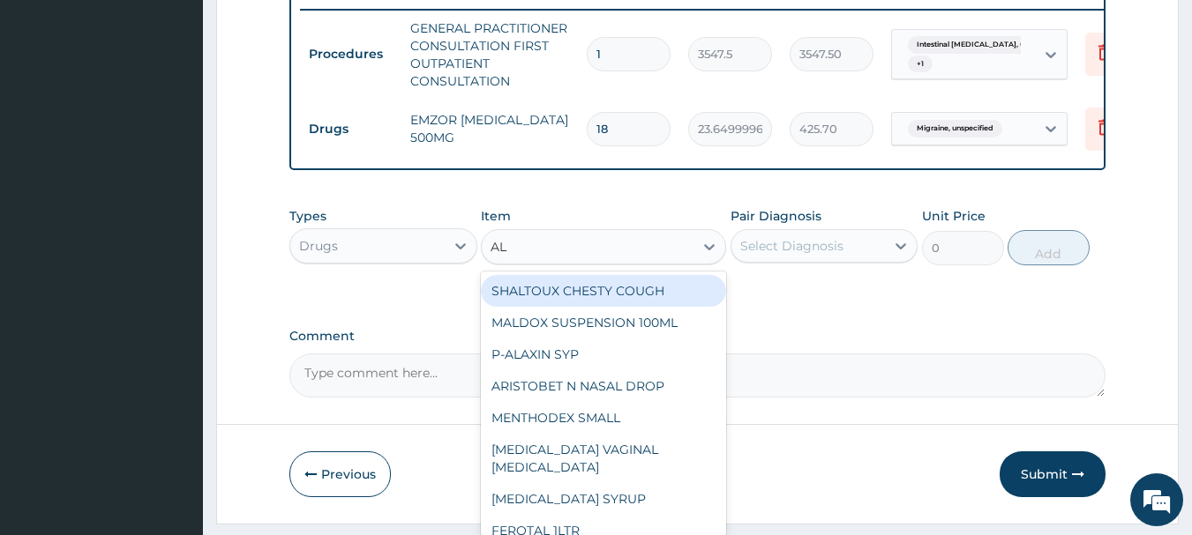
type input "A"
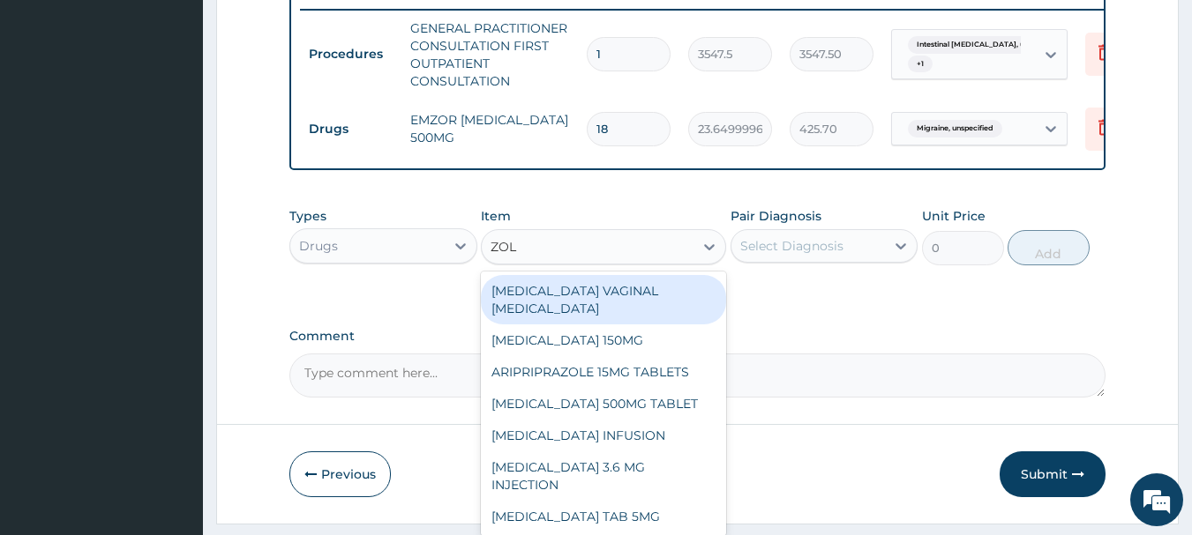
type input "ZOLA"
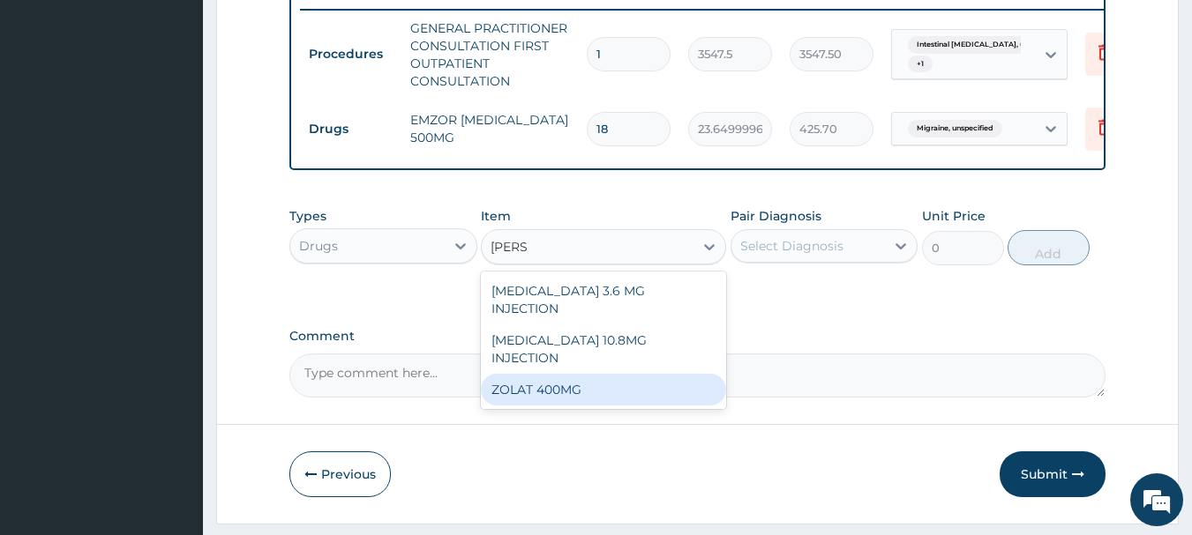
click at [550, 374] on div "ZOLAT 400MG" at bounding box center [603, 390] width 245 height 32
type input "413.875"
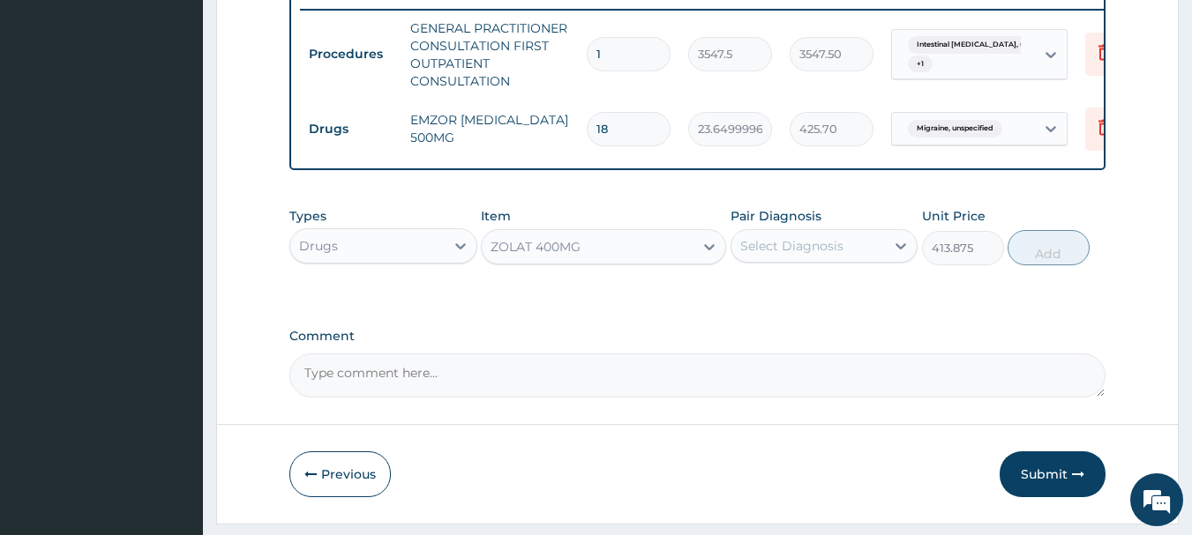
click at [874, 258] on div "Select Diagnosis" at bounding box center [808, 246] width 154 height 28
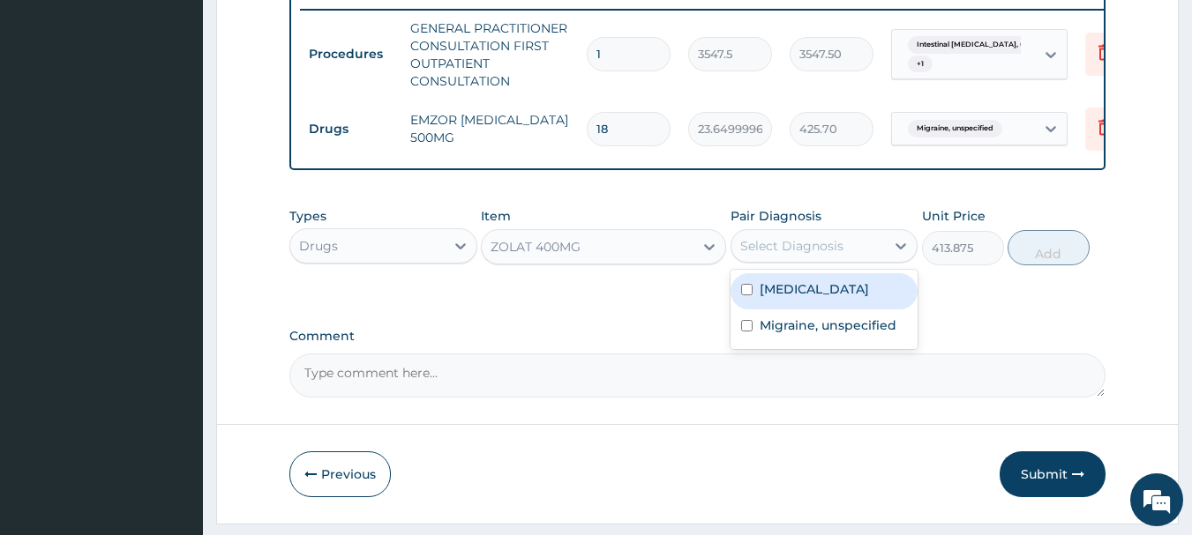
click at [794, 298] on label "Intestinal helminthiasis, unspecified" at bounding box center [814, 290] width 109 height 18
checkbox input "true"
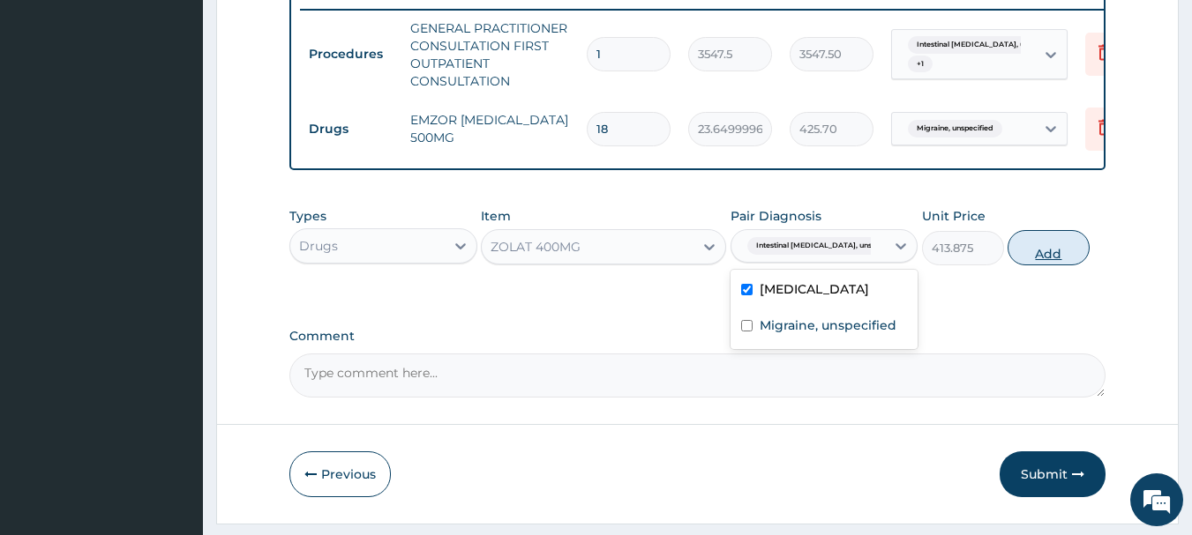
click at [1050, 265] on button "Add" at bounding box center [1048, 247] width 82 height 35
type input "0"
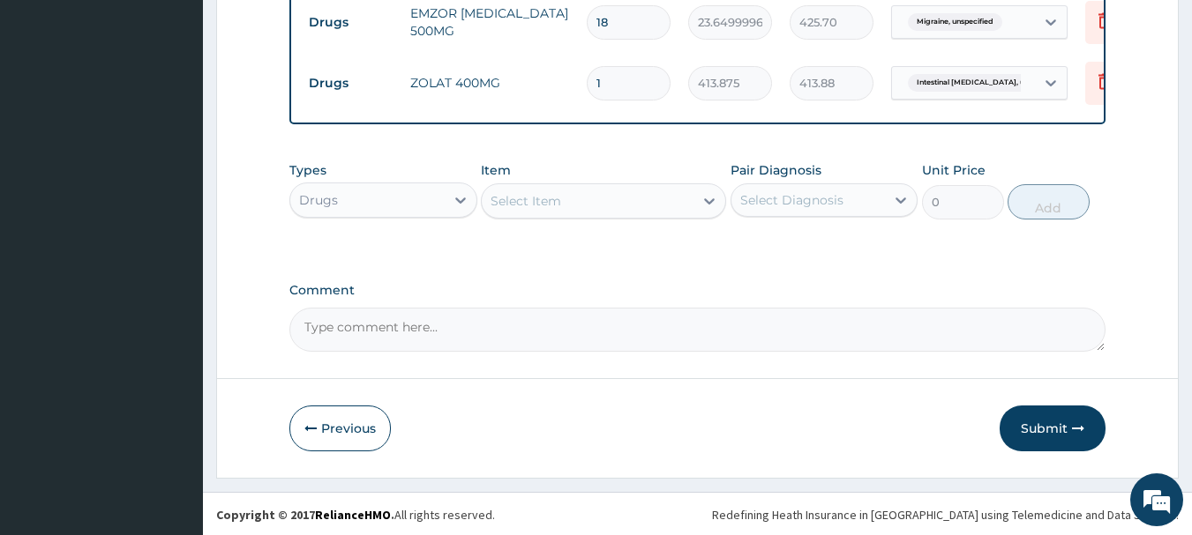
scroll to position [815, 0]
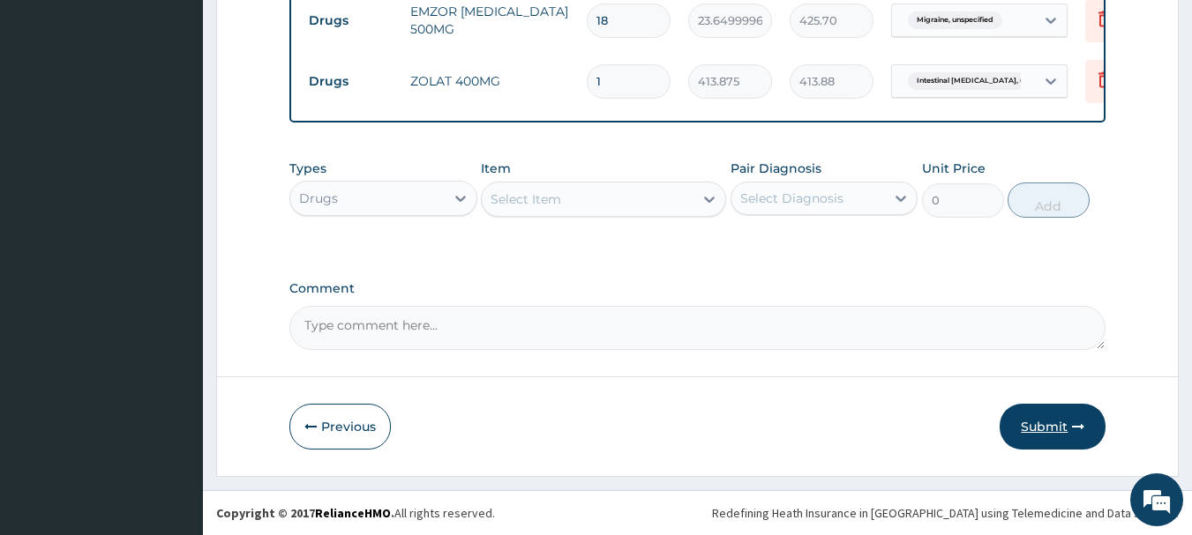
click at [1035, 424] on button "Submit" at bounding box center [1053, 427] width 106 height 46
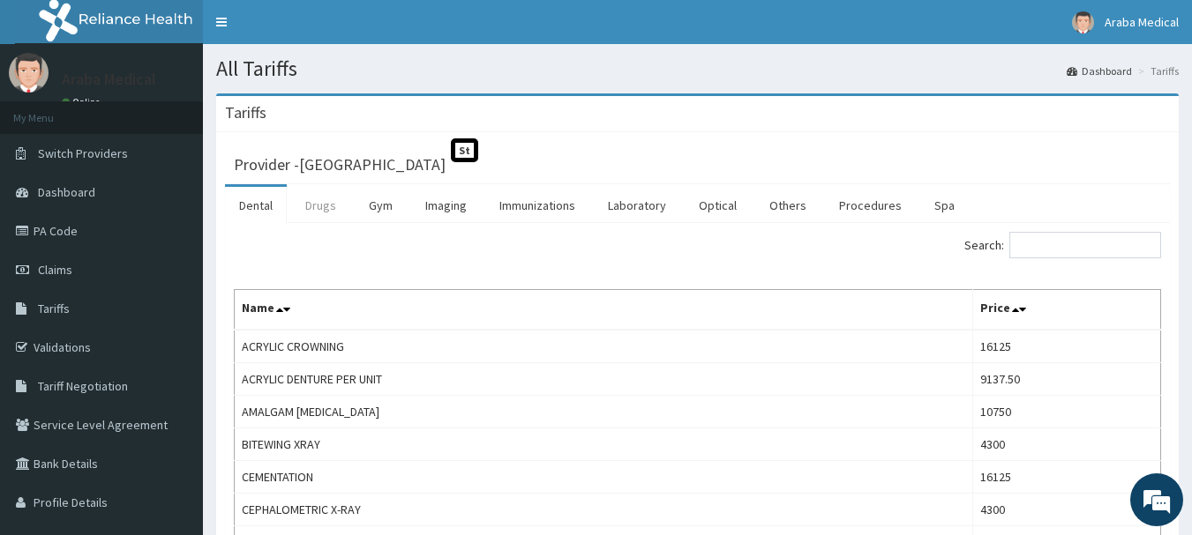
click at [318, 198] on link "Drugs" at bounding box center [320, 205] width 59 height 37
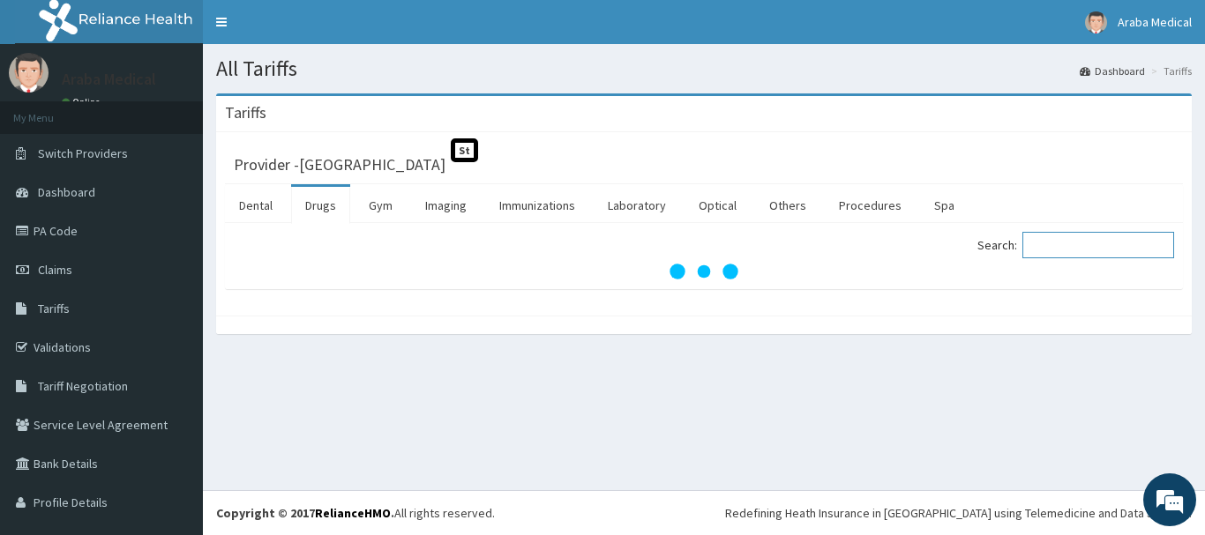
click at [1053, 247] on input "Search:" at bounding box center [1098, 245] width 152 height 26
type input "ALBEN"
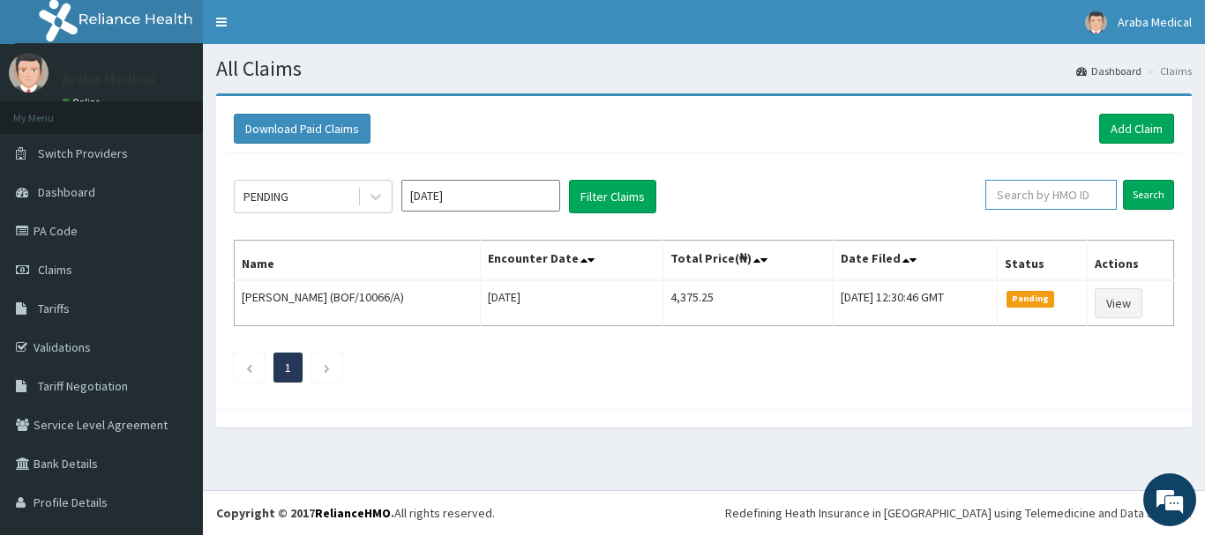
click at [1017, 188] on input "text" at bounding box center [1050, 195] width 131 height 30
type input "TIR/10001/B"
click at [1134, 199] on input "Search" at bounding box center [1148, 195] width 51 height 30
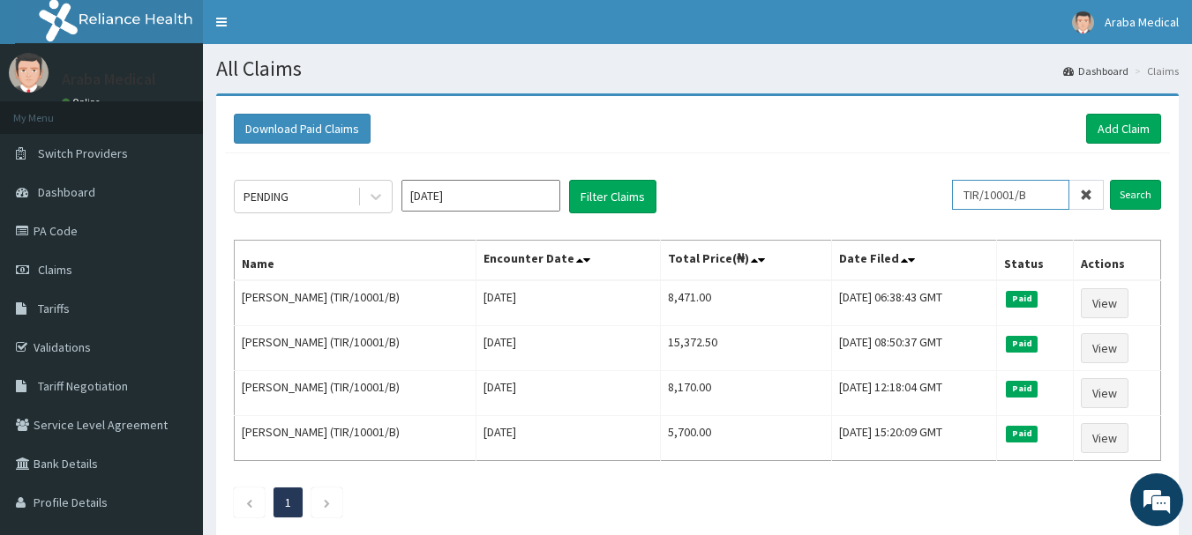
click at [1003, 194] on input "TIR/10001/B" at bounding box center [1010, 195] width 117 height 30
click at [1099, 131] on link "Add Claim" at bounding box center [1123, 129] width 75 height 30
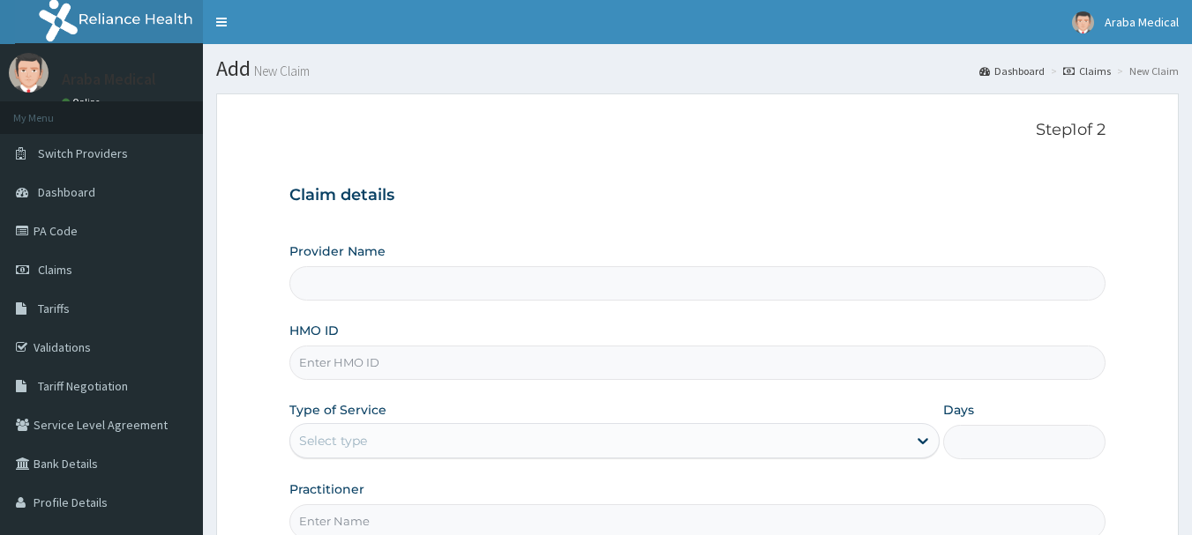
type input "TIR/10001/B"
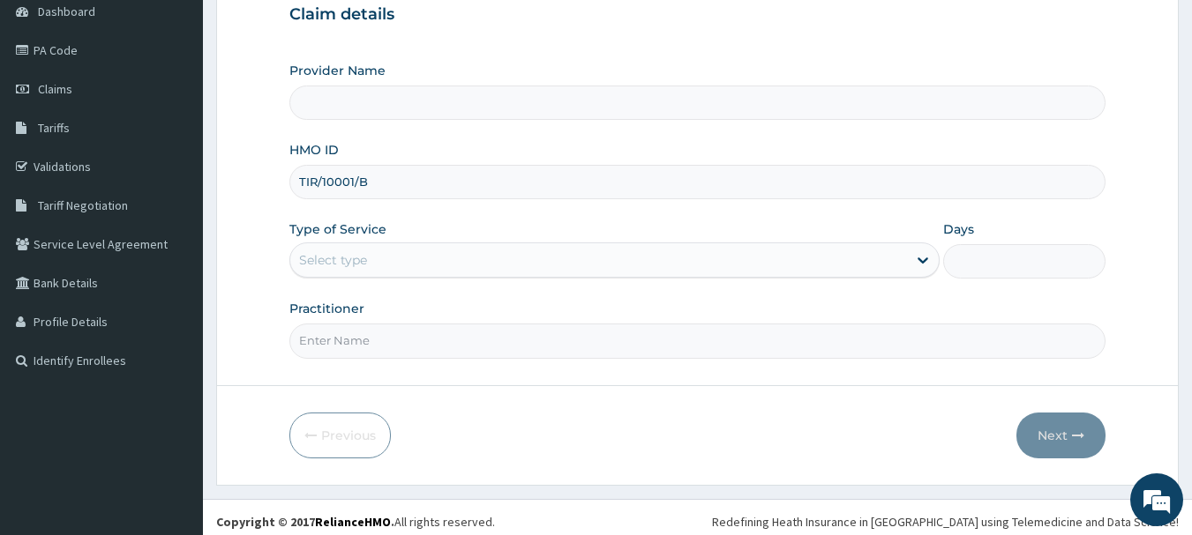
scroll to position [190, 0]
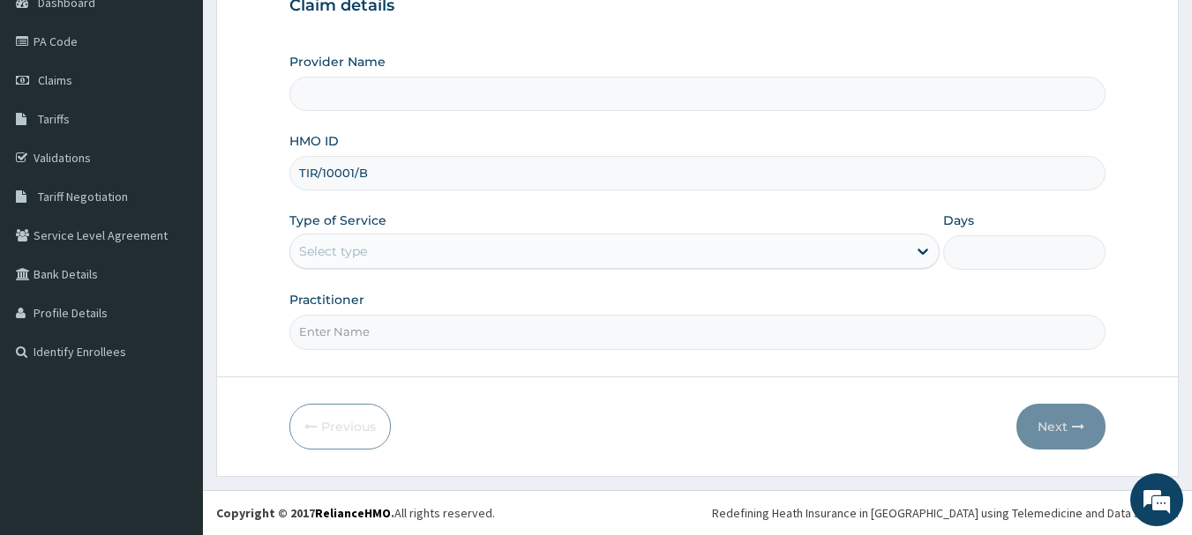
type input "[GEOGRAPHIC_DATA]"
type input "TIR/10001/B"
click at [571, 253] on div "Select type" at bounding box center [598, 251] width 617 height 28
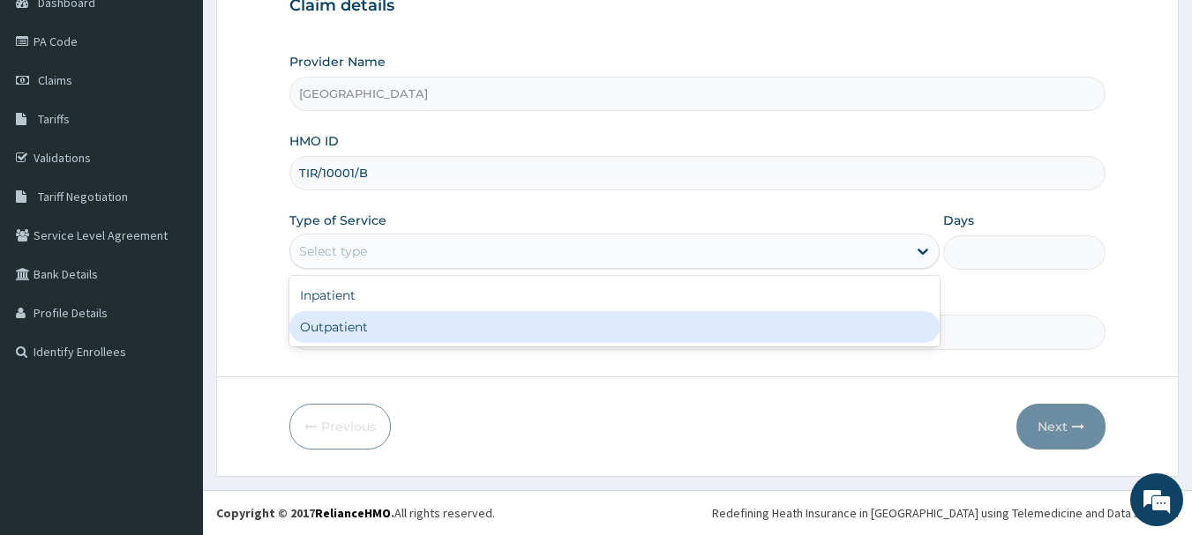
click at [488, 330] on div "Outpatient" at bounding box center [614, 327] width 650 height 32
type input "1"
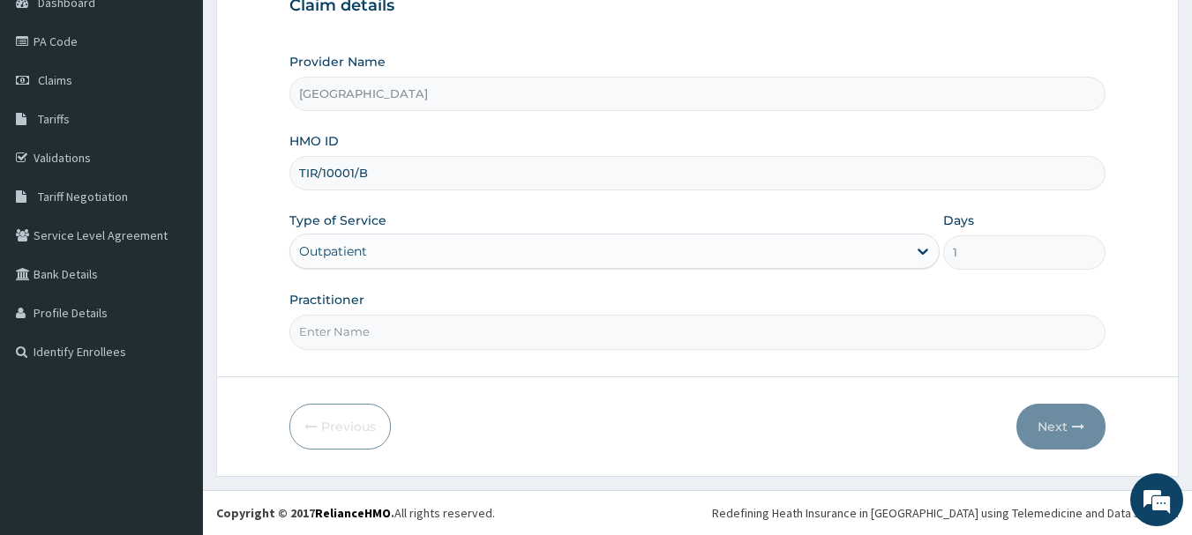
click at [487, 330] on input "Practitioner" at bounding box center [697, 332] width 817 height 34
type input "[PERSON_NAME]"
click at [1042, 422] on button "Next" at bounding box center [1060, 427] width 89 height 46
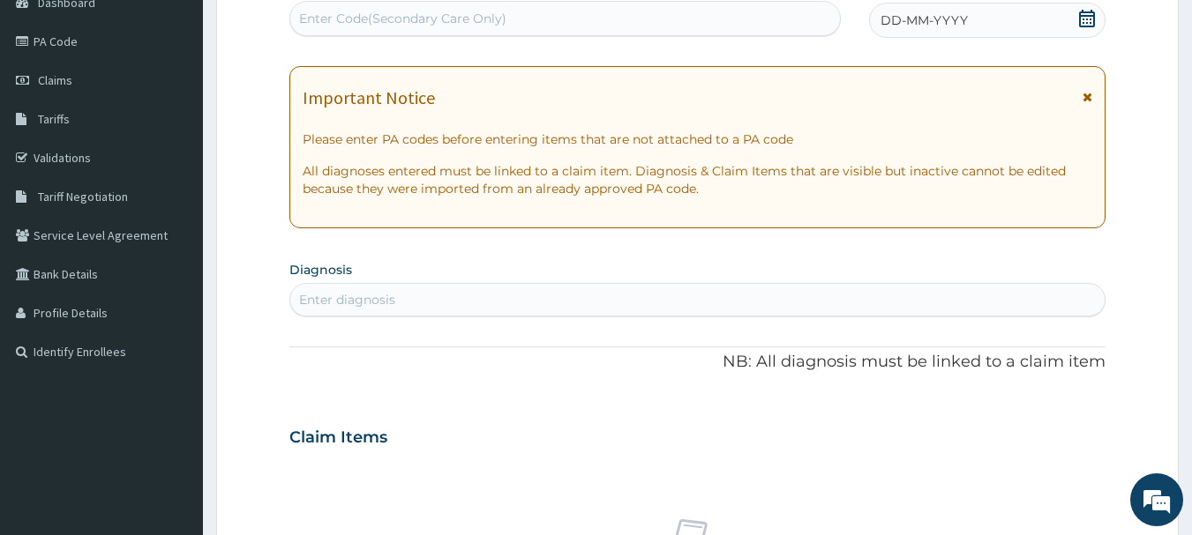
click at [1088, 15] on icon at bounding box center [1087, 19] width 16 height 18
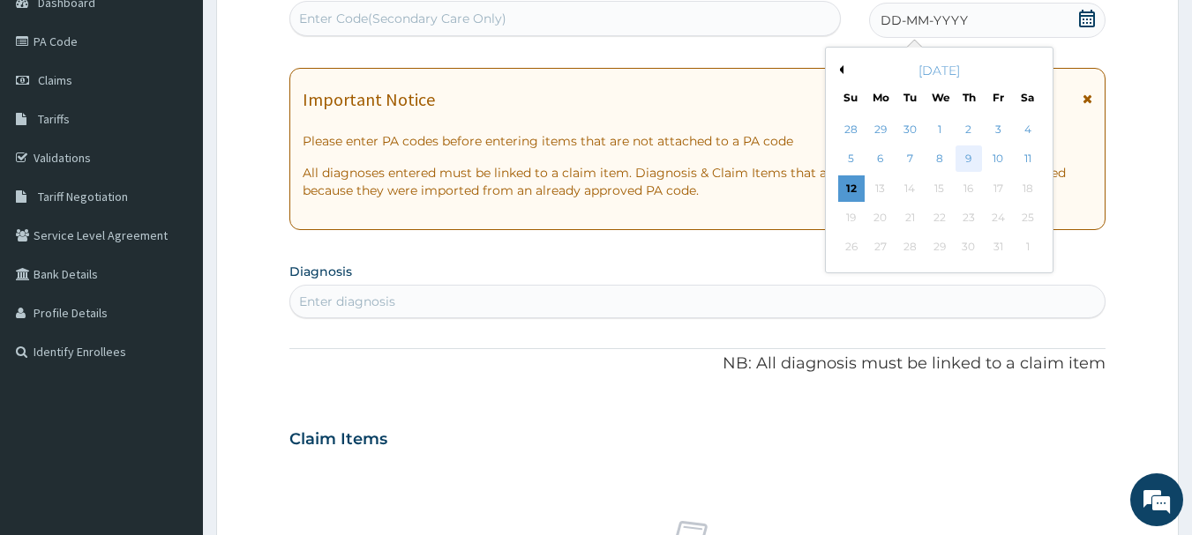
click at [970, 161] on div "9" at bounding box center [968, 159] width 26 height 26
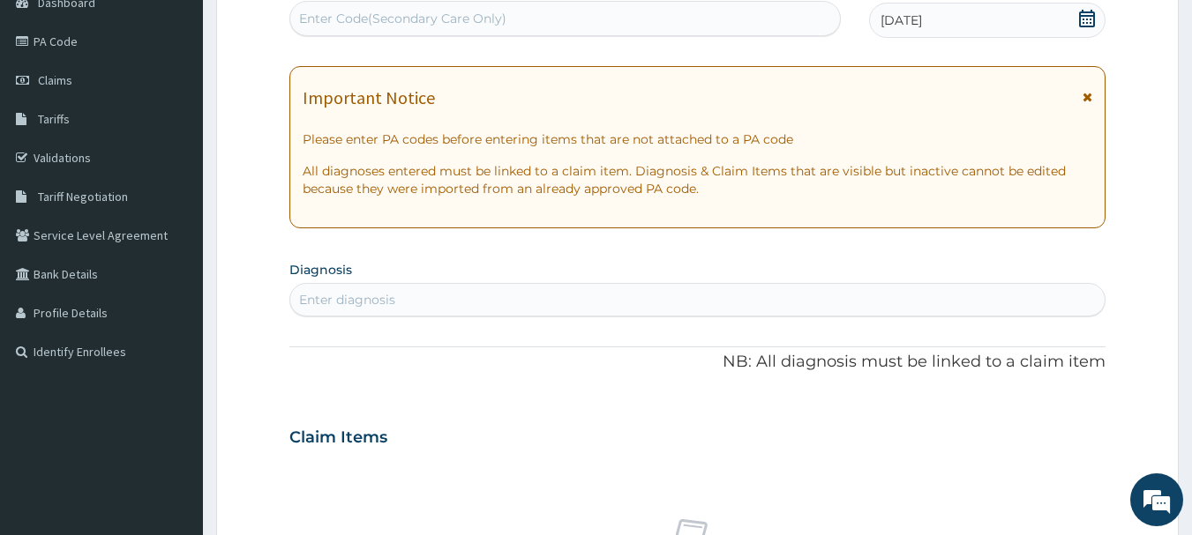
click at [495, 308] on div "Enter diagnosis" at bounding box center [697, 300] width 815 height 28
type input "MALARIA"
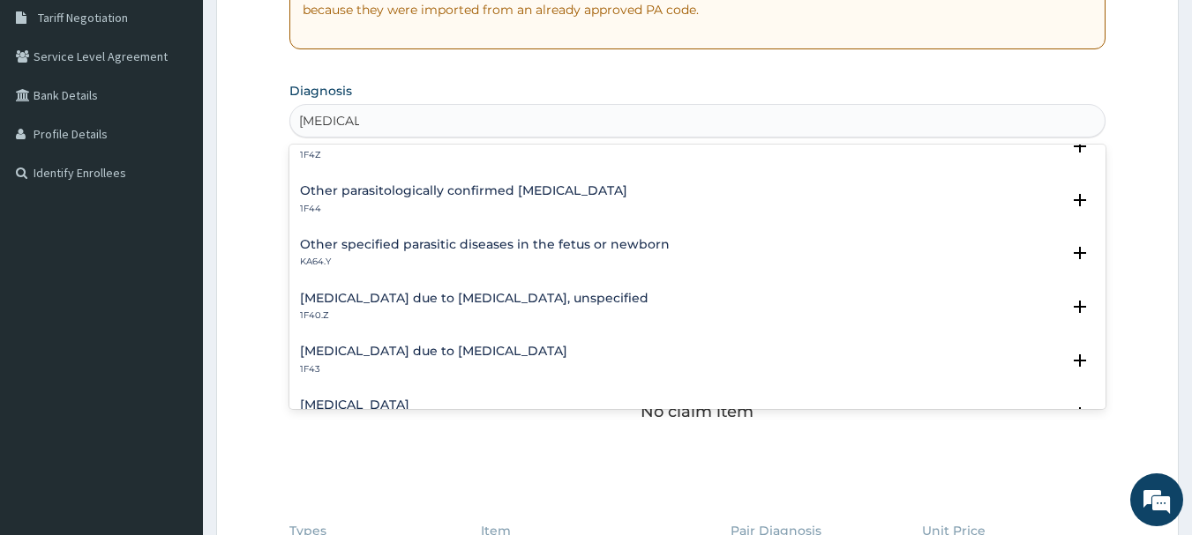
scroll to position [139, 0]
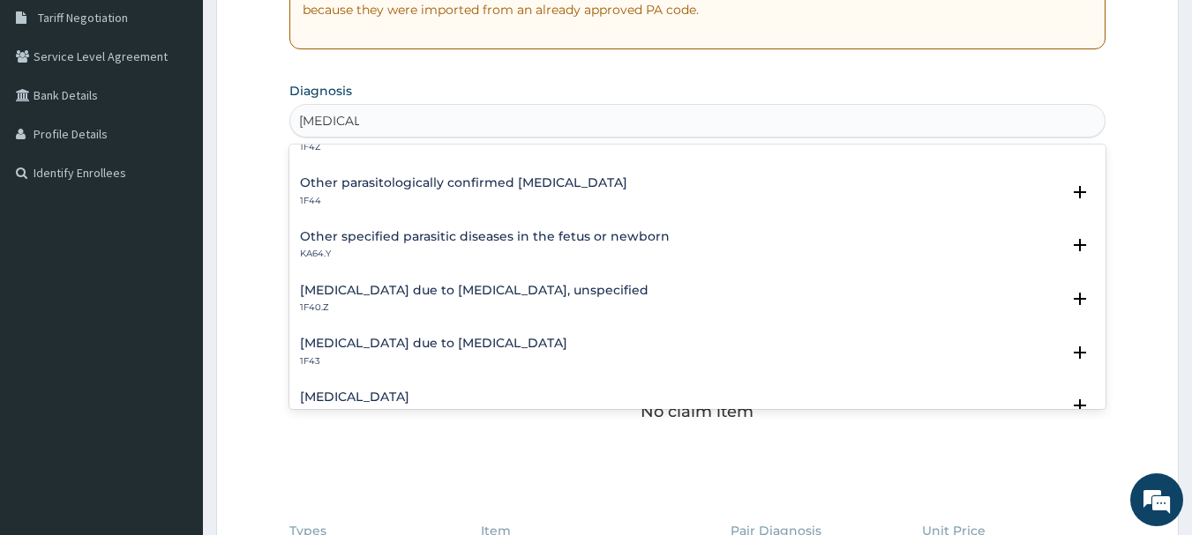
click at [513, 292] on h4 "Malaria due to Plasmodium falciparum, unspecified" at bounding box center [474, 290] width 348 height 13
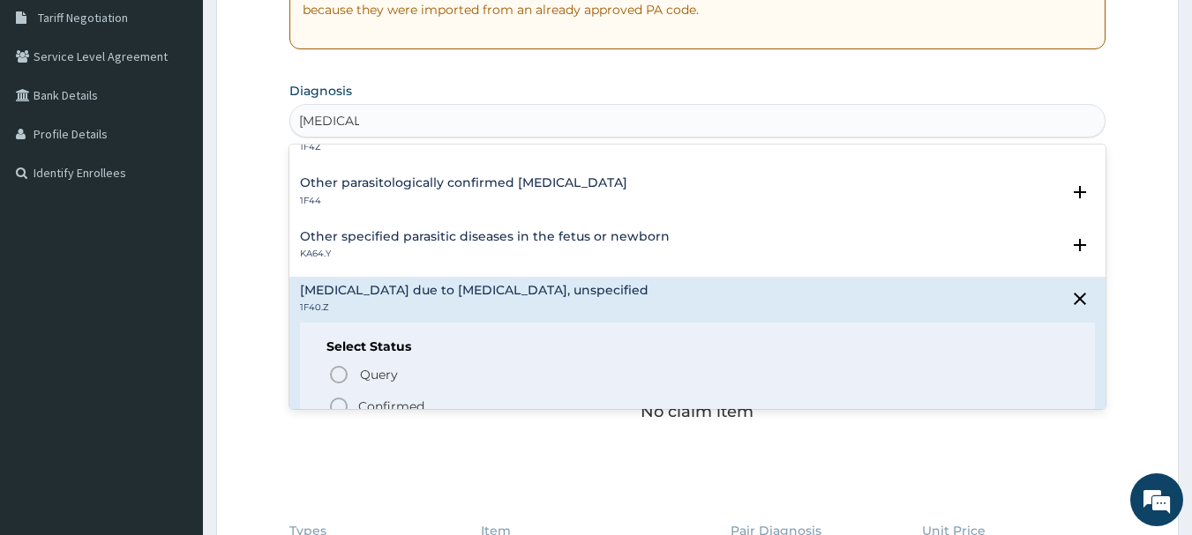
click at [339, 406] on icon "status option filled" at bounding box center [338, 406] width 21 height 21
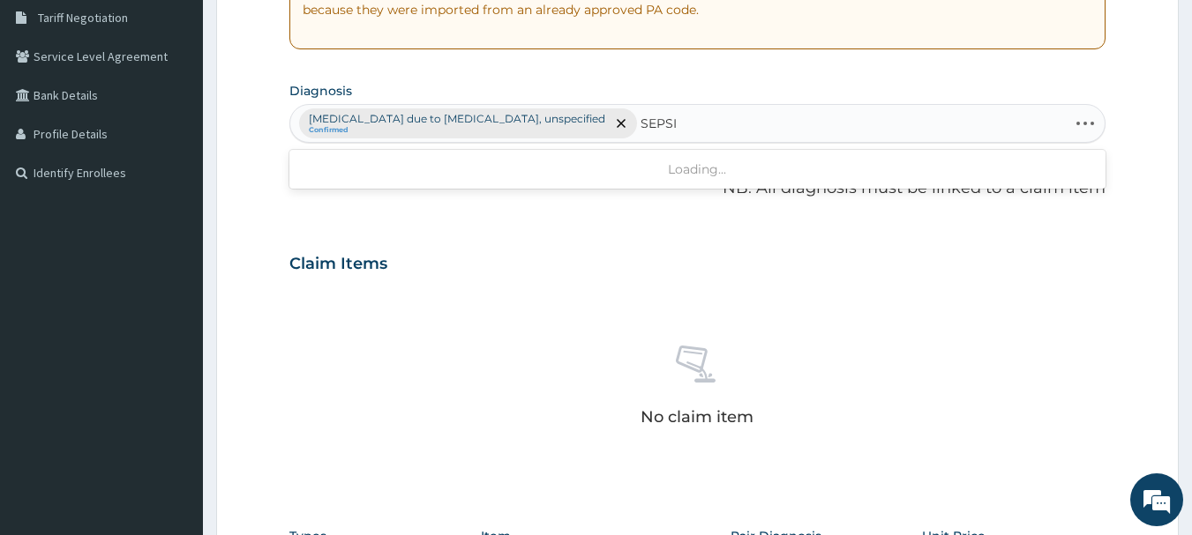
type input "SEPSIS"
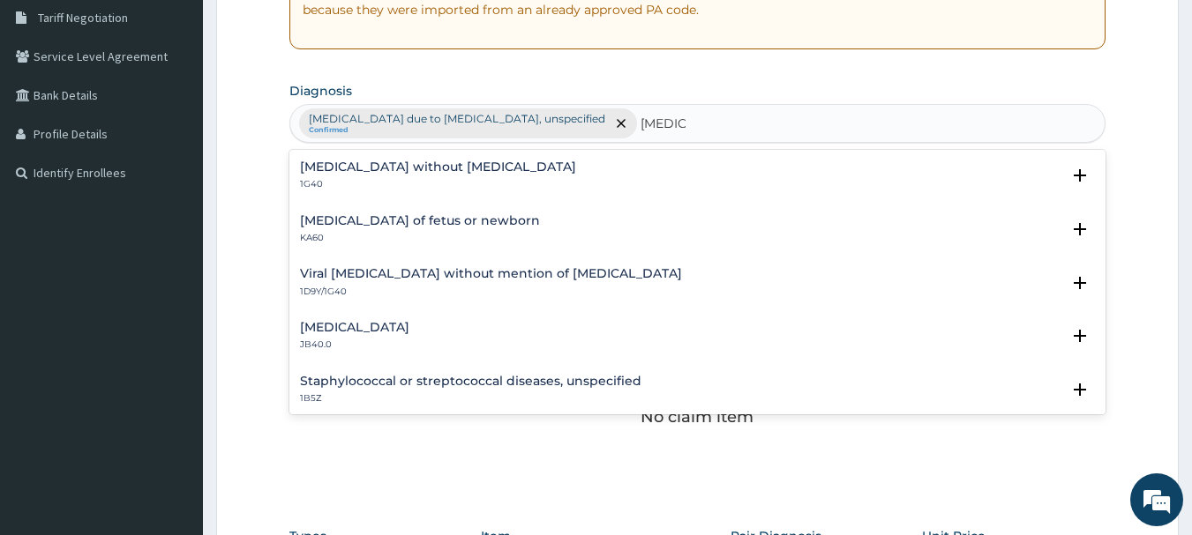
click at [377, 161] on h4 "Sepsis without septic shock" at bounding box center [438, 167] width 276 height 13
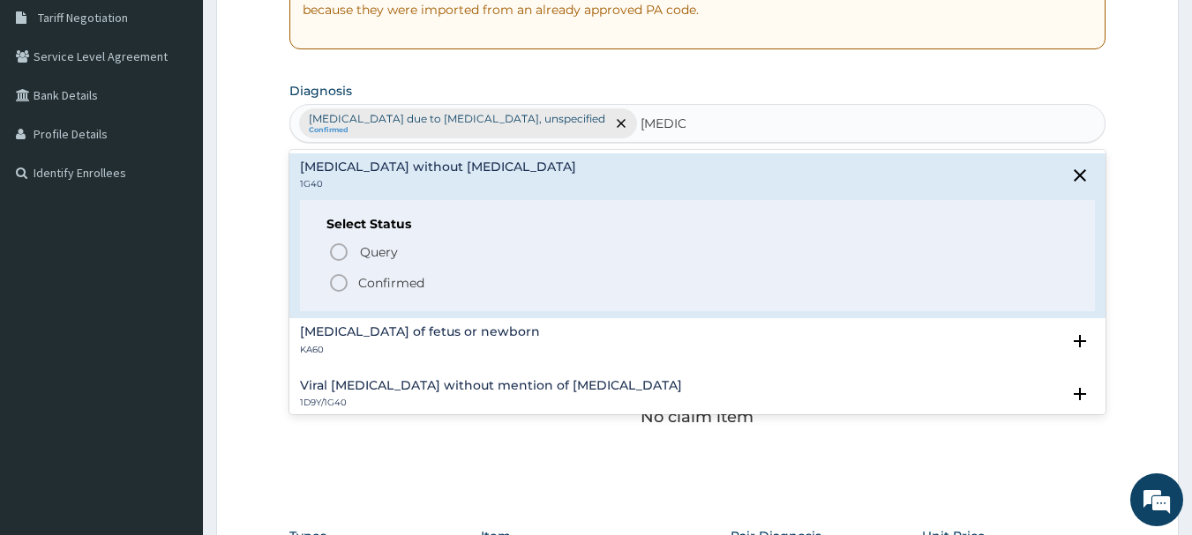
click at [334, 281] on icon "status option filled" at bounding box center [338, 283] width 21 height 21
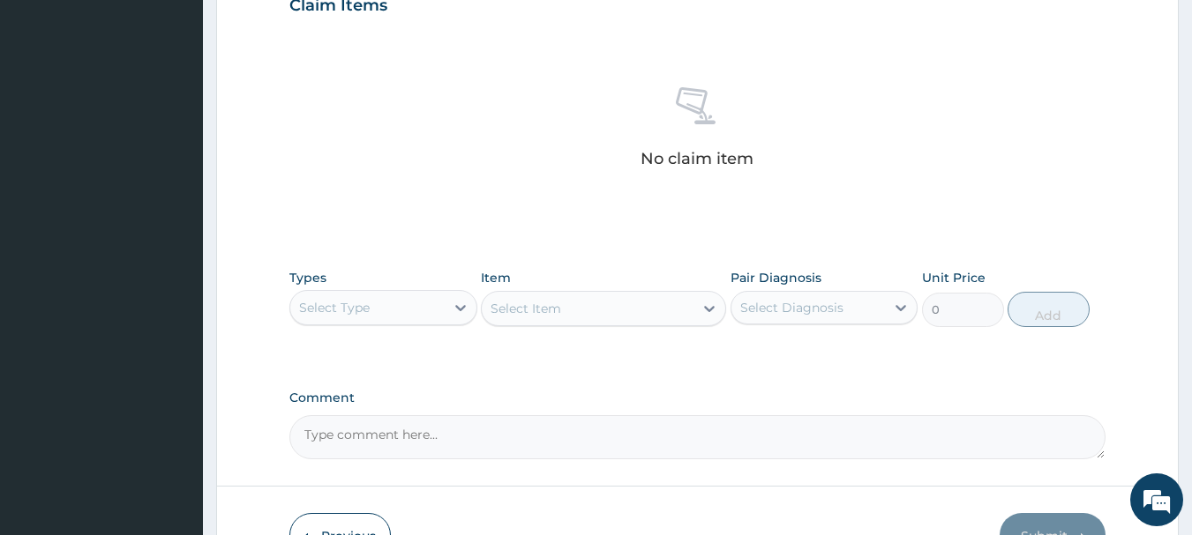
scroll to position [630, 0]
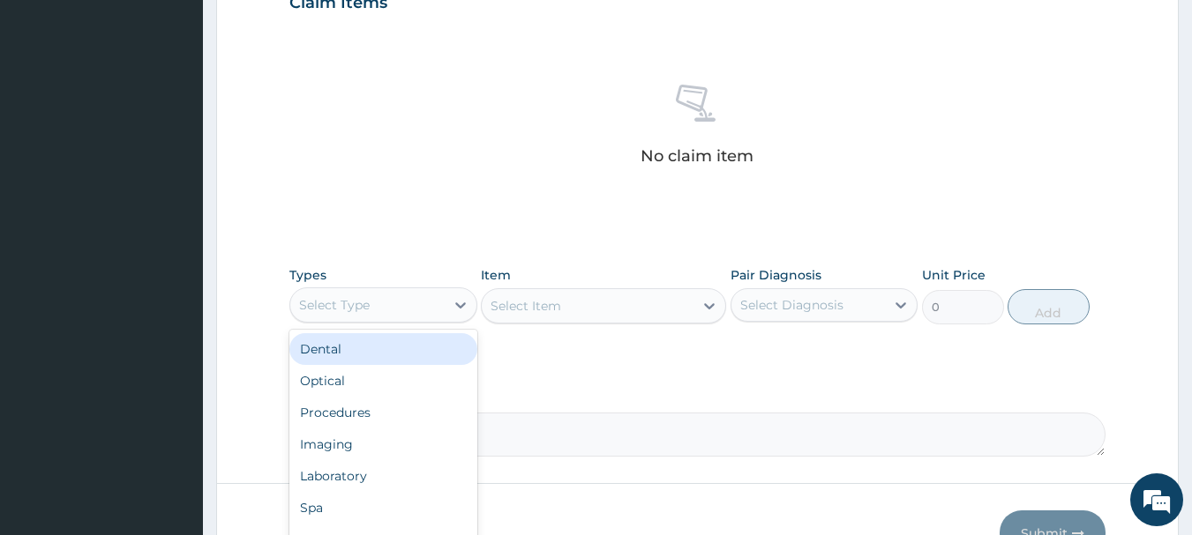
click at [401, 315] on div "Select Type" at bounding box center [367, 305] width 154 height 28
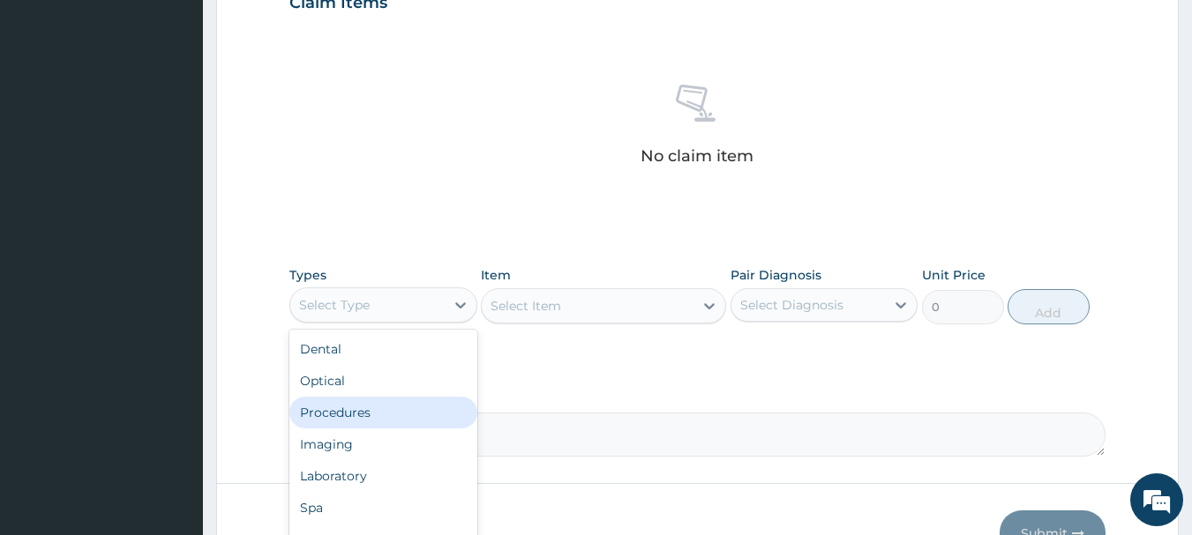
click at [367, 400] on div "Procedures" at bounding box center [383, 413] width 188 height 32
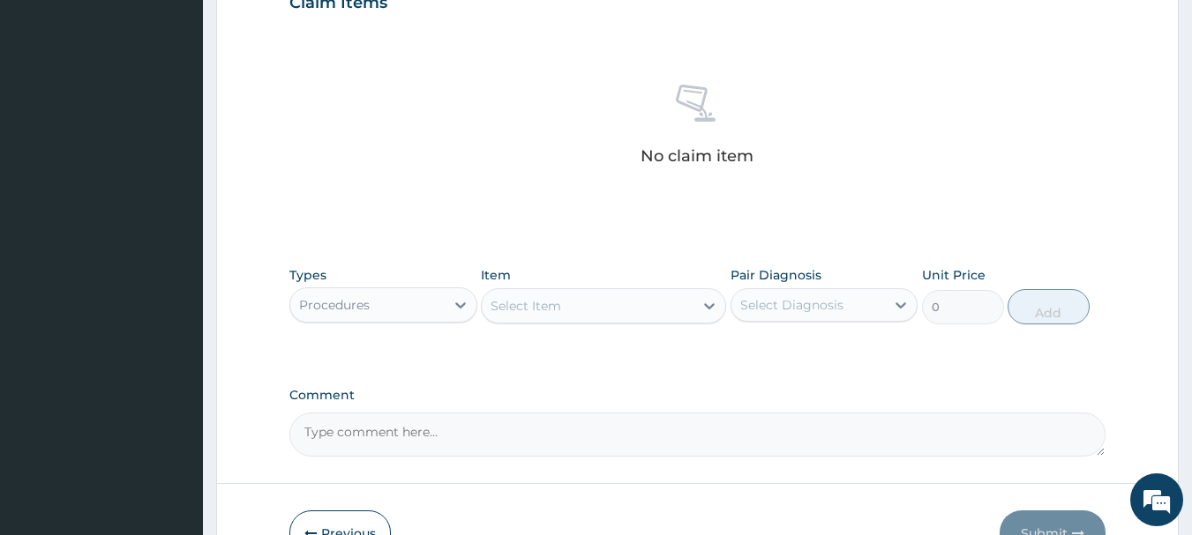
click at [627, 310] on div "Select Item" at bounding box center [588, 306] width 212 height 28
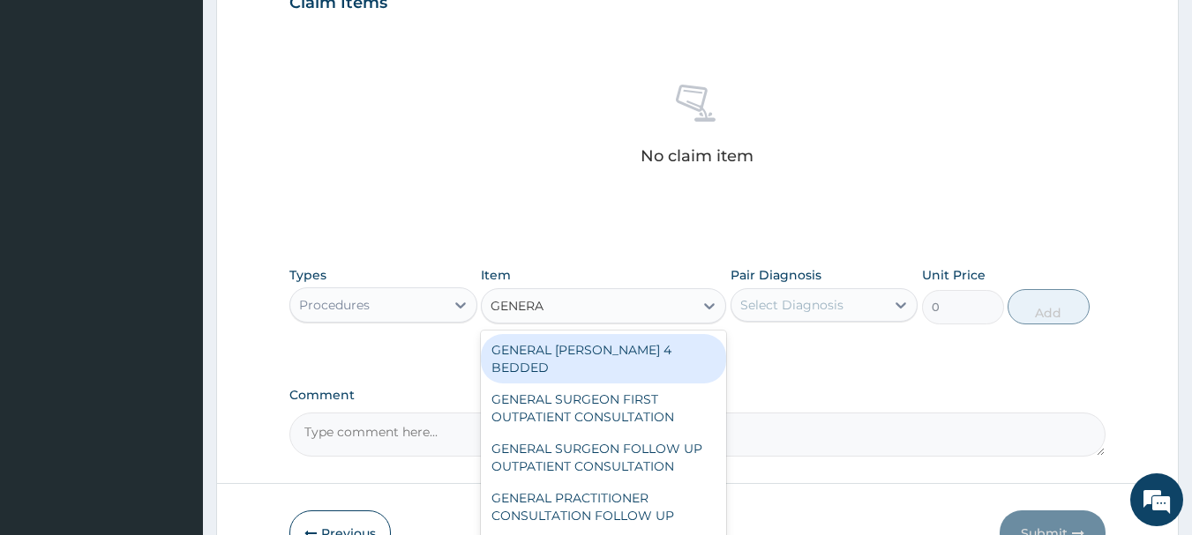
type input "GENERAL"
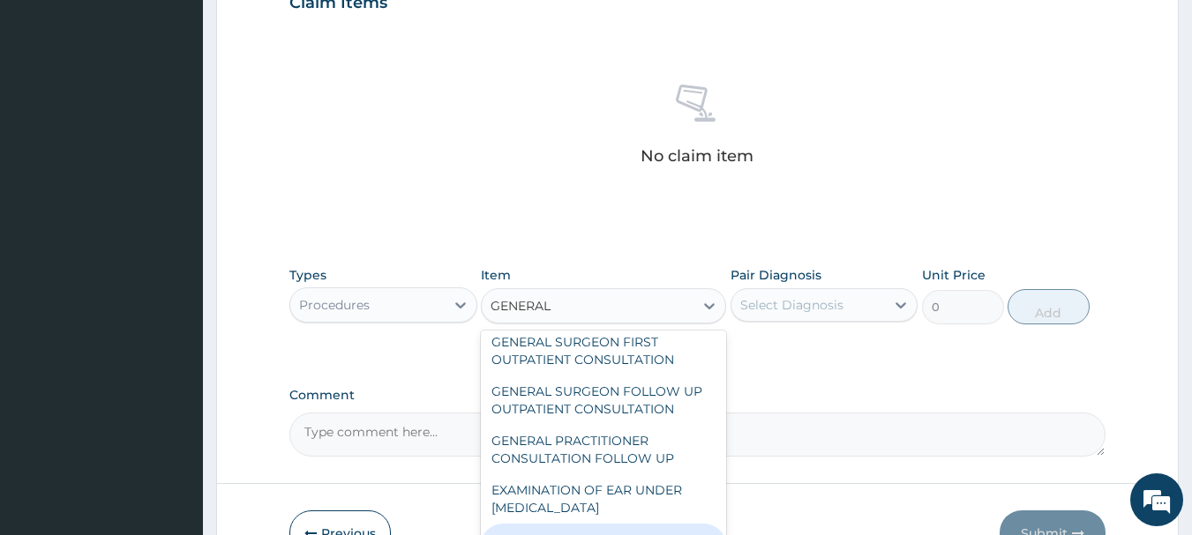
scroll to position [124, 0]
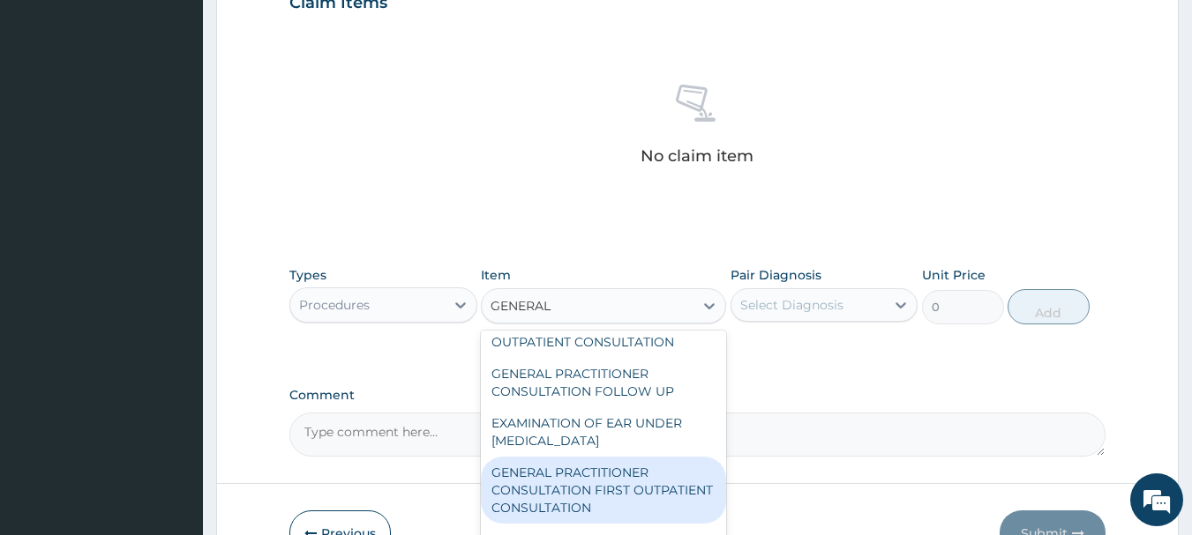
type input "3547.5"
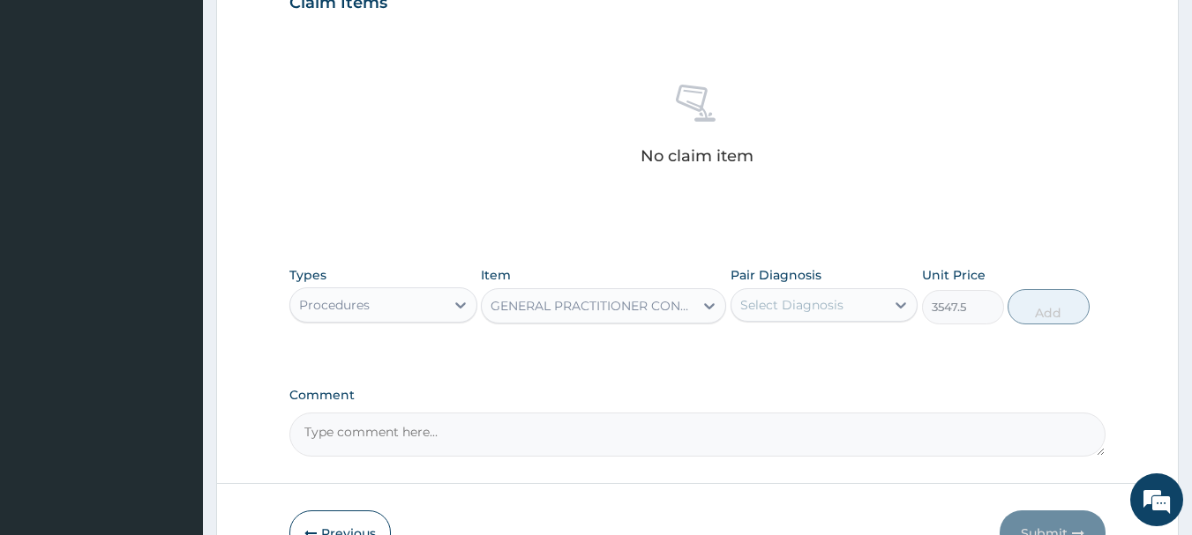
click at [801, 303] on div "Select Diagnosis" at bounding box center [791, 305] width 103 height 18
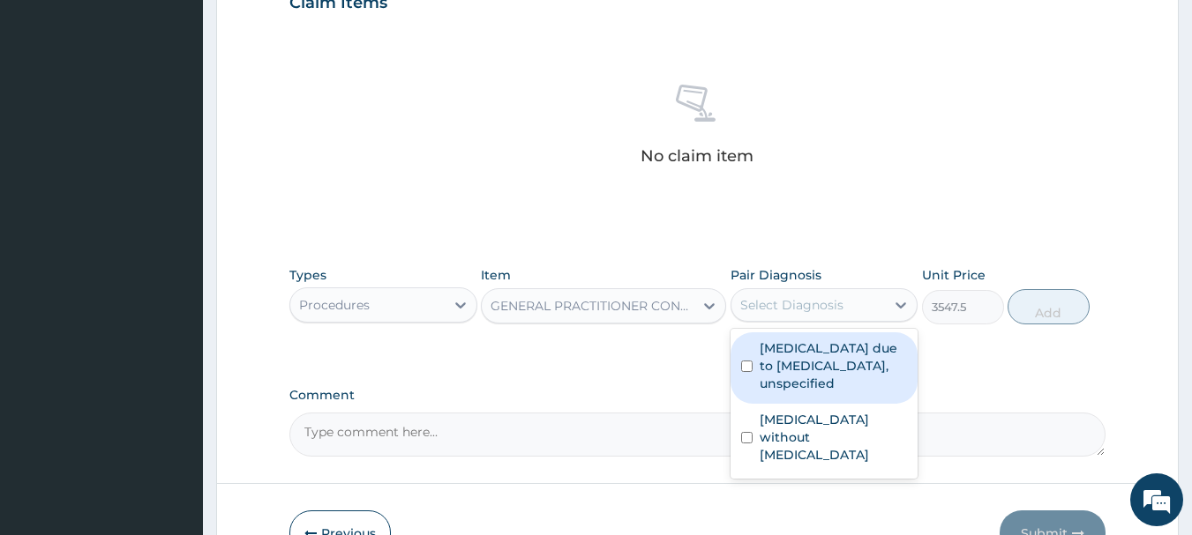
click at [810, 367] on label "Malaria due to Plasmodium falciparum, unspecified" at bounding box center [834, 366] width 148 height 53
checkbox input "true"
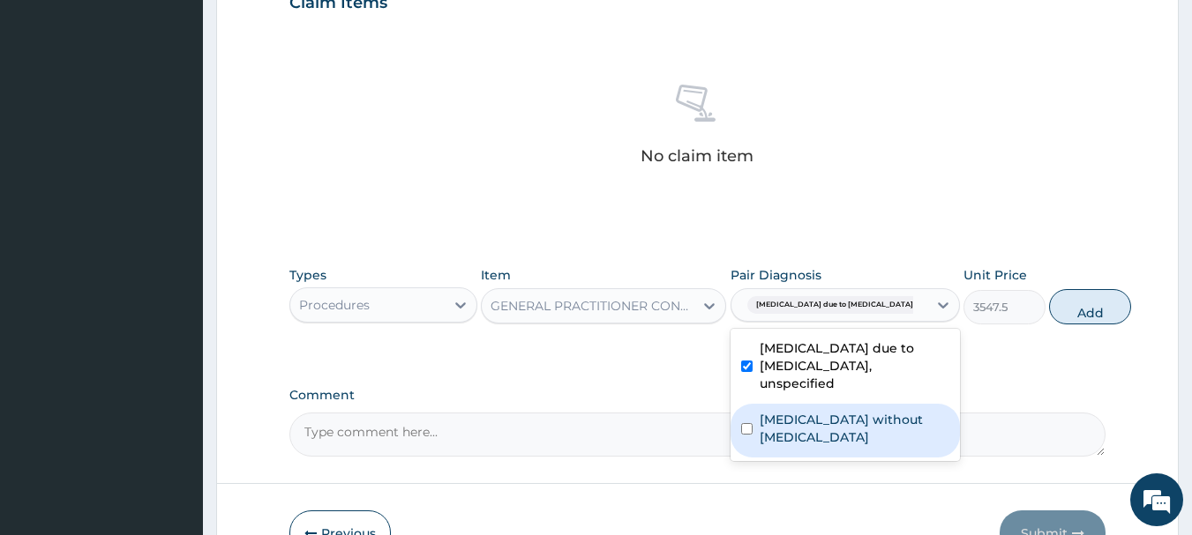
click at [802, 435] on label "Sepsis without septic shock" at bounding box center [855, 428] width 190 height 35
checkbox input "true"
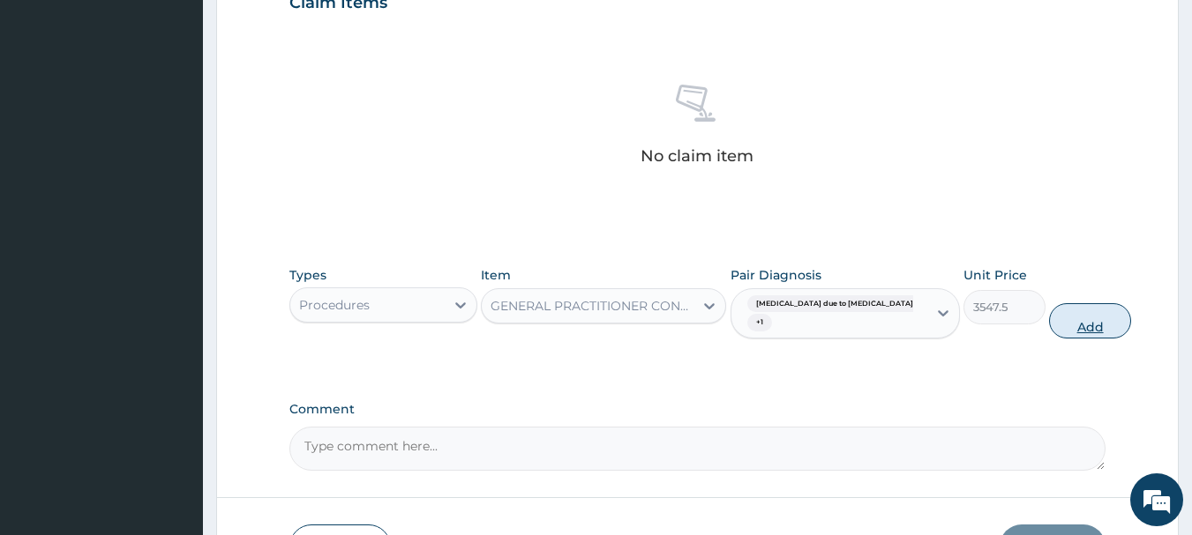
click at [1064, 318] on button "Add" at bounding box center [1090, 320] width 82 height 35
type input "0"
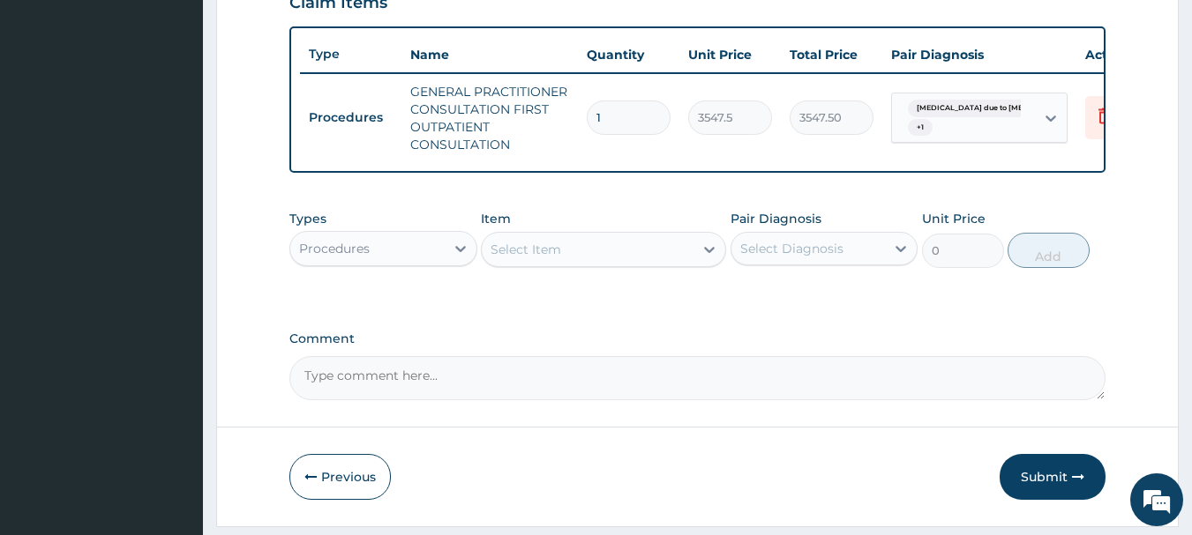
click at [551, 258] on div "Select Item" at bounding box center [526, 250] width 71 height 18
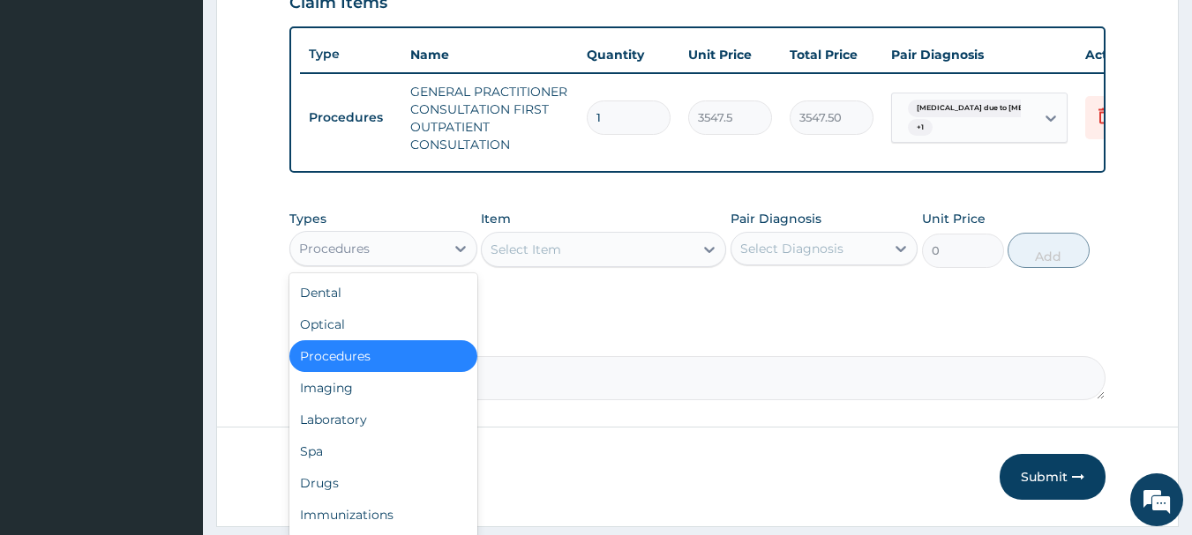
click at [366, 258] on div "Procedures" at bounding box center [334, 249] width 71 height 18
click at [347, 436] on div "Laboratory" at bounding box center [383, 420] width 188 height 32
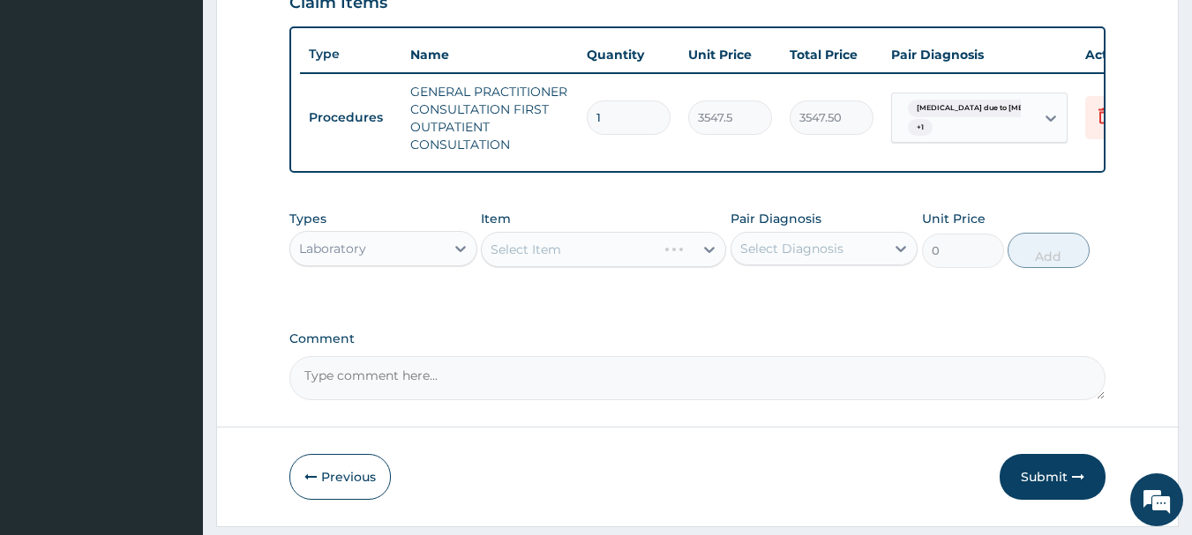
click at [606, 264] on div "Select Item" at bounding box center [569, 250] width 175 height 28
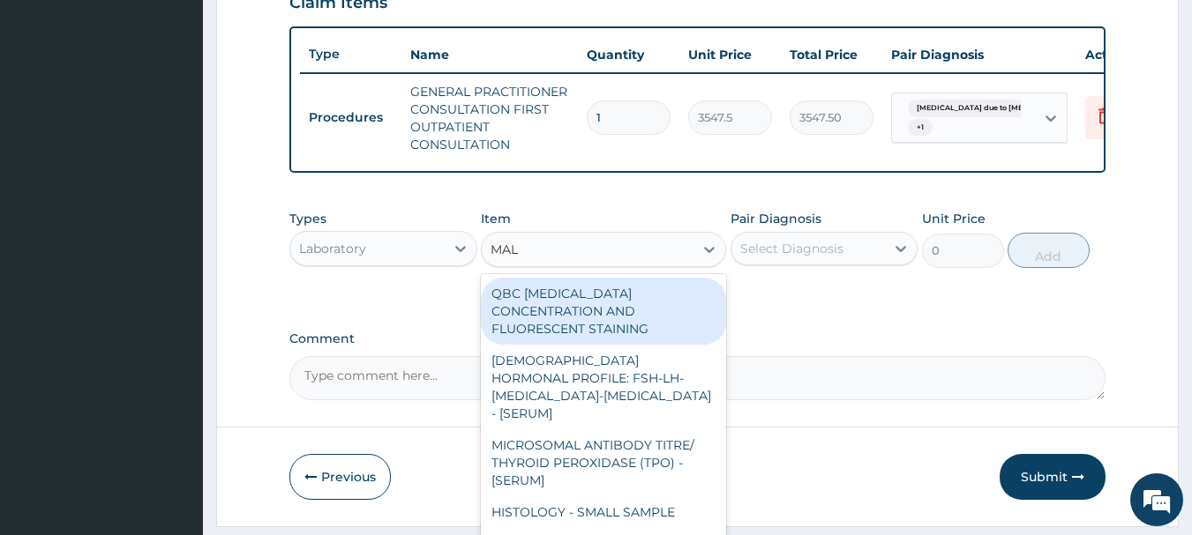
type input "MALA"
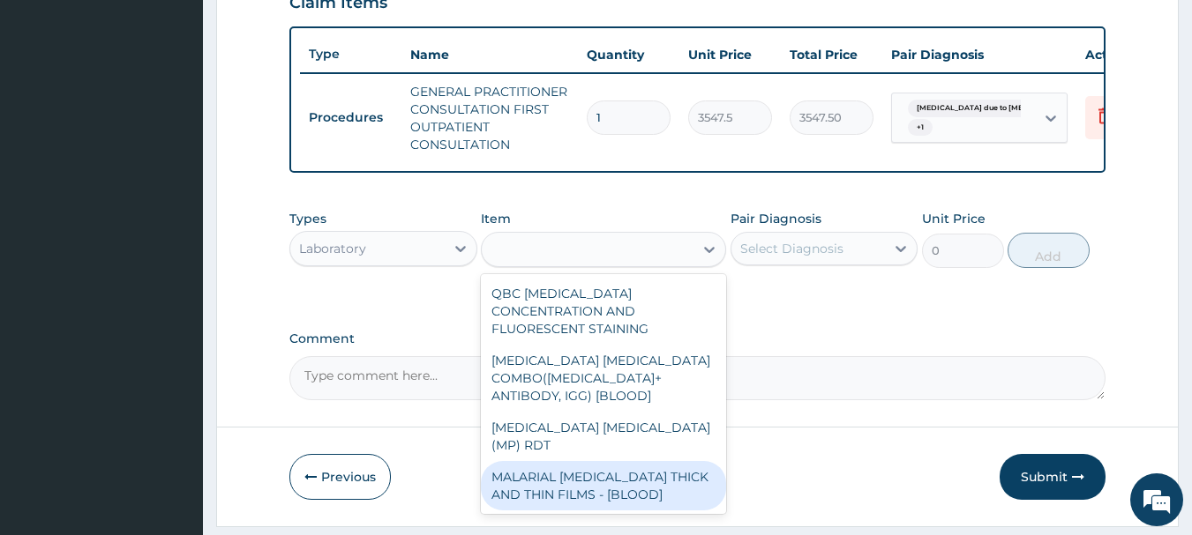
type input "1612.5"
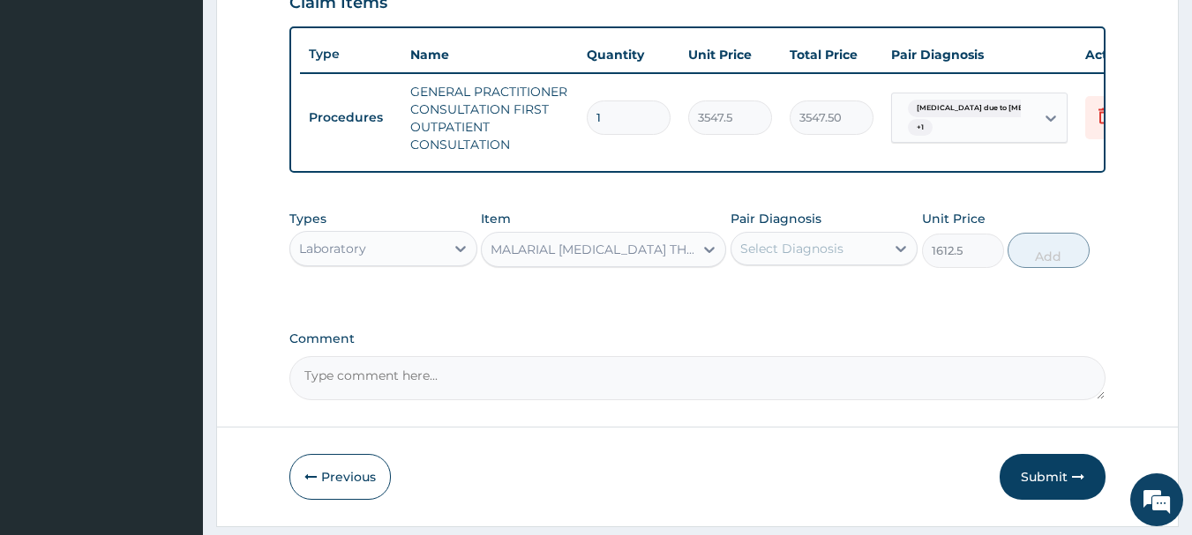
click at [793, 258] on div "Select Diagnosis" at bounding box center [791, 249] width 103 height 18
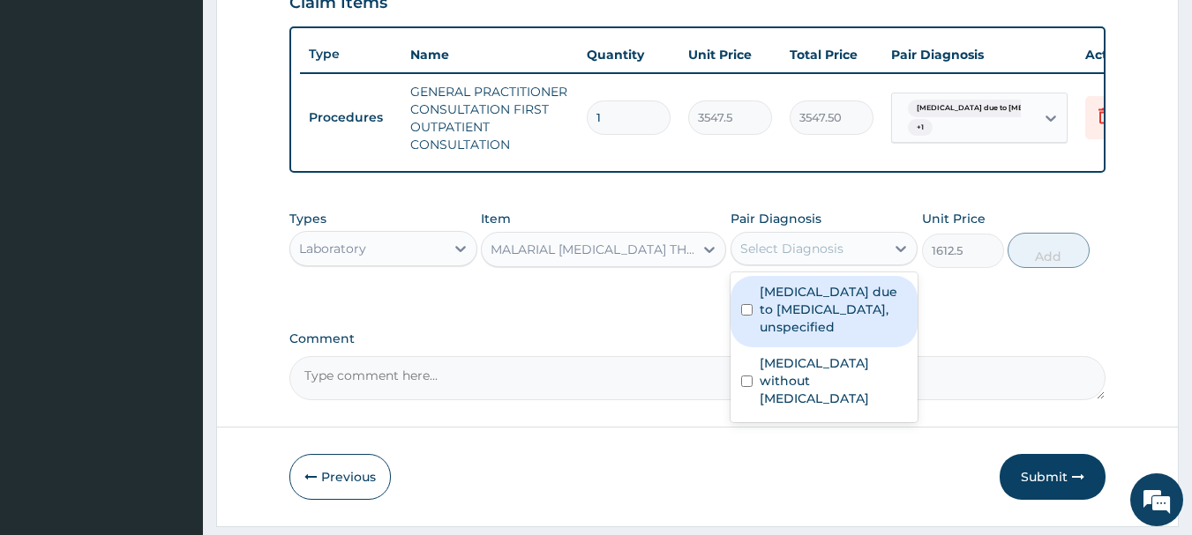
click at [782, 334] on label "Malaria due to Plasmodium falciparum, unspecified" at bounding box center [834, 309] width 148 height 53
checkbox input "true"
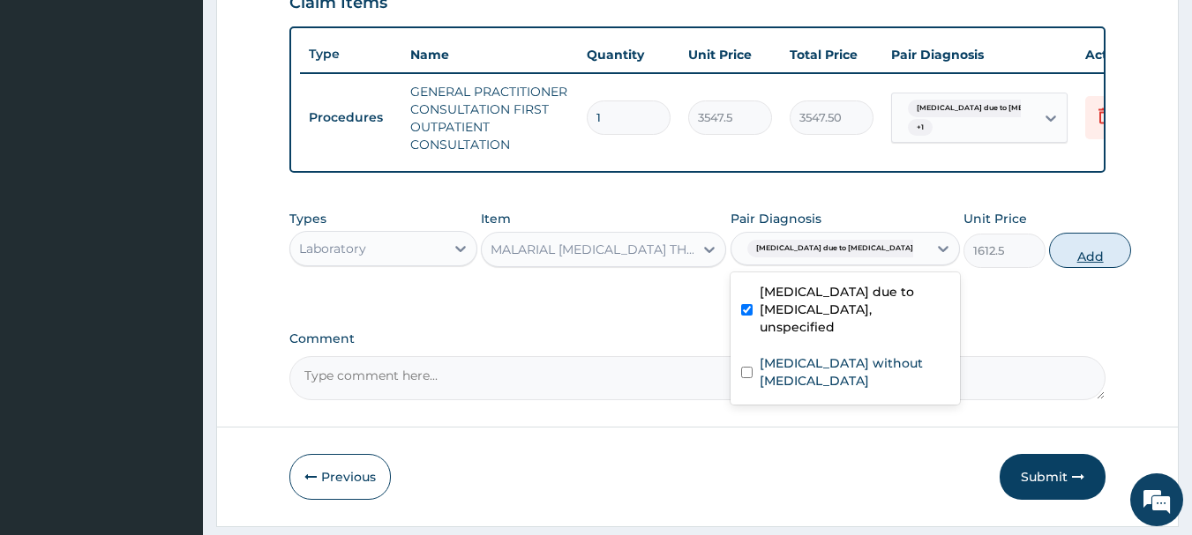
click at [1061, 259] on button "Add" at bounding box center [1090, 250] width 82 height 35
type input "0"
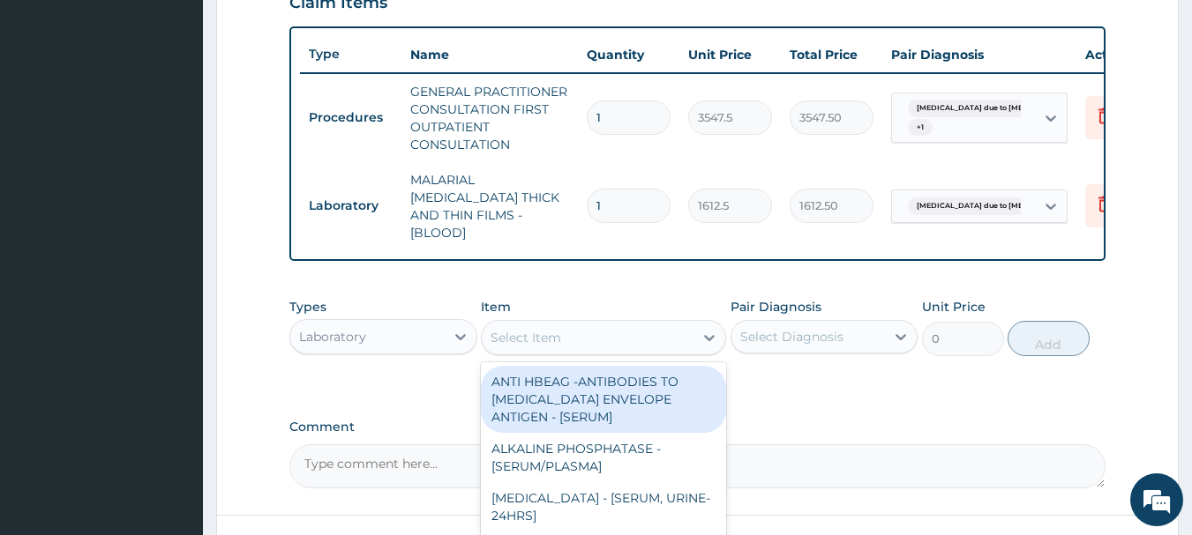
click at [651, 335] on div "Select Item" at bounding box center [588, 338] width 212 height 28
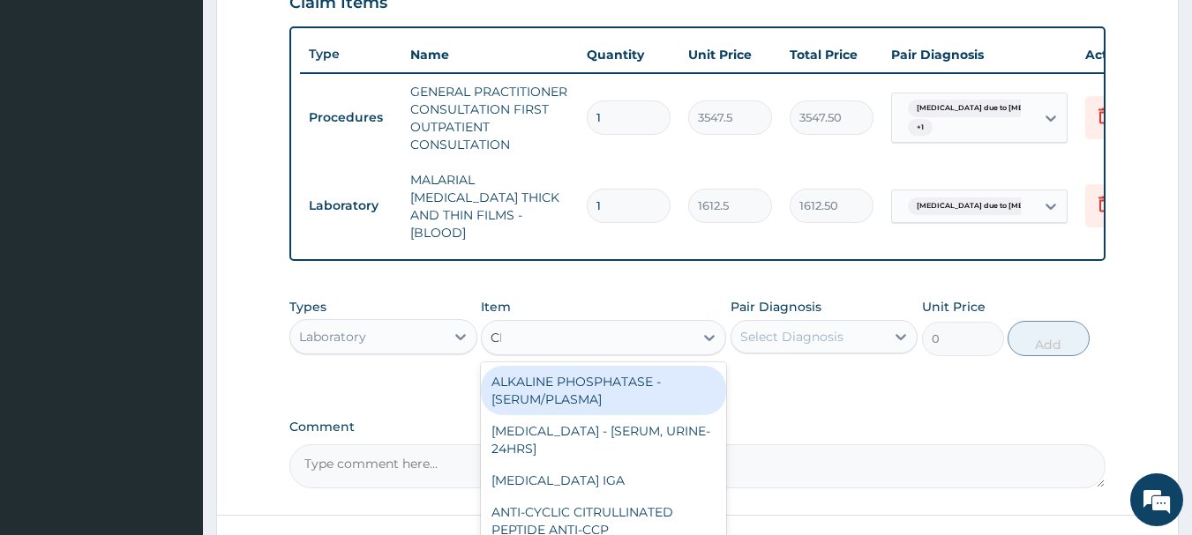
type input "CBC"
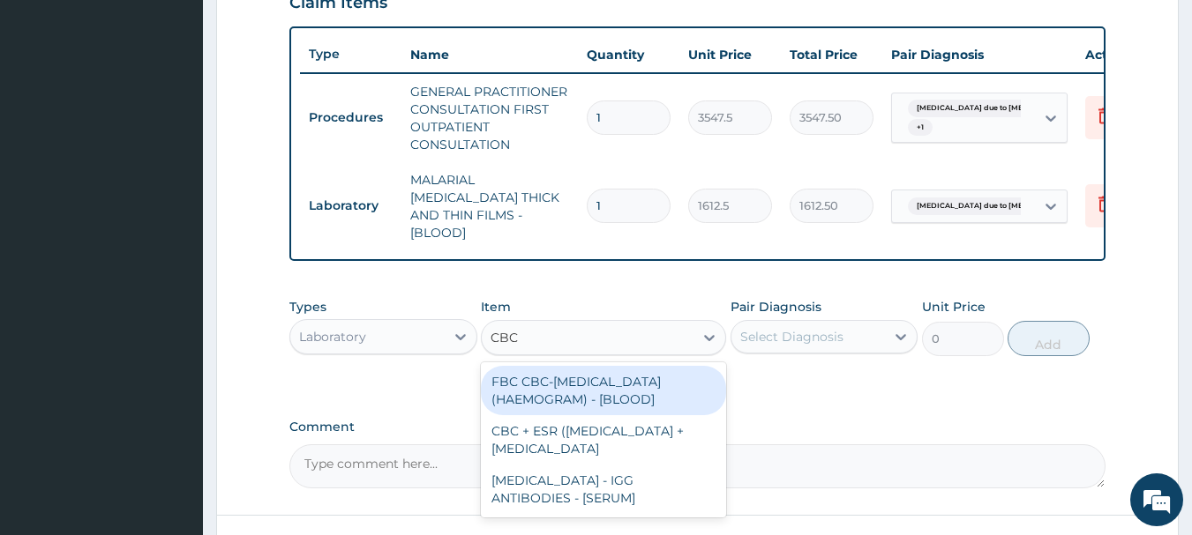
type input "4300"
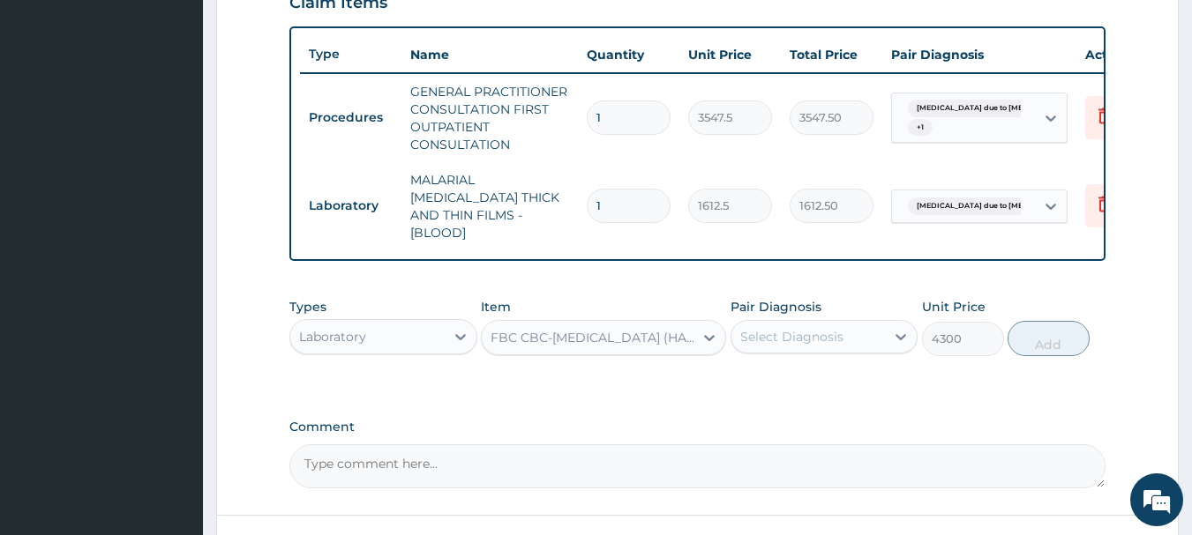
click at [805, 335] on div "Select Diagnosis" at bounding box center [791, 337] width 103 height 18
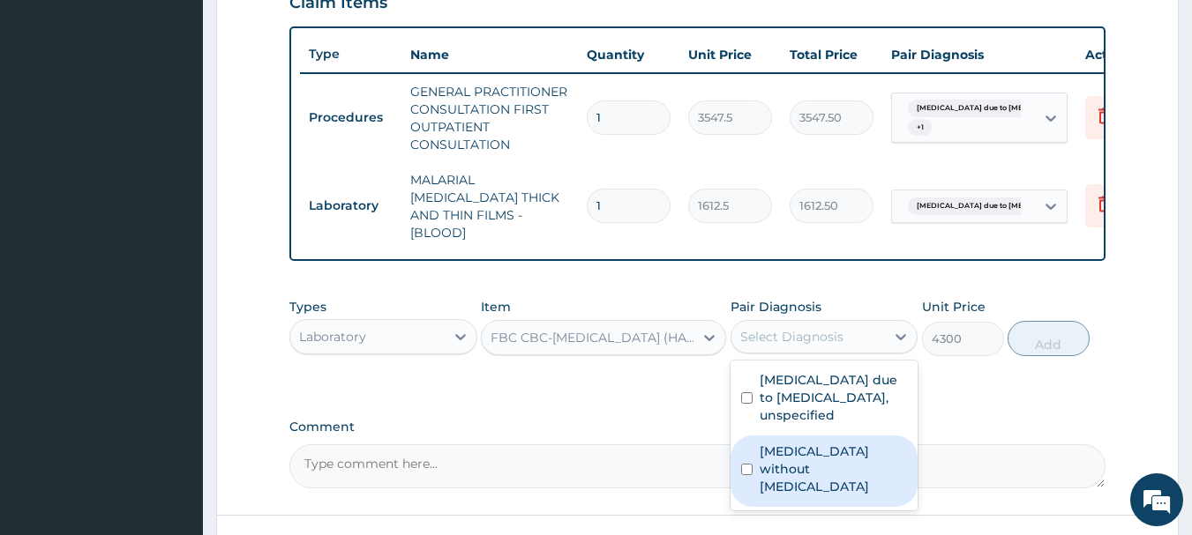
click at [777, 461] on label "Sepsis without septic shock" at bounding box center [834, 469] width 148 height 53
checkbox input "true"
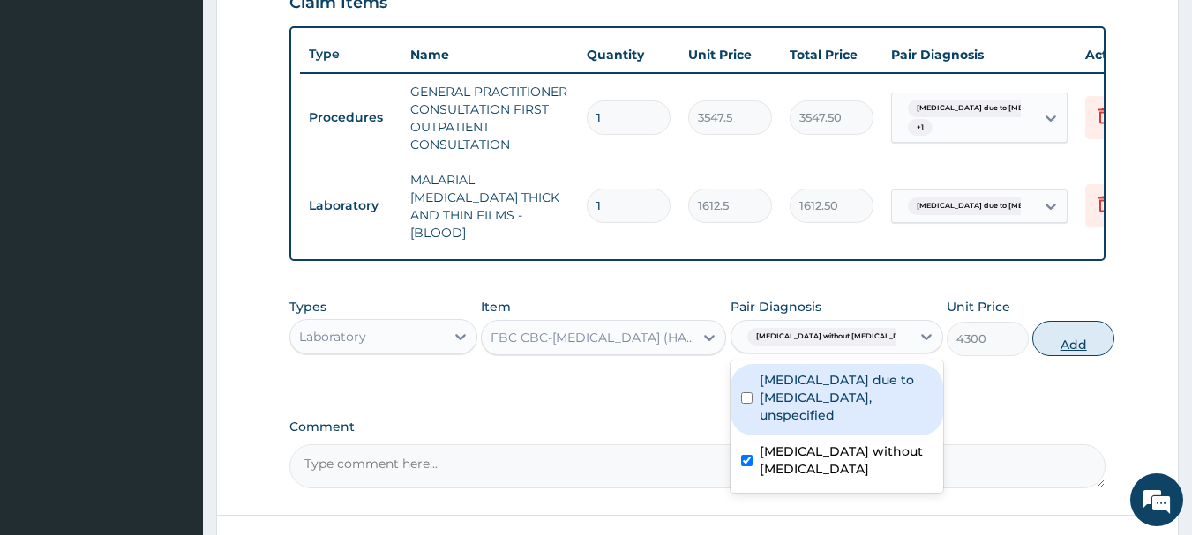
click at [1045, 351] on button "Add" at bounding box center [1073, 338] width 82 height 35
type input "0"
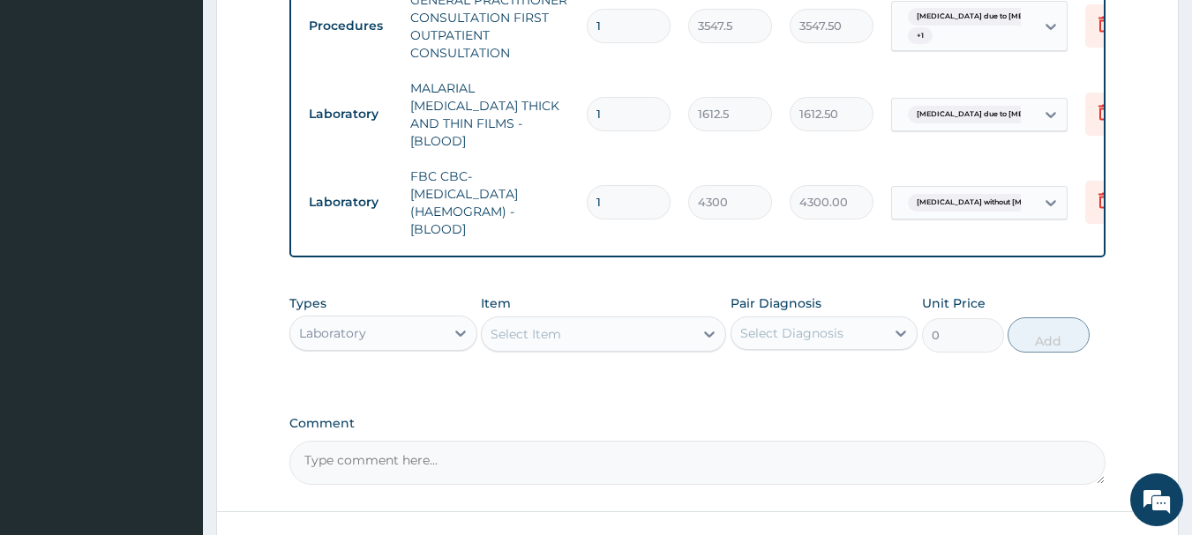
scroll to position [775, 0]
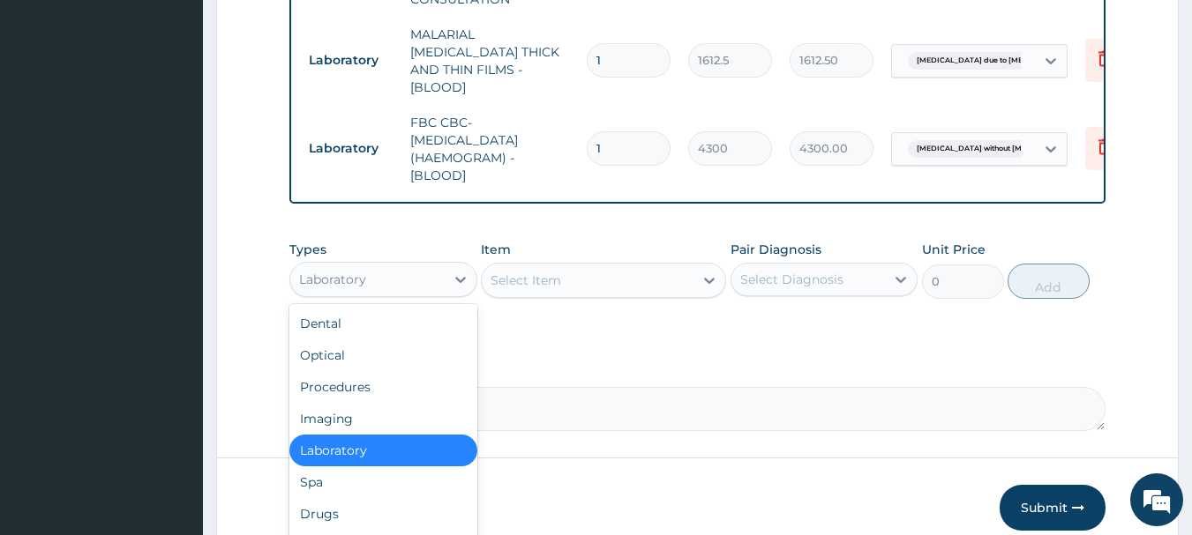
click at [356, 279] on div "Laboratory" at bounding box center [332, 280] width 67 height 18
type input "DR"
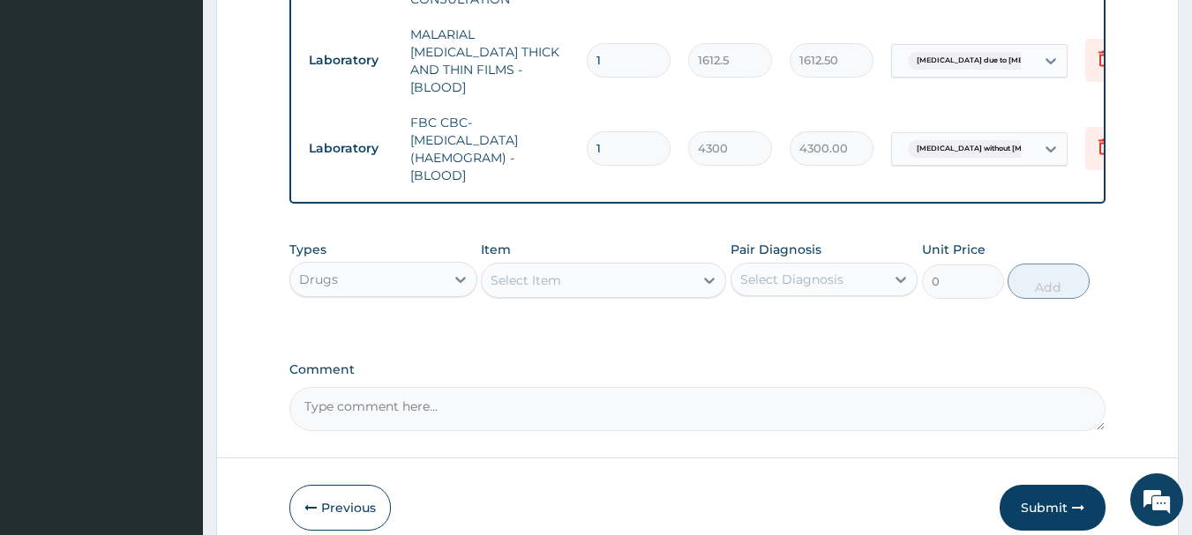
click at [628, 279] on div "Select Item" at bounding box center [588, 280] width 212 height 28
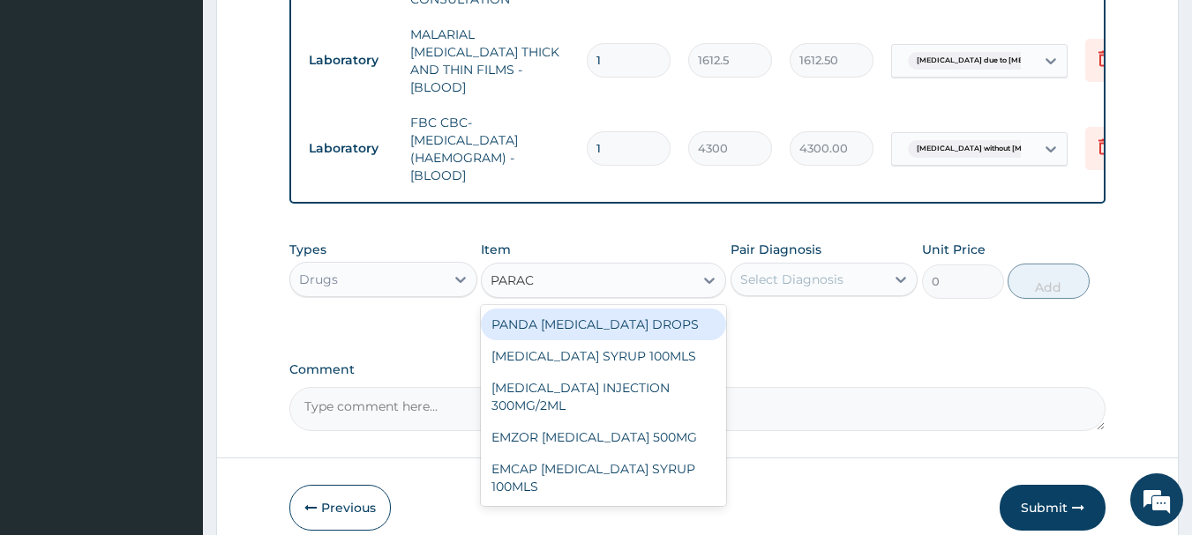
type input "PARACE"
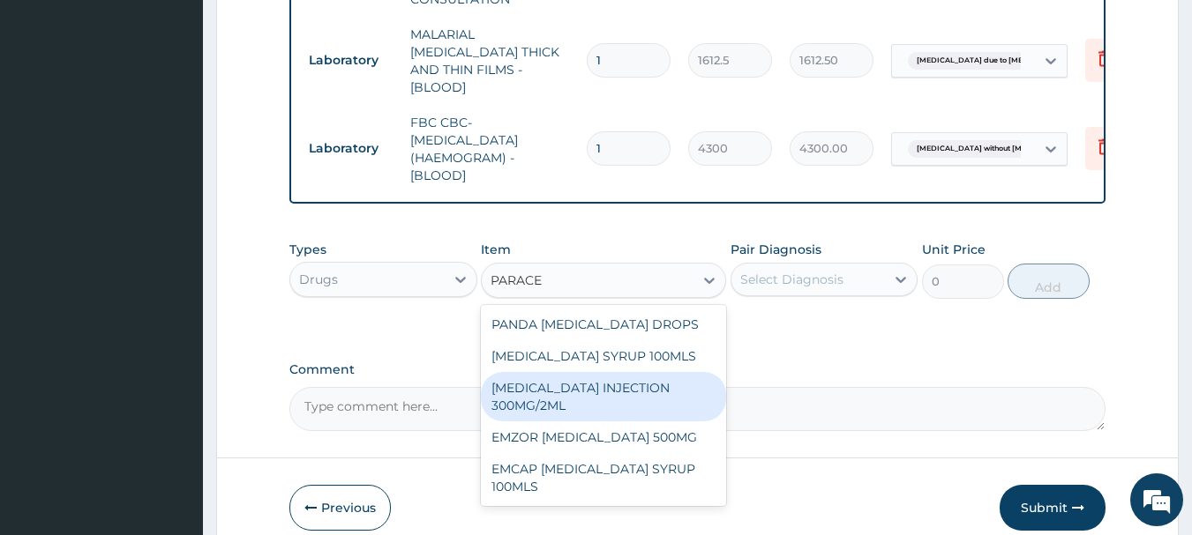
click at [574, 392] on div "PARACETAMOL INJECTION 300MG/2ML" at bounding box center [603, 396] width 245 height 49
type input "260.1499938964844"
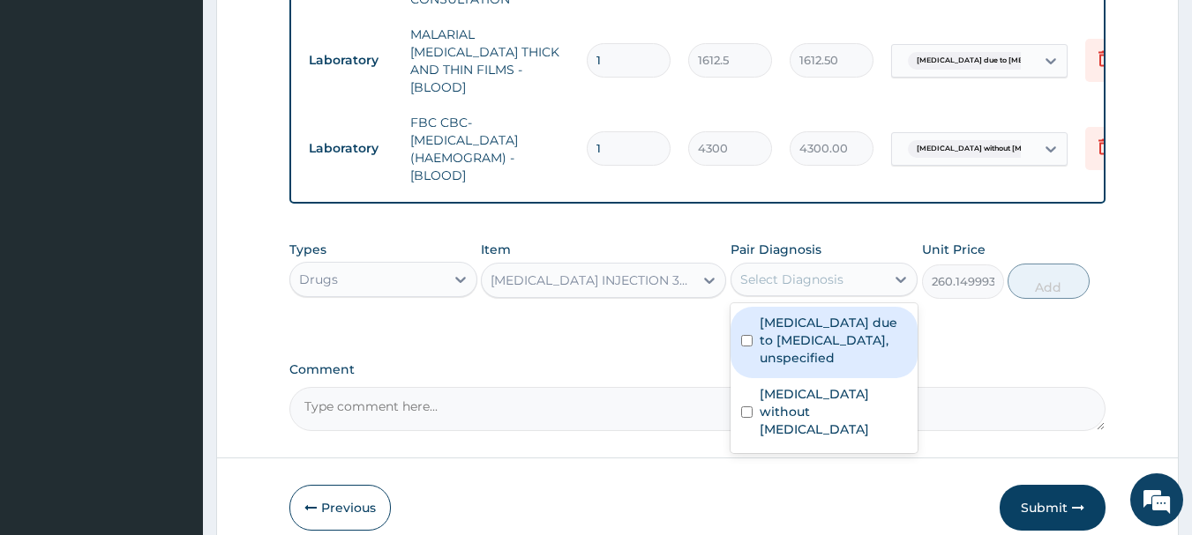
click at [825, 274] on div "Select Diagnosis" at bounding box center [791, 280] width 103 height 18
click at [768, 343] on label "Malaria due to Plasmodium falciparum, unspecified" at bounding box center [834, 340] width 148 height 53
checkbox input "true"
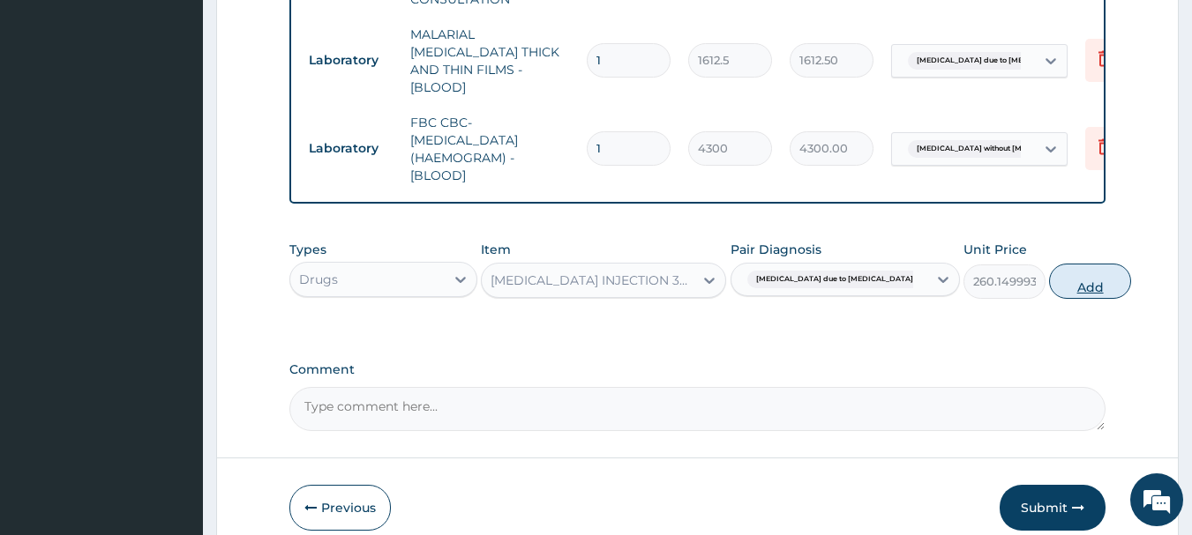
click at [1065, 273] on button "Add" at bounding box center [1090, 281] width 82 height 35
type input "0"
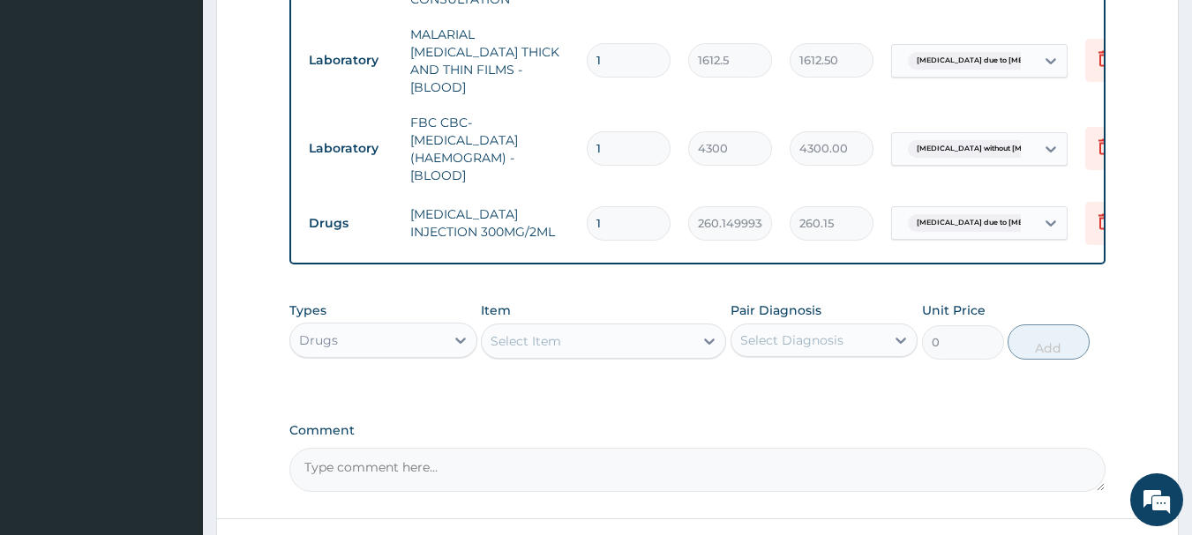
click at [618, 340] on div "Select Item" at bounding box center [588, 341] width 212 height 28
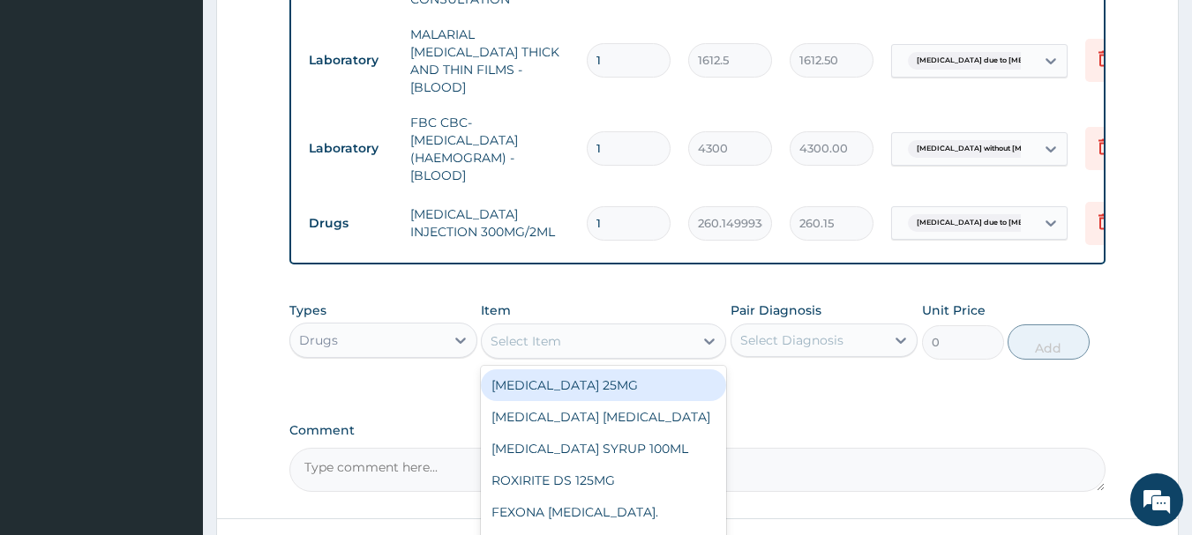
scroll to position [307, 0]
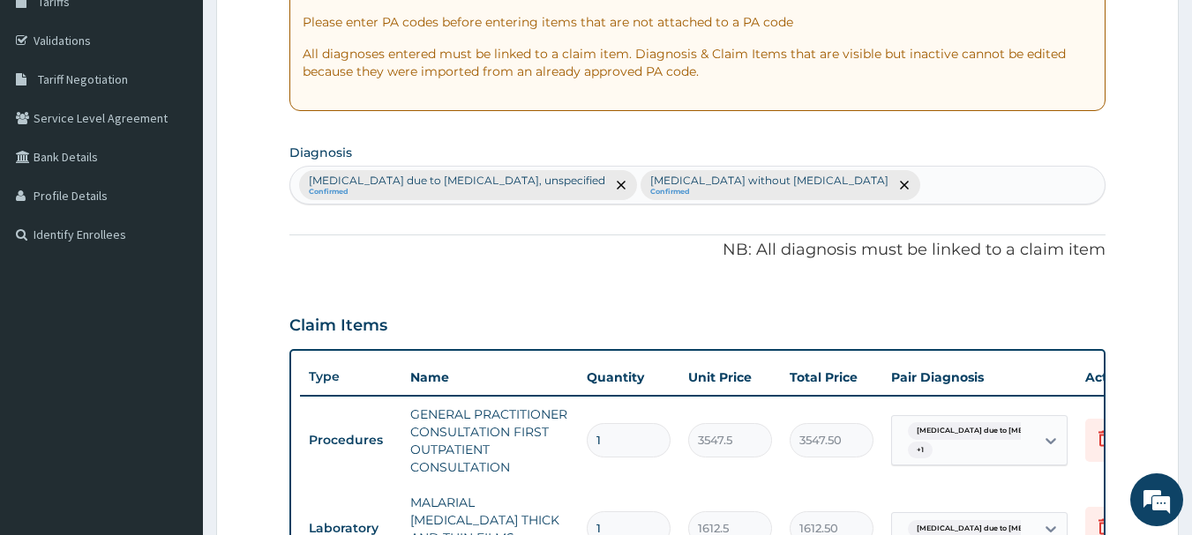
click at [876, 183] on div "Malaria due to Plasmodium falciparum, unspecified Confirmed Sepsis without sept…" at bounding box center [697, 185] width 815 height 37
type input "VOMIT"
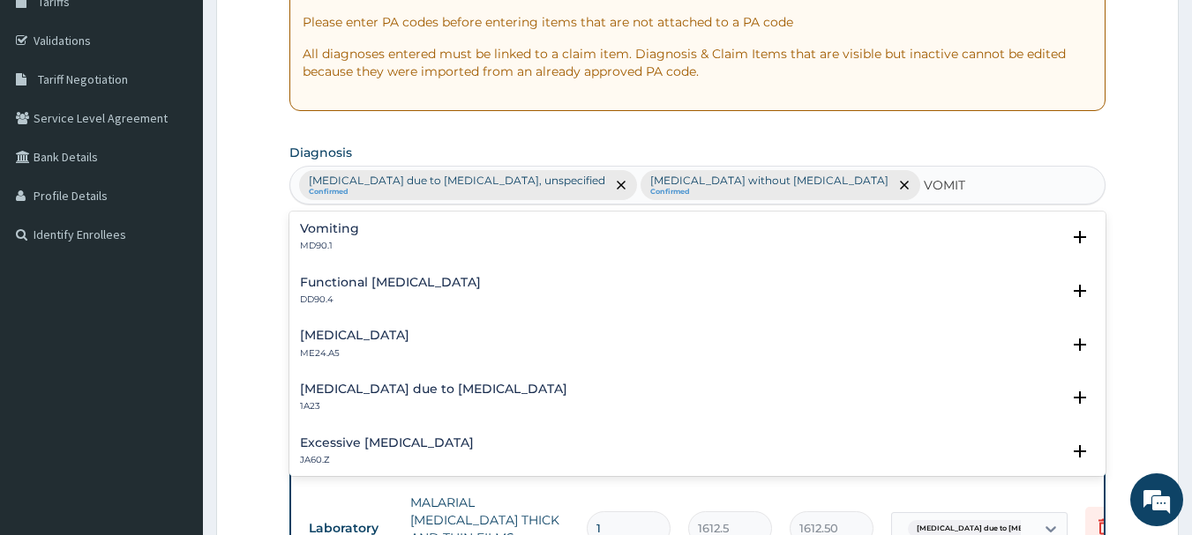
click at [323, 236] on div "Vomiting MD90.1" at bounding box center [329, 237] width 59 height 31
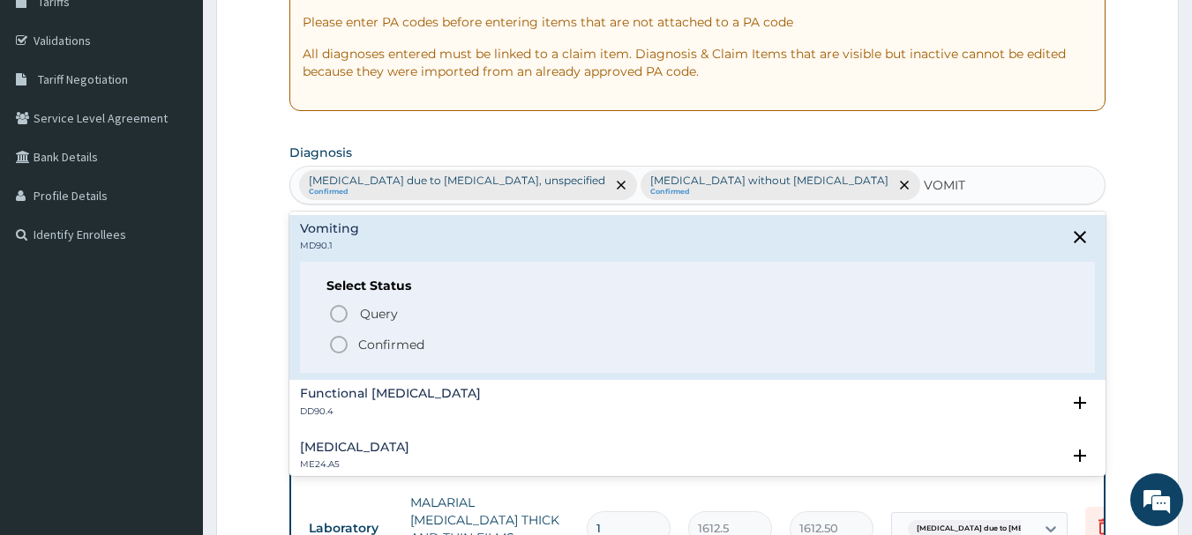
click at [335, 347] on icon "status option filled" at bounding box center [338, 344] width 21 height 21
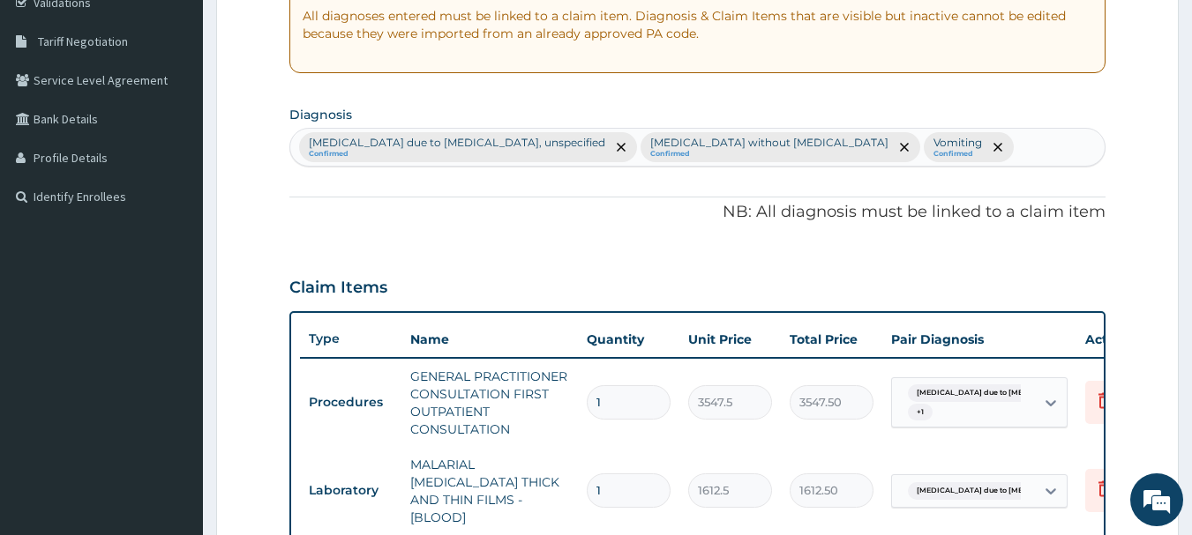
scroll to position [342, 0]
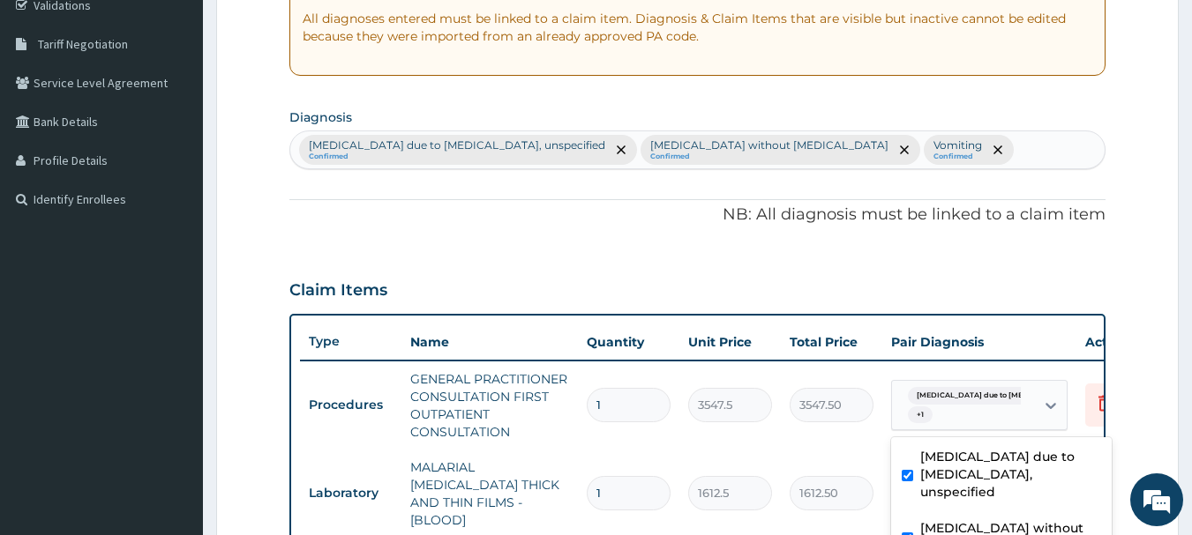
click at [985, 397] on span "Malaria due to Plasmodium falc..." at bounding box center [1005, 396] width 195 height 18
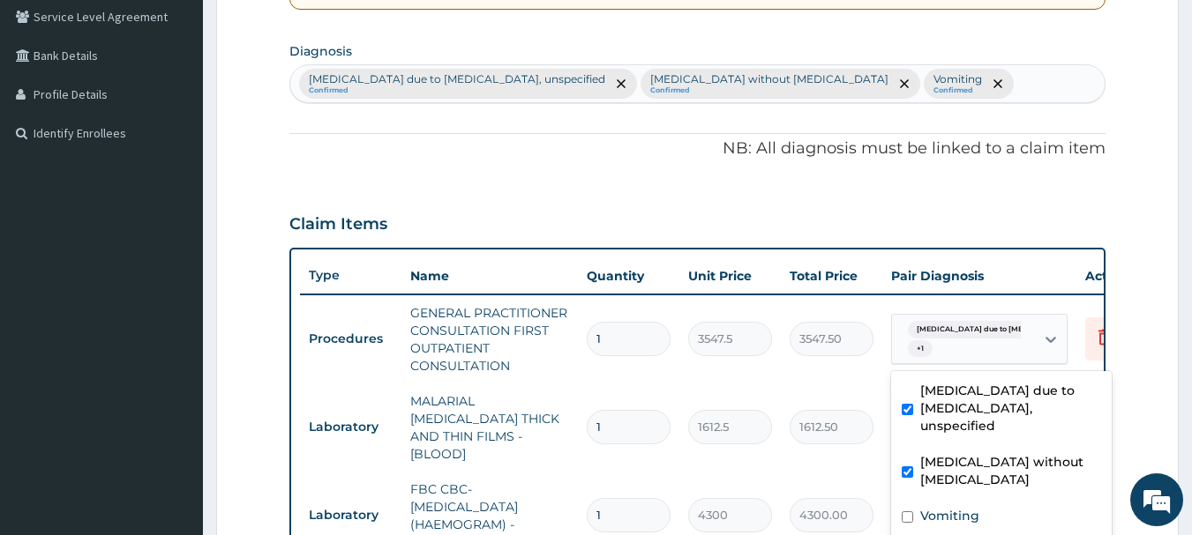
scroll to position [497, 0]
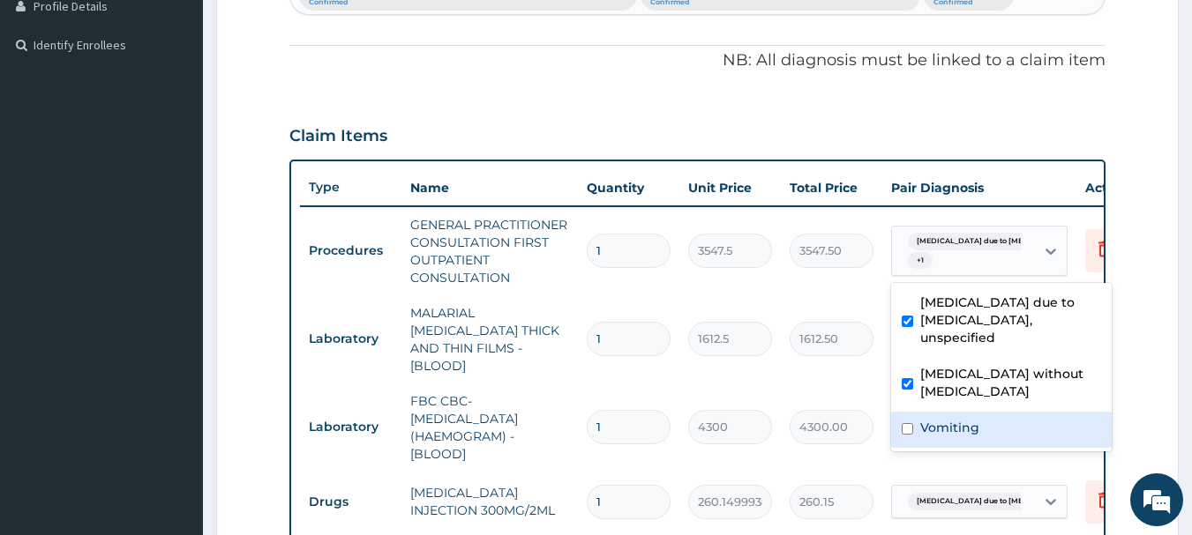
click at [949, 419] on label "Vomiting" at bounding box center [949, 428] width 59 height 18
checkbox input "true"
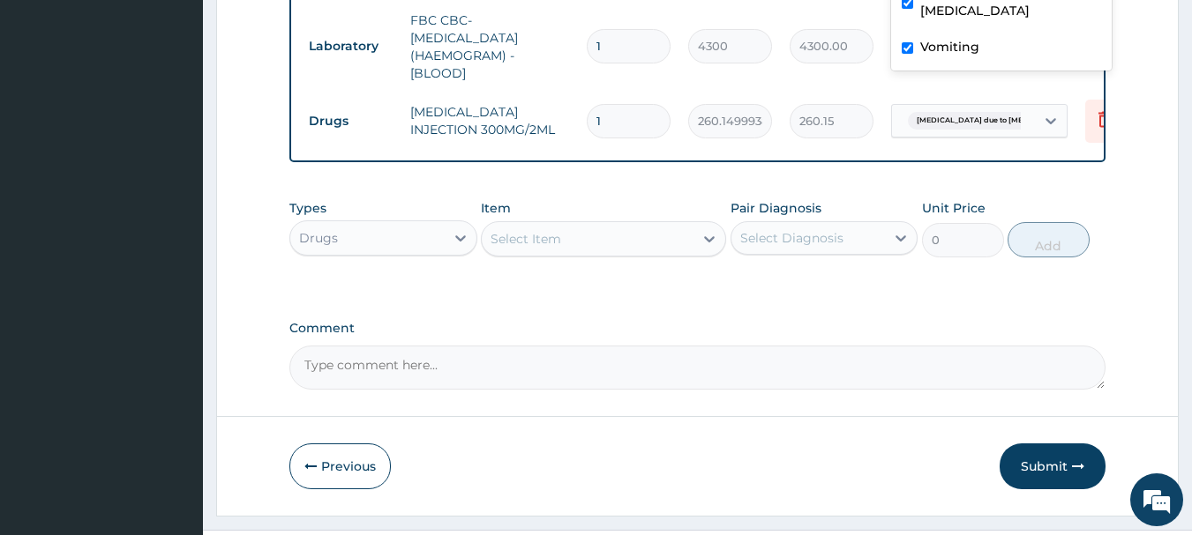
scroll to position [882, 0]
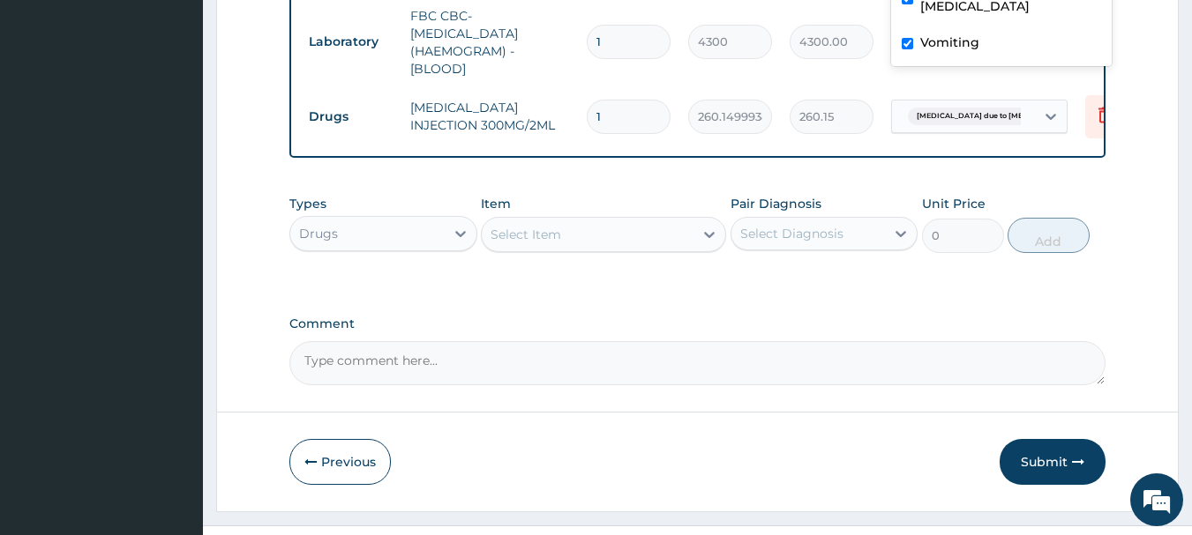
click at [605, 240] on div "Select Item" at bounding box center [588, 235] width 212 height 28
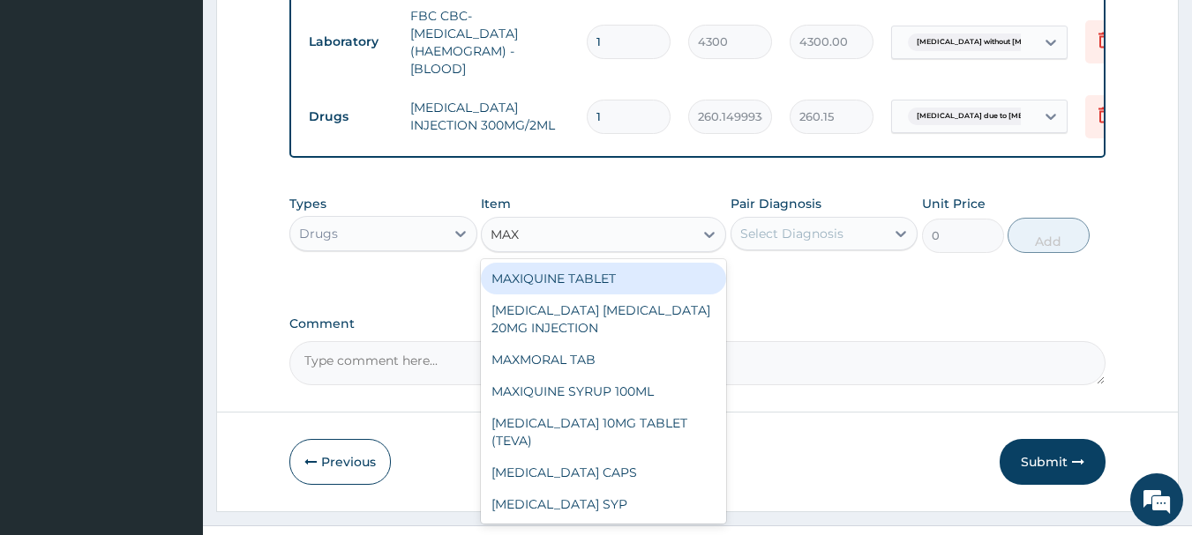
type input "MAXO"
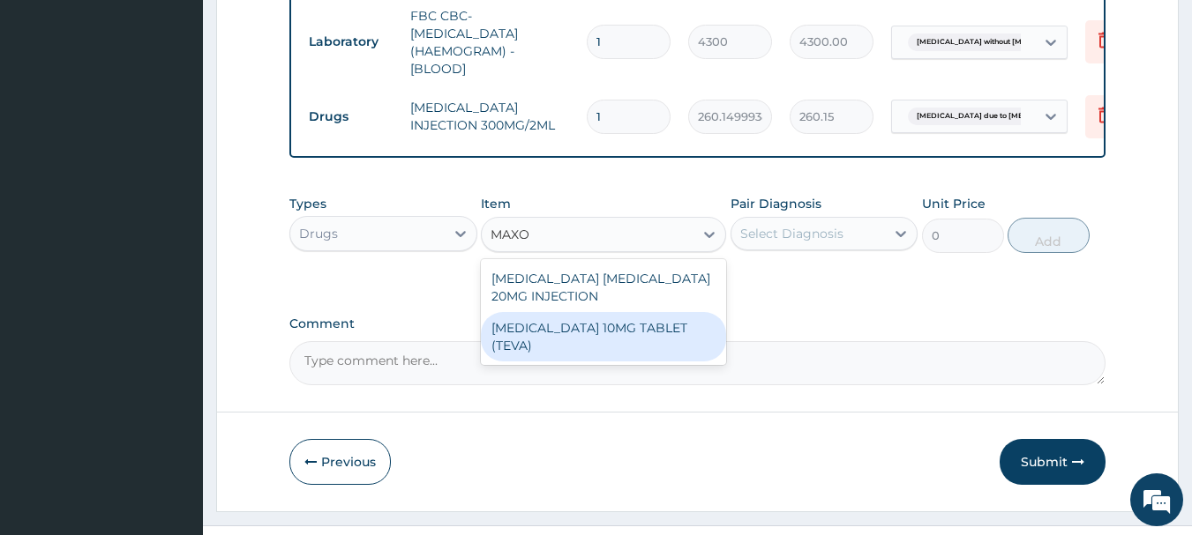
click at [595, 331] on div "MAXOLON 10MG TABLET (TEVA)" at bounding box center [603, 336] width 245 height 49
type input "23.64999961853027"
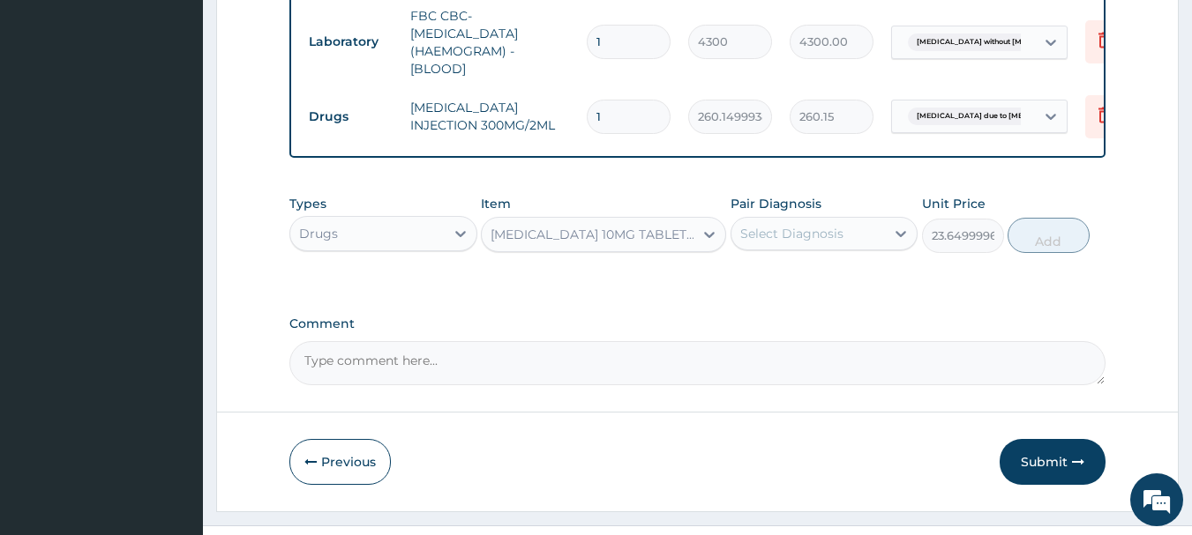
click at [648, 242] on div "MAXOLON 10MG TABLET (TEVA)" at bounding box center [588, 235] width 212 height 28
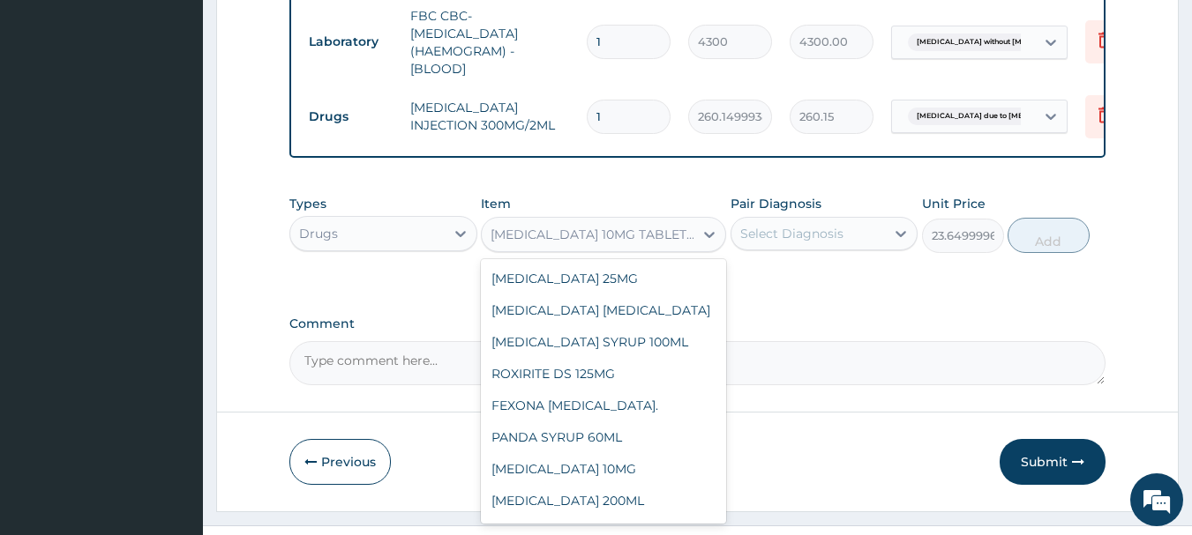
scroll to position [17461, 0]
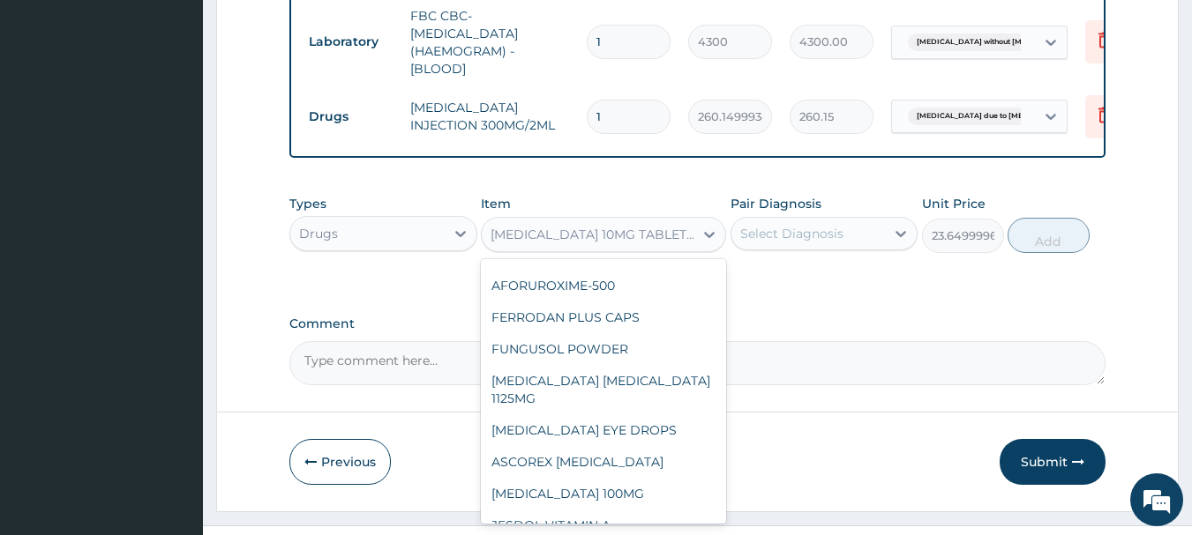
click at [738, 446] on div "Previous Submit" at bounding box center [697, 462] width 817 height 46
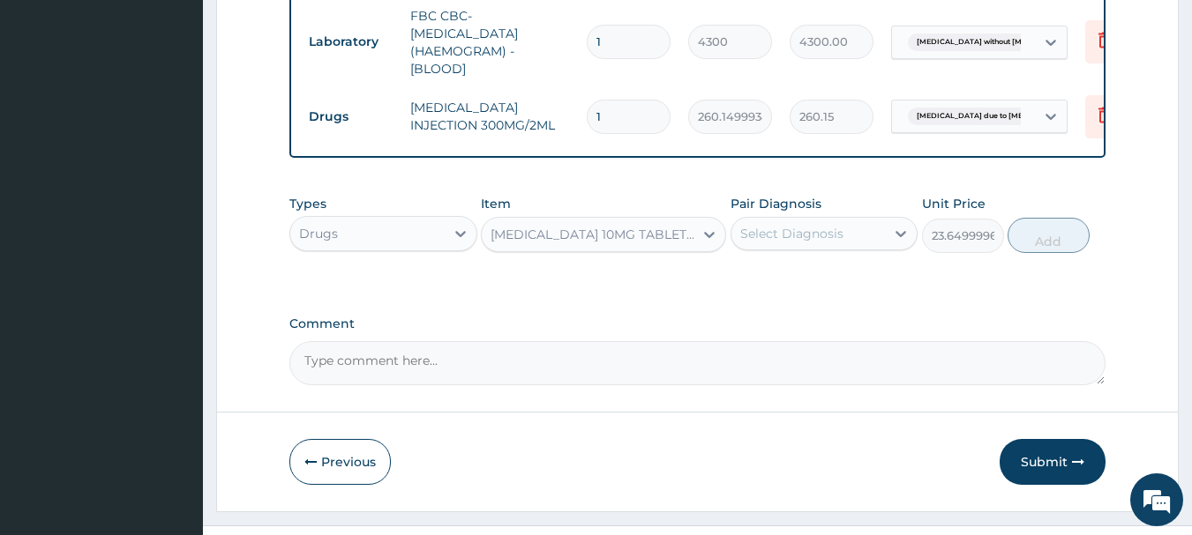
scroll to position [847, 0]
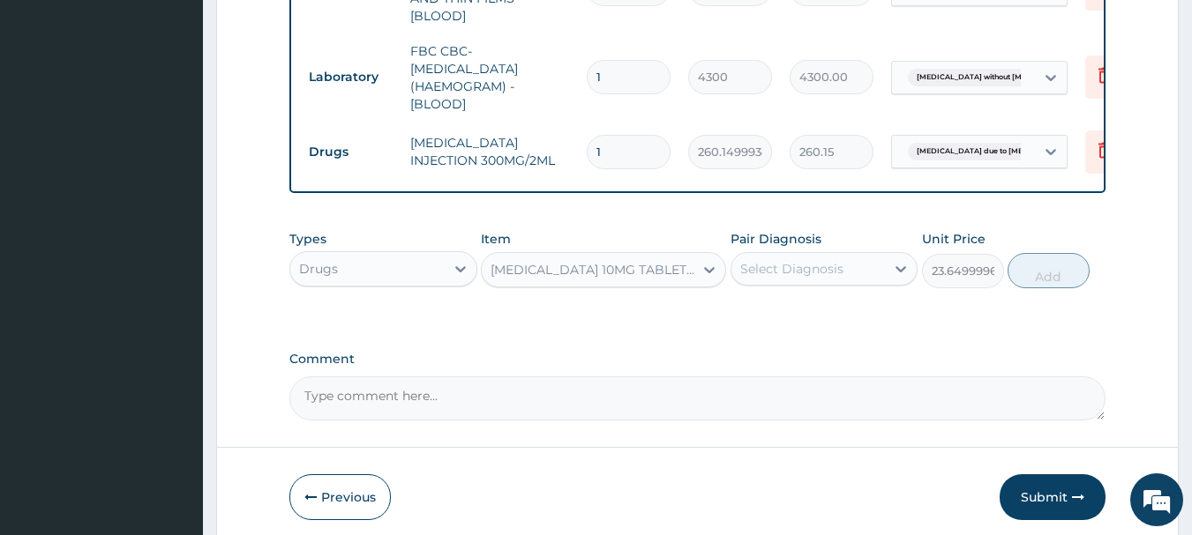
click at [675, 270] on div "MAXOLON 10MG TABLET (TEVA)" at bounding box center [593, 270] width 205 height 18
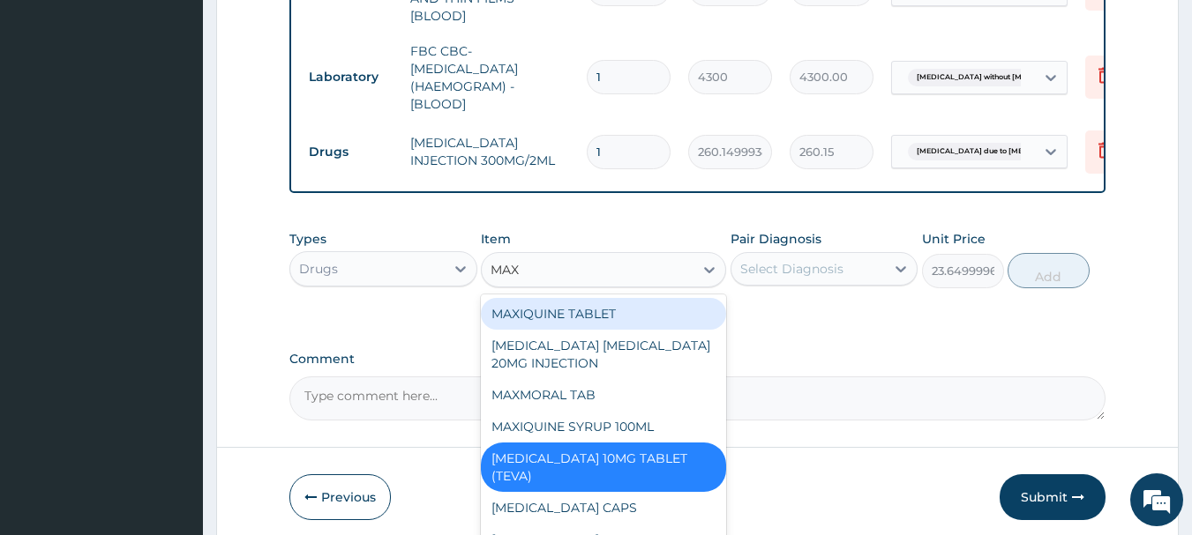
scroll to position [0, 0]
type input "MAXO"
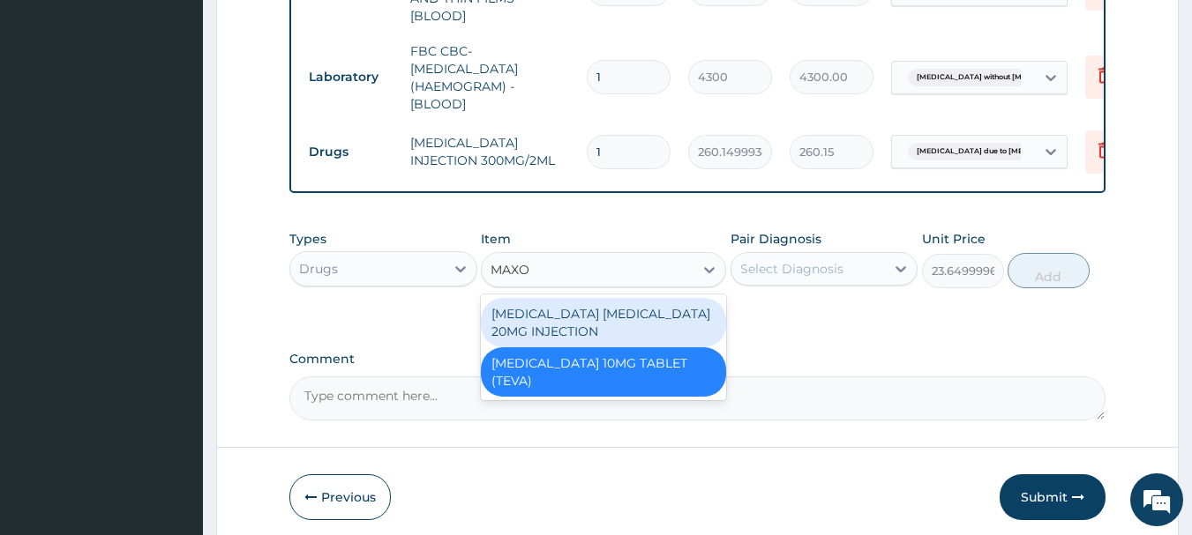
type input "82.7750015258789"
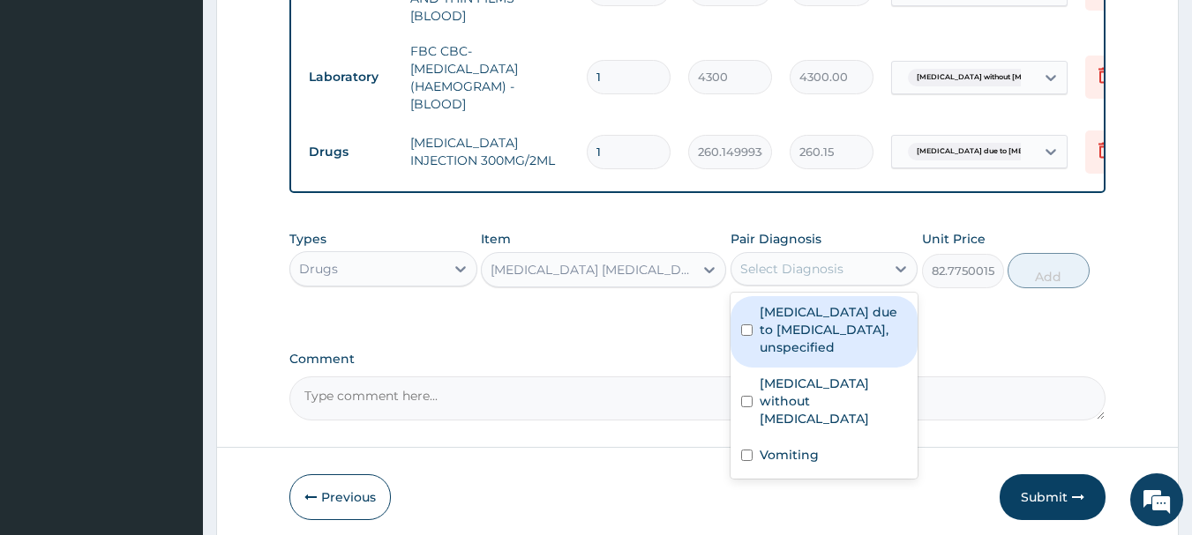
click at [806, 268] on div "Select Diagnosis" at bounding box center [791, 269] width 103 height 18
click at [666, 273] on div "MAXOLON METOCLOPRAMIDE 20MG INJECTION" at bounding box center [593, 270] width 205 height 18
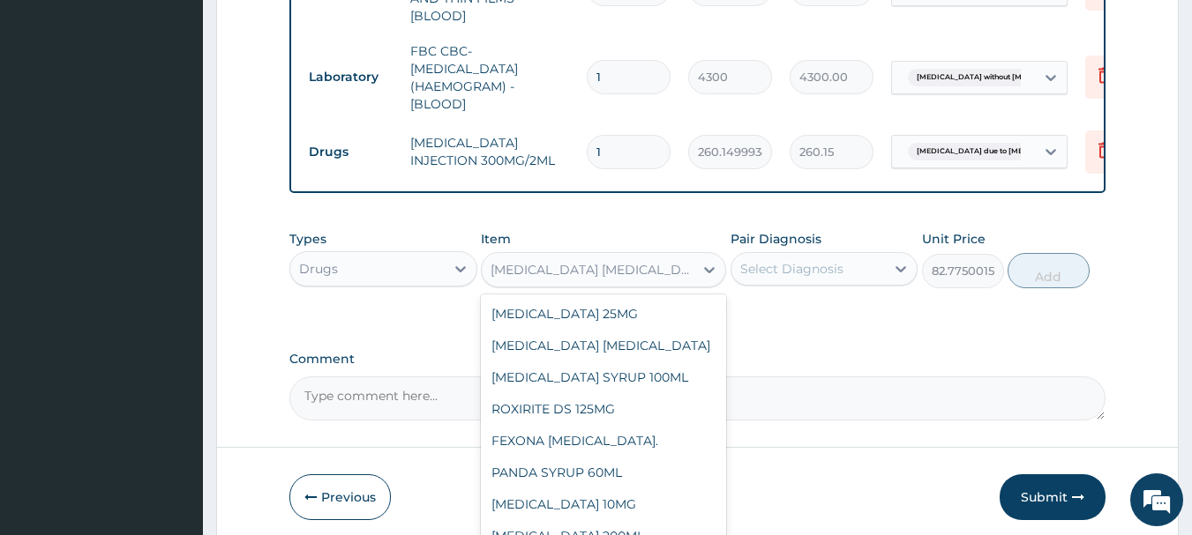
scroll to position [13013, 0]
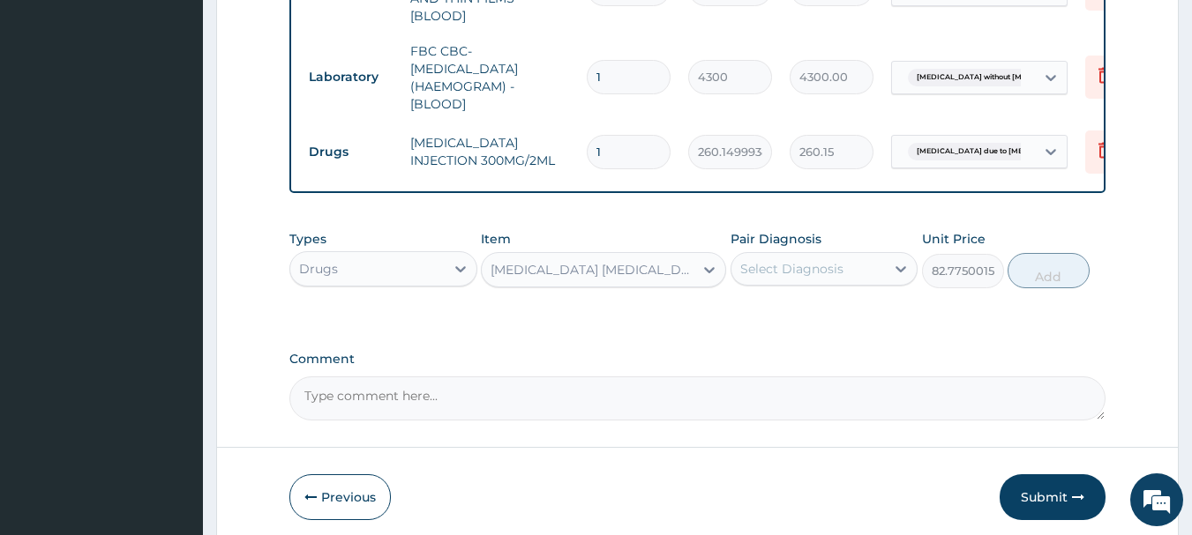
click at [843, 266] on div "Select Diagnosis" at bounding box center [808, 269] width 154 height 28
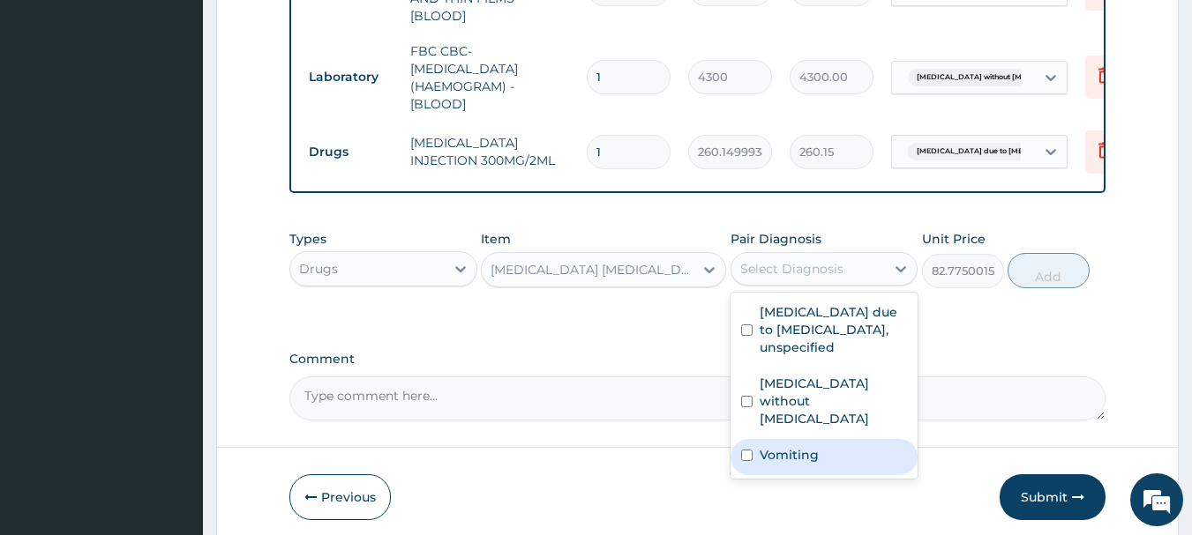
click at [778, 446] on label "Vomiting" at bounding box center [789, 455] width 59 height 18
checkbox input "true"
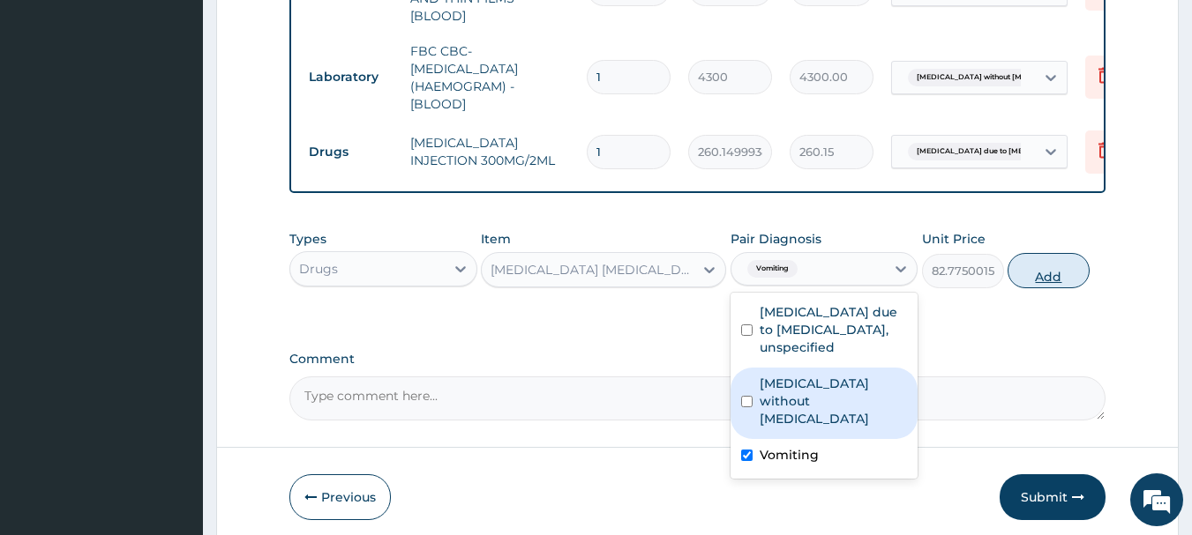
click at [1057, 253] on button "Add" at bounding box center [1048, 270] width 82 height 35
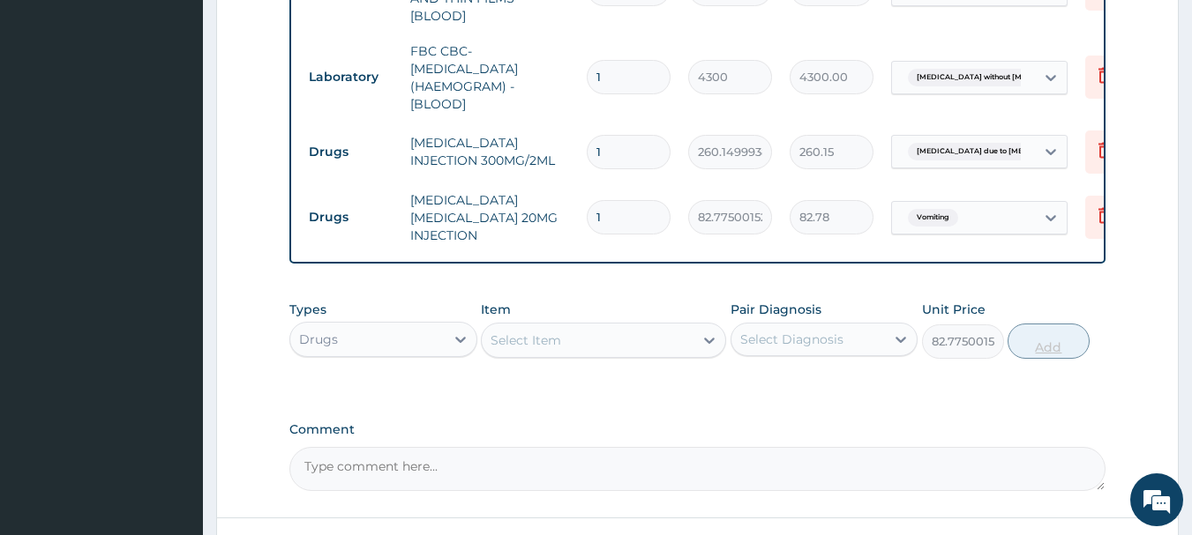
type input "0"
click at [659, 345] on div "Select Item" at bounding box center [588, 340] width 212 height 28
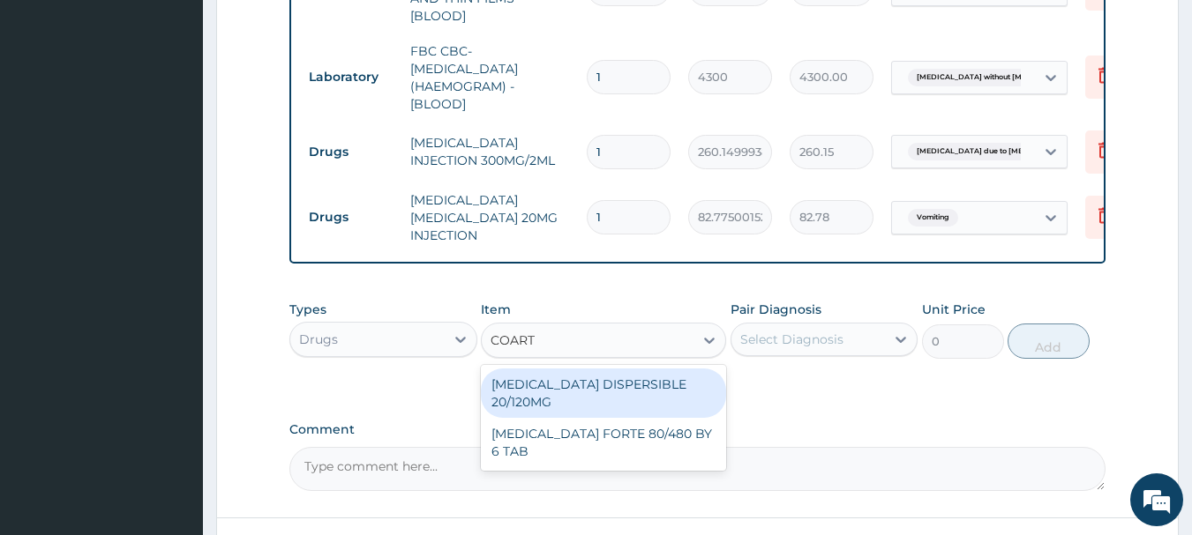
type input "COARTE"
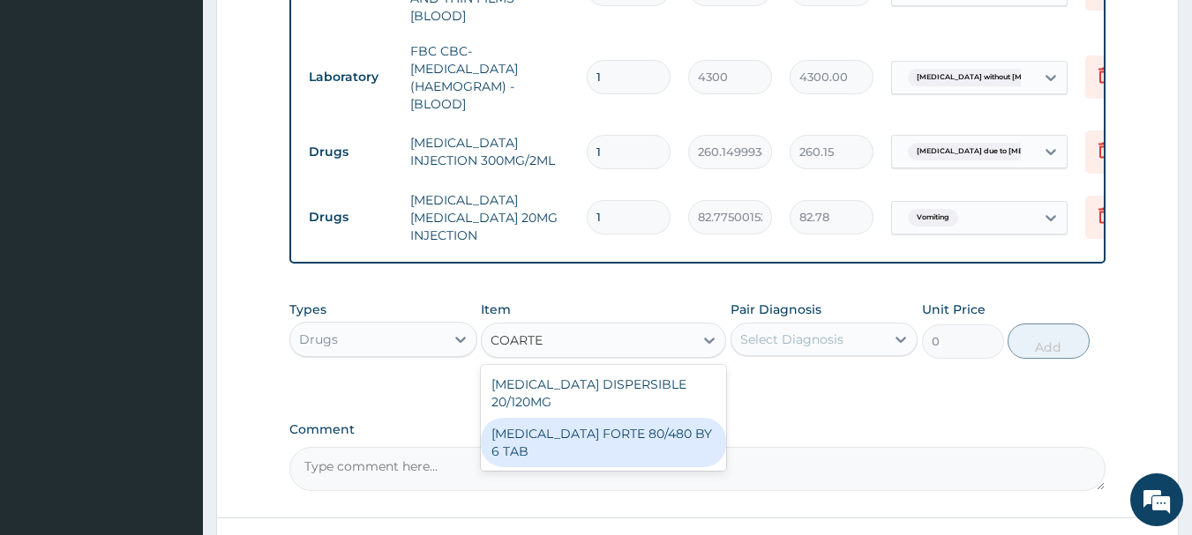
type input "449.3500061035156"
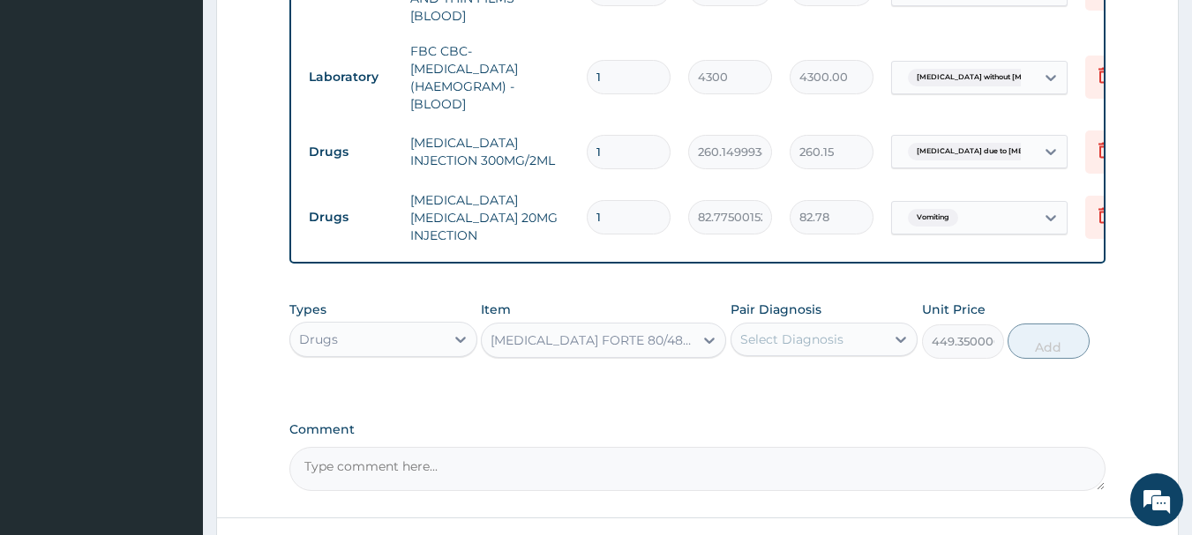
click at [806, 343] on div "Select Diagnosis" at bounding box center [791, 340] width 103 height 18
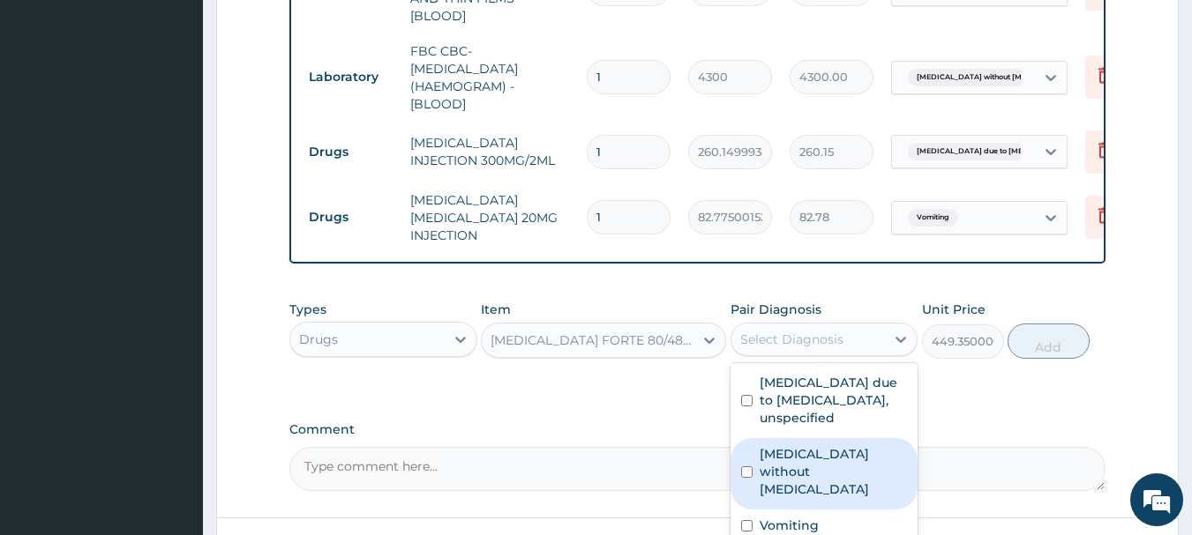
click at [814, 454] on label "Sepsis without septic shock" at bounding box center [834, 472] width 148 height 53
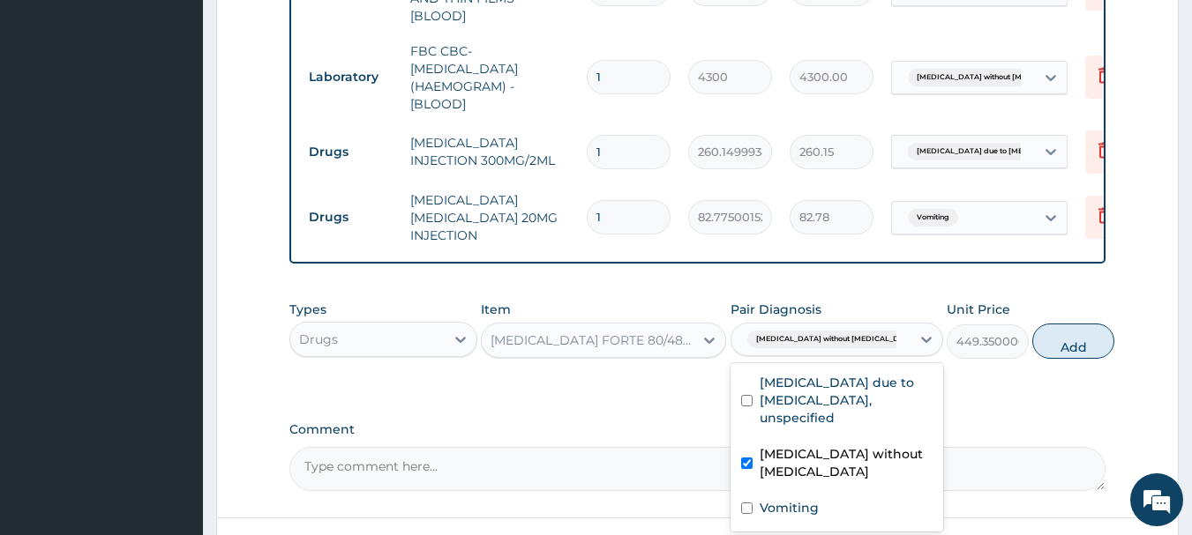
click at [814, 454] on label "Sepsis without septic shock" at bounding box center [846, 463] width 173 height 35
checkbox input "false"
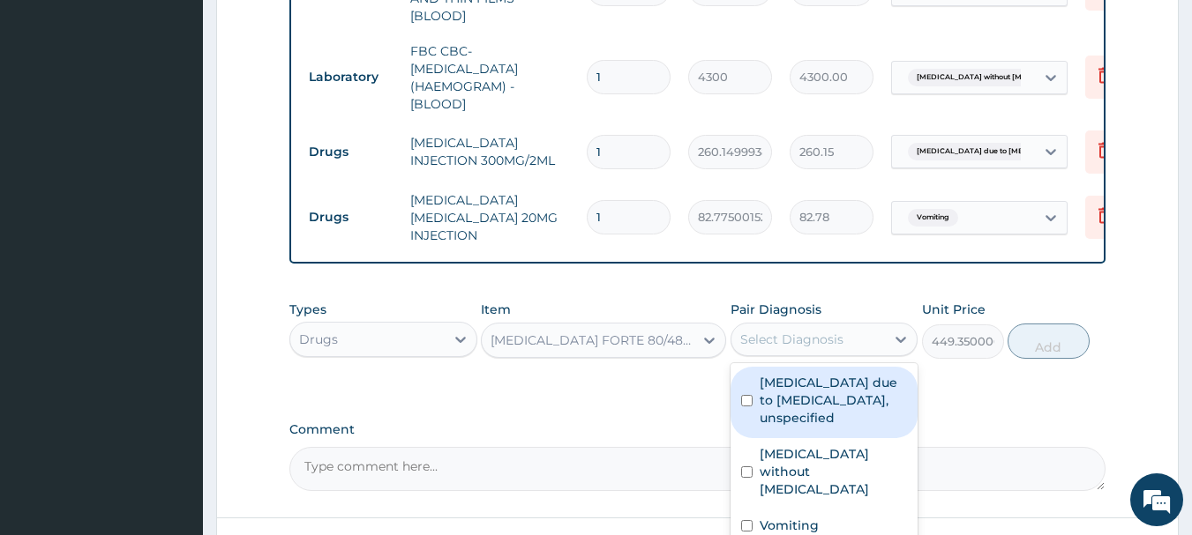
click at [814, 419] on label "Malaria due to Plasmodium falciparum, unspecified" at bounding box center [834, 400] width 148 height 53
checkbox input "true"
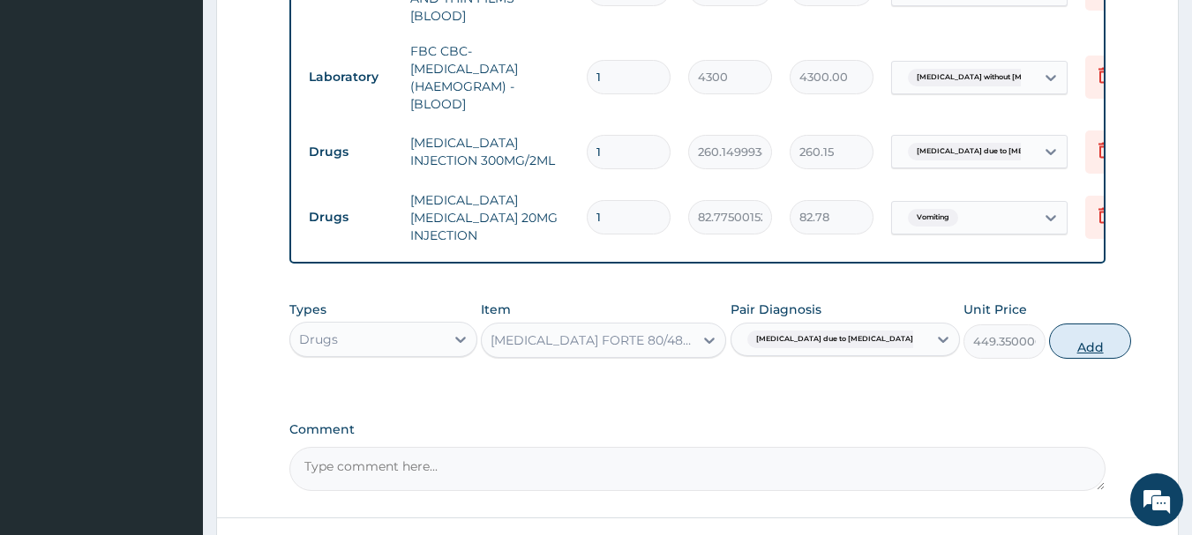
click at [1060, 341] on button "Add" at bounding box center [1090, 341] width 82 height 35
type input "0"
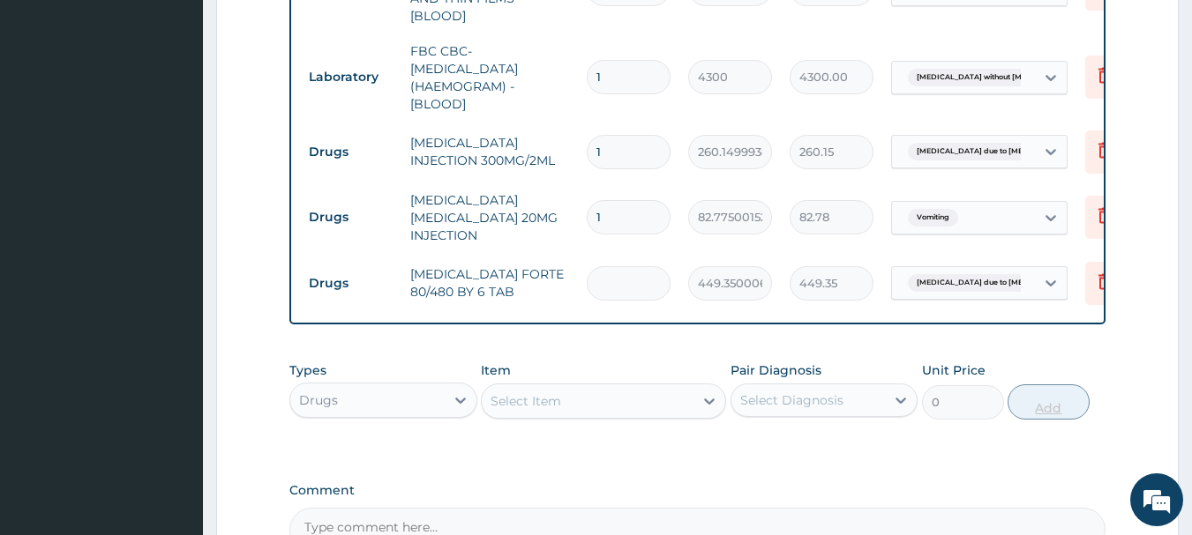
type input "0.00"
type input "6"
type input "2696.10"
type input "6"
click at [685, 387] on div "Select Item" at bounding box center [588, 401] width 212 height 28
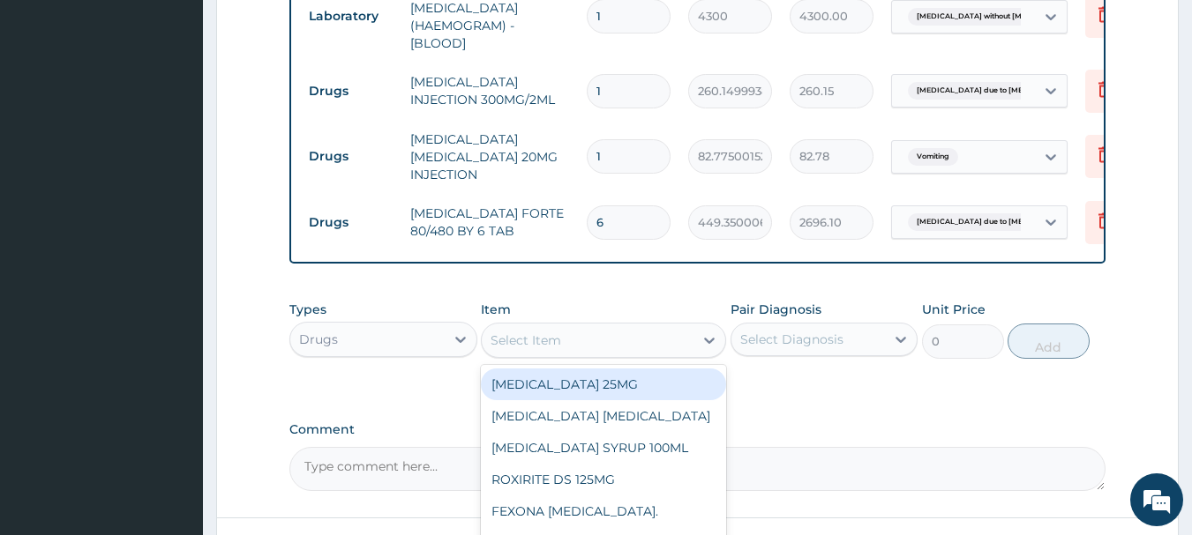
scroll to position [991, 0]
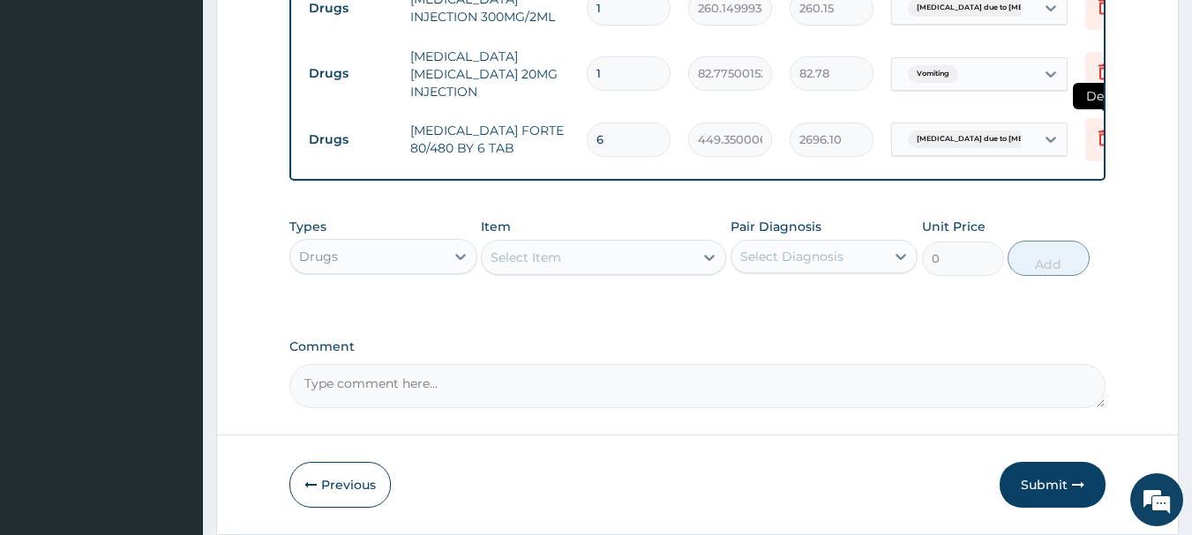
click at [1096, 127] on icon at bounding box center [1104, 137] width 21 height 21
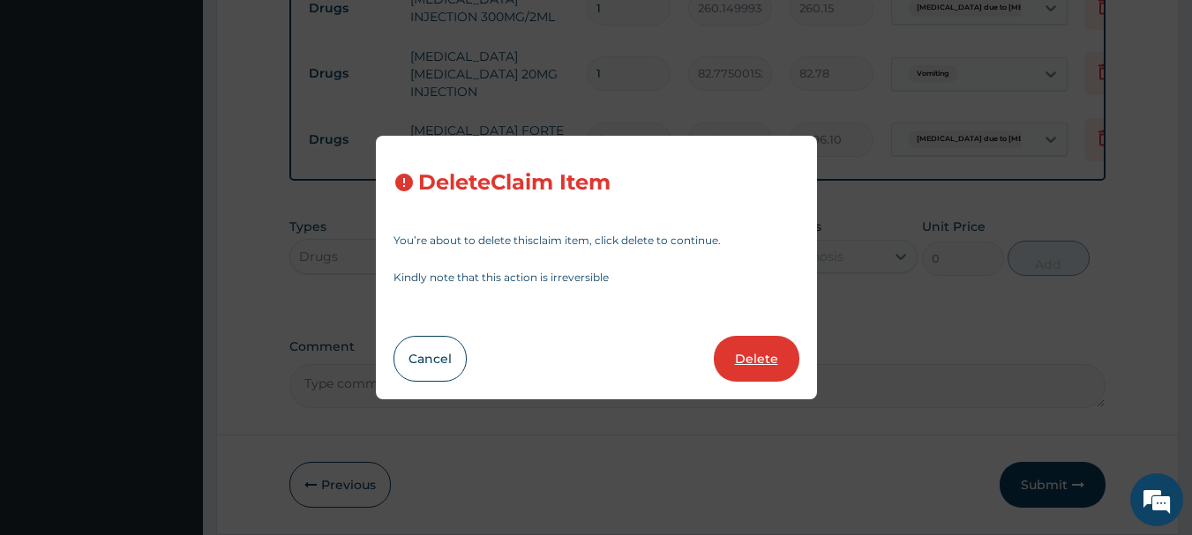
click at [745, 359] on button "Delete" at bounding box center [757, 359] width 86 height 46
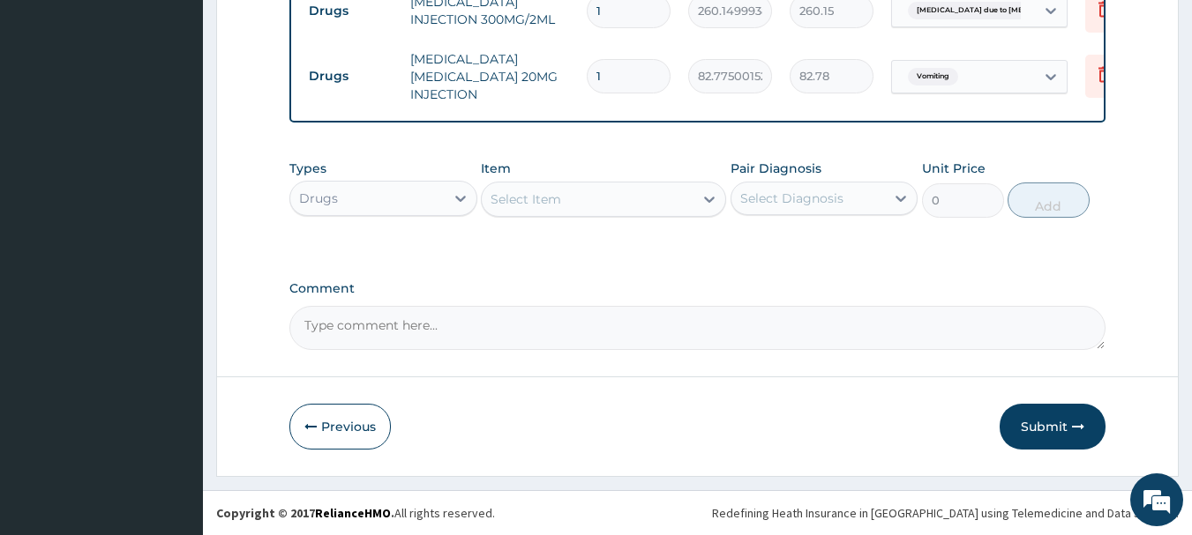
scroll to position [984, 0]
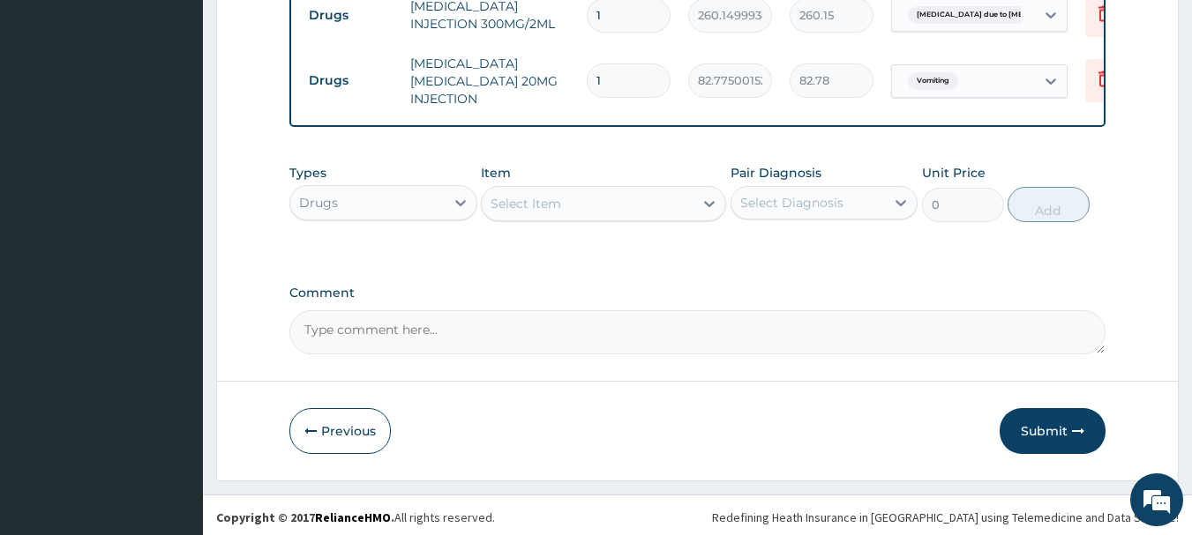
click at [588, 213] on div "Select Item" at bounding box center [588, 204] width 212 height 28
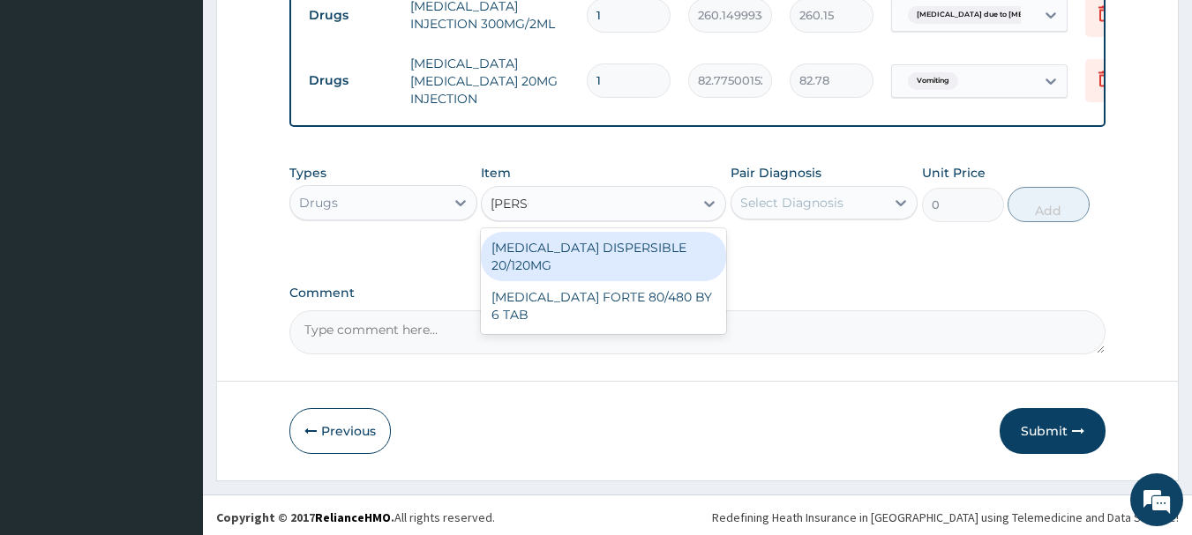
type input "COART"
click at [606, 242] on div "COARTEM DISPERSIBLE 20/120MG" at bounding box center [603, 256] width 245 height 49
type input "112.3375015258789"
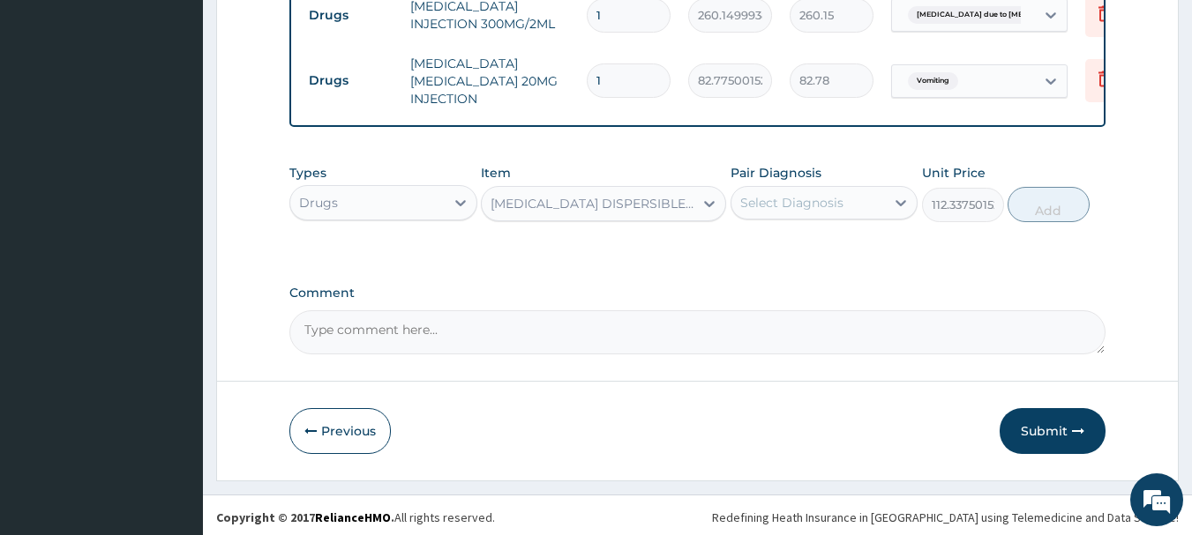
click at [821, 205] on div "Select Diagnosis" at bounding box center [791, 203] width 103 height 18
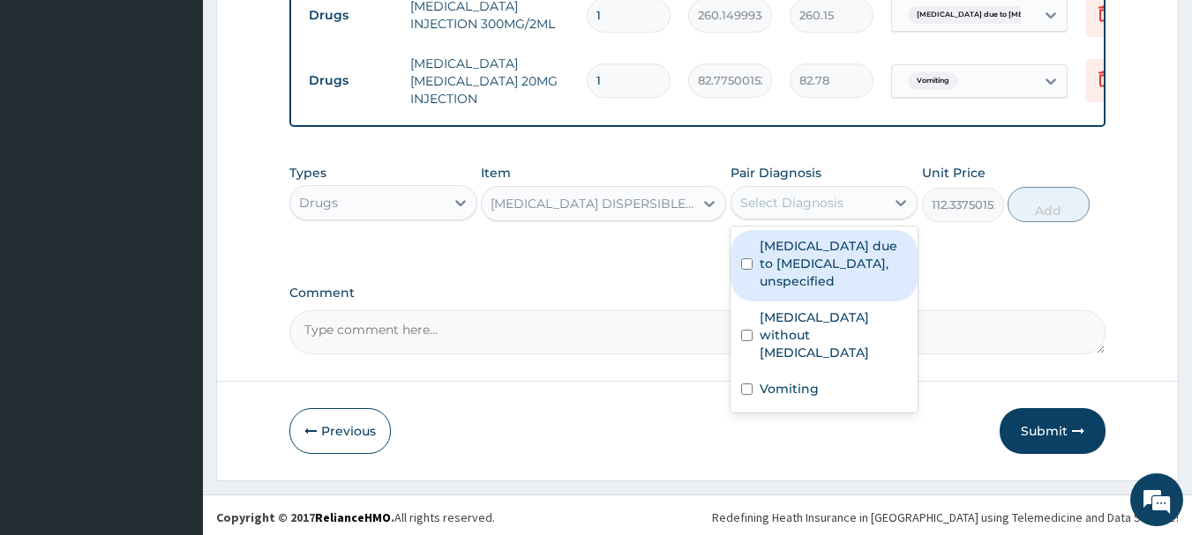
click at [798, 258] on label "Malaria due to Plasmodium falciparum, unspecified" at bounding box center [834, 263] width 148 height 53
checkbox input "true"
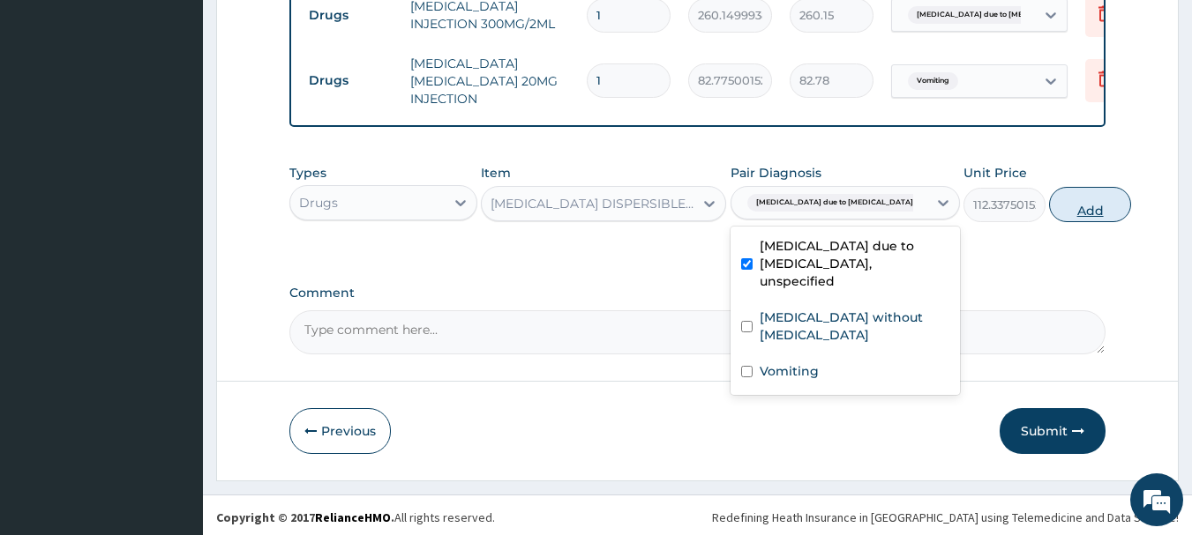
click at [1054, 199] on button "Add" at bounding box center [1090, 204] width 82 height 35
type input "0"
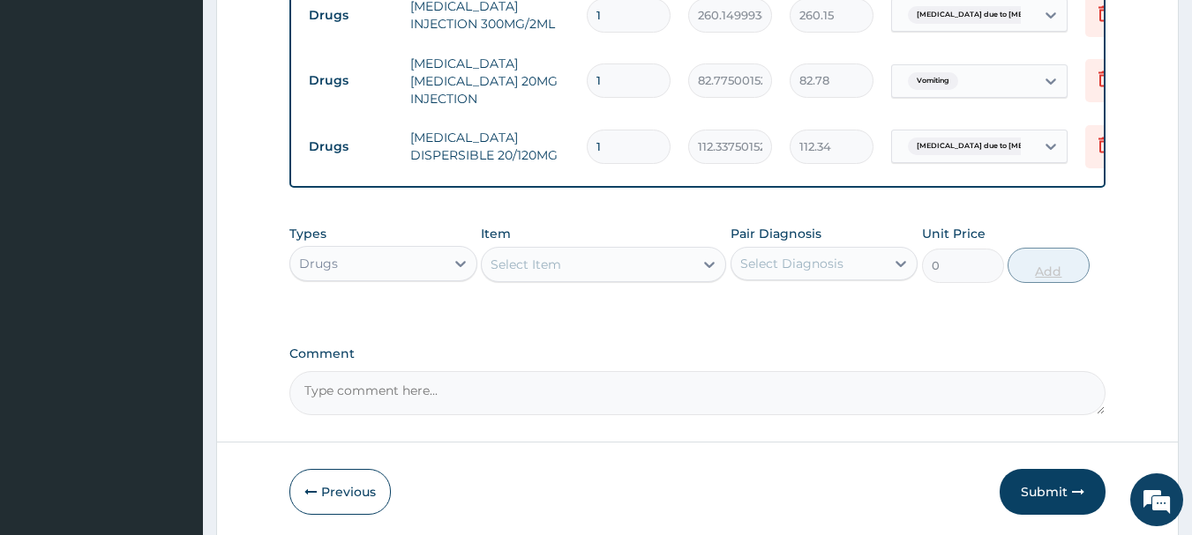
type input "12"
type input "1348.05"
type input "12"
click at [586, 268] on div "Select Item" at bounding box center [588, 265] width 212 height 28
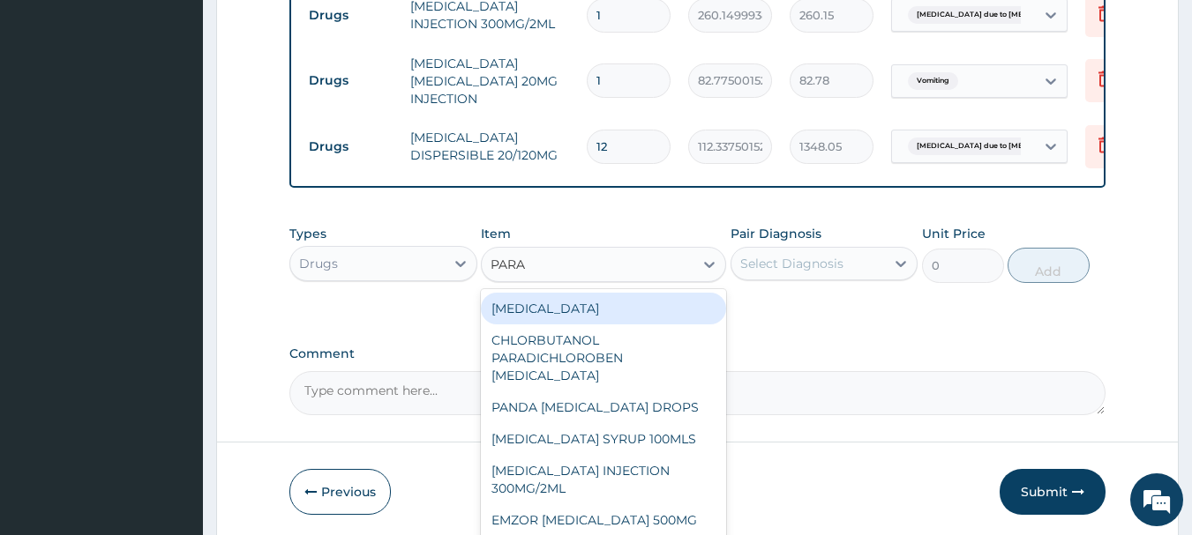
type input "PARAC"
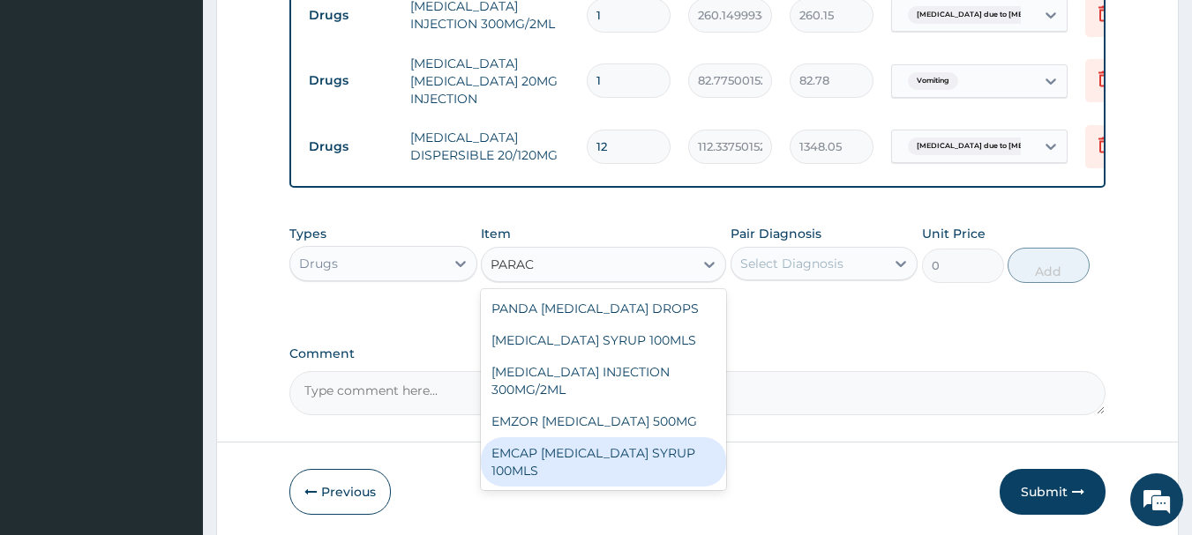
click at [601, 440] on div "EMCAP PARACETAMOL SYRUP 100MLS" at bounding box center [603, 462] width 245 height 49
type input "591.25"
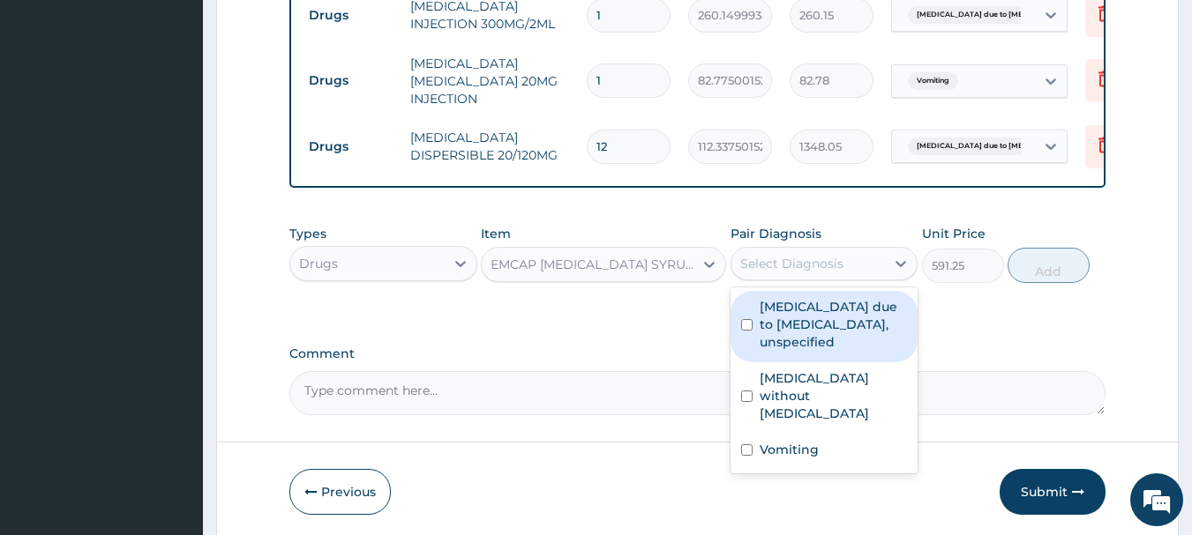
click at [848, 266] on div "Select Diagnosis" at bounding box center [808, 264] width 154 height 28
click at [828, 316] on label "Malaria due to Plasmodium falciparum, unspecified" at bounding box center [834, 324] width 148 height 53
checkbox input "true"
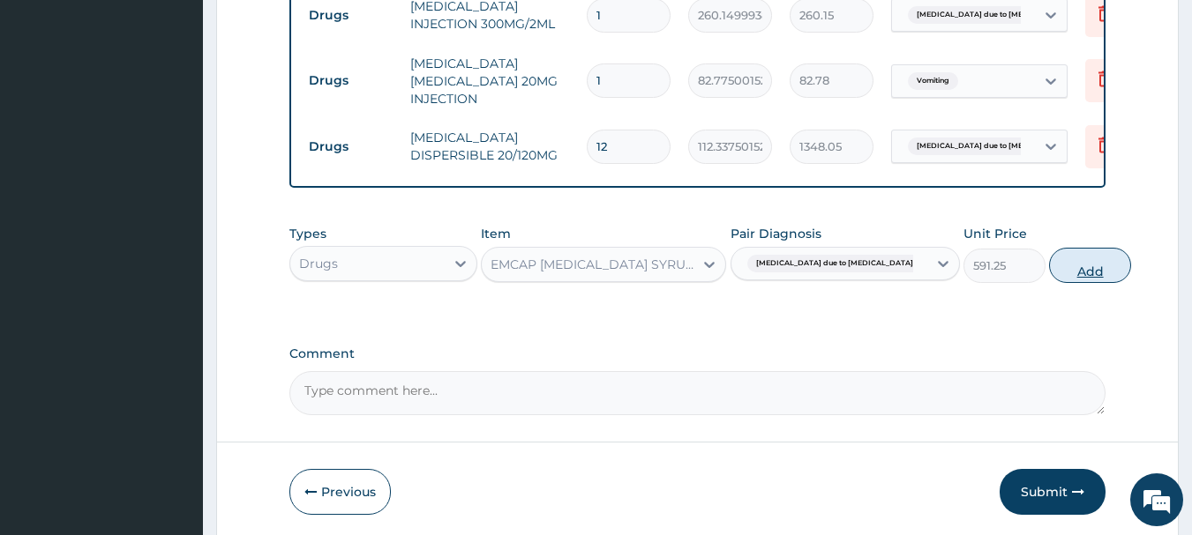
click at [1052, 248] on button "Add" at bounding box center [1090, 265] width 82 height 35
type input "0"
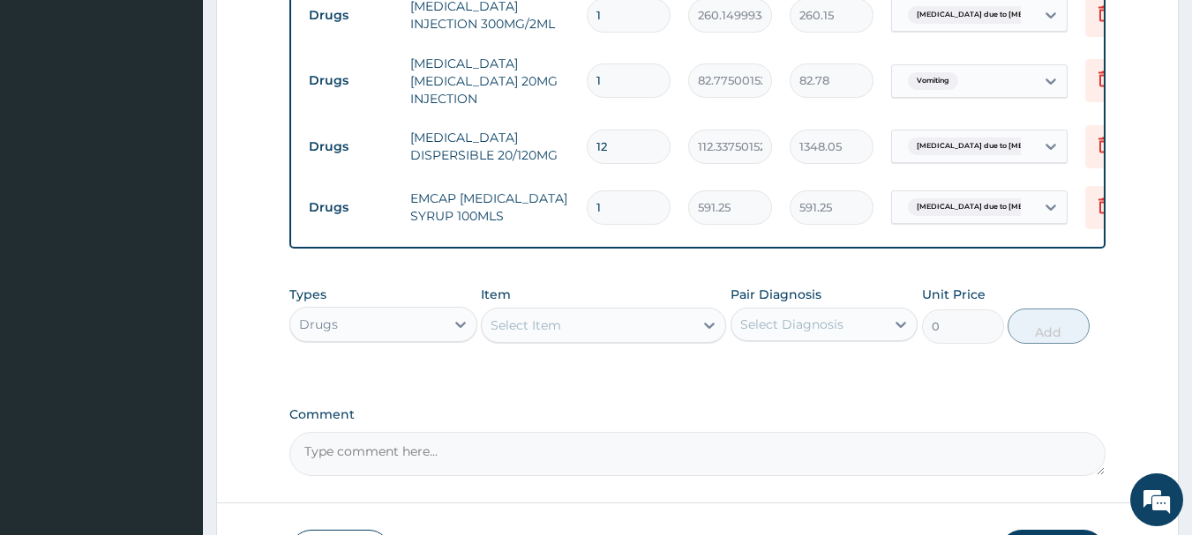
scroll to position [1105, 0]
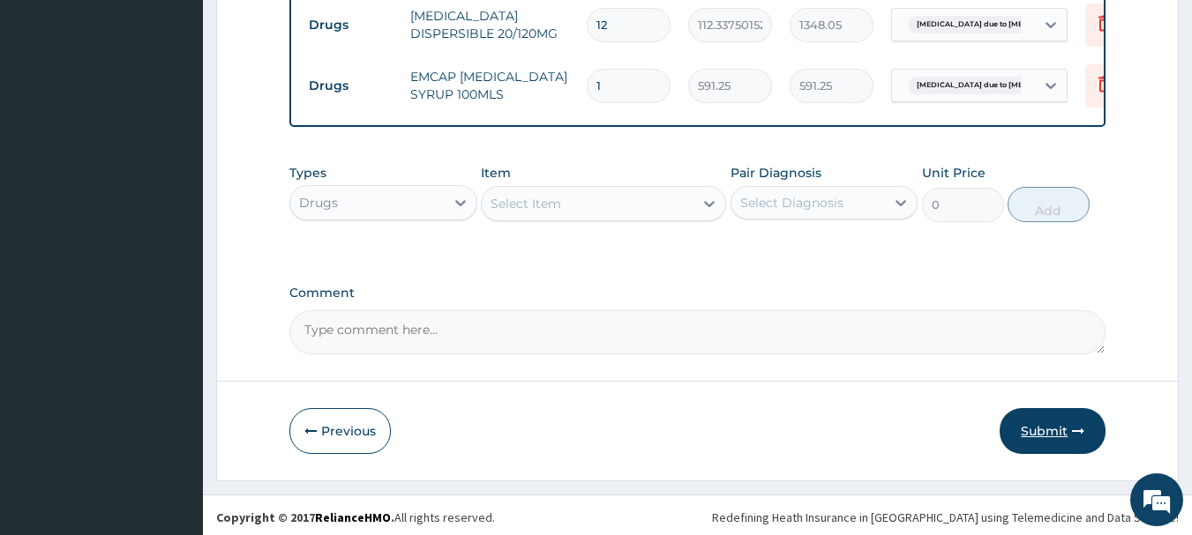
click at [1049, 425] on button "Submit" at bounding box center [1053, 431] width 106 height 46
